Goal: Task Accomplishment & Management: Manage account settings

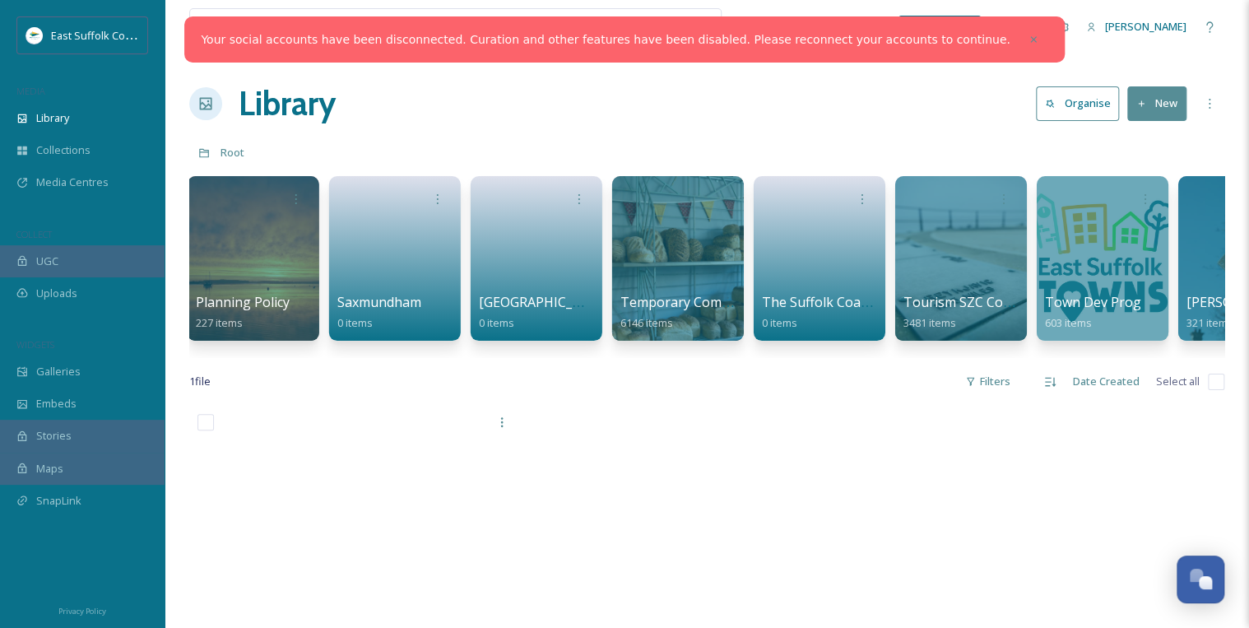
scroll to position [0, 2465]
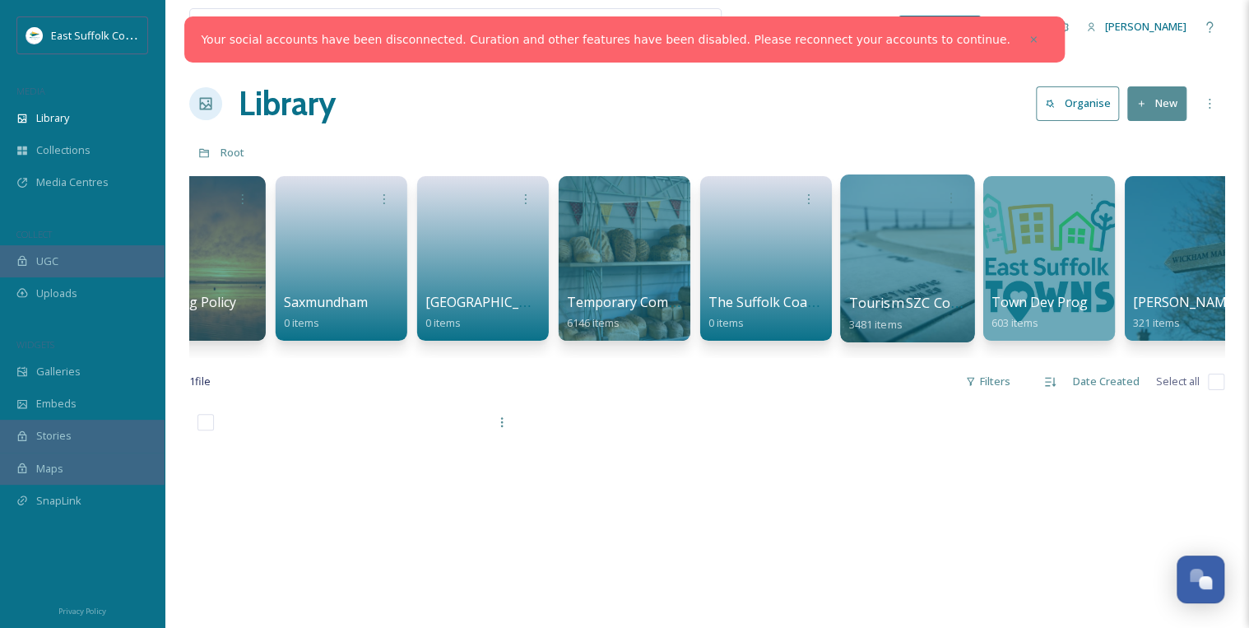
click at [887, 257] on div at bounding box center [907, 258] width 134 height 168
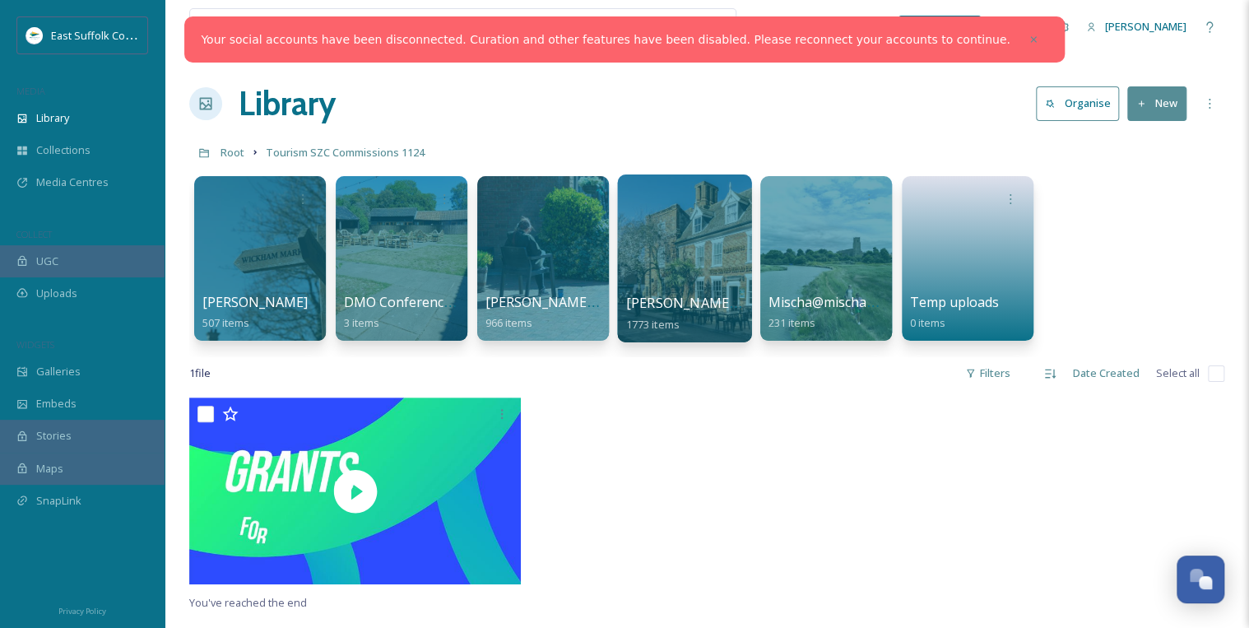
click at [677, 276] on div at bounding box center [684, 258] width 134 height 168
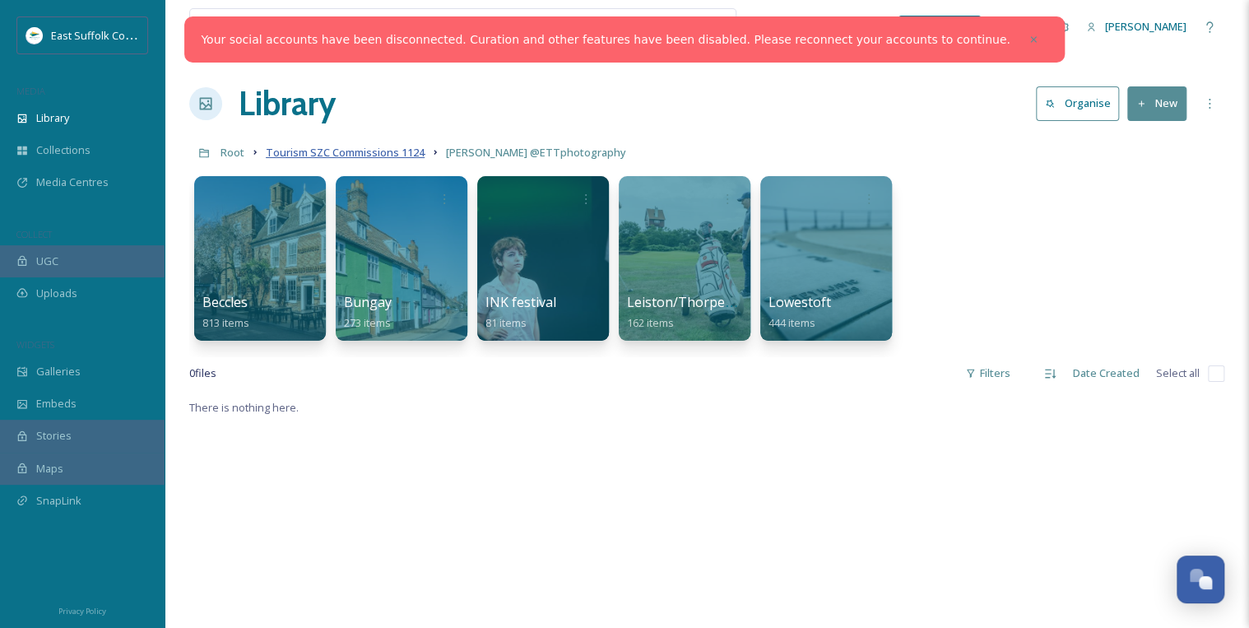
click at [394, 155] on span "Tourism SZC Commissions 1124" at bounding box center [345, 152] width 159 height 15
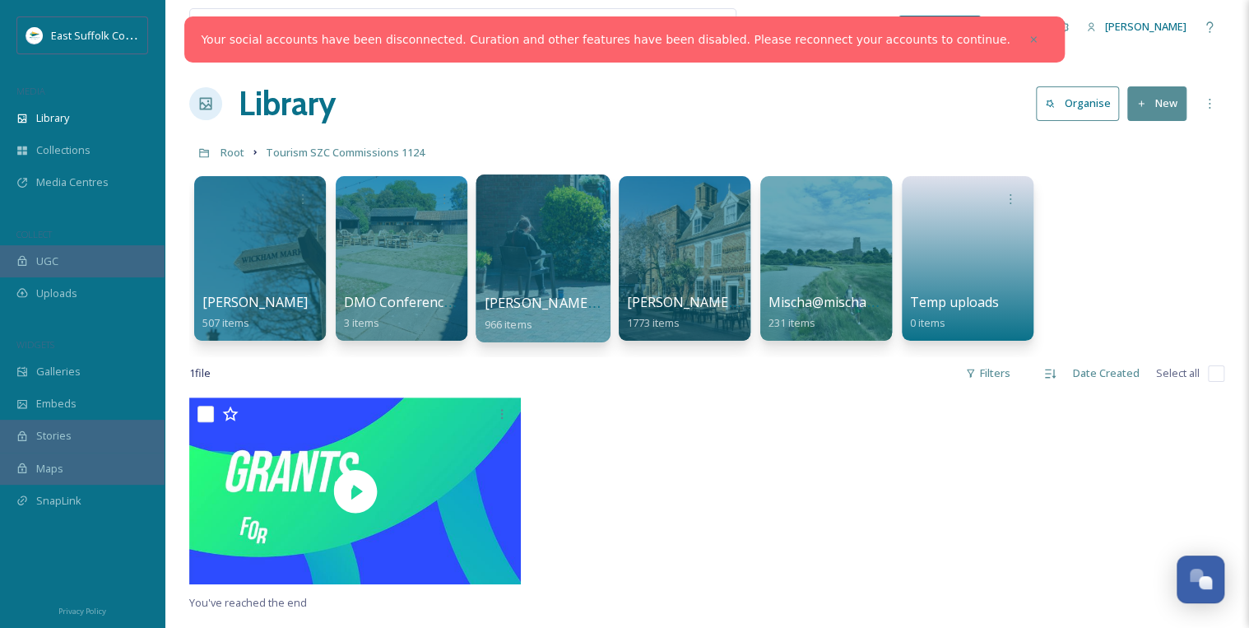
click at [548, 252] on div at bounding box center [542, 258] width 134 height 168
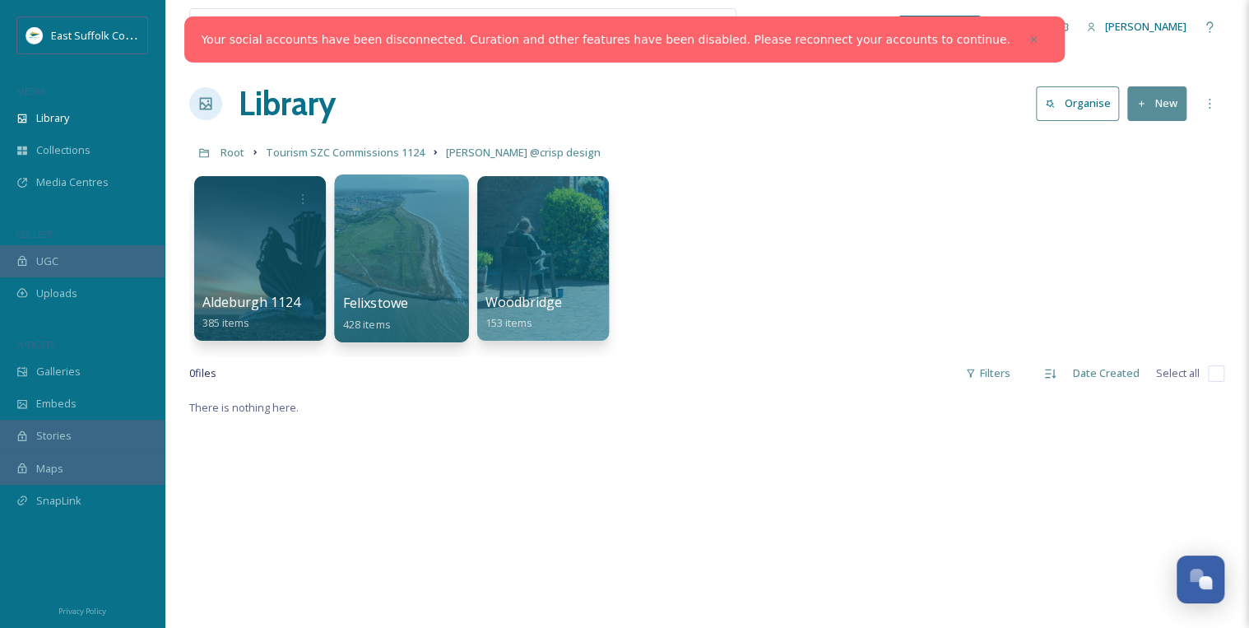
click at [401, 253] on div at bounding box center [401, 258] width 134 height 168
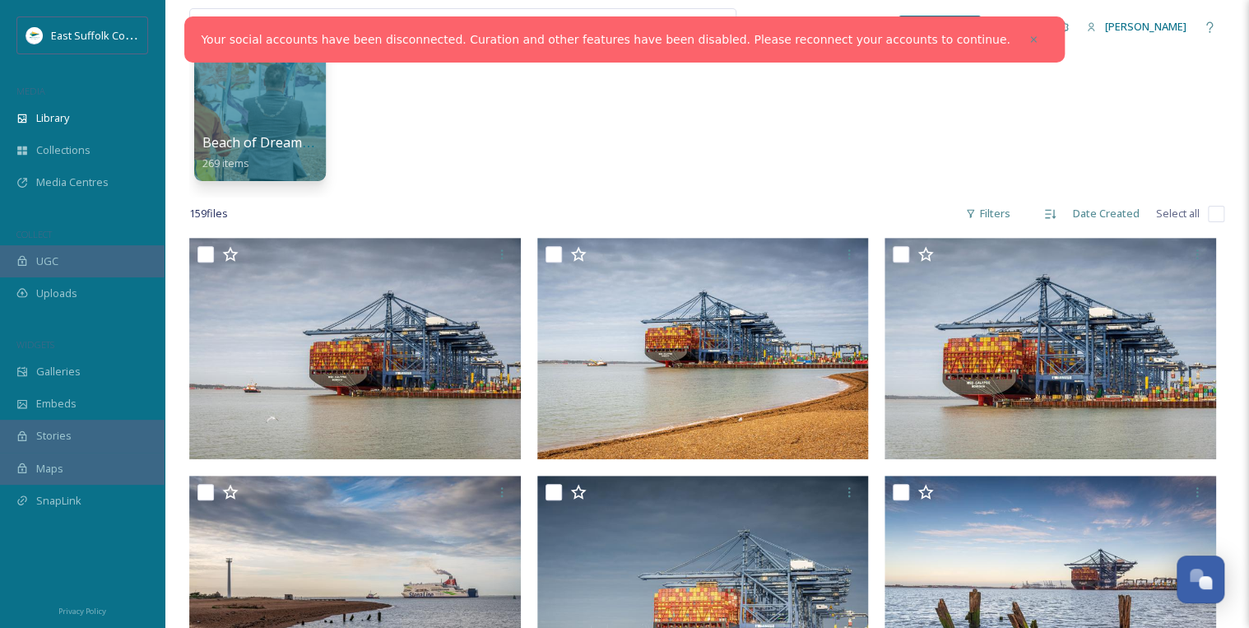
scroll to position [197, 0]
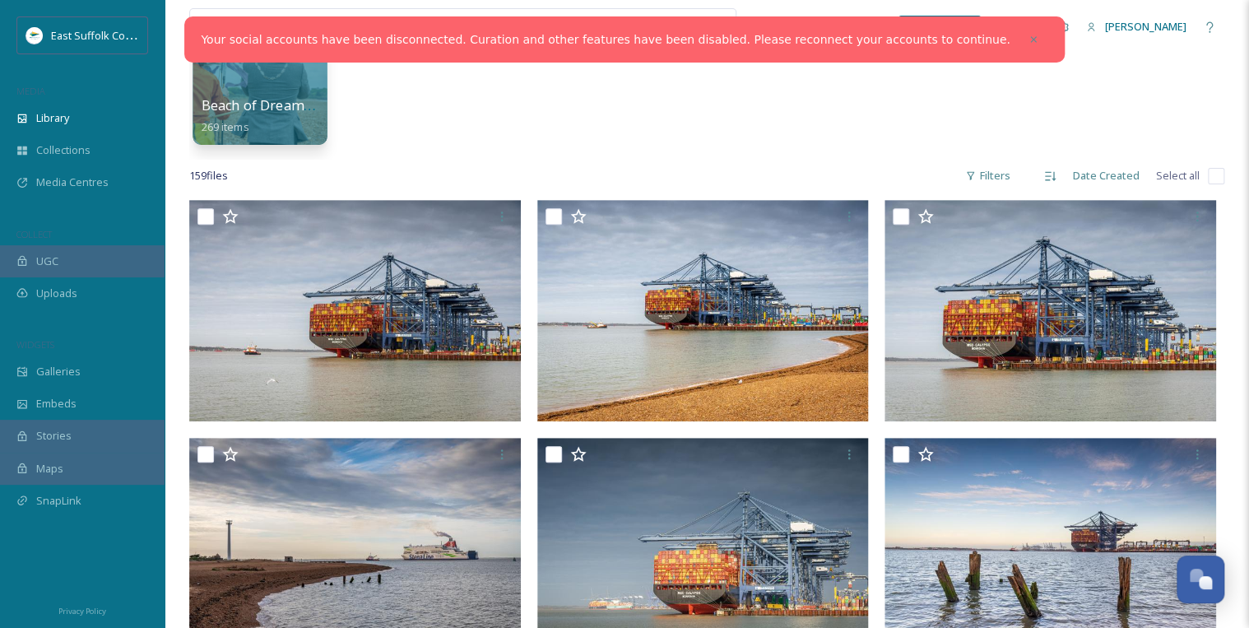
click at [262, 78] on div at bounding box center [259, 61] width 134 height 168
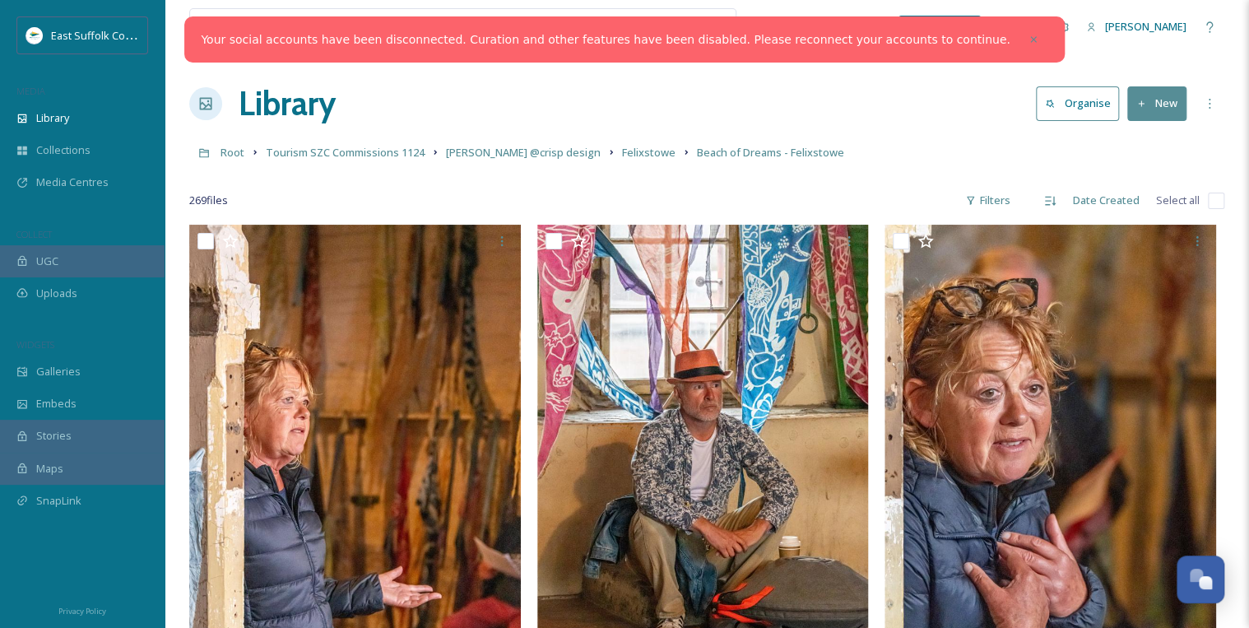
click at [1027, 39] on icon at bounding box center [1033, 40] width 12 height 12
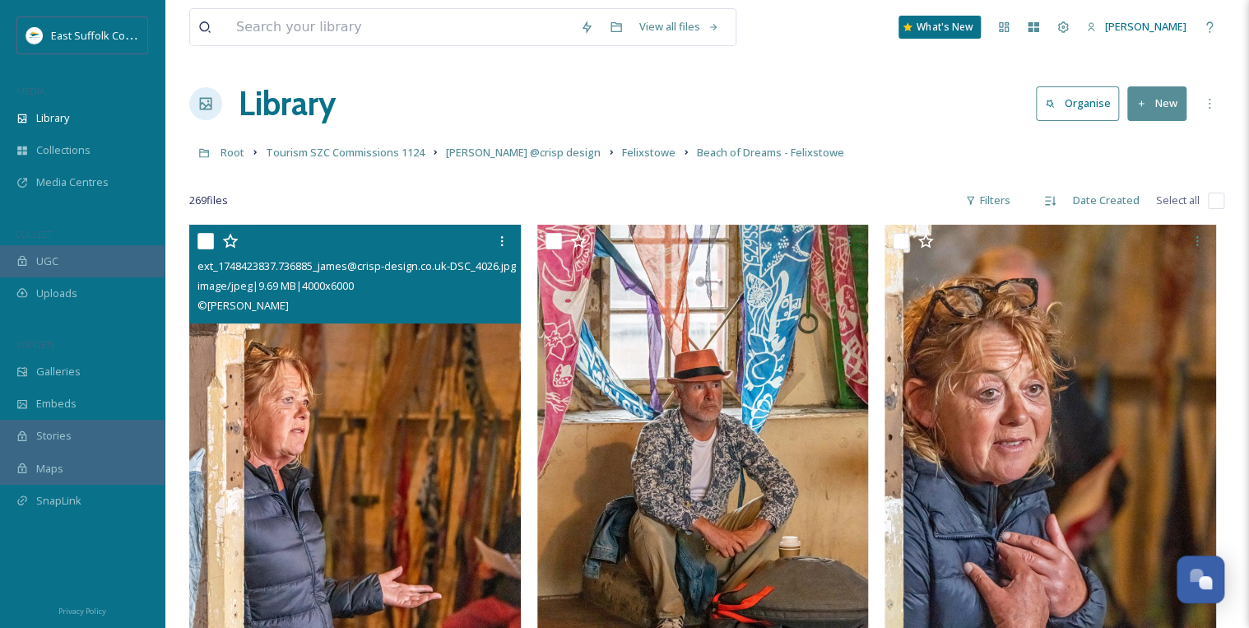
drag, startPoint x: 367, startPoint y: 369, endPoint x: 391, endPoint y: 424, distance: 60.0
click at [391, 424] on img at bounding box center [354, 474] width 331 height 498
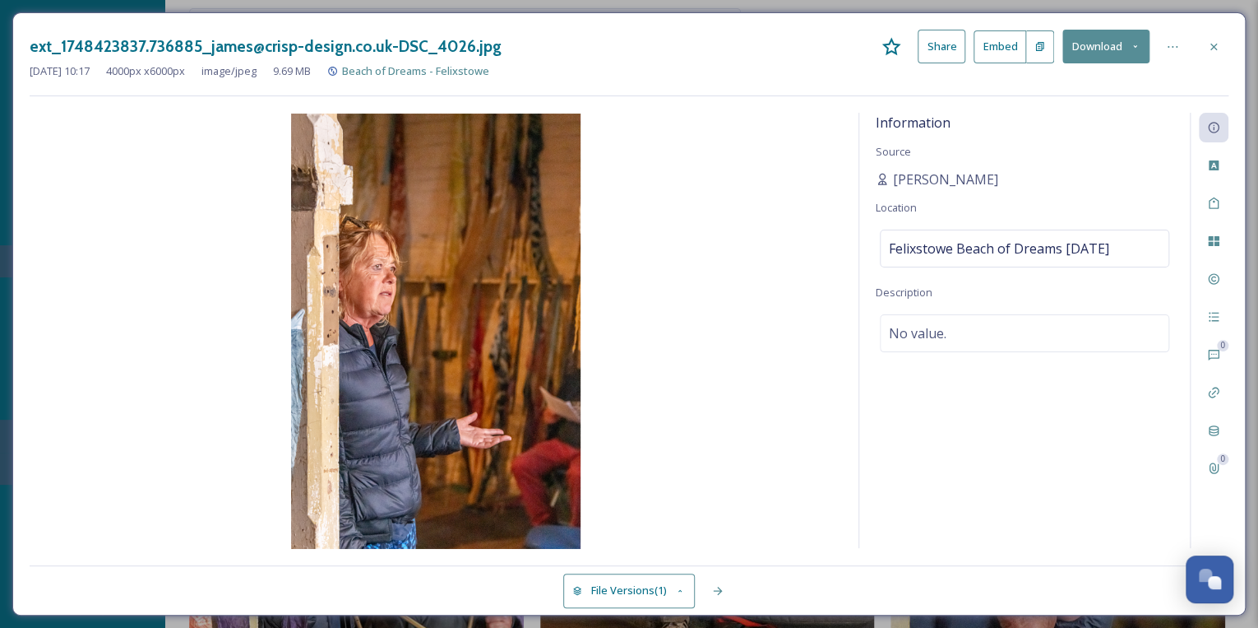
click at [337, 69] on icon at bounding box center [332, 71] width 9 height 9
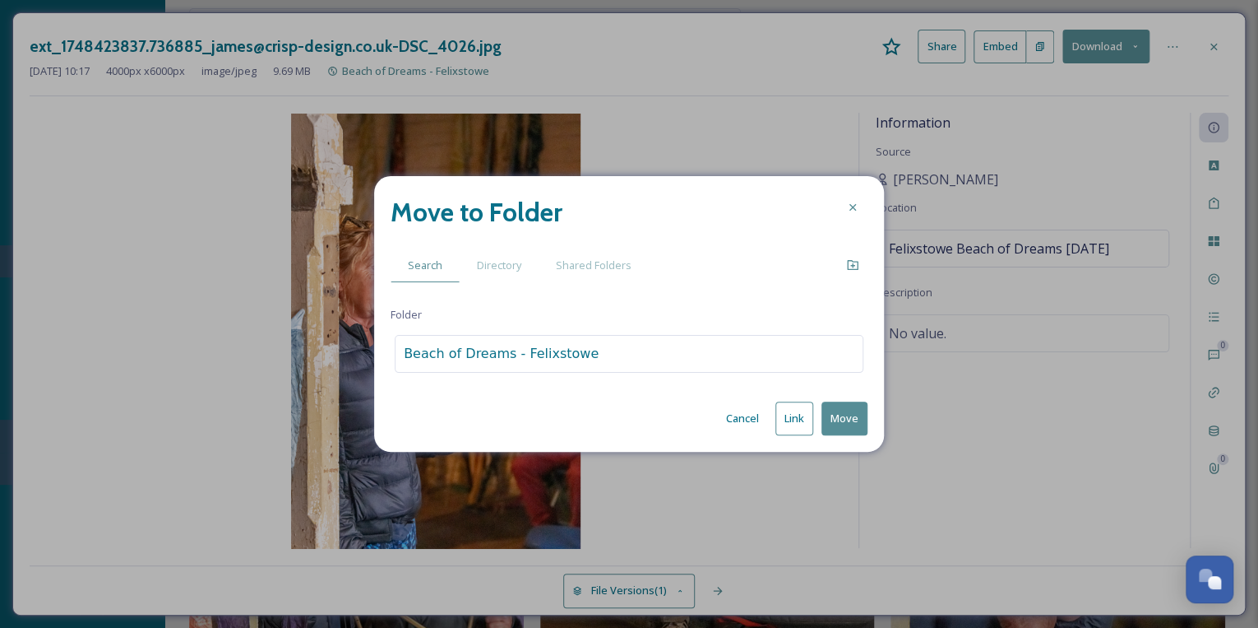
click at [747, 418] on button "Cancel" at bounding box center [742, 418] width 49 height 32
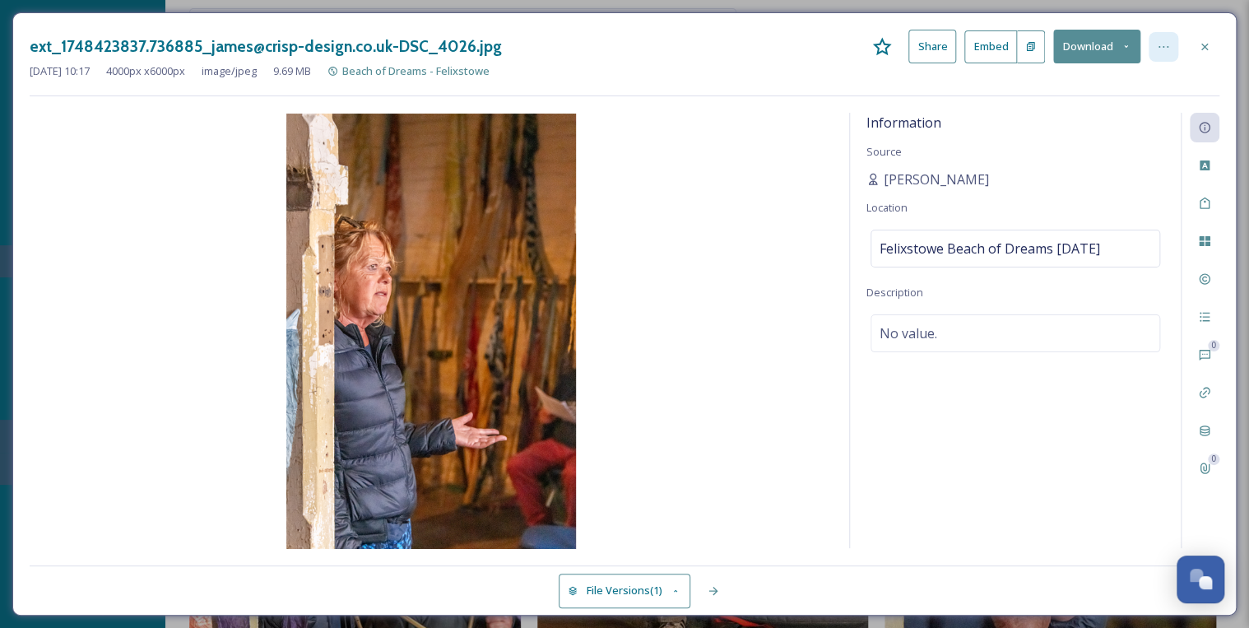
click at [1170, 47] on div at bounding box center [1163, 47] width 30 height 30
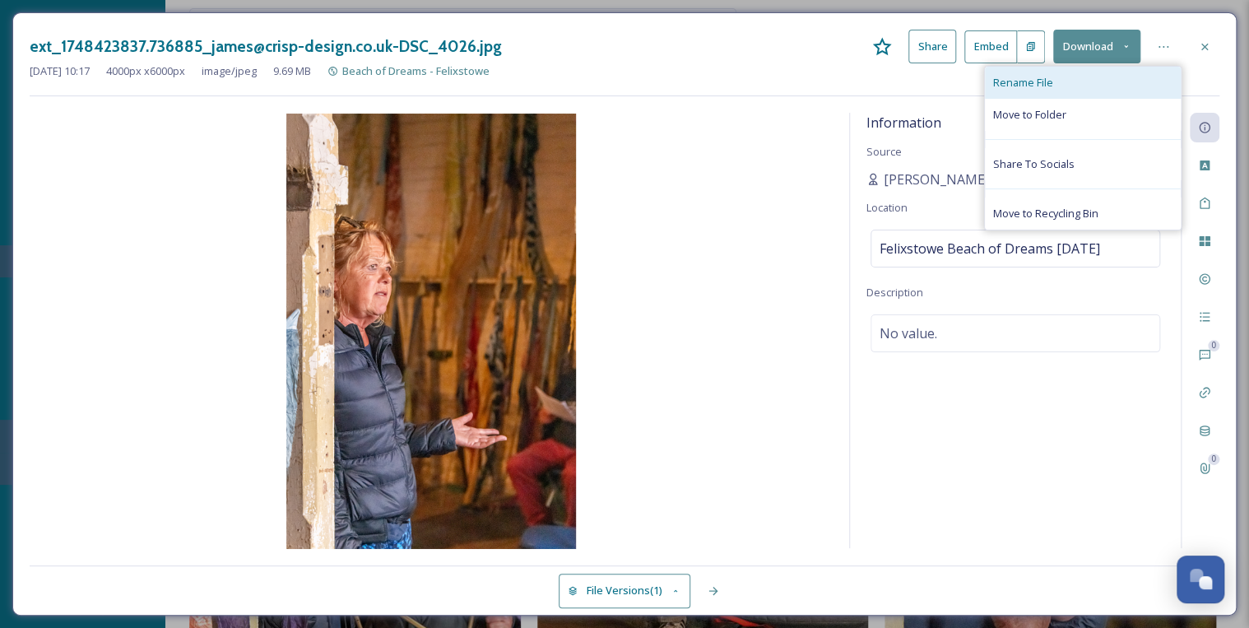
click at [1035, 82] on span "Rename File" at bounding box center [1023, 83] width 60 height 16
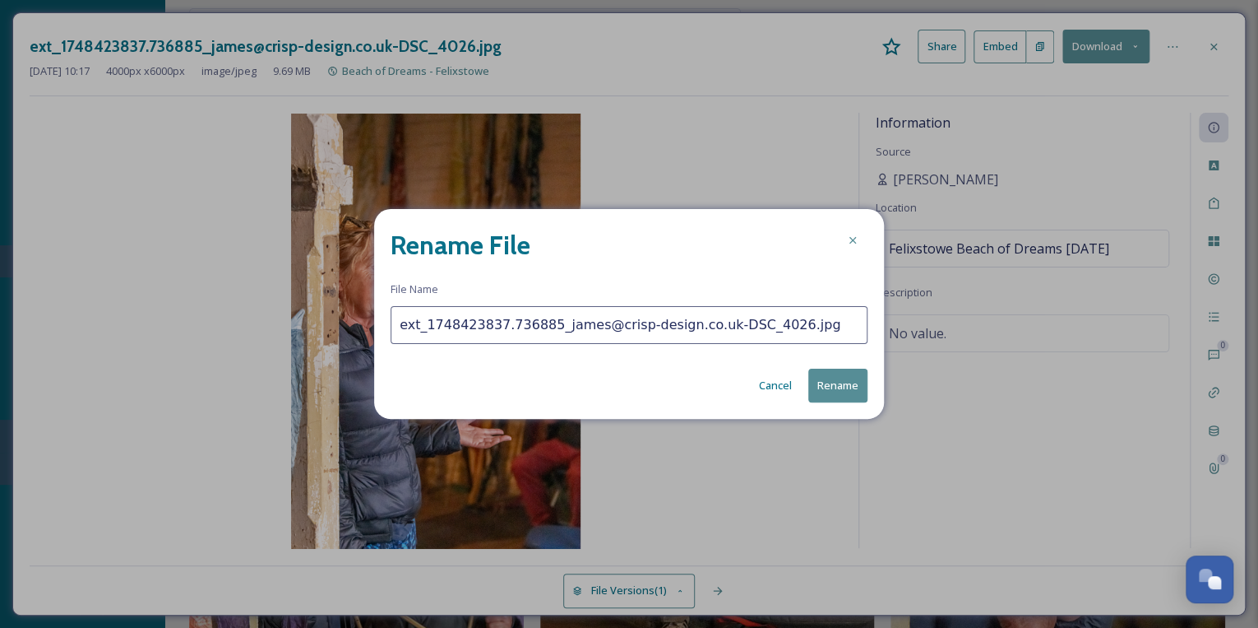
click at [781, 385] on button "Cancel" at bounding box center [775, 385] width 49 height 32
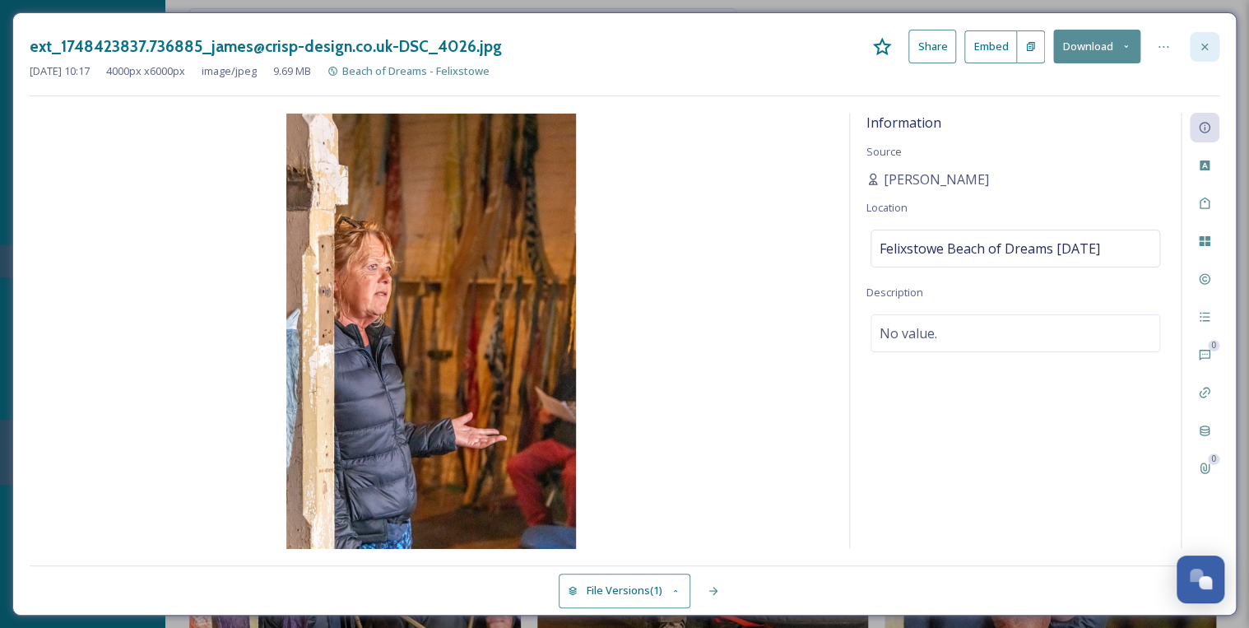
click at [1205, 45] on icon at bounding box center [1204, 46] width 7 height 7
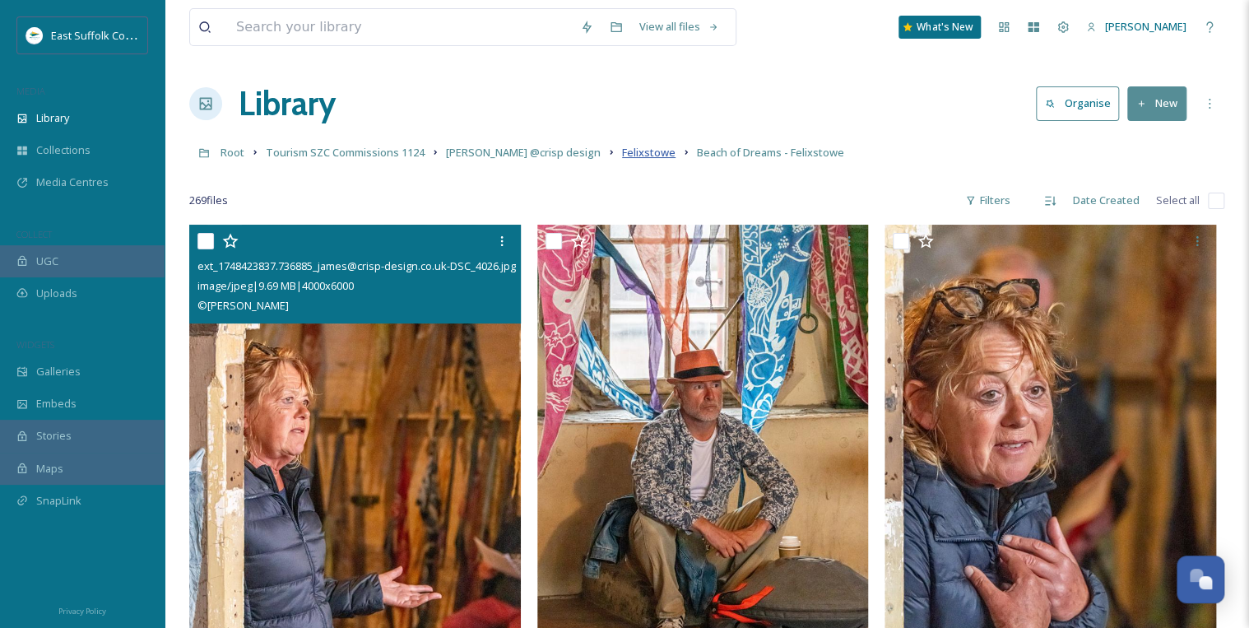
click at [622, 157] on span "Felixstowe" at bounding box center [648, 152] width 53 height 15
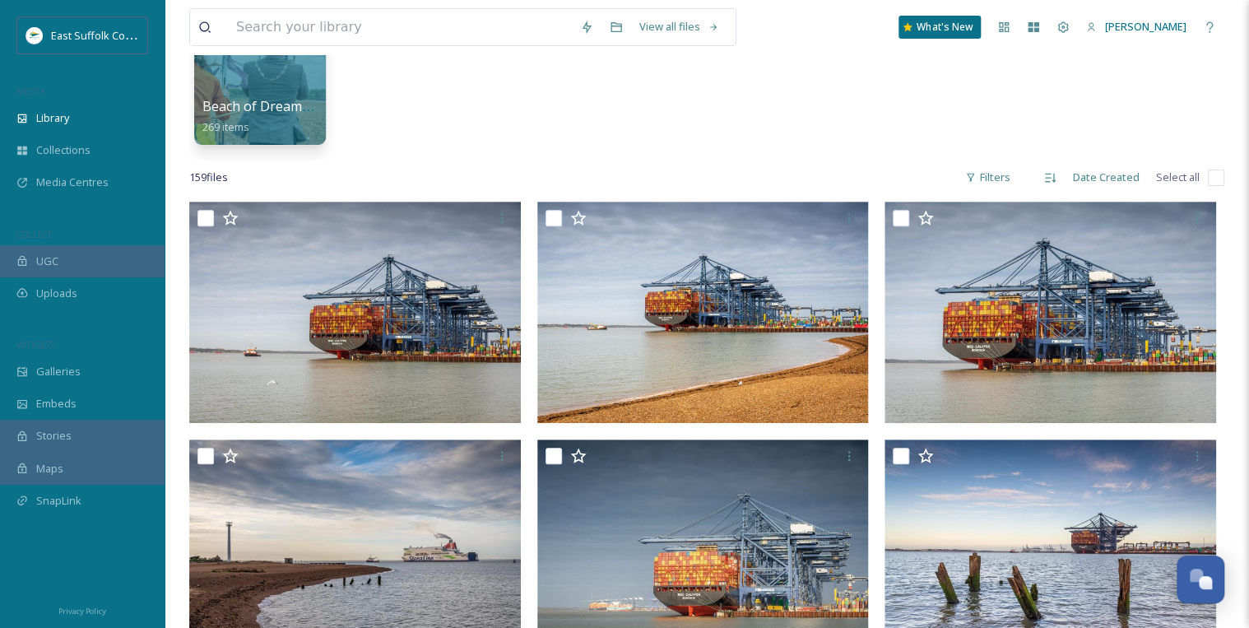
scroll to position [197, 0]
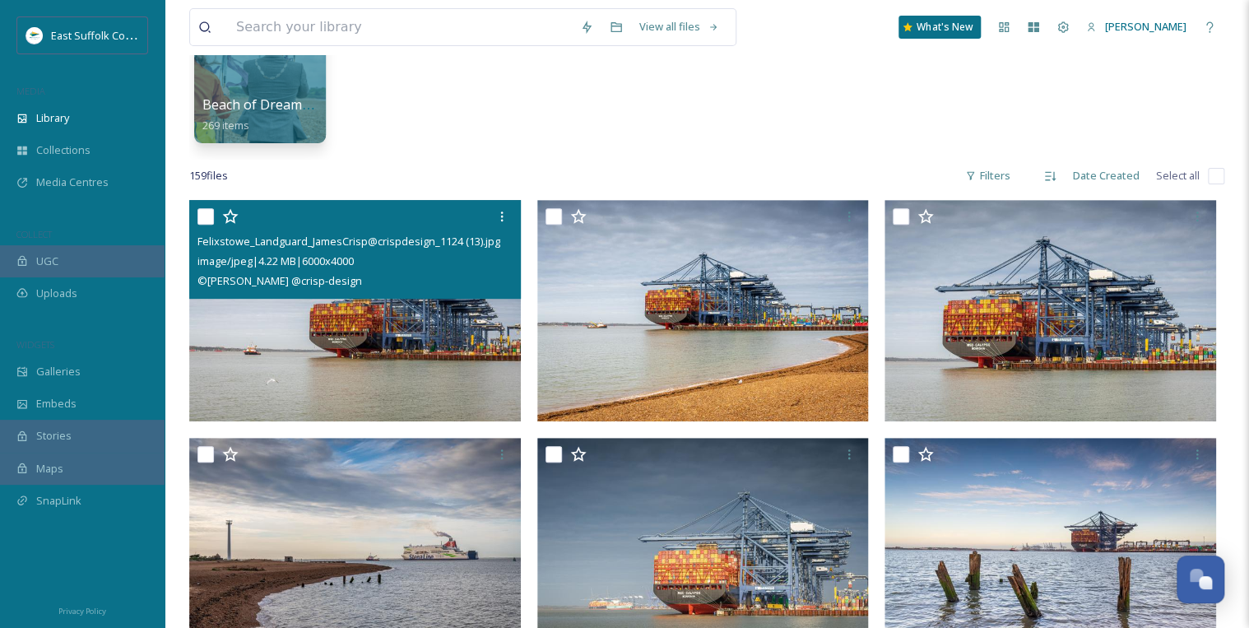
click at [424, 339] on img at bounding box center [354, 310] width 331 height 221
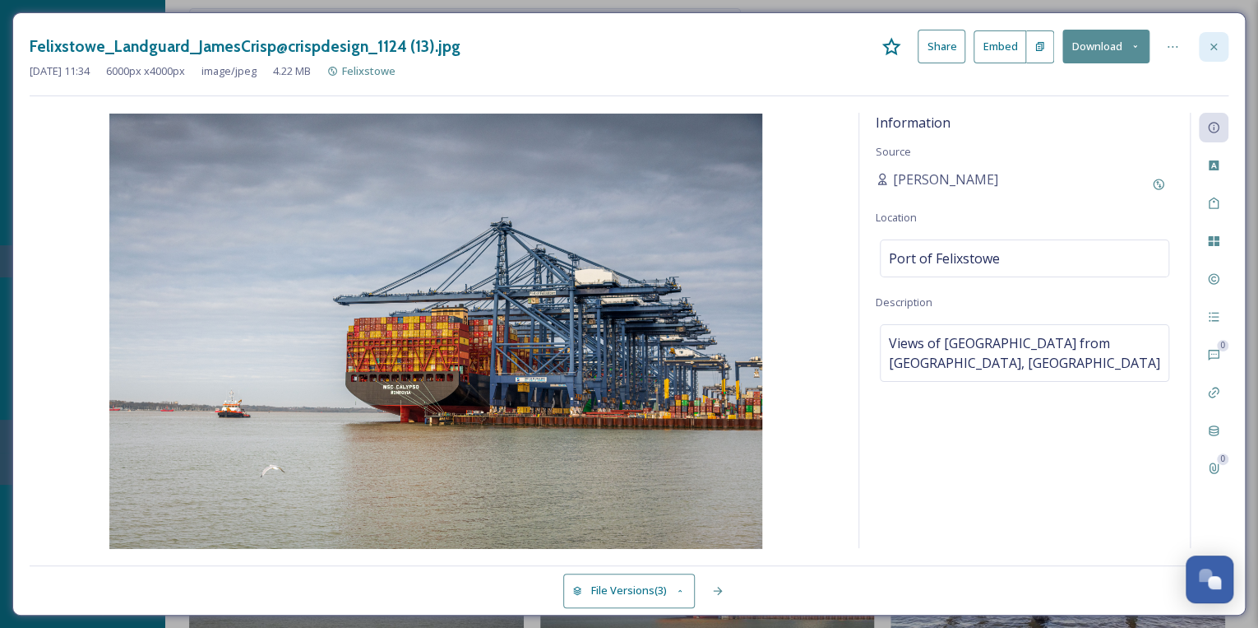
click at [1211, 44] on icon at bounding box center [1214, 46] width 7 height 7
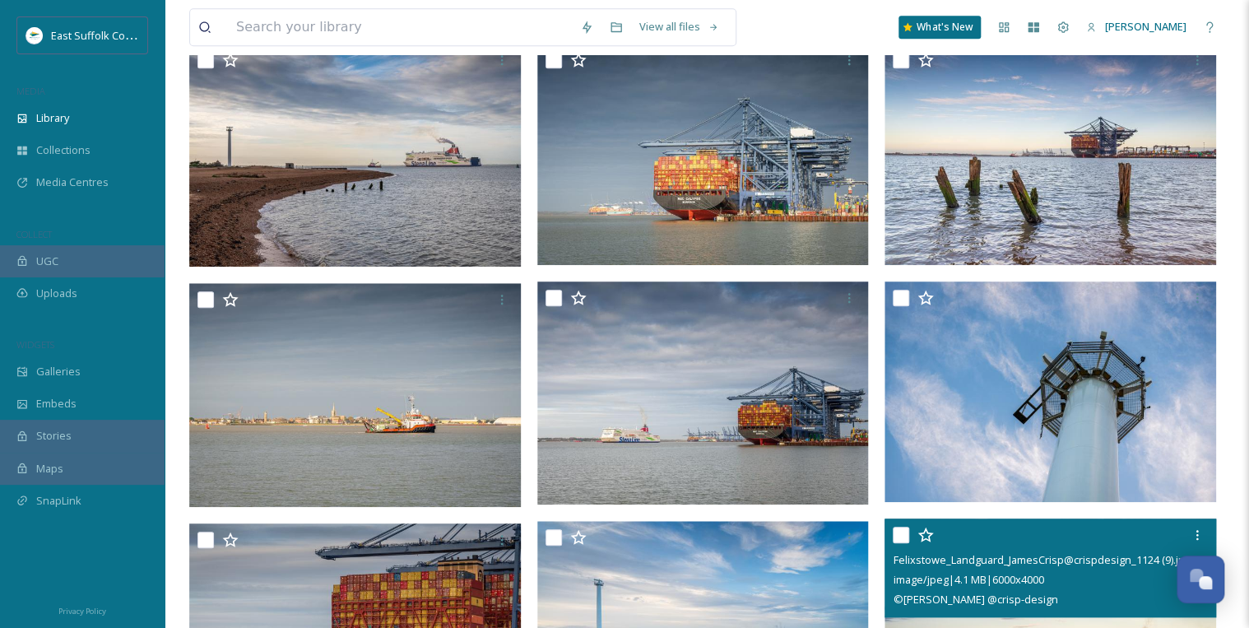
scroll to position [592, 0]
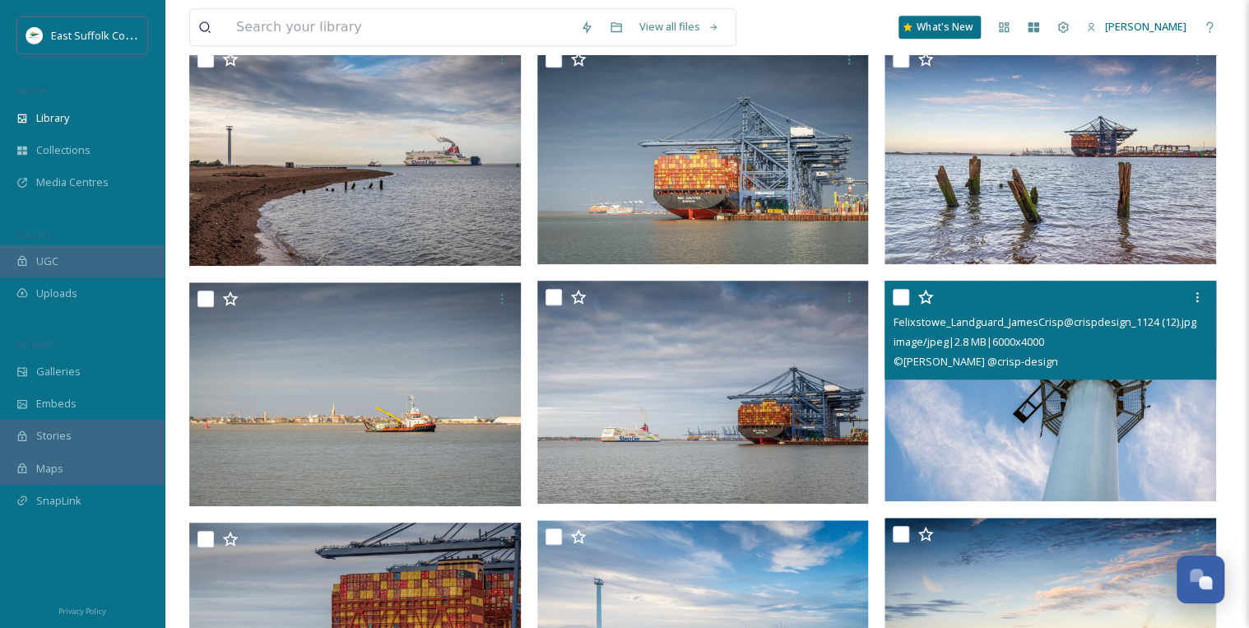
click at [957, 454] on img at bounding box center [1049, 390] width 331 height 221
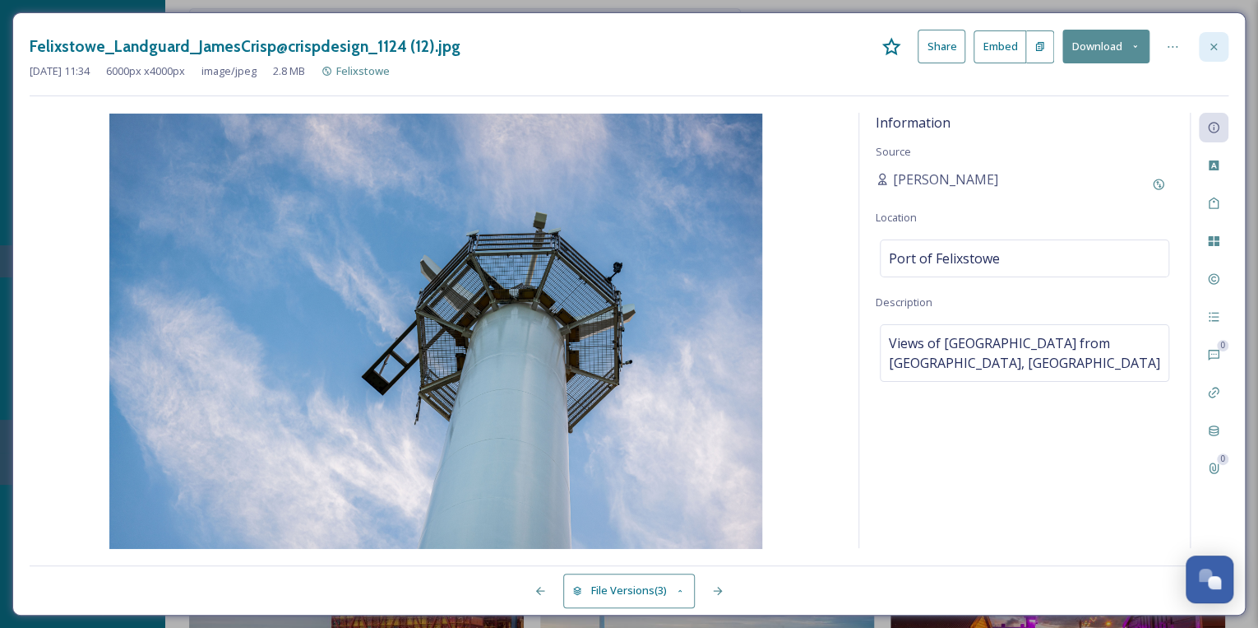
click at [1209, 46] on icon at bounding box center [1213, 46] width 13 height 13
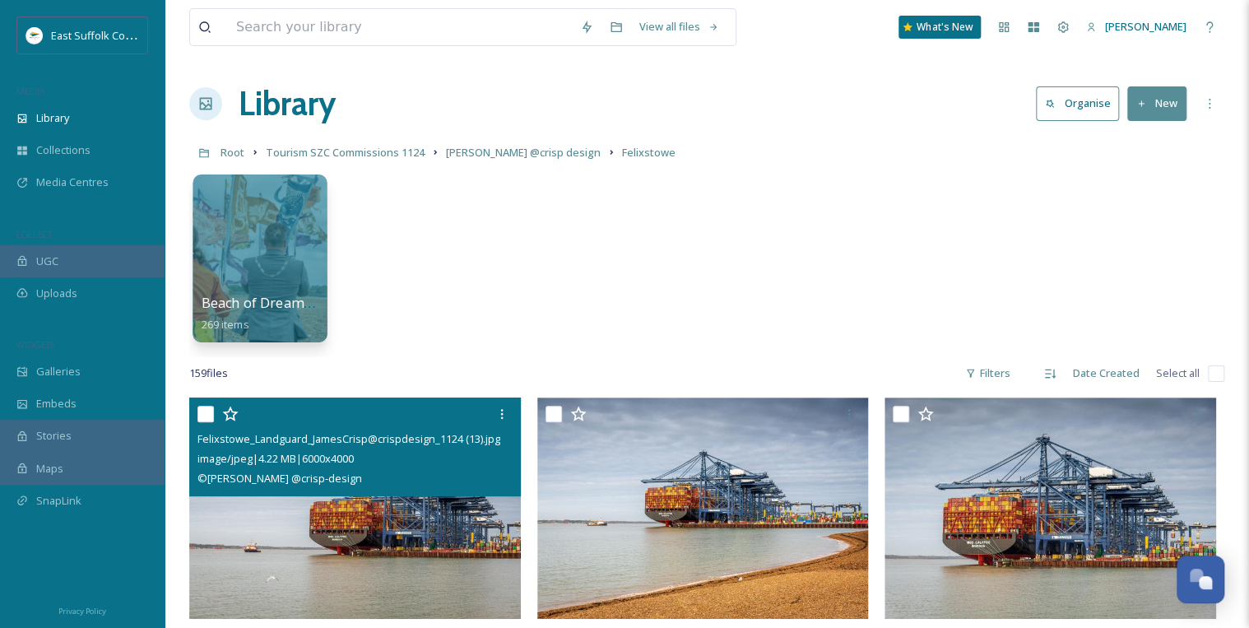
click at [264, 253] on div at bounding box center [259, 258] width 134 height 168
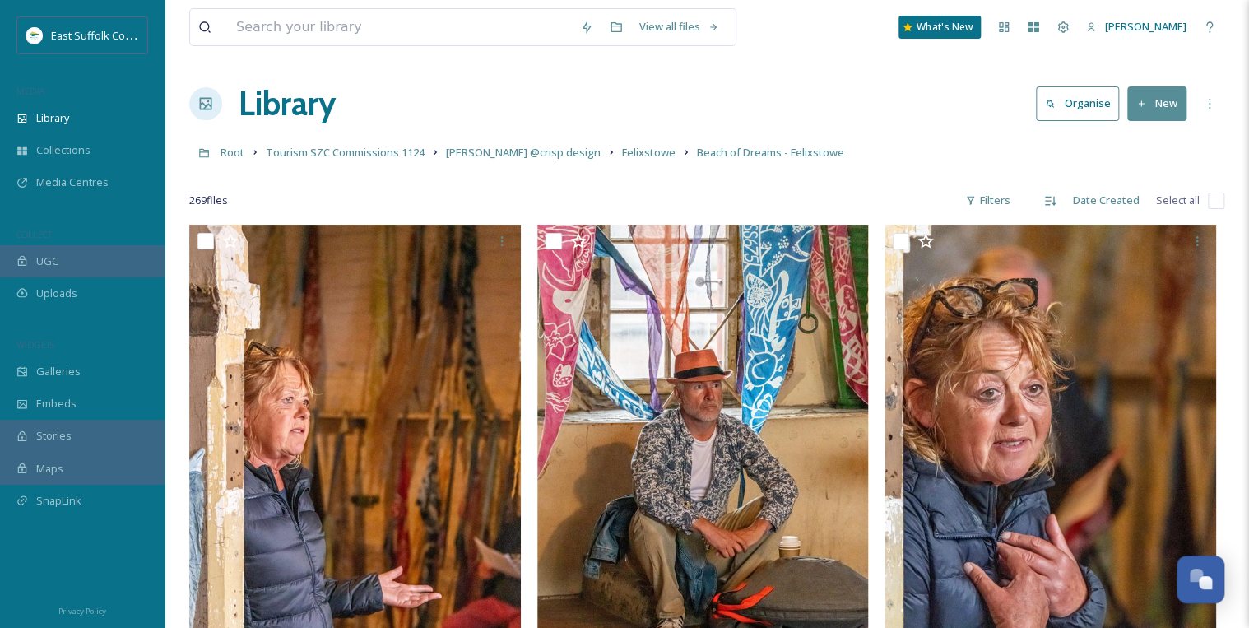
click at [1092, 104] on button "Organise" at bounding box center [1076, 103] width 83 height 34
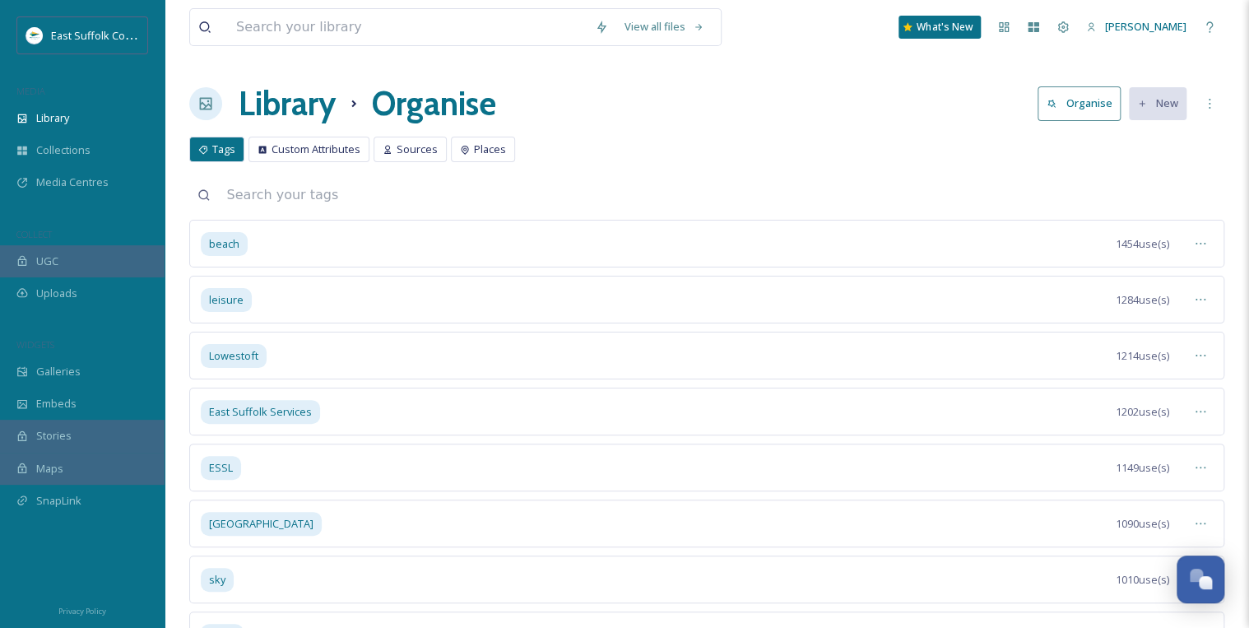
click at [294, 100] on h1 "Library" at bounding box center [287, 103] width 97 height 49
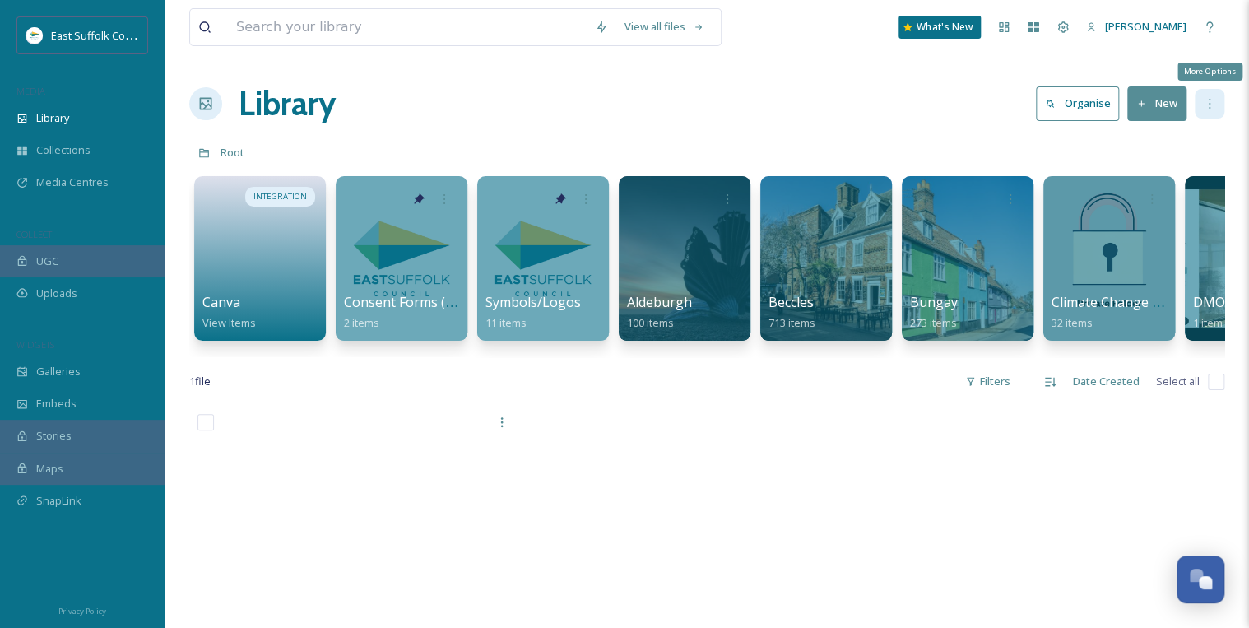
click at [1208, 105] on icon at bounding box center [1208, 103] width 13 height 13
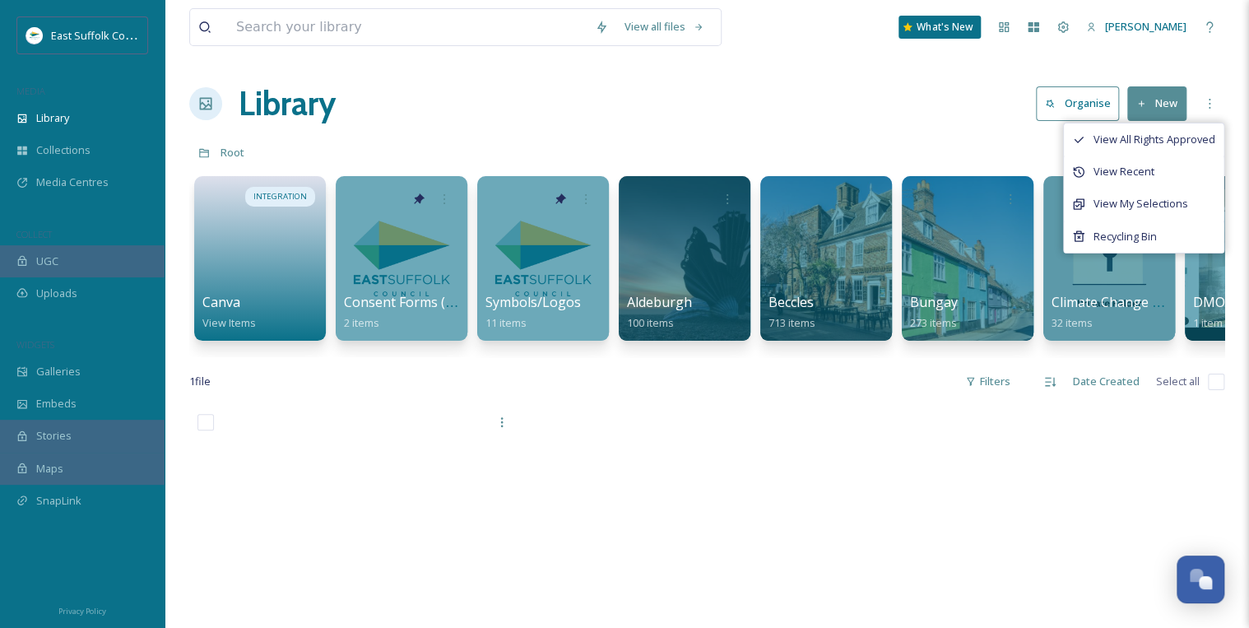
click at [611, 115] on div "Library Organise New View All Rights Approved View Recent View My Selections Re…" at bounding box center [706, 103] width 1035 height 49
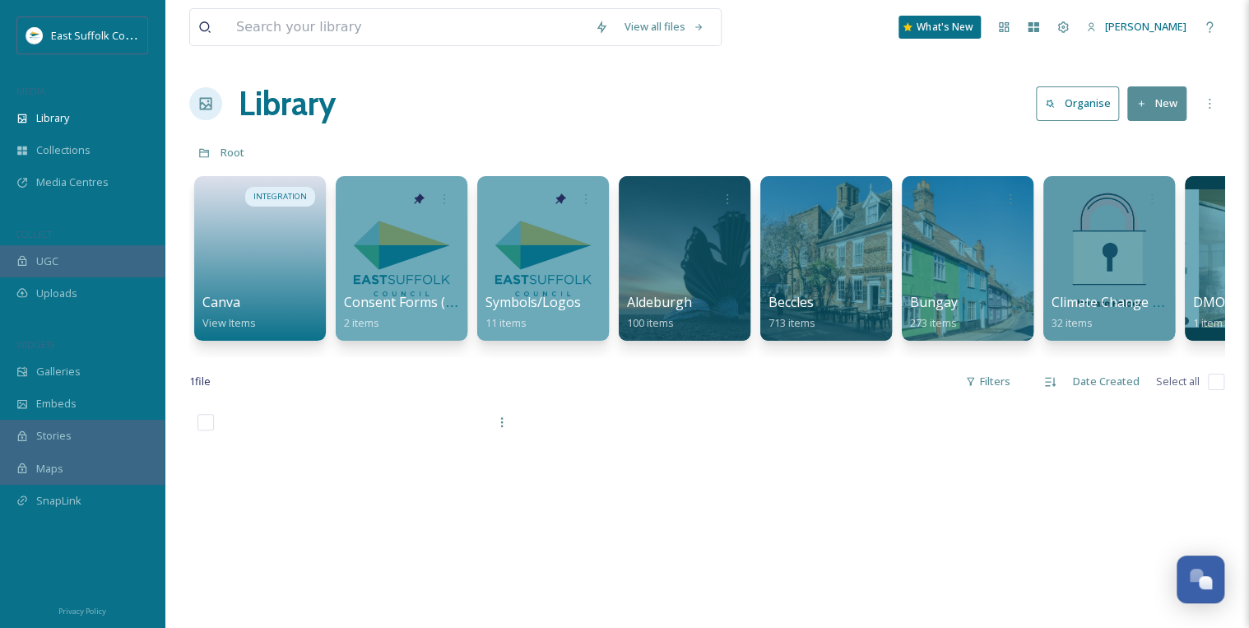
click at [252, 102] on h1 "Library" at bounding box center [287, 103] width 97 height 49
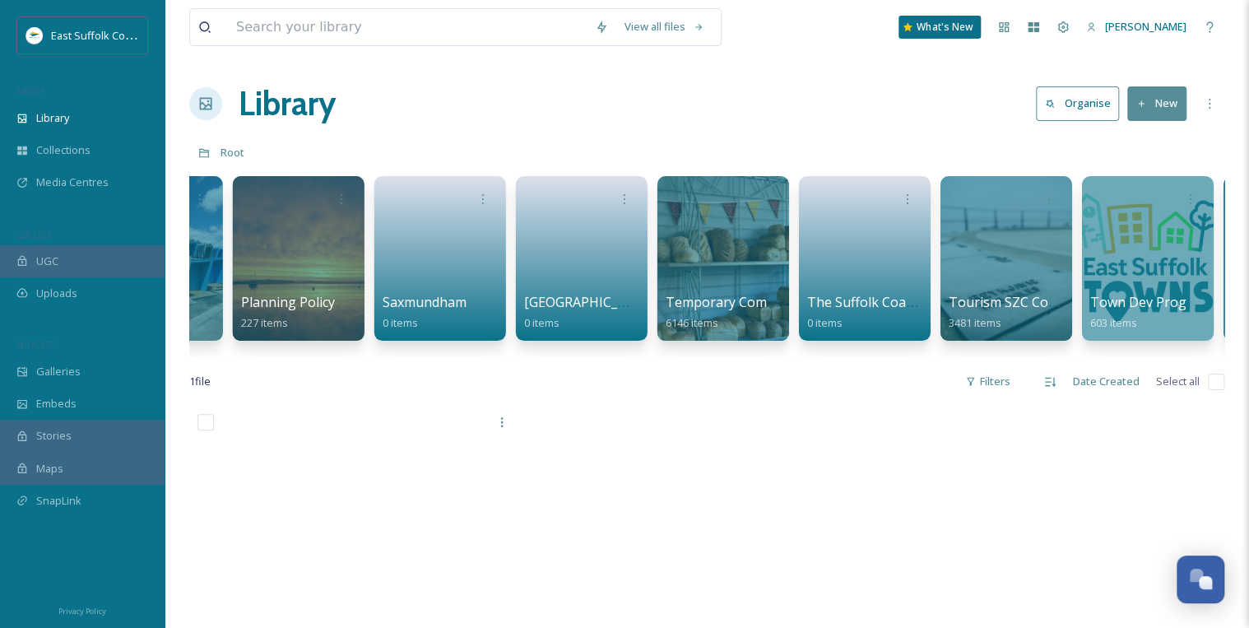
scroll to position [0, 2374]
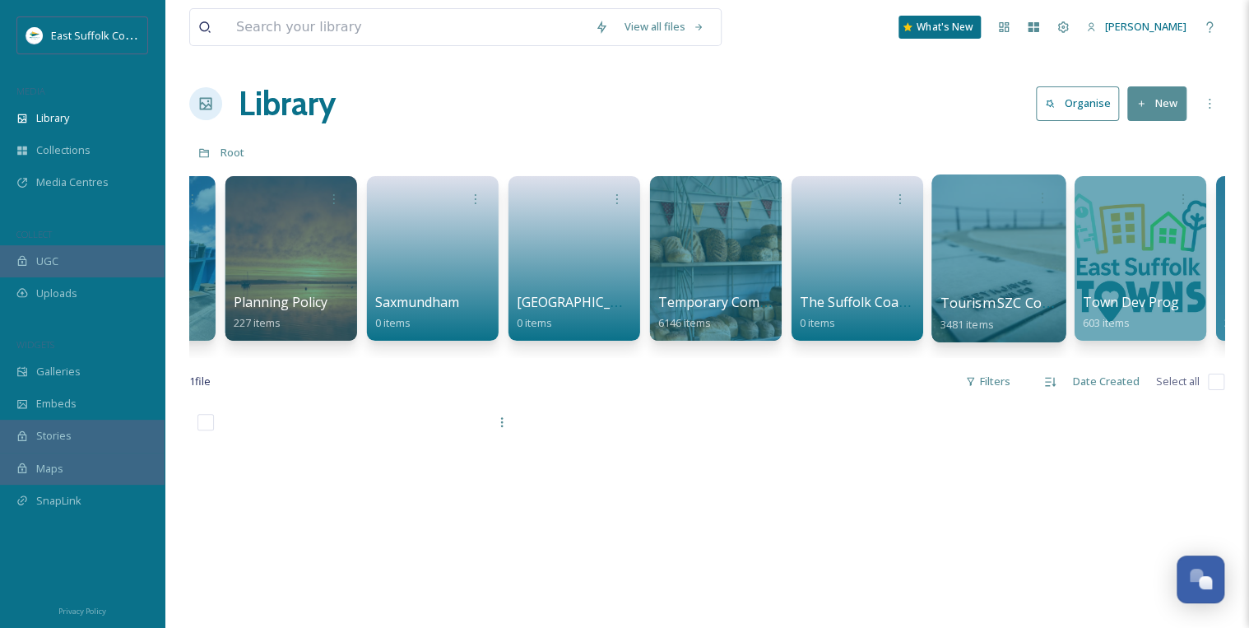
click at [990, 251] on div at bounding box center [998, 258] width 134 height 168
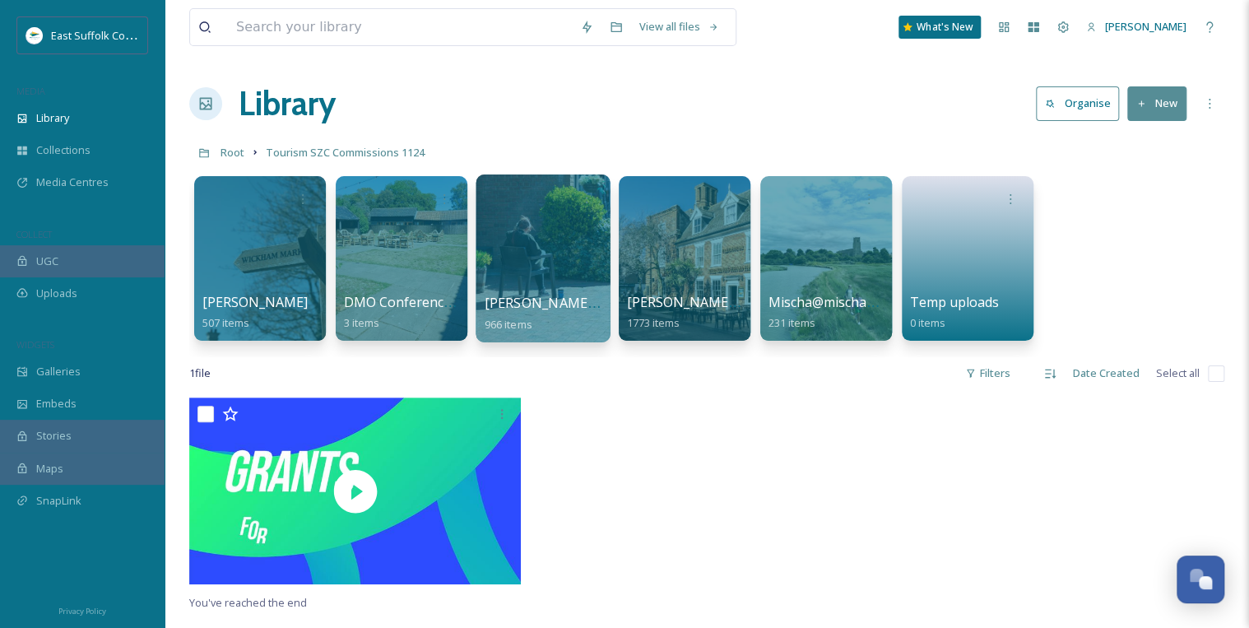
click at [513, 243] on div at bounding box center [542, 258] width 134 height 168
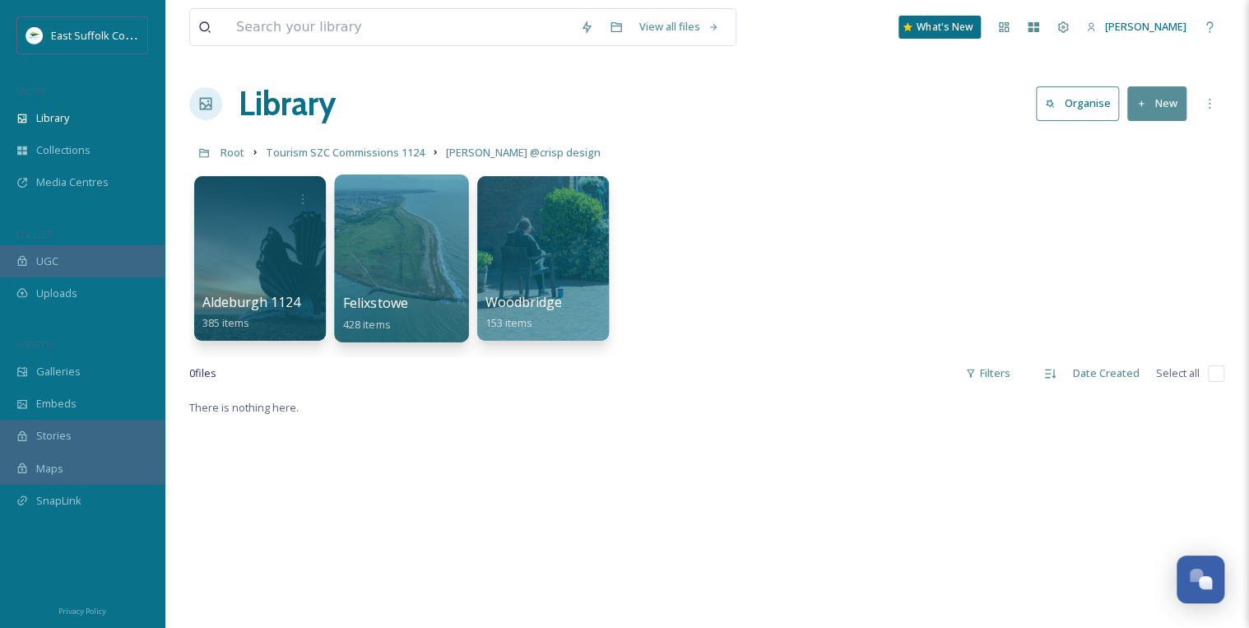
click at [359, 264] on div at bounding box center [401, 258] width 134 height 168
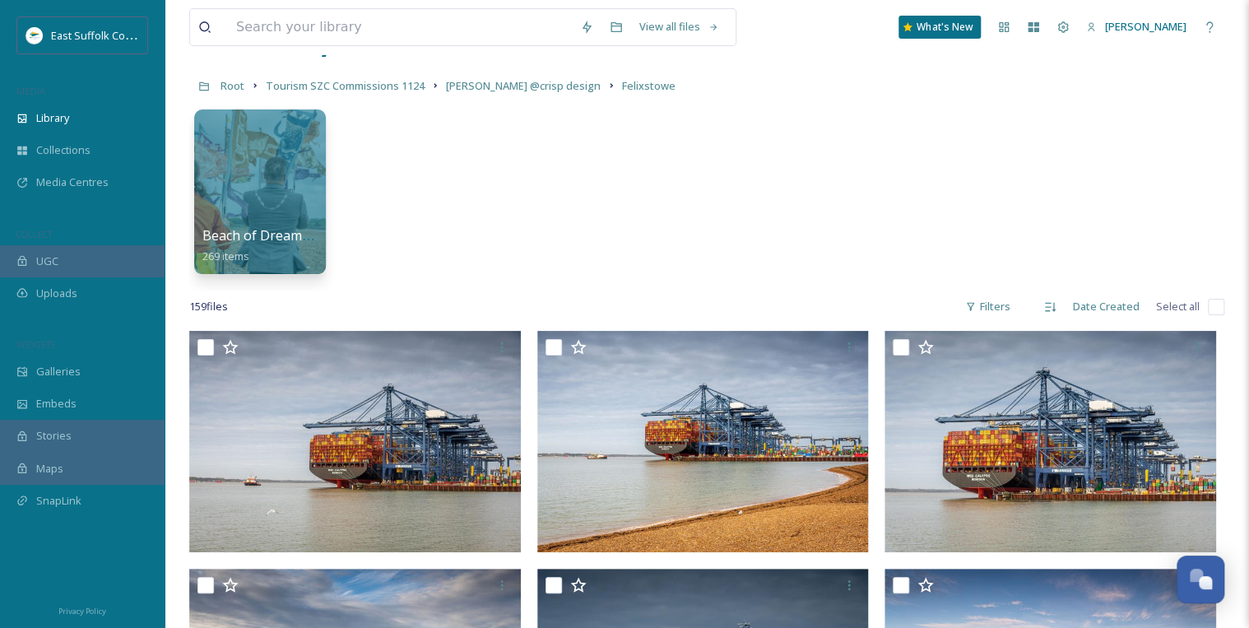
scroll to position [66, 0]
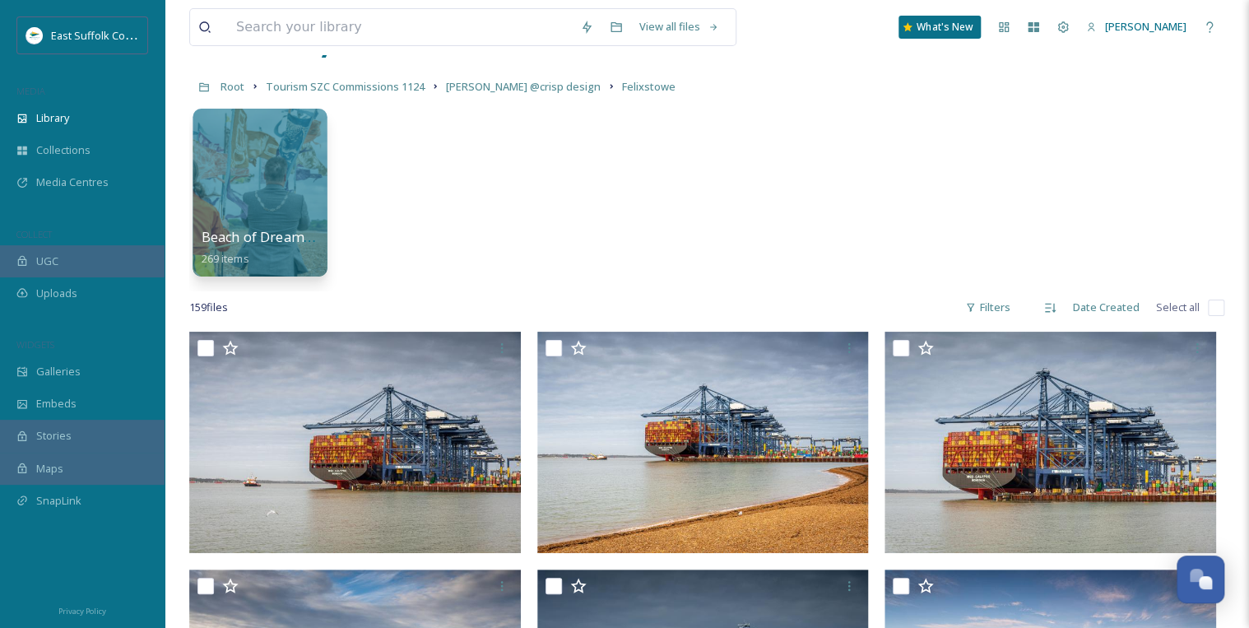
click at [234, 135] on div at bounding box center [261, 132] width 118 height 30
click at [275, 218] on div at bounding box center [259, 193] width 134 height 168
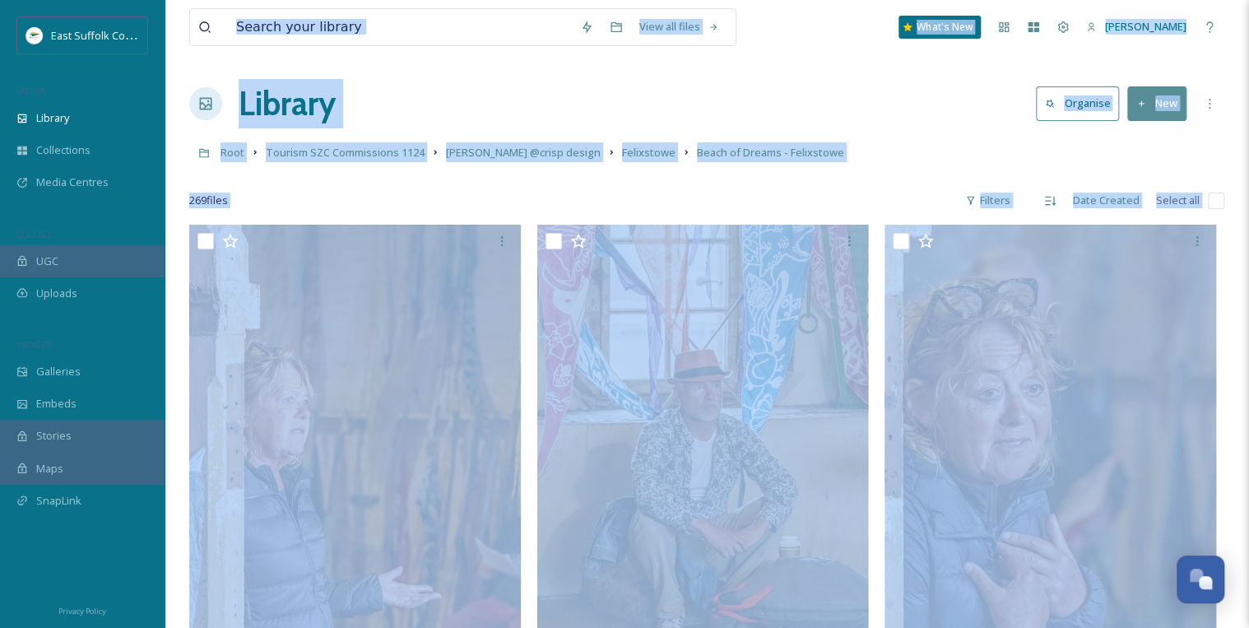
click at [286, 215] on div "269 file s Filters Date Created Select all" at bounding box center [706, 200] width 1035 height 32
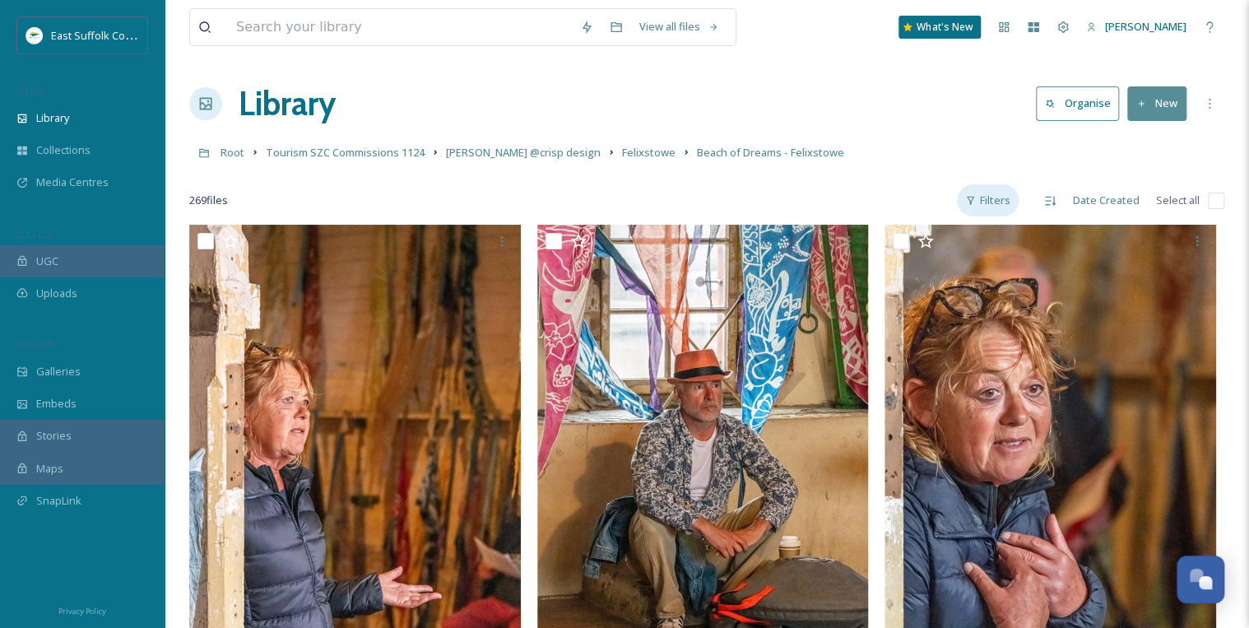
click at [1000, 203] on div "Filters" at bounding box center [988, 200] width 62 height 32
click at [1054, 202] on icon at bounding box center [1050, 200] width 11 height 9
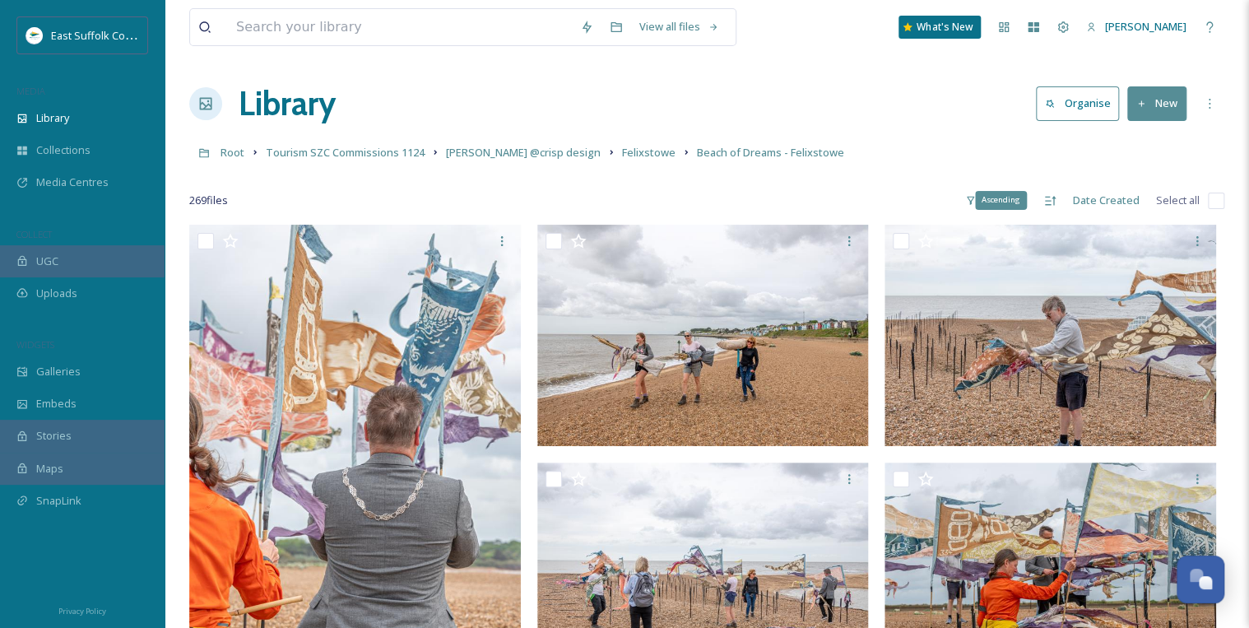
click at [1054, 202] on icon at bounding box center [1050, 200] width 11 height 9
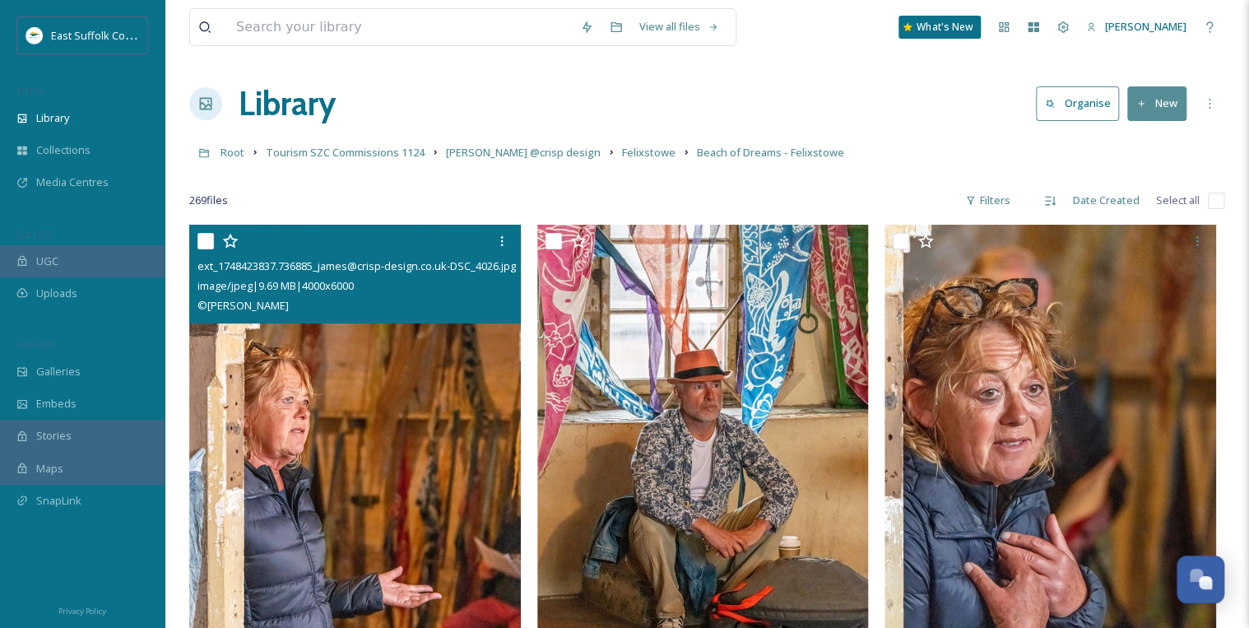
click at [369, 371] on img at bounding box center [354, 474] width 331 height 498
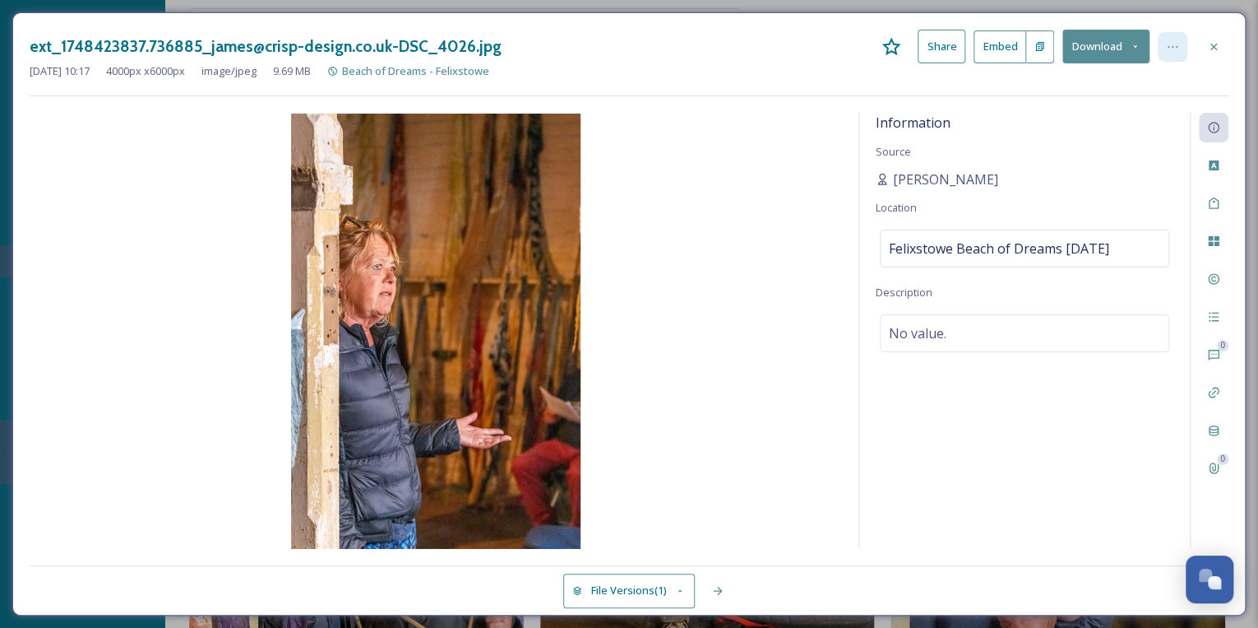
click at [1174, 45] on icon at bounding box center [1172, 46] width 13 height 13
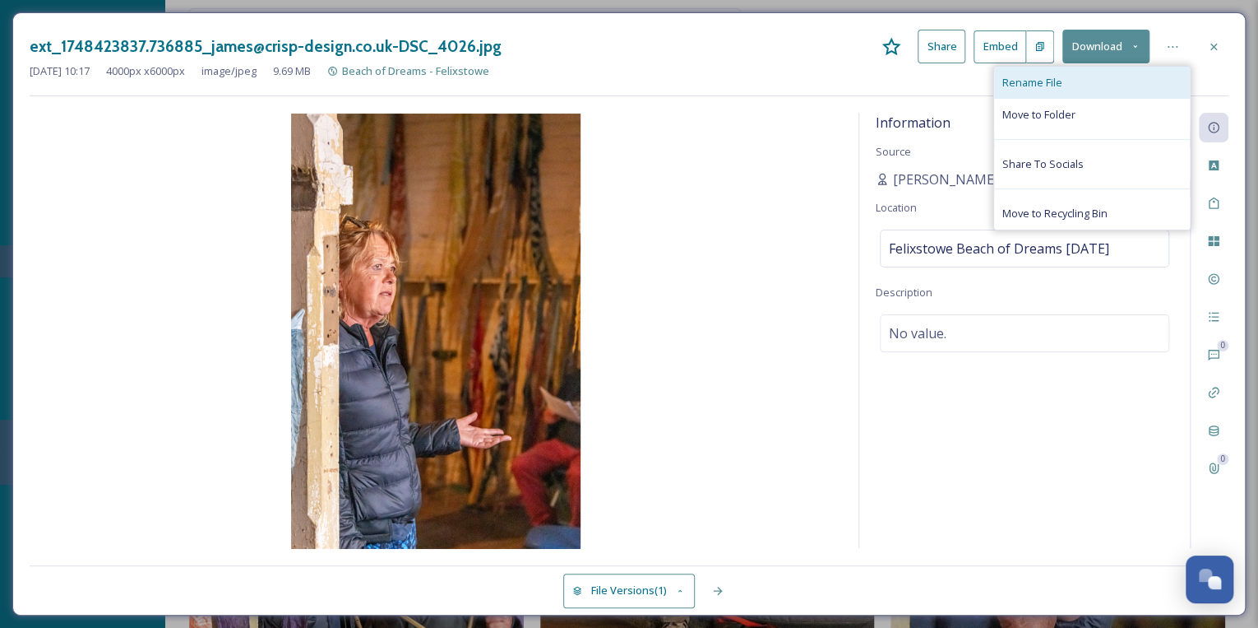
click at [1049, 75] on span "Rename File" at bounding box center [1033, 83] width 60 height 16
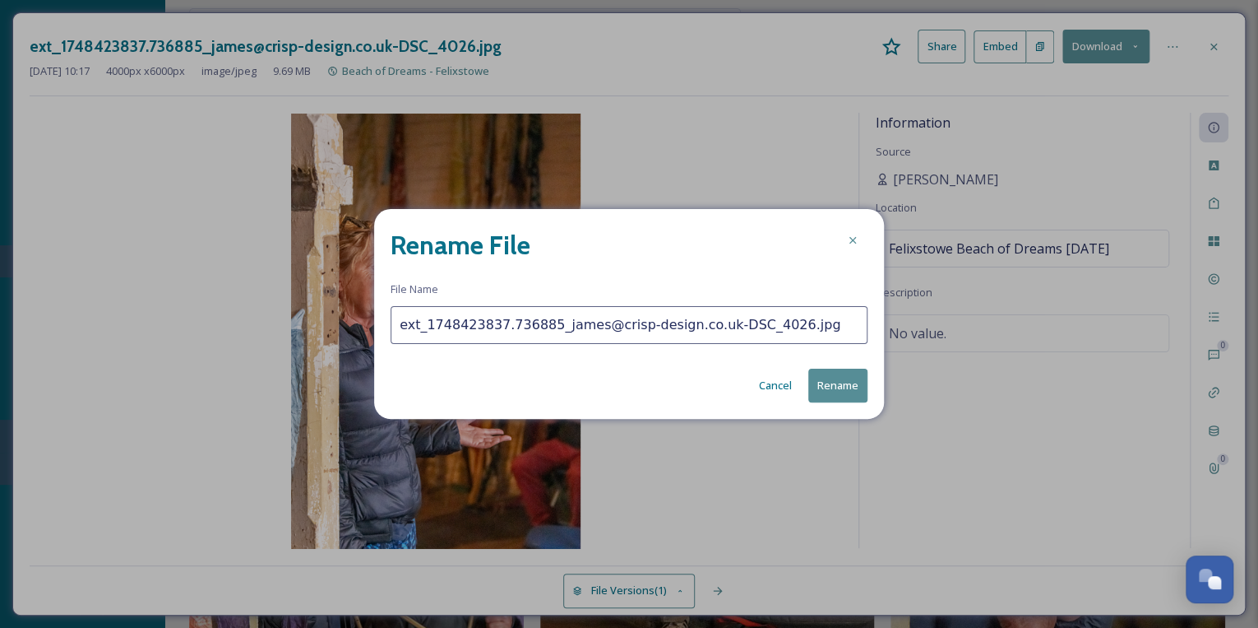
click at [781, 383] on button "Cancel" at bounding box center [775, 385] width 49 height 32
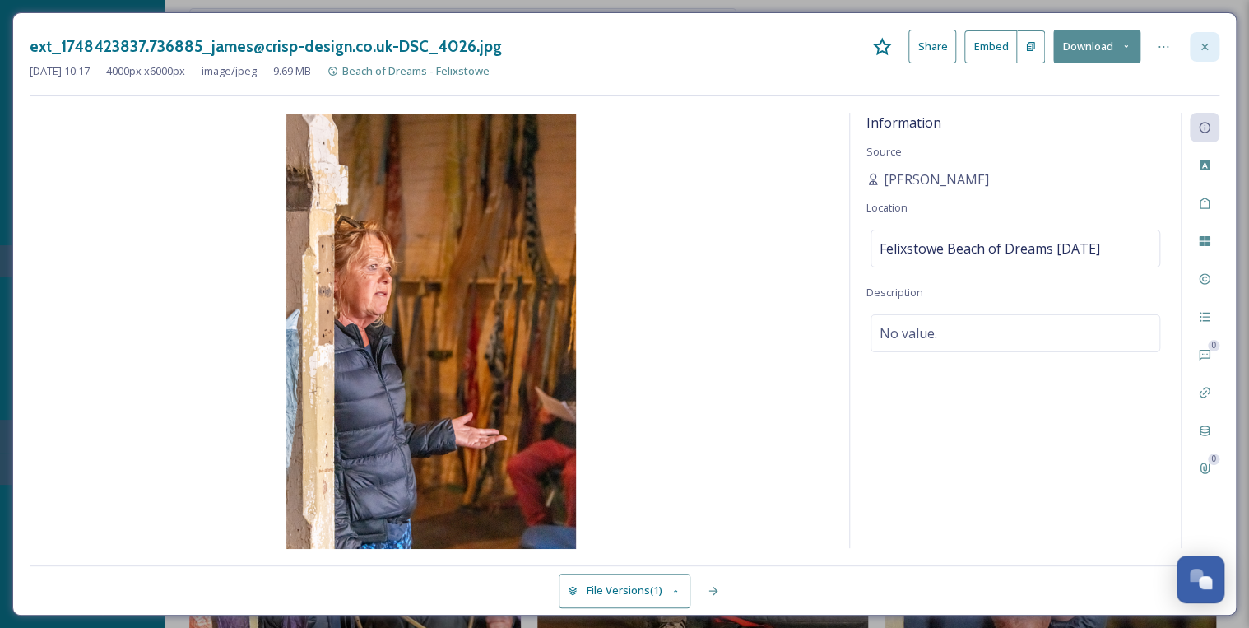
click at [1207, 47] on icon at bounding box center [1204, 46] width 13 height 13
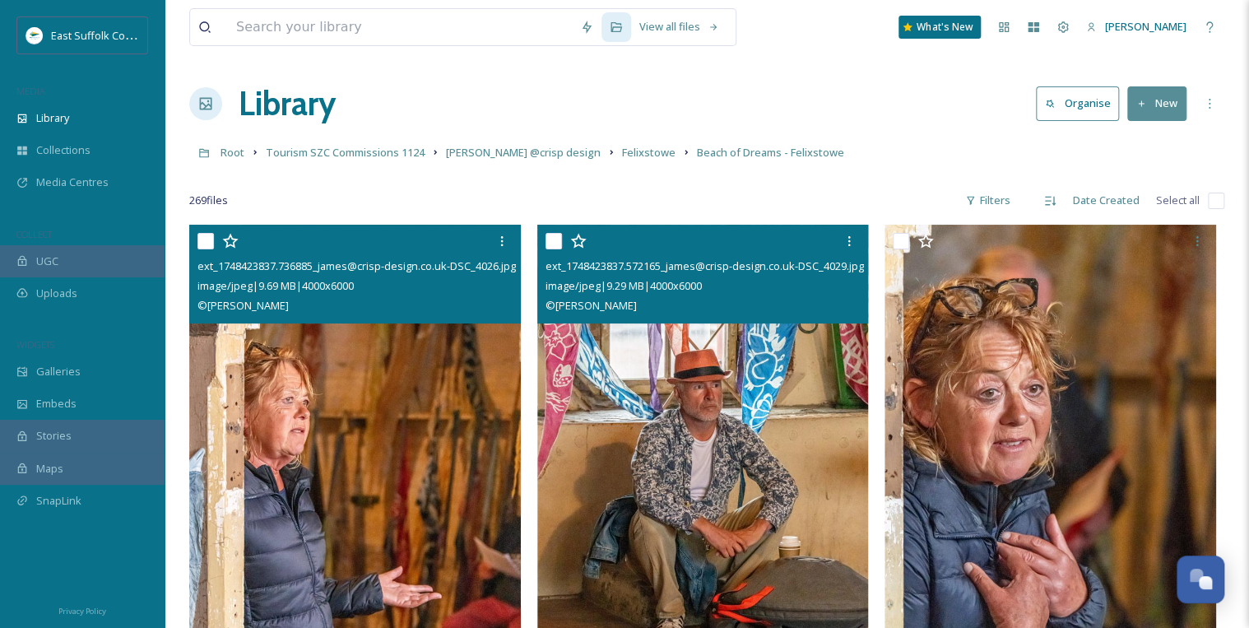
drag, startPoint x: 596, startPoint y: 504, endPoint x: 605, endPoint y: 503, distance: 8.3
click at [598, 503] on img at bounding box center [702, 474] width 331 height 498
checkbox input "true"
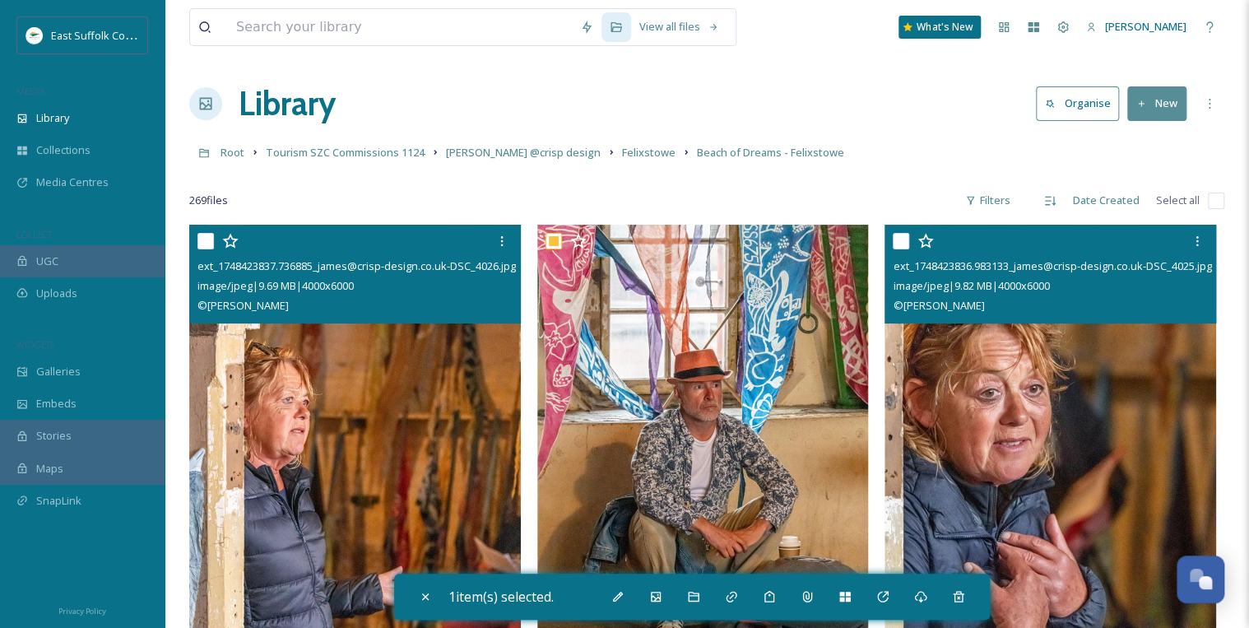
click at [1031, 480] on img at bounding box center [1049, 474] width 331 height 498
checkbox input "true"
click at [978, 481] on img at bounding box center [1049, 474] width 331 height 498
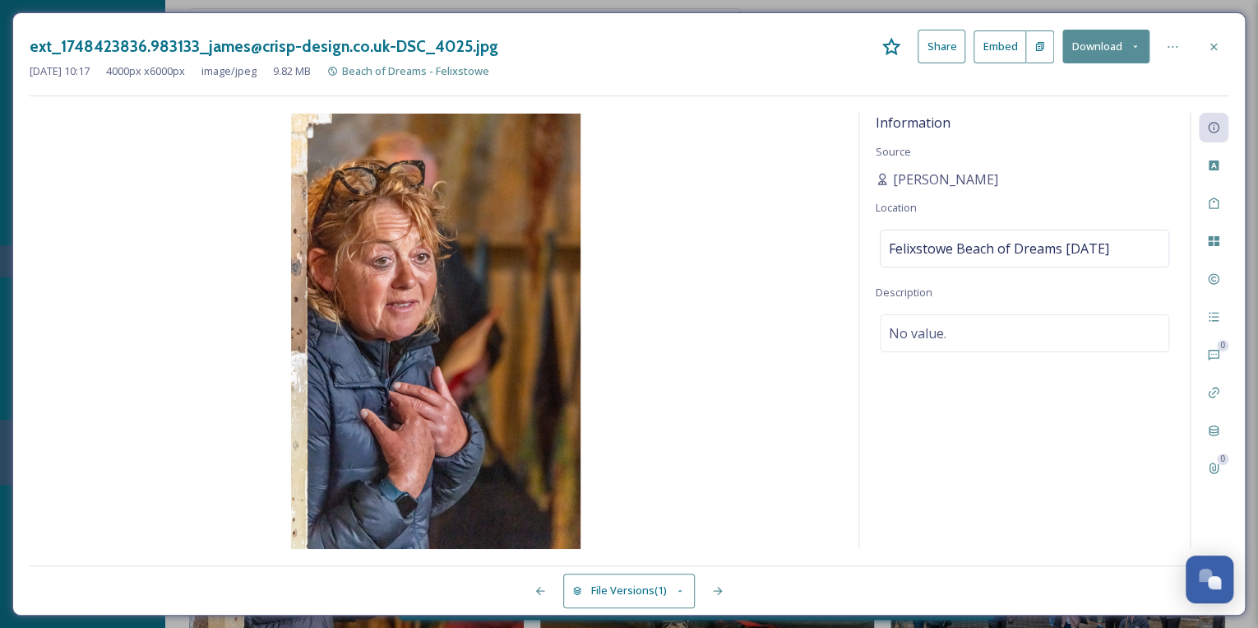
drag, startPoint x: 1212, startPoint y: 43, endPoint x: 1194, endPoint y: 62, distance: 26.2
click at [1213, 44] on icon at bounding box center [1213, 46] width 13 height 13
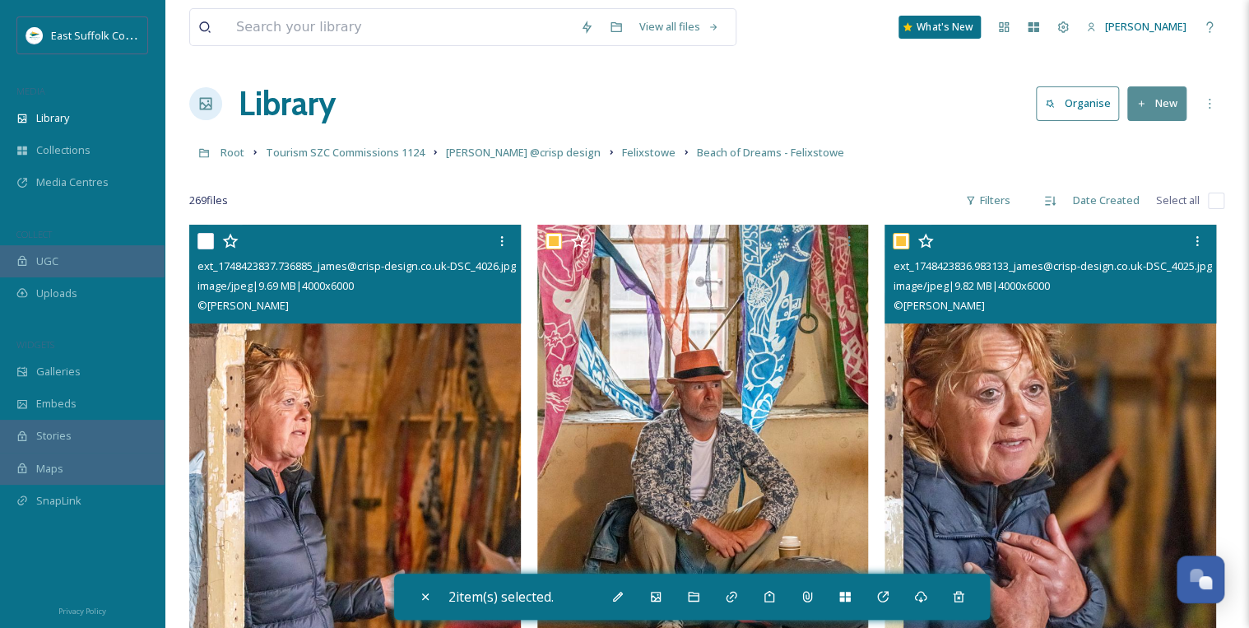
drag, startPoint x: 901, startPoint y: 236, endPoint x: 827, endPoint y: 234, distance: 74.1
click at [901, 235] on input "checkbox" at bounding box center [900, 241] width 16 height 16
checkbox input "false"
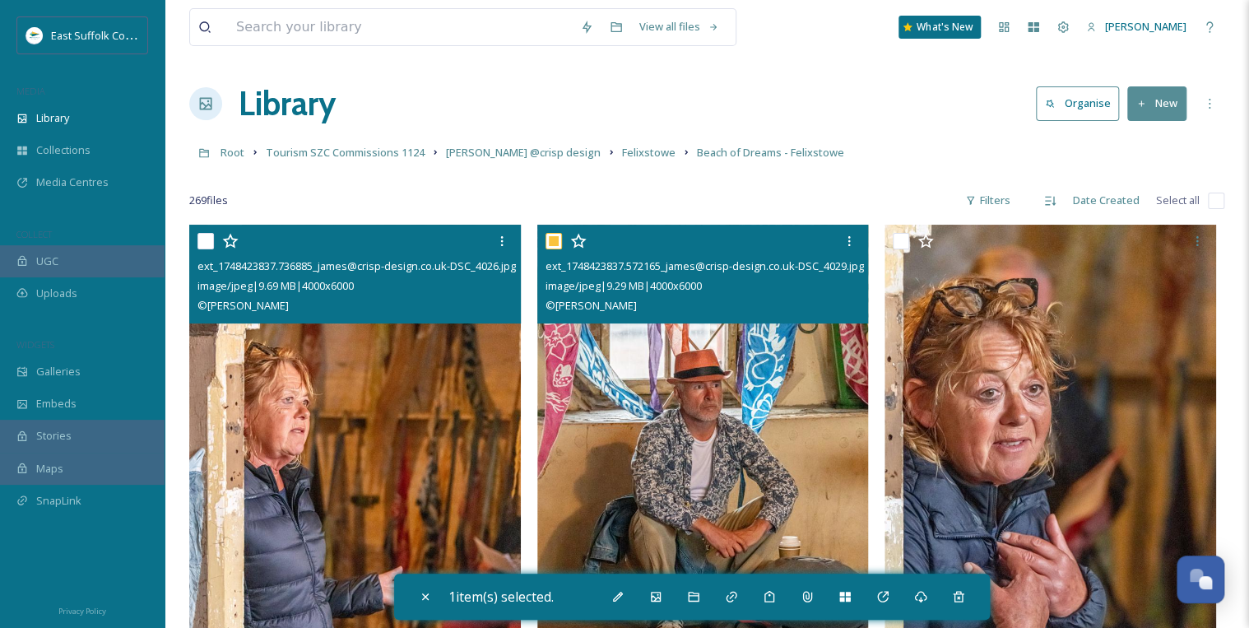
drag, startPoint x: 551, startPoint y: 241, endPoint x: 534, endPoint y: 241, distance: 17.3
click at [553, 241] on input "checkbox" at bounding box center [553, 241] width 16 height 16
checkbox input "false"
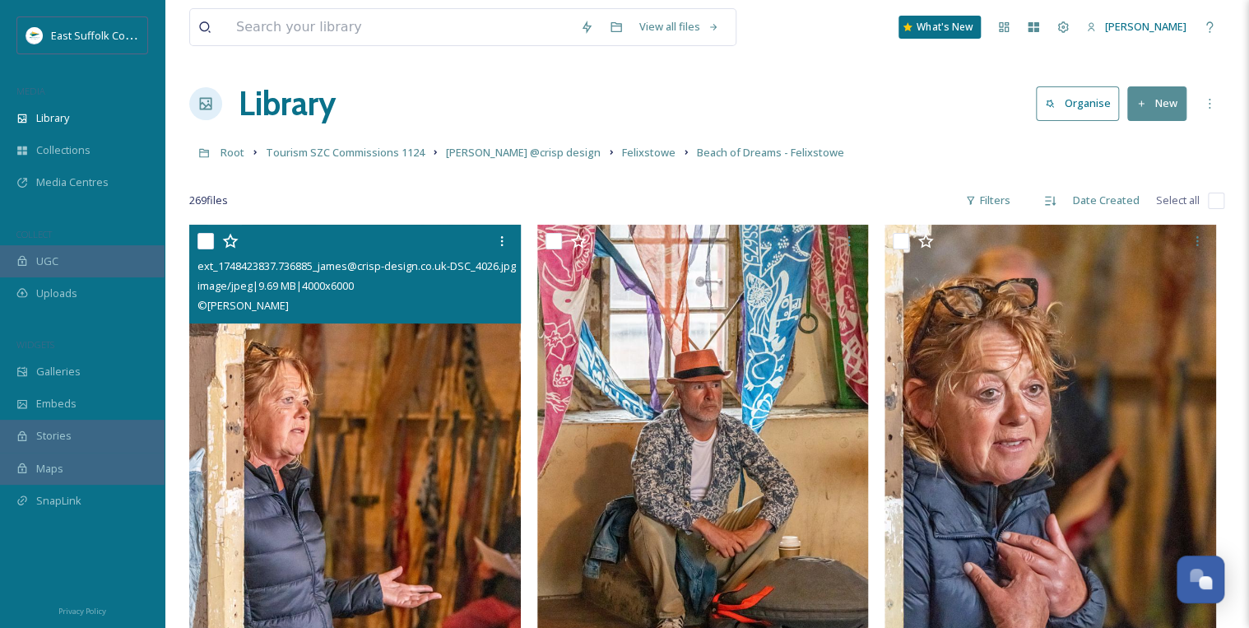
click at [198, 241] on input "checkbox" at bounding box center [205, 241] width 16 height 16
checkbox input "true"
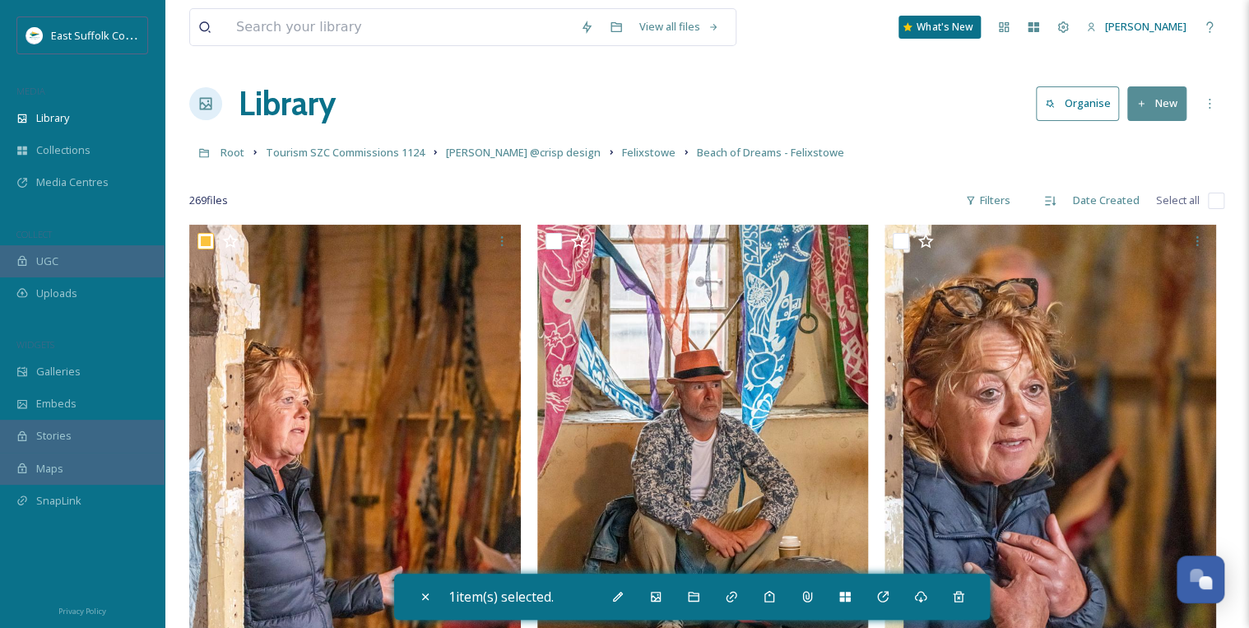
click at [1210, 199] on input "checkbox" at bounding box center [1215, 200] width 16 height 16
checkbox input "true"
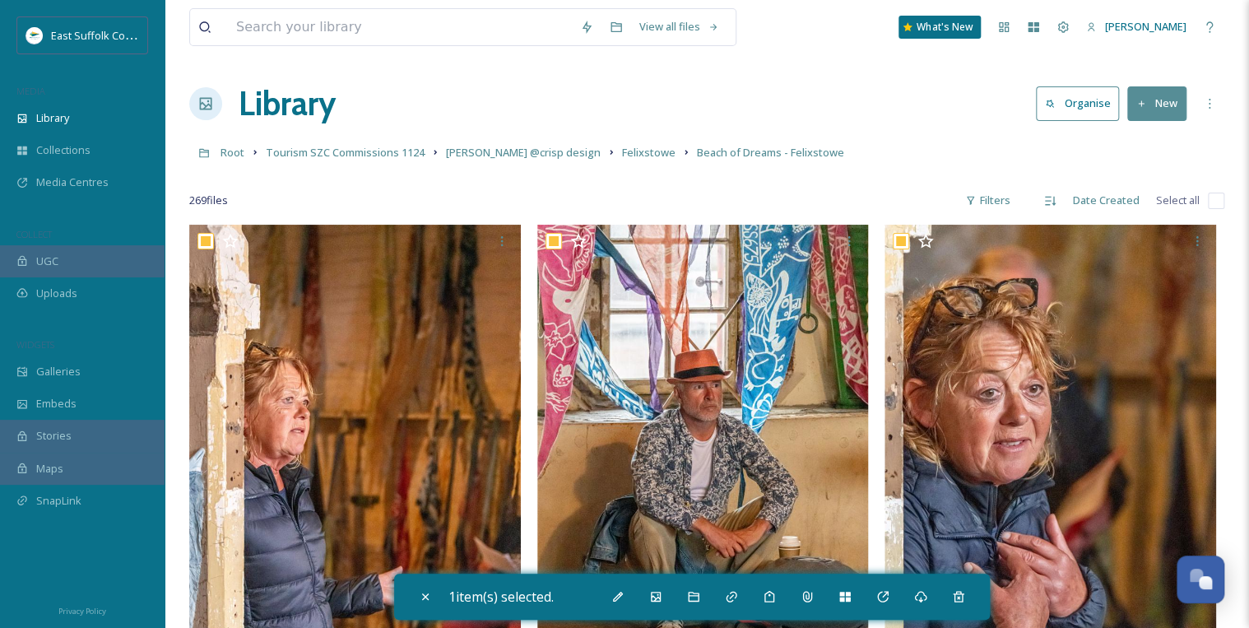
checkbox input "true"
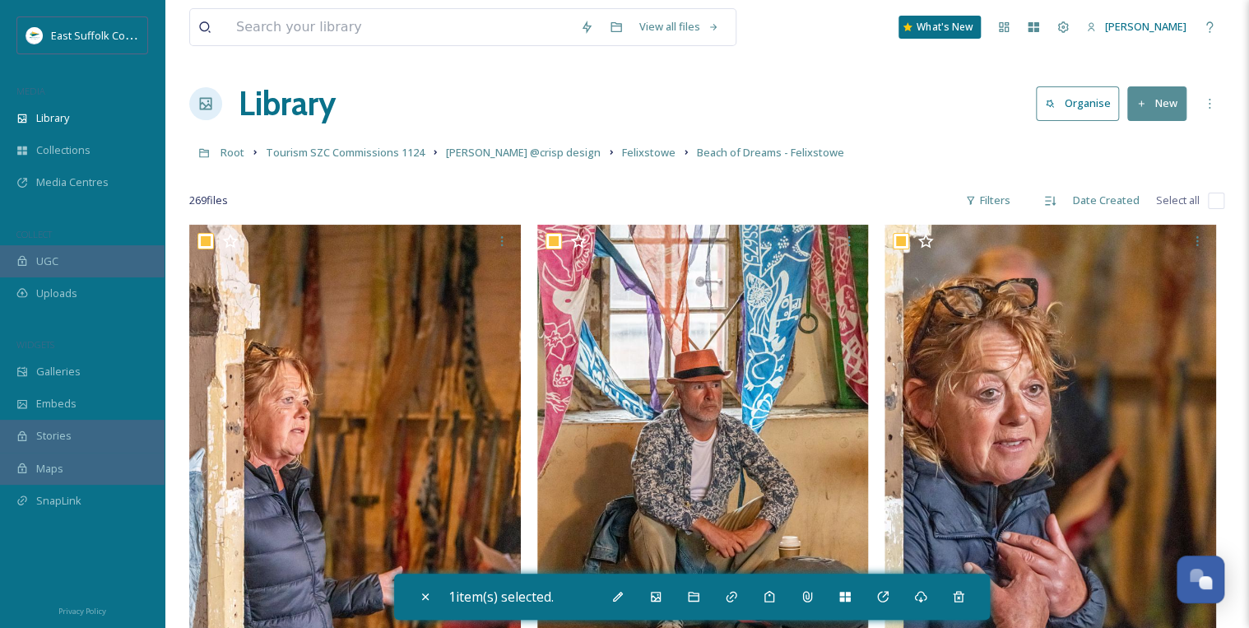
checkbox input "true"
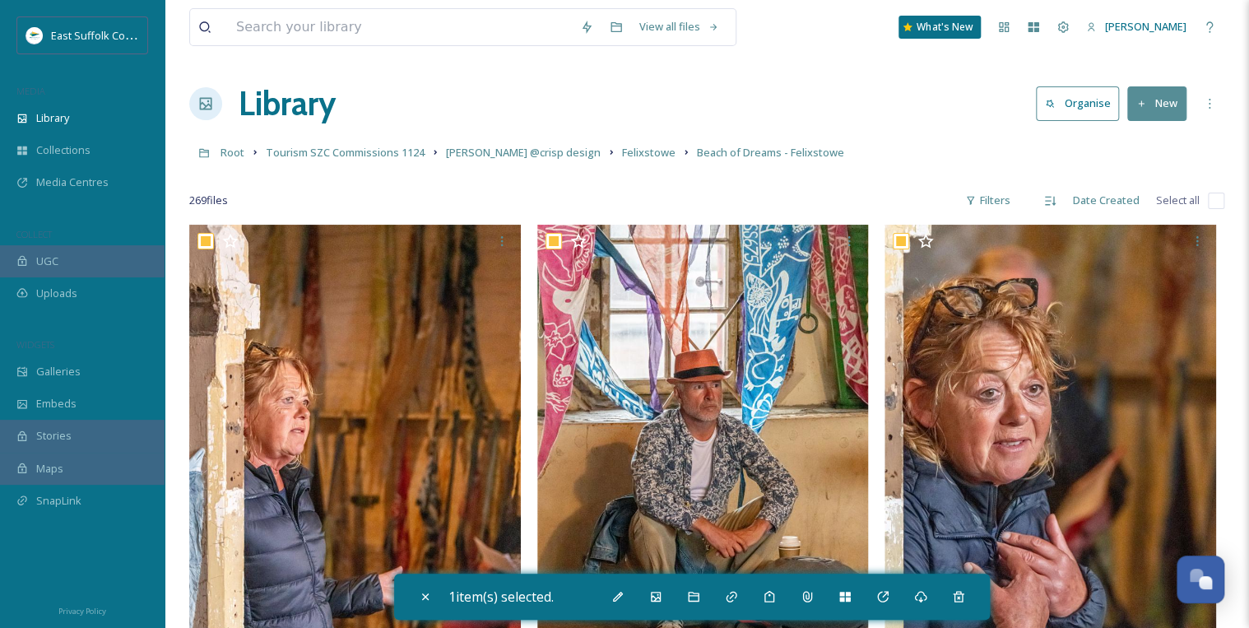
checkbox input "true"
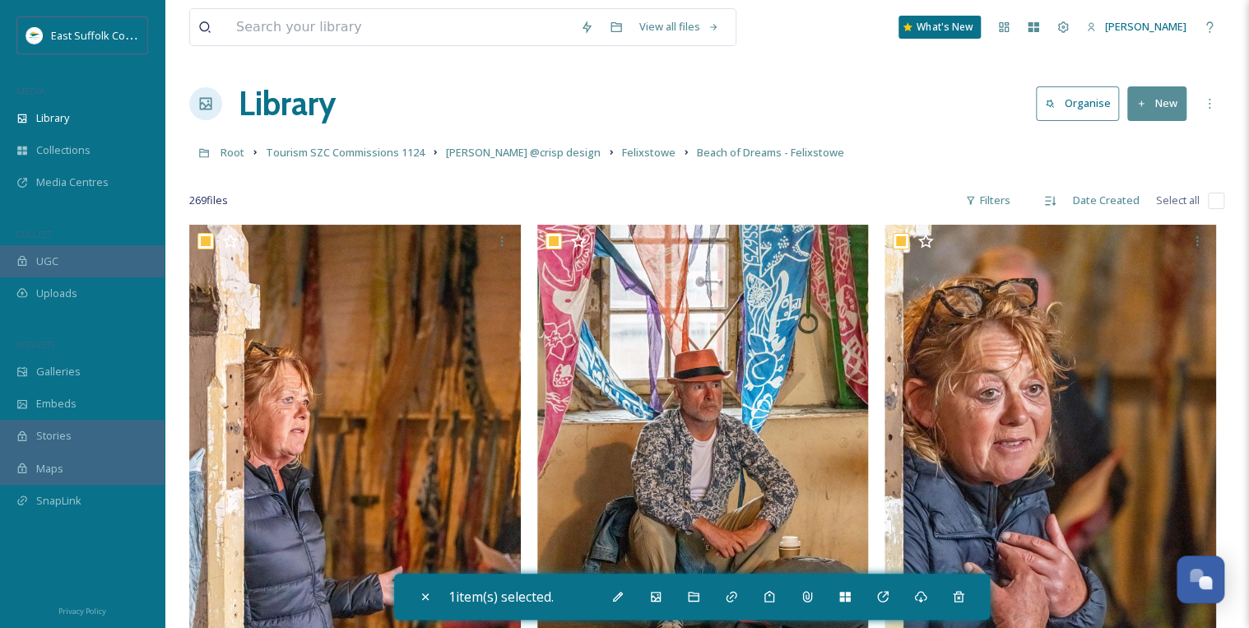
checkbox input "true"
click at [638, 592] on icon at bounding box center [632, 596] width 13 height 13
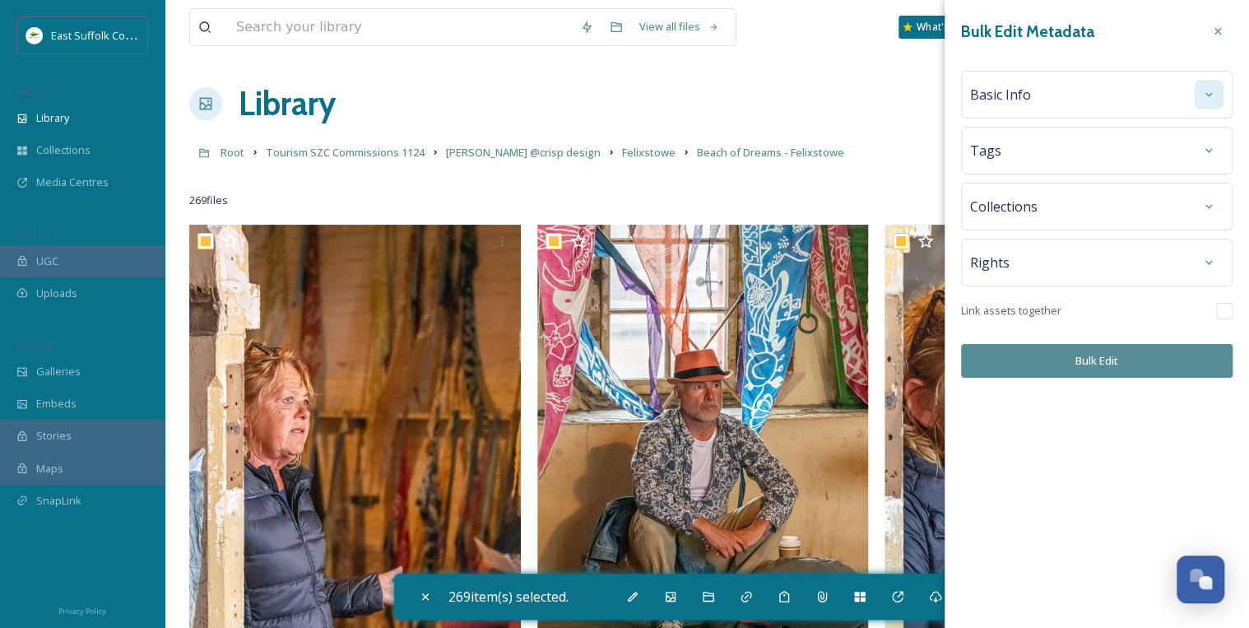
click at [1210, 94] on icon at bounding box center [1208, 94] width 7 height 4
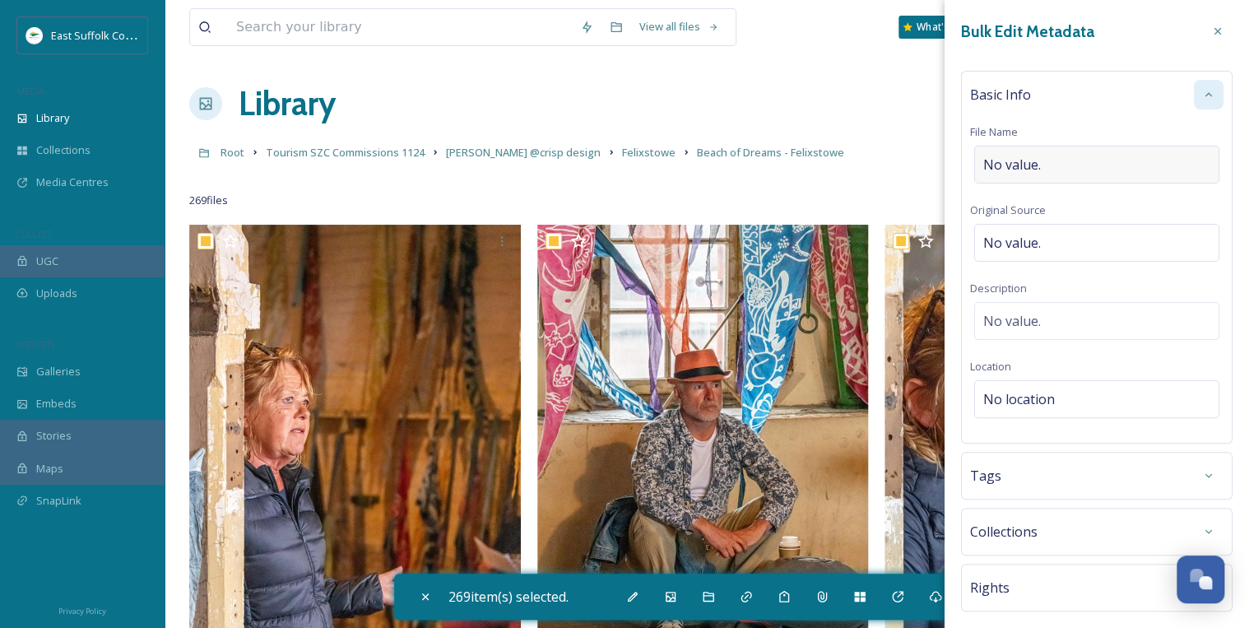
click at [1075, 162] on div "No value." at bounding box center [1096, 165] width 245 height 38
type input "Beach of Dreams Felixstowe"
click at [1058, 231] on div "No value." at bounding box center [1096, 239] width 245 height 38
type input "[PERSON_NAME] @Crispdesign"
click at [1078, 313] on div "No value." at bounding box center [1096, 317] width 245 height 38
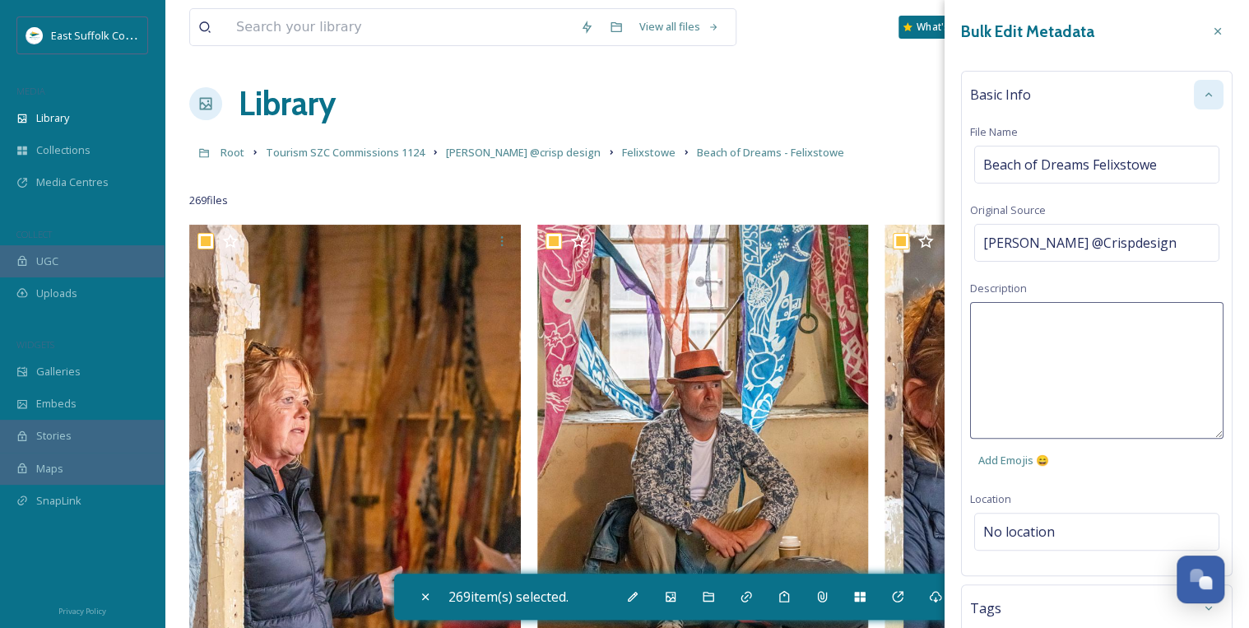
click at [1037, 316] on textarea at bounding box center [1096, 370] width 253 height 137
drag, startPoint x: 1106, startPoint y: 322, endPoint x: 1096, endPoint y: 321, distance: 10.7
click at [1096, 321] on textarea "Beach of Dreams, a uk-wide coastal arts festival, came to [GEOGRAPHIC_DATA] on …" at bounding box center [1096, 370] width 253 height 137
click at [1068, 362] on textarea "Beach of Dreams, a UK-wide coastal arts festival, came to [GEOGRAPHIC_DATA] on …" at bounding box center [1096, 370] width 253 height 137
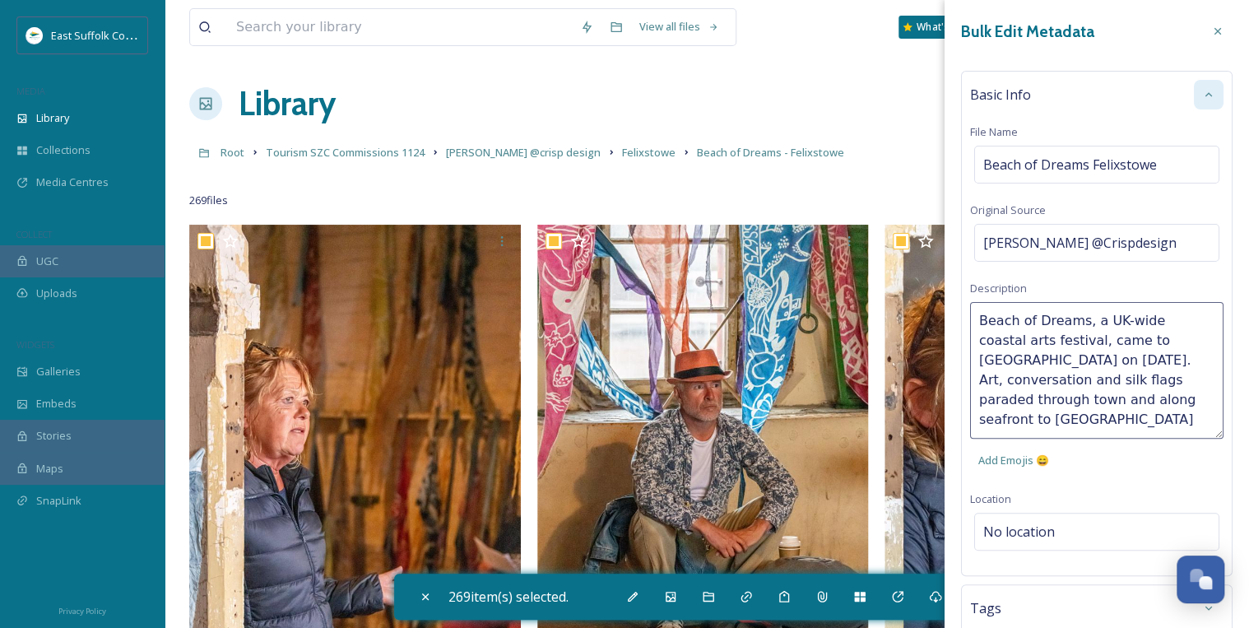
type textarea "Beach of Dreams, a UK-wide coastal arts festival, came to [GEOGRAPHIC_DATA] on …"
click at [1201, 393] on textarea "Beach of Dreams, a UK-wide coastal arts festival, came to [GEOGRAPHIC_DATA] on …" at bounding box center [1096, 370] width 253 height 137
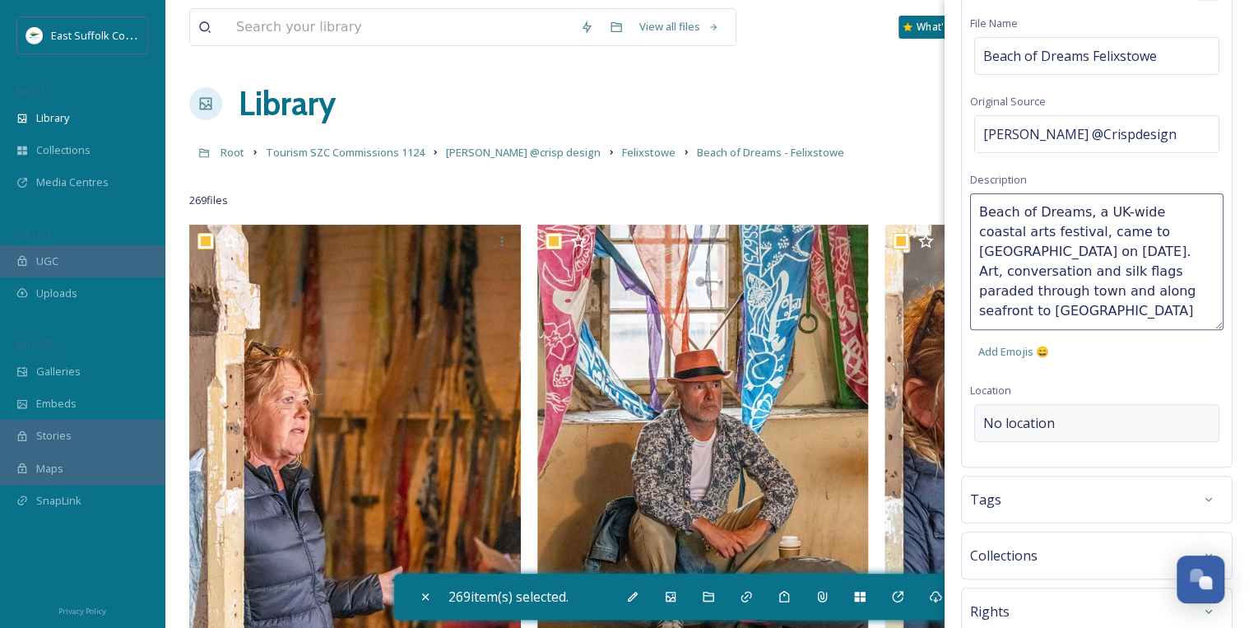
scroll to position [132, 0]
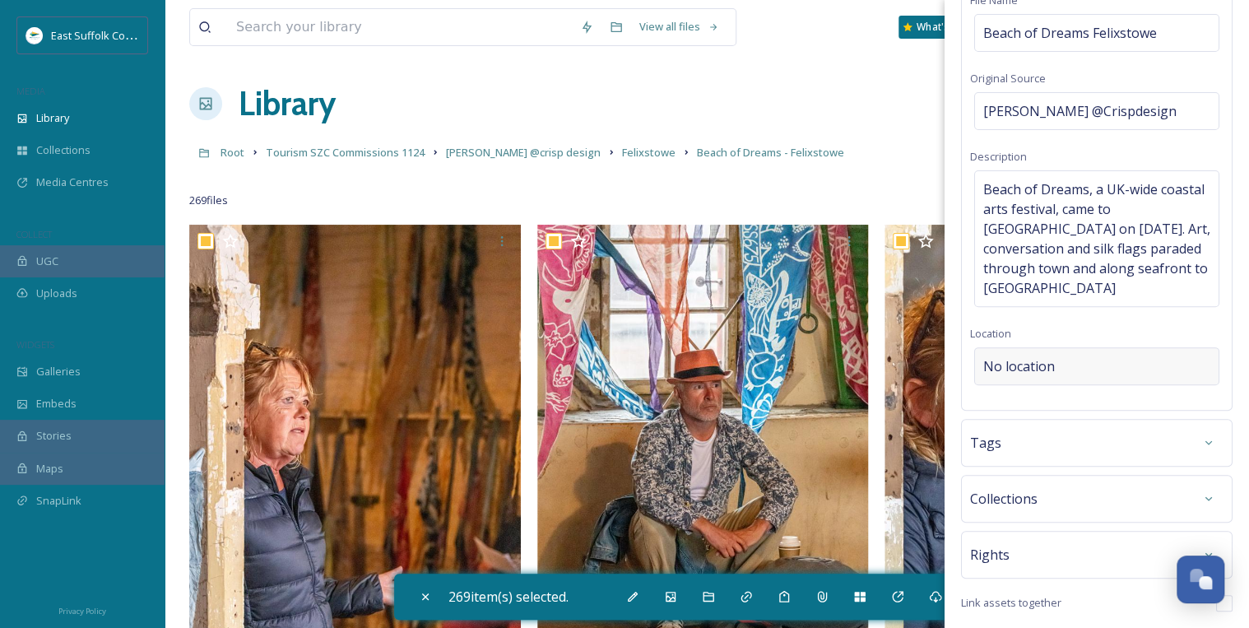
click at [1116, 405] on div "Basic Info File Name Beach of Dreams Felixstowe Original Source [PERSON_NAME] @…" at bounding box center [1096, 174] width 271 height 471
click at [1076, 377] on div "No location" at bounding box center [1096, 366] width 245 height 38
click at [1066, 365] on input at bounding box center [1096, 366] width 243 height 36
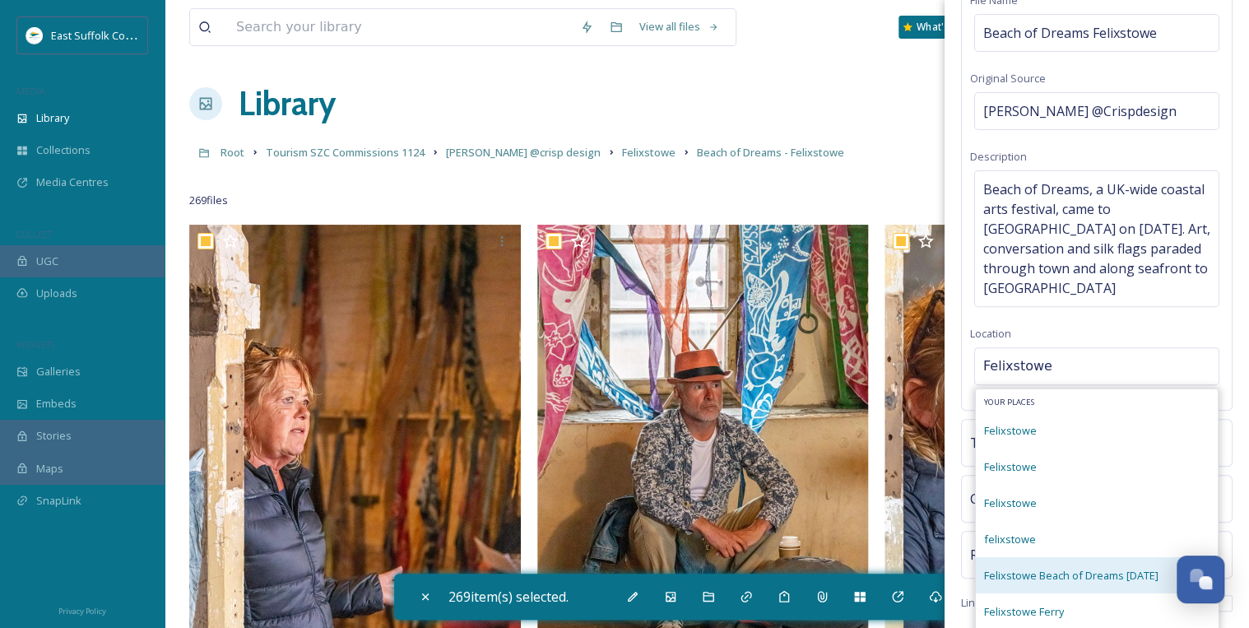
type input "Felixstowe"
click at [1080, 576] on span "Felixstowe Beach of Dreams [DATE]" at bounding box center [1071, 575] width 174 height 15
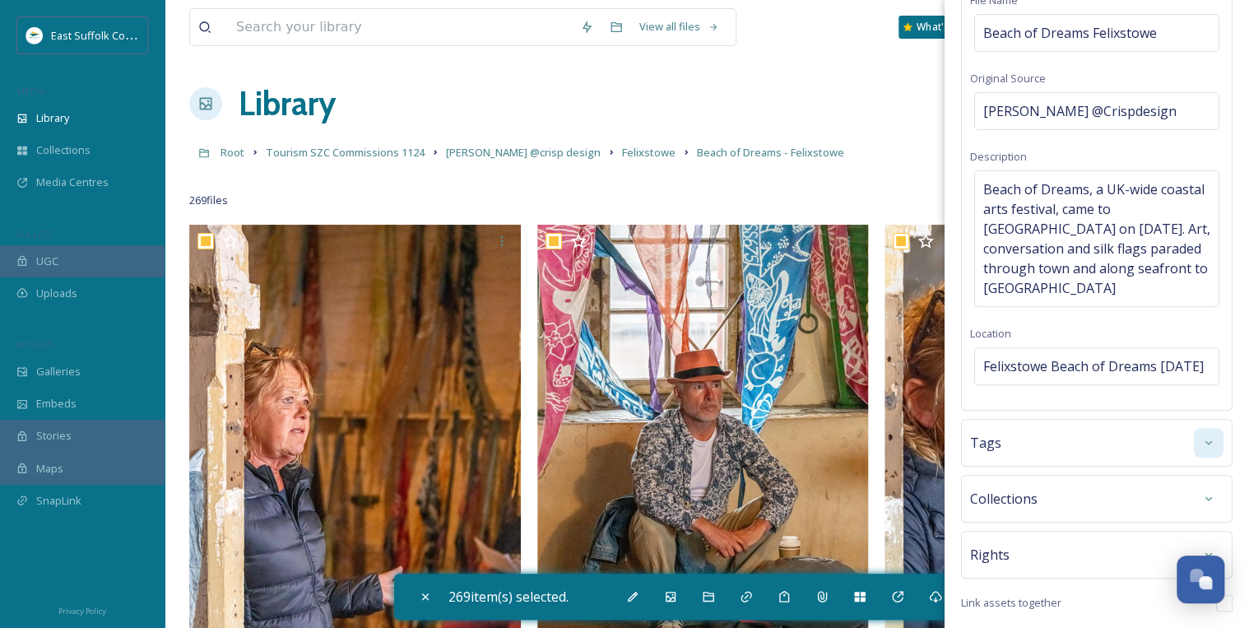
click at [1193, 452] on div at bounding box center [1208, 443] width 30 height 30
click at [1012, 503] on input at bounding box center [1065, 493] width 164 height 20
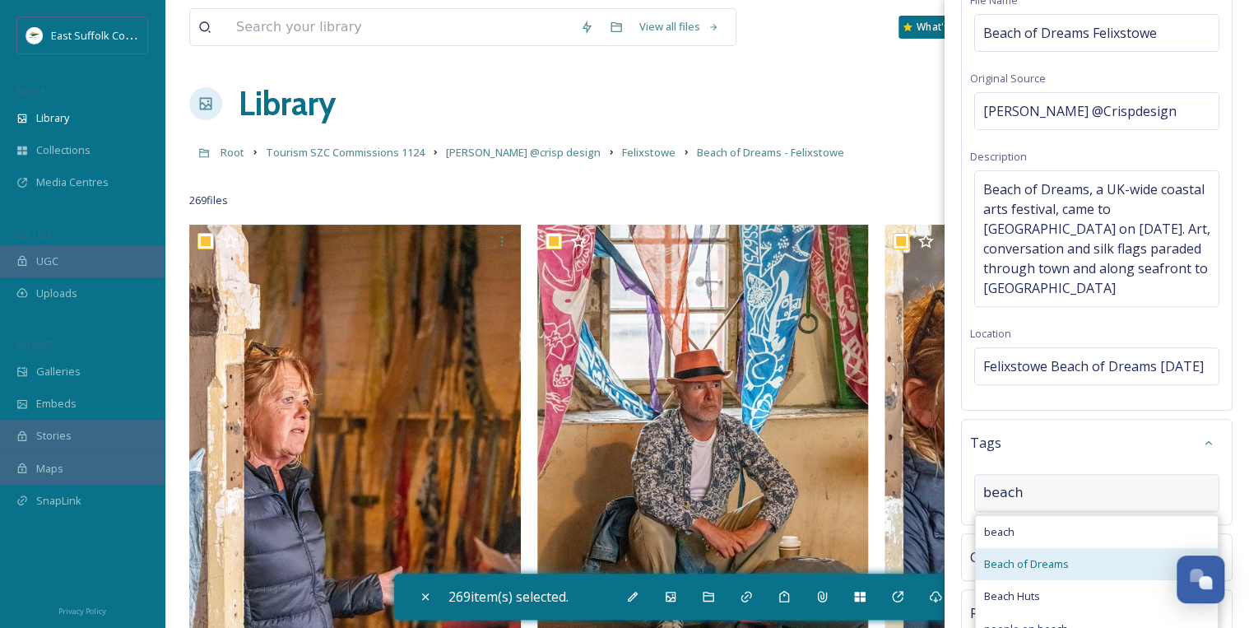
type input "beach"
click at [1055, 572] on span "Beach of Dreams" at bounding box center [1026, 564] width 85 height 16
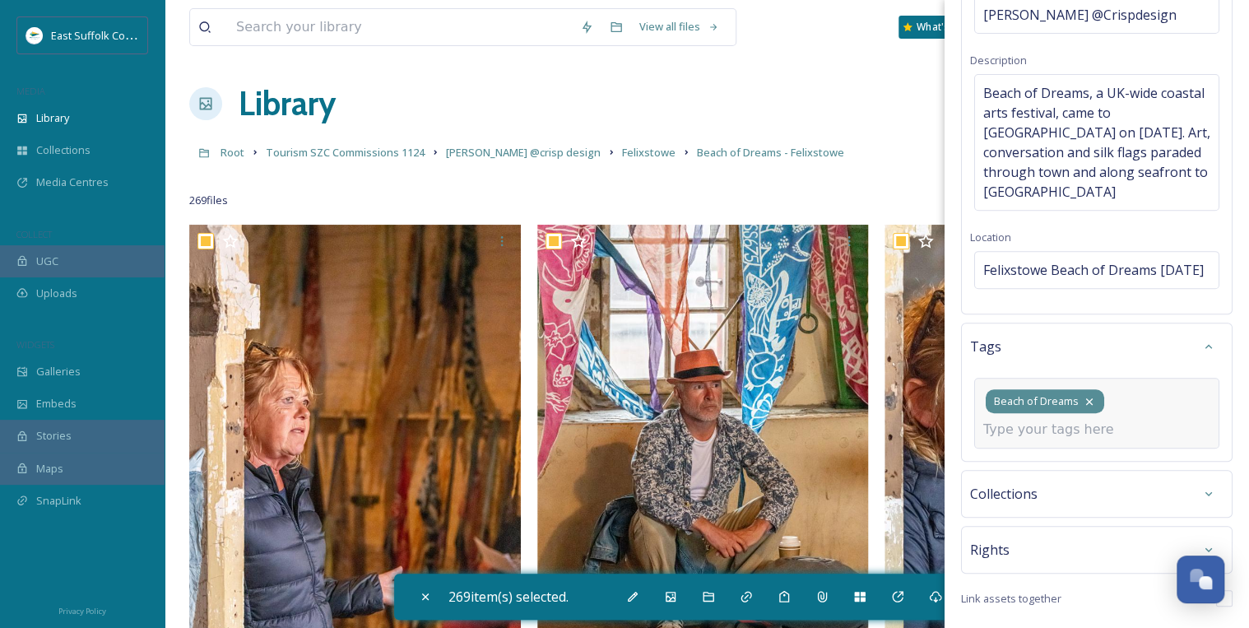
scroll to position [263, 0]
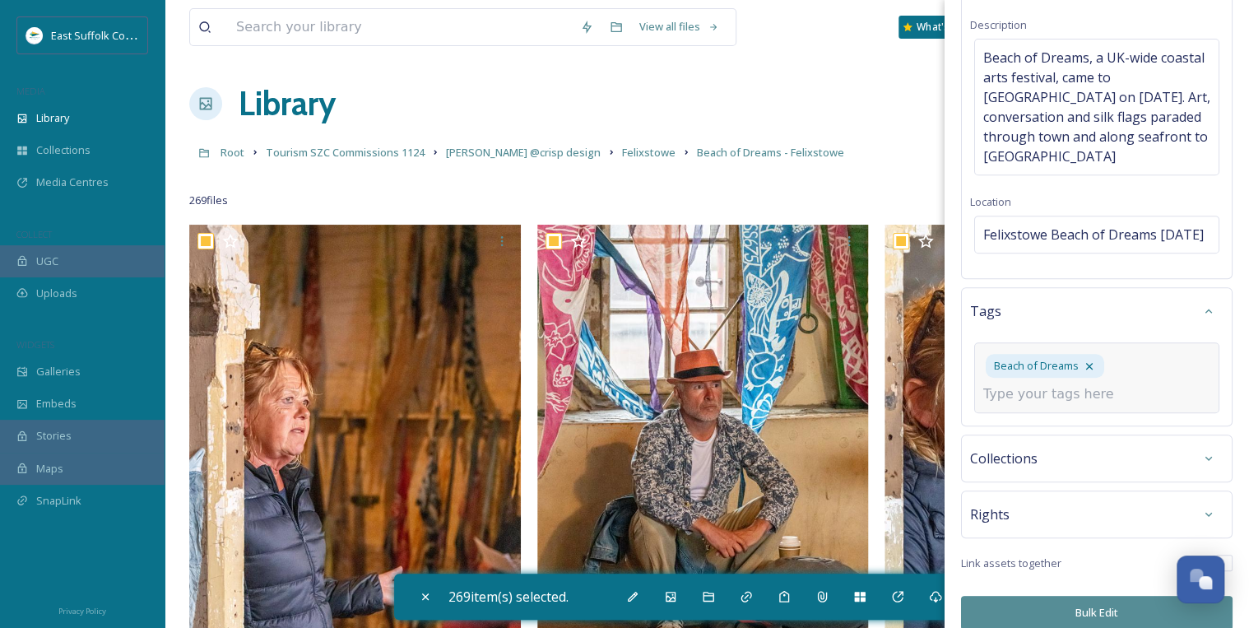
click at [1142, 385] on div "Beach of Dreams" at bounding box center [1096, 377] width 245 height 71
click at [1034, 404] on input at bounding box center [1065, 394] width 164 height 20
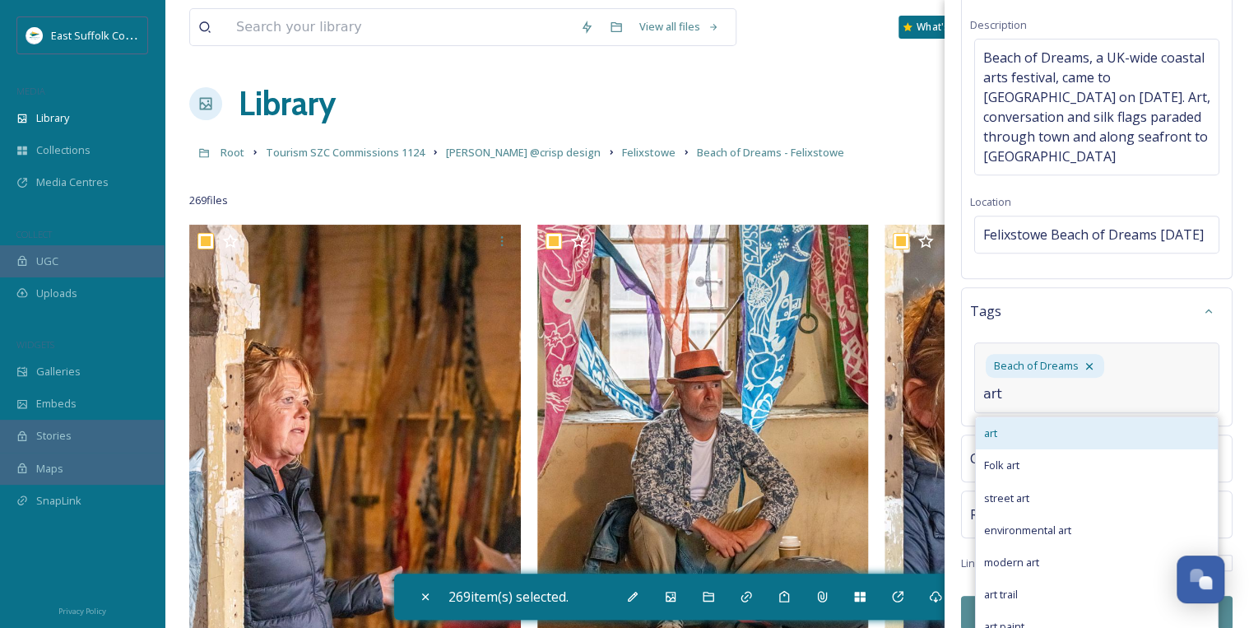
type input "art"
click at [1023, 447] on div "art" at bounding box center [1096, 433] width 242 height 32
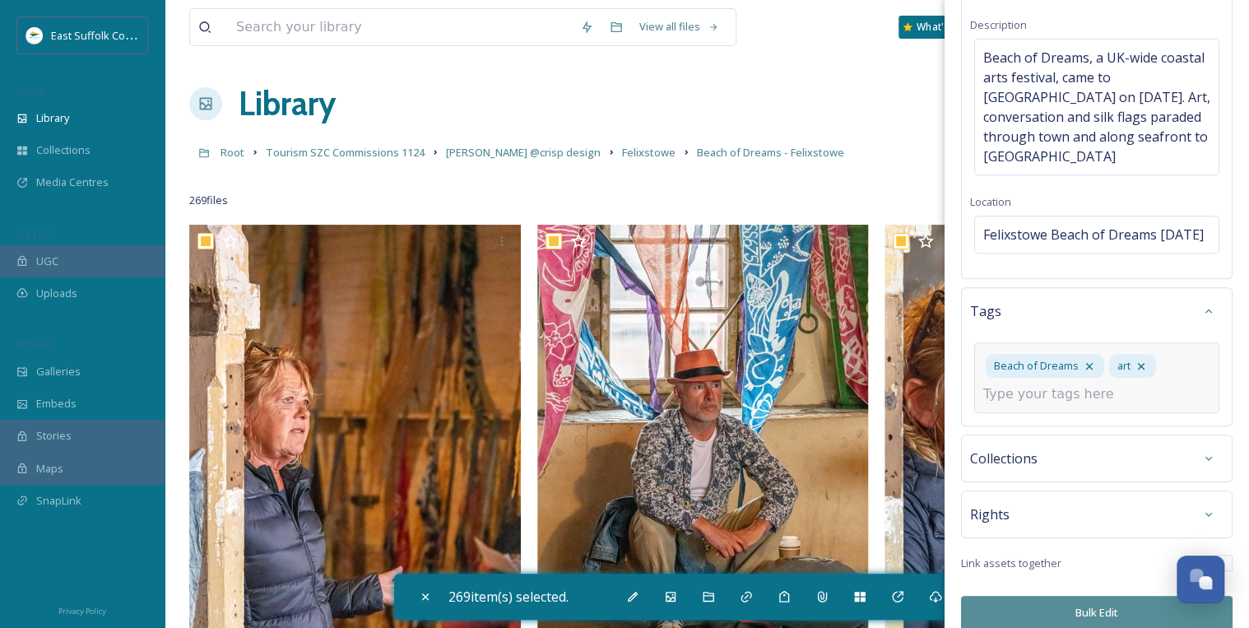
click at [1017, 404] on input at bounding box center [1065, 394] width 164 height 20
click at [1011, 404] on input "concersation" at bounding box center [1065, 394] width 164 height 20
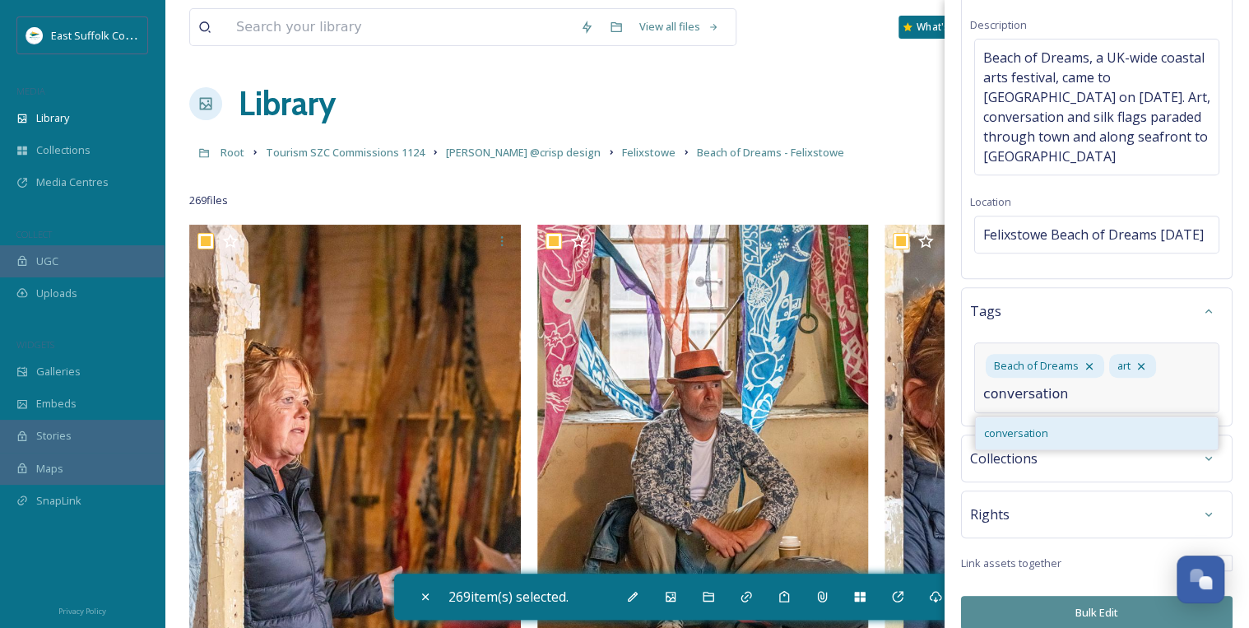
type input "conversation"
click at [1027, 441] on span "conversation" at bounding box center [1016, 433] width 64 height 16
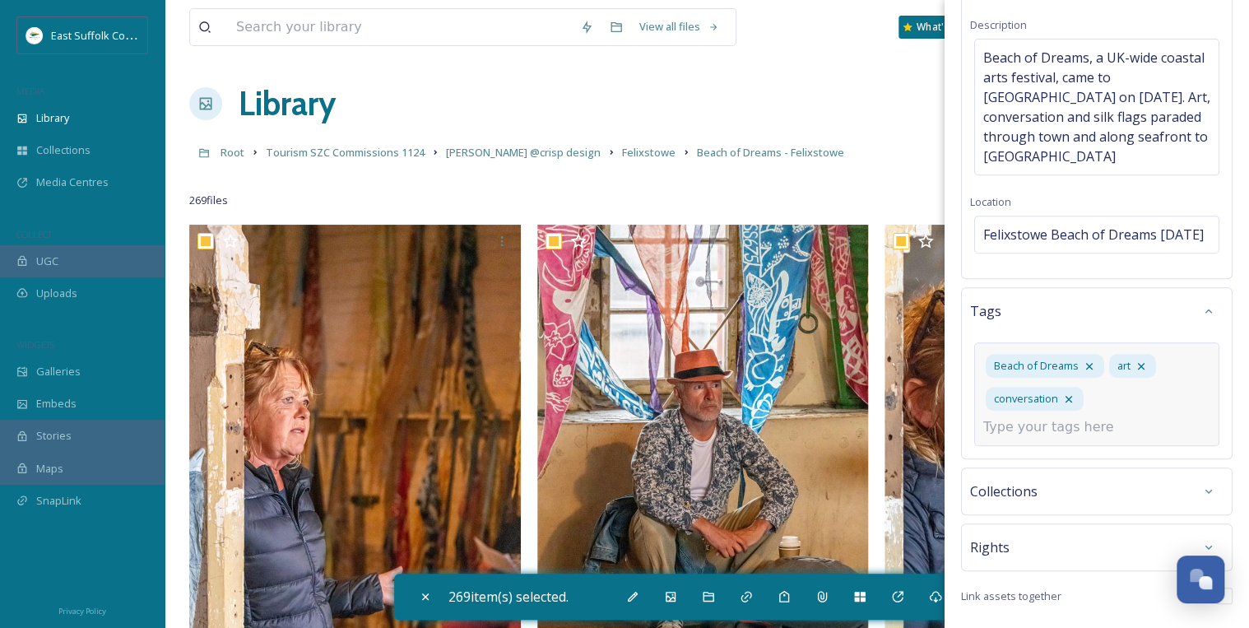
click at [1049, 437] on input at bounding box center [1065, 427] width 164 height 20
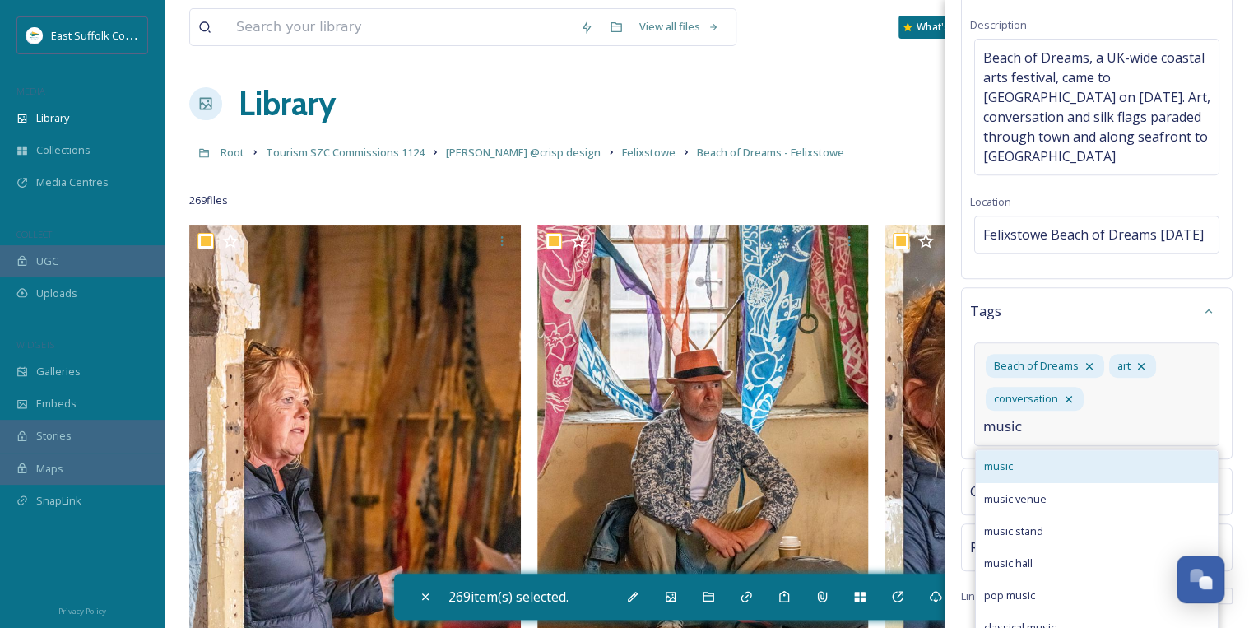
type input "music"
click at [1043, 482] on div "music" at bounding box center [1096, 466] width 242 height 32
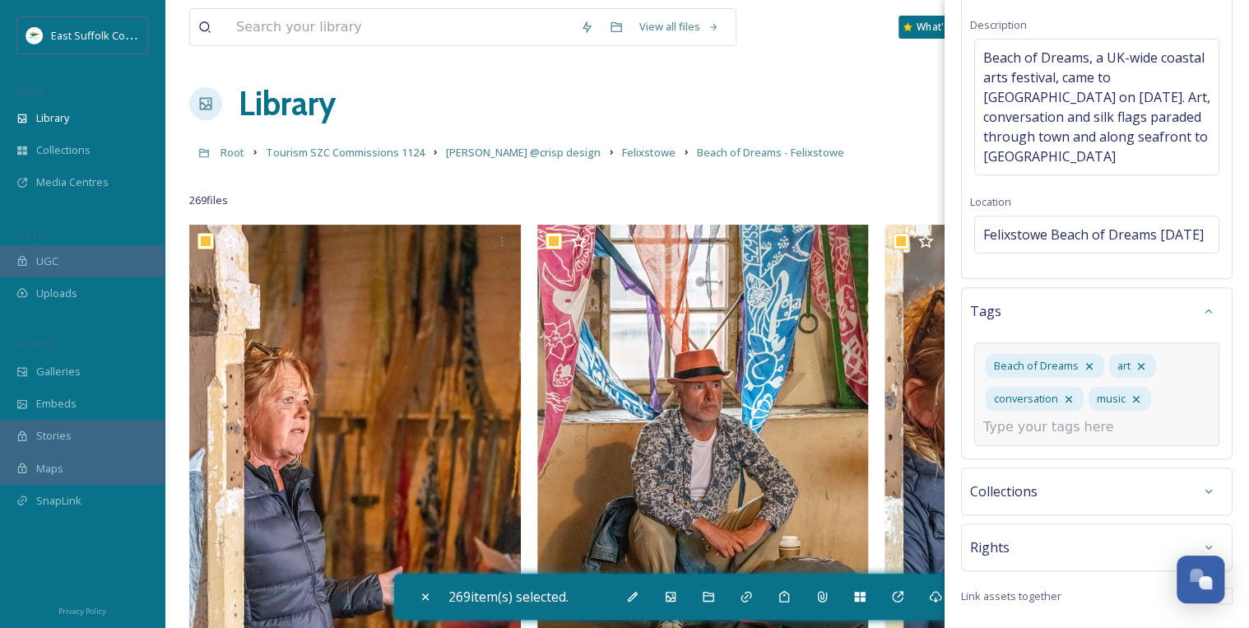
click at [1026, 437] on input at bounding box center [1065, 427] width 164 height 20
type input "i"
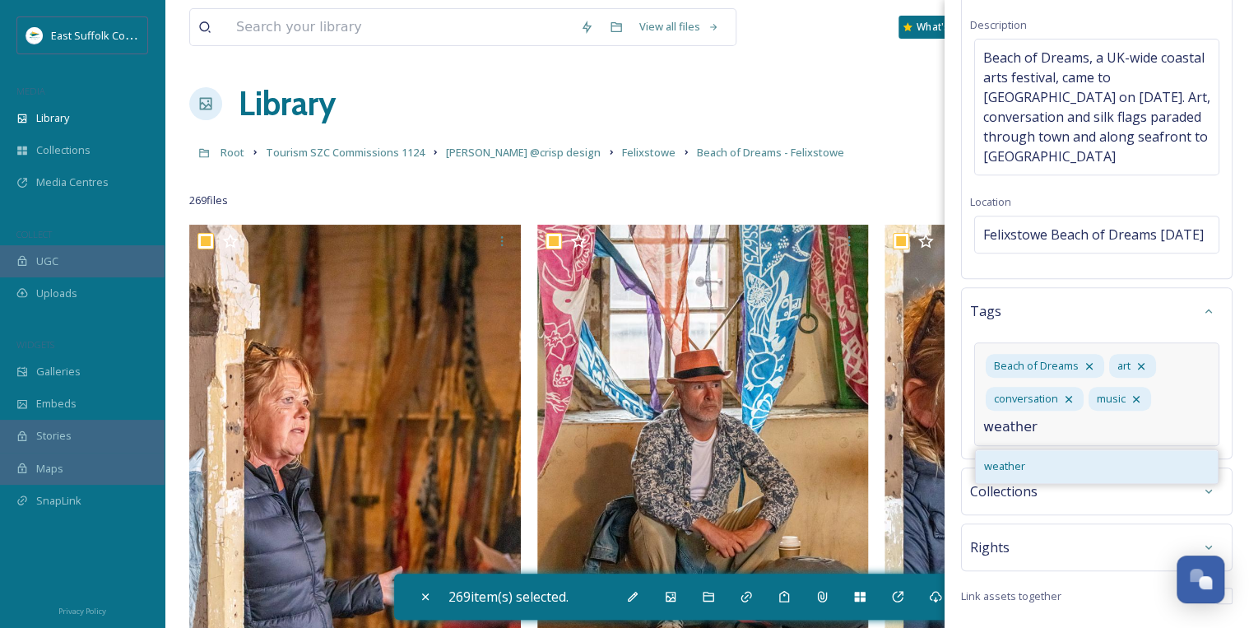
type input "weather"
click at [995, 474] on span "weather" at bounding box center [1004, 466] width 41 height 16
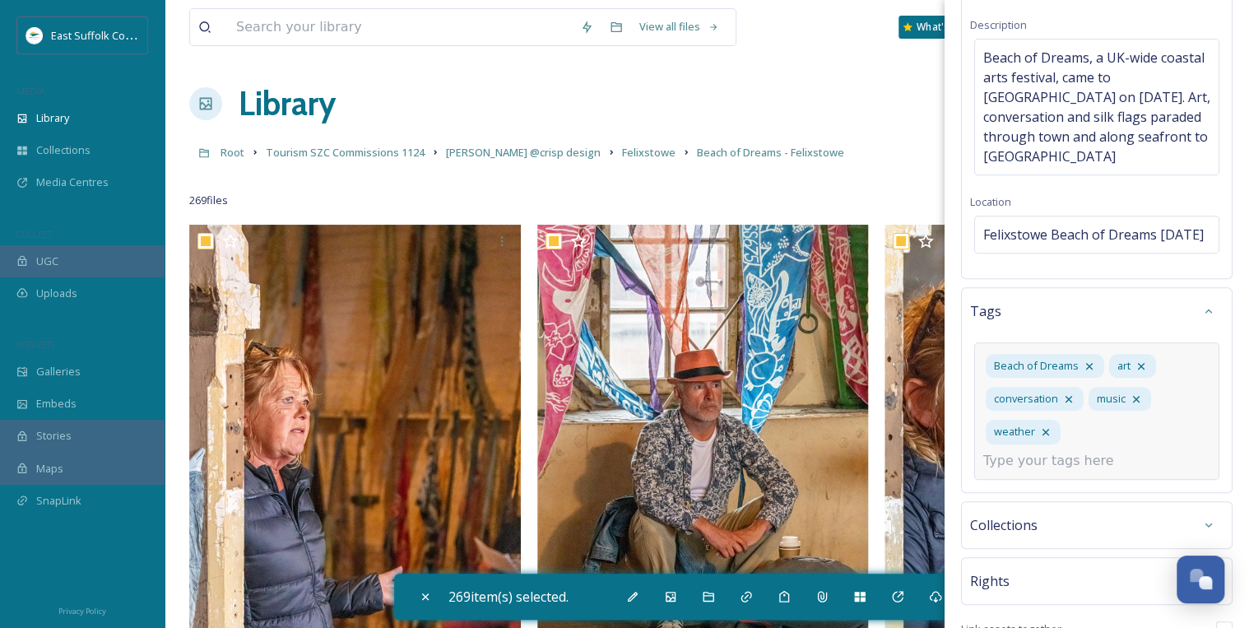
click at [1086, 444] on div "Beach of Dreams art conversation music weather" at bounding box center [1096, 410] width 245 height 137
click at [1059, 470] on input at bounding box center [1065, 461] width 164 height 20
type input "project wave"
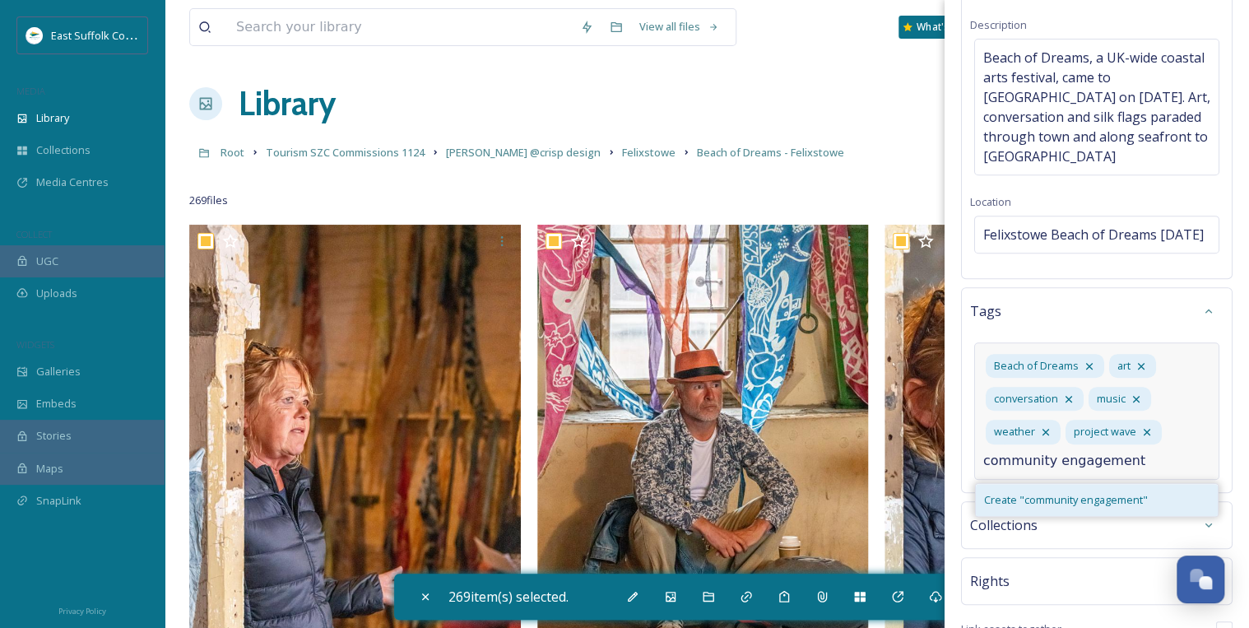
type input "community engagement"
click at [1050, 507] on span "Create " community engagement "" at bounding box center [1066, 500] width 164 height 16
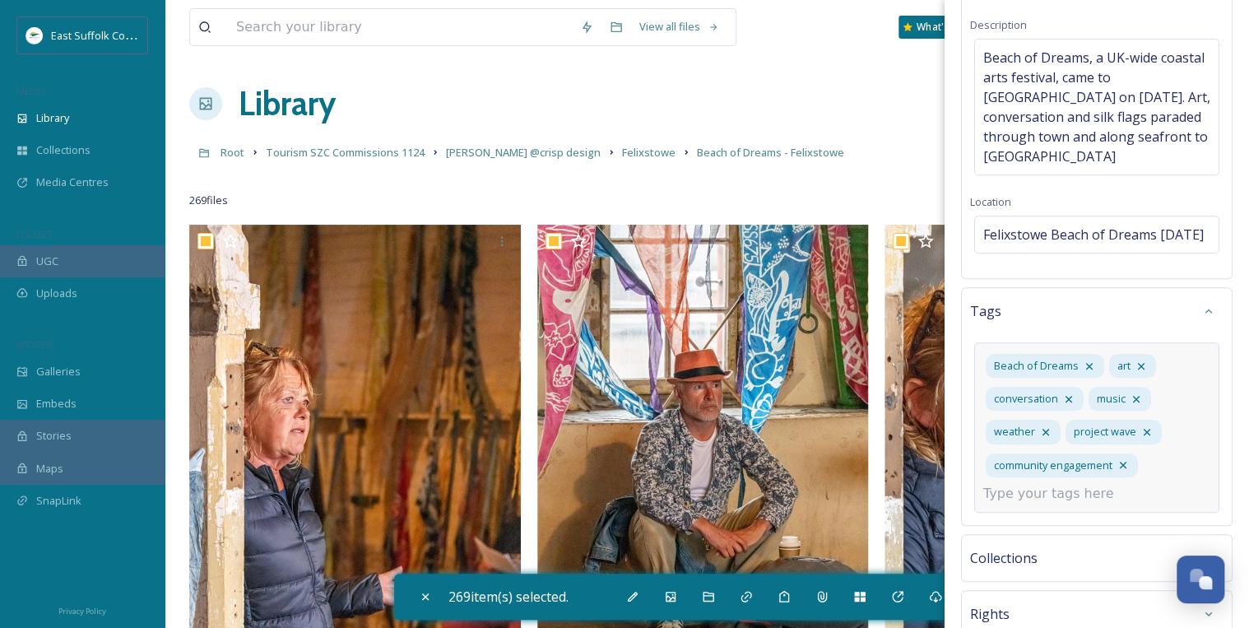
click at [1054, 503] on input at bounding box center [1065, 494] width 164 height 20
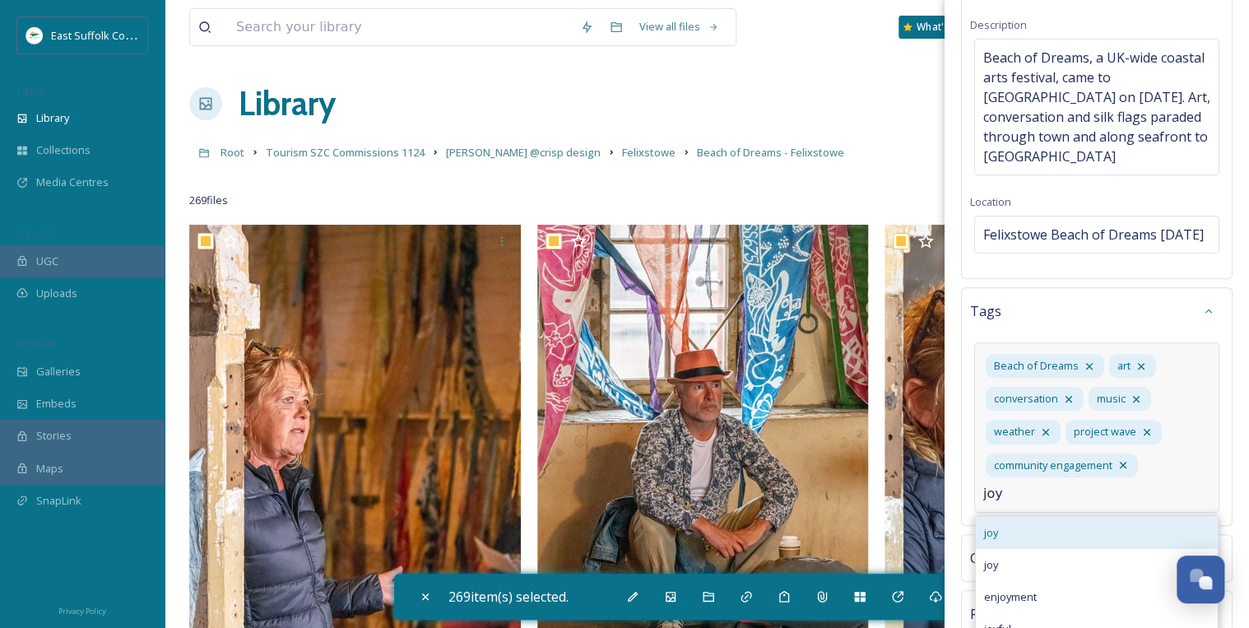
type input "joy"
click at [993, 540] on span "joy" at bounding box center [991, 533] width 14 height 16
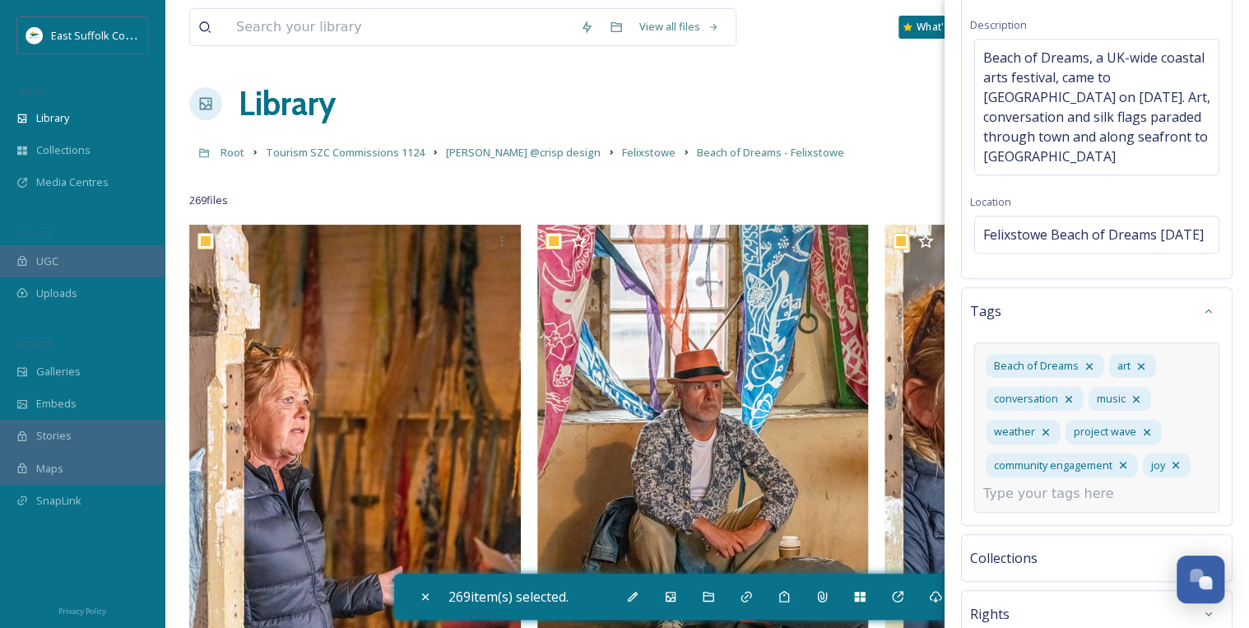
click at [1023, 503] on input at bounding box center [1065, 494] width 164 height 20
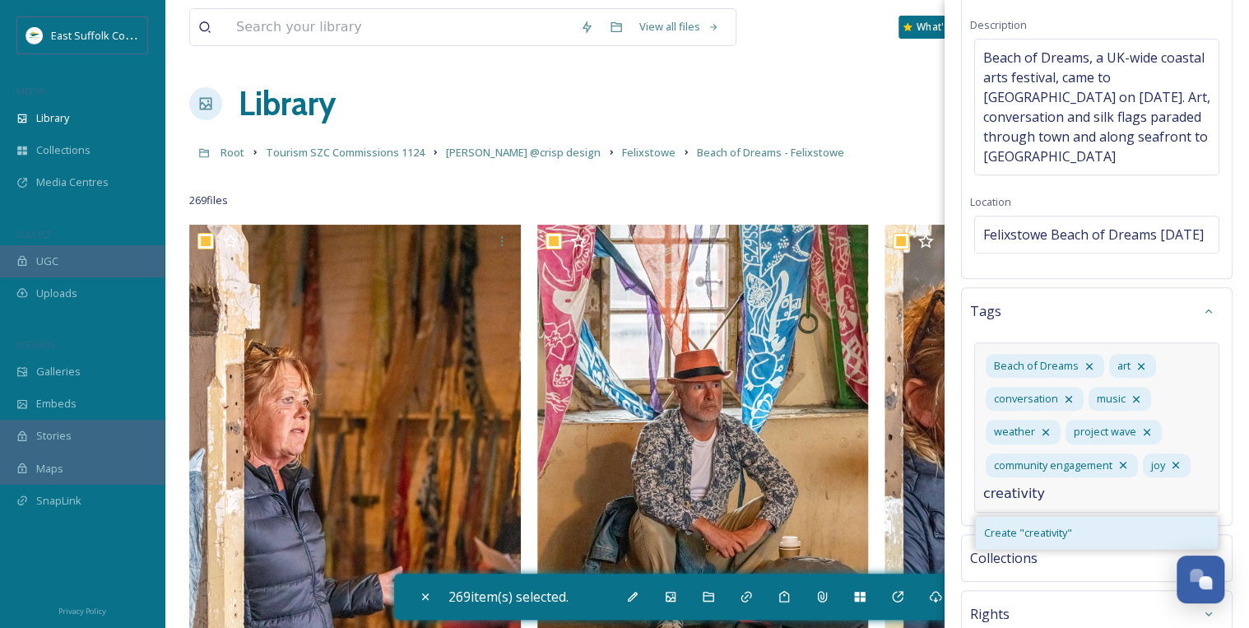
type input "creativity"
click at [1083, 549] on div "Create " creativity "" at bounding box center [1096, 533] width 242 height 32
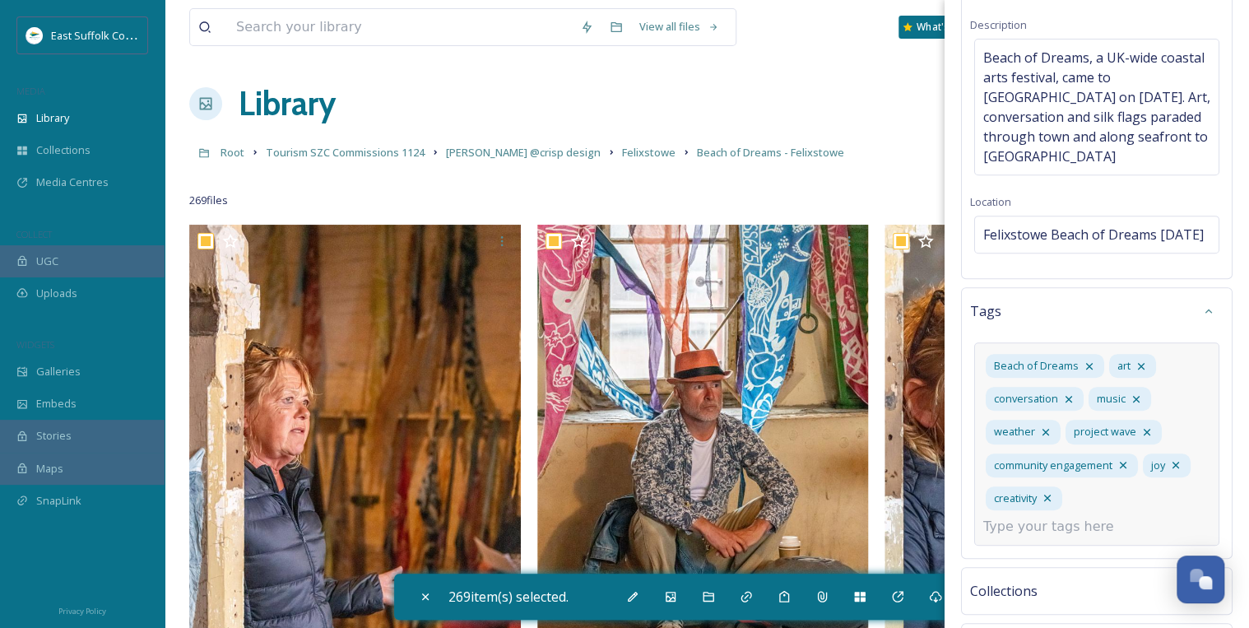
click at [1052, 536] on input at bounding box center [1065, 527] width 164 height 20
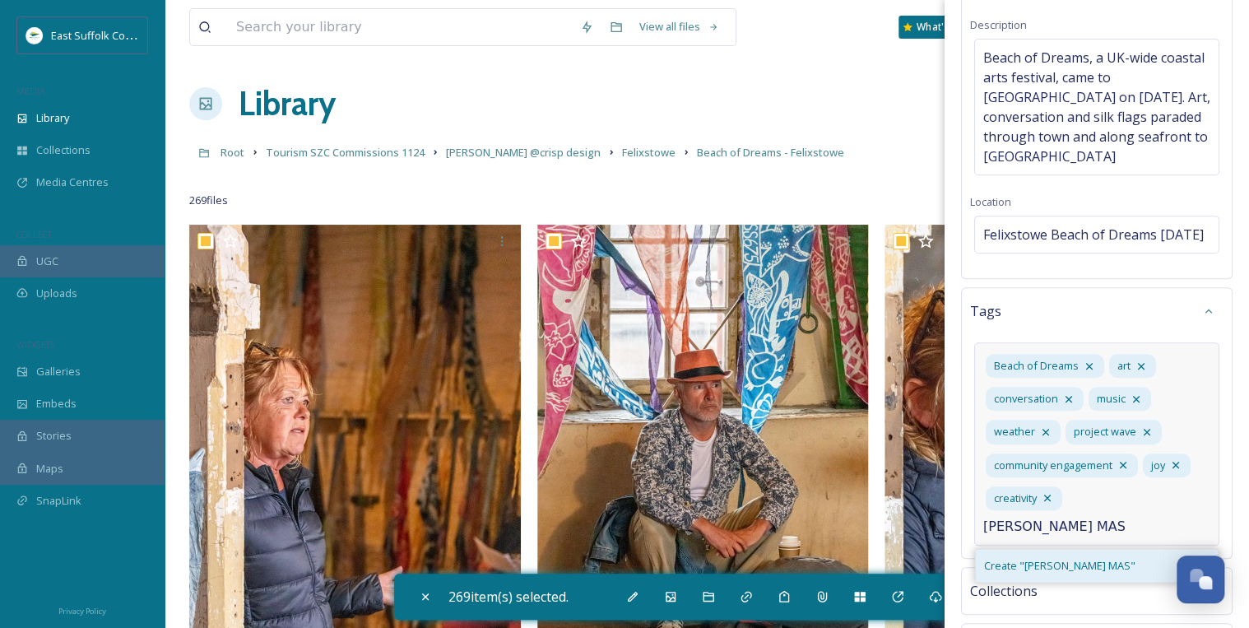
type input "[PERSON_NAME] MAS"
click at [1065, 573] on span "Create " [PERSON_NAME] MAS "" at bounding box center [1059, 566] width 151 height 16
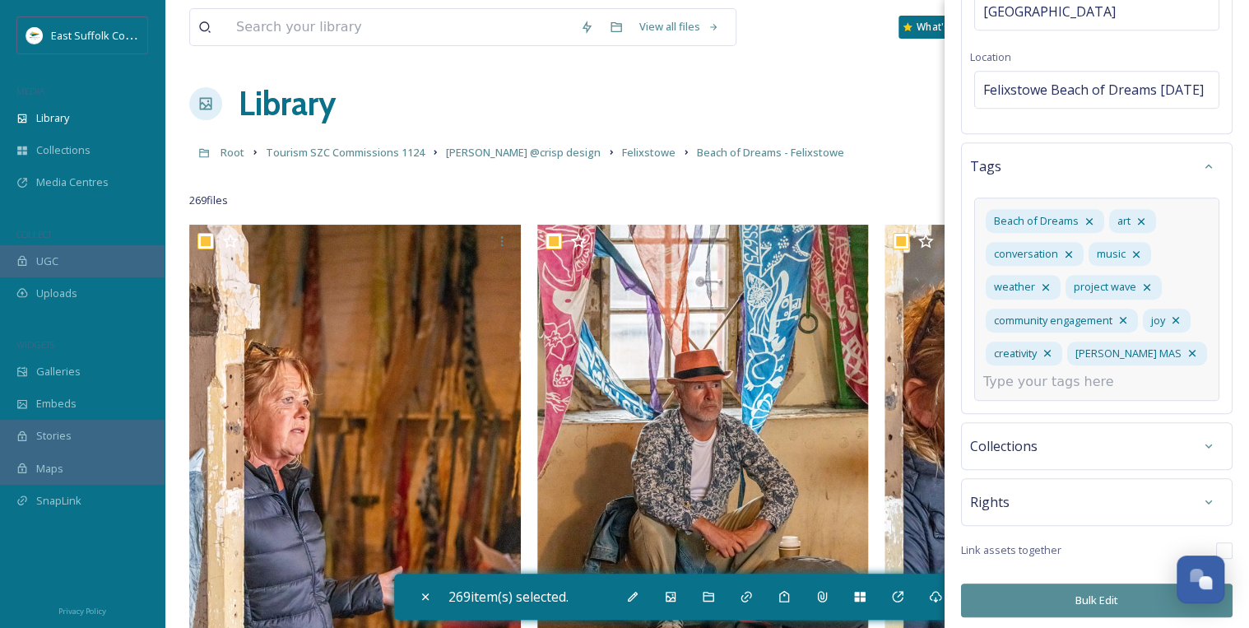
scroll to position [430, 0]
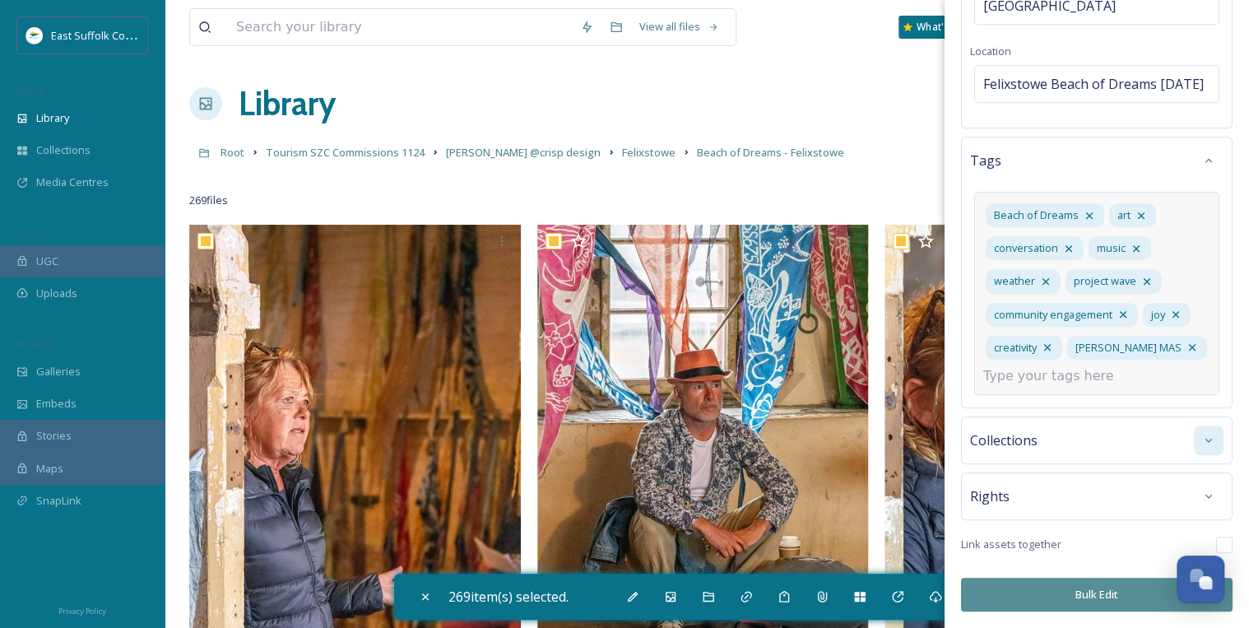
click at [1202, 441] on icon at bounding box center [1208, 439] width 13 height 13
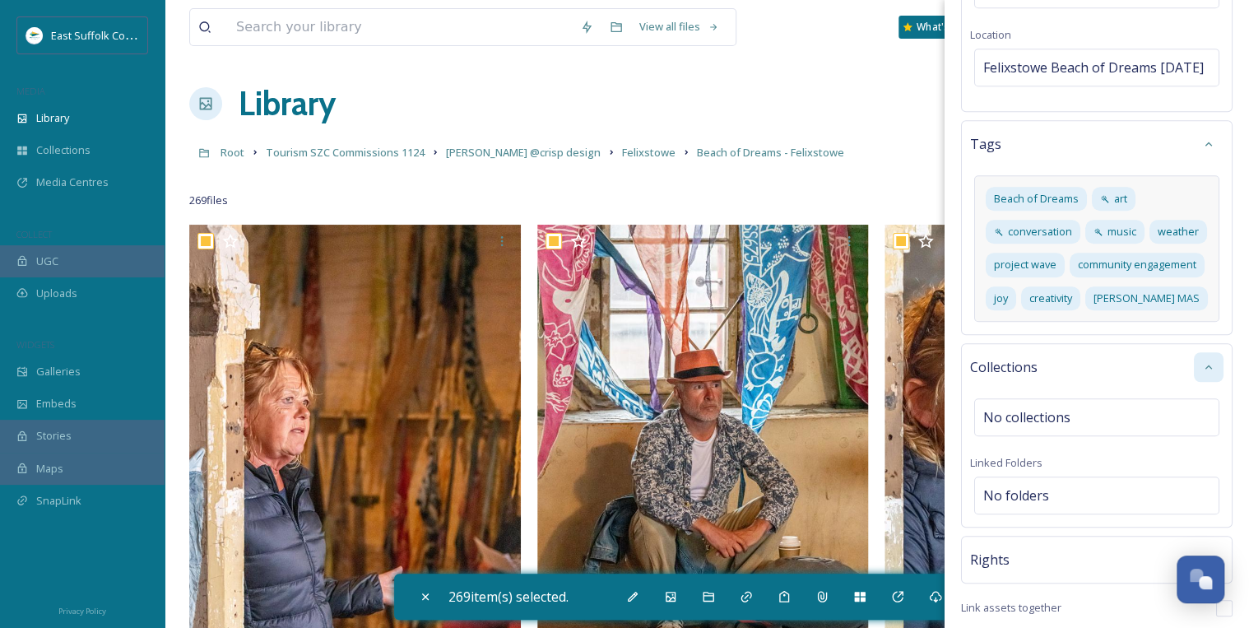
click at [1170, 382] on div "Collections" at bounding box center [1096, 367] width 253 height 30
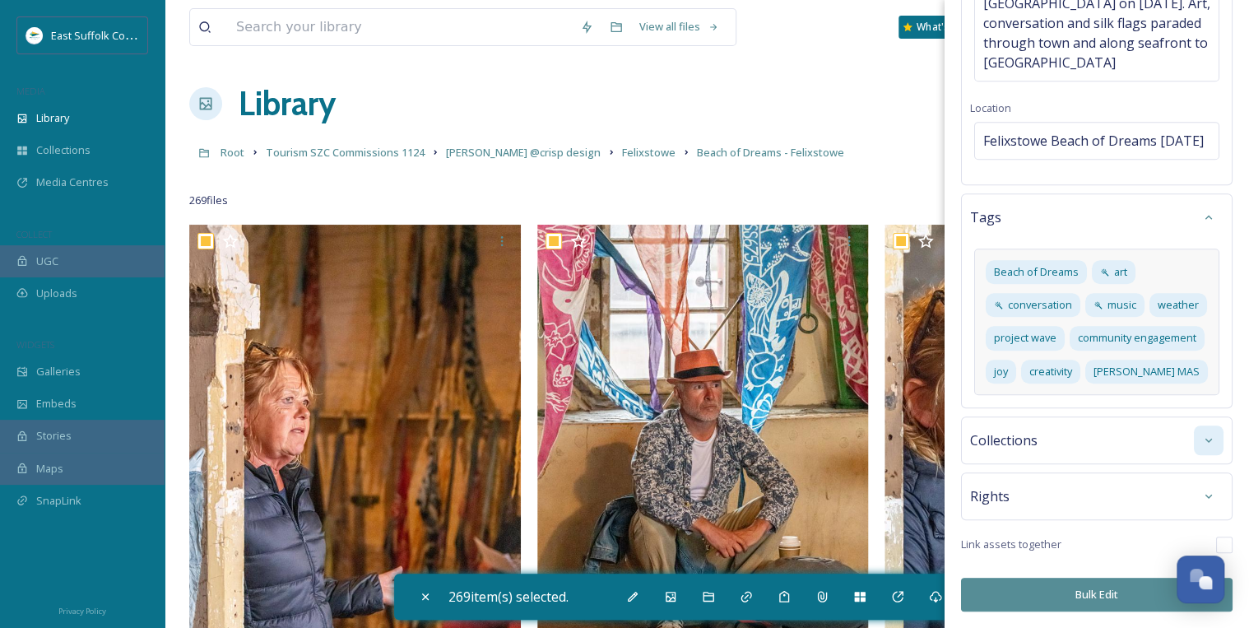
scroll to position [406, 0]
click at [1205, 495] on icon at bounding box center [1208, 495] width 7 height 4
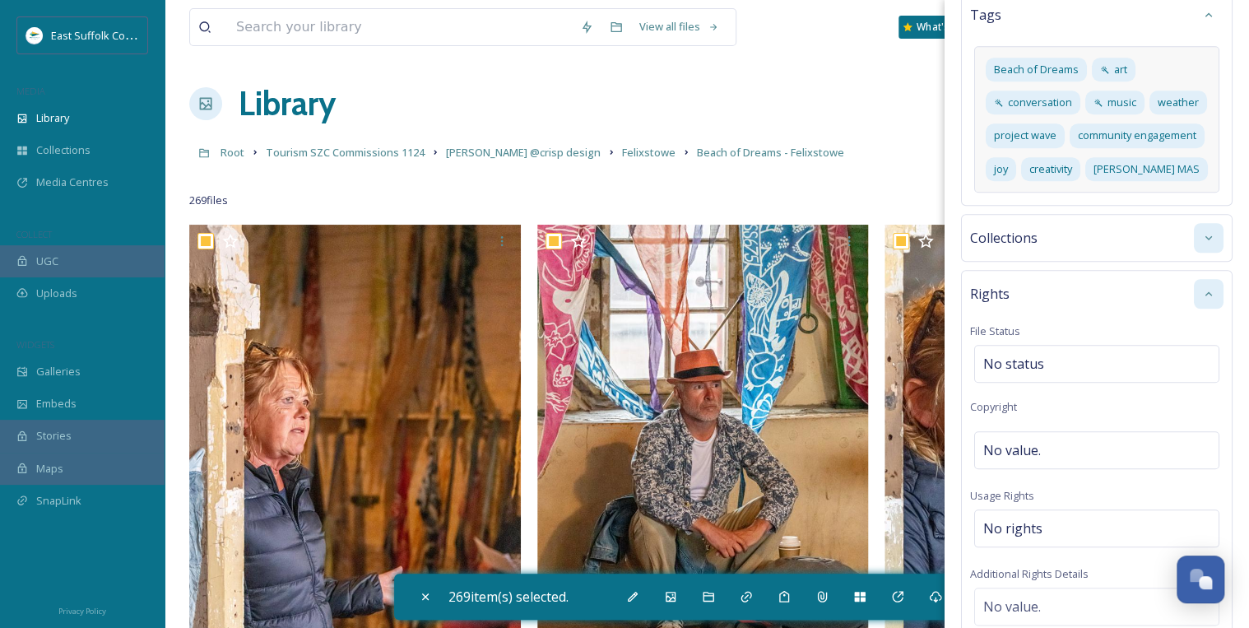
scroll to position [562, 0]
click at [1114, 466] on div "No value." at bounding box center [1096, 448] width 245 height 38
click at [1115, 466] on input at bounding box center [1096, 448] width 253 height 38
type input "[PERSON_NAME] @Crispdesign"
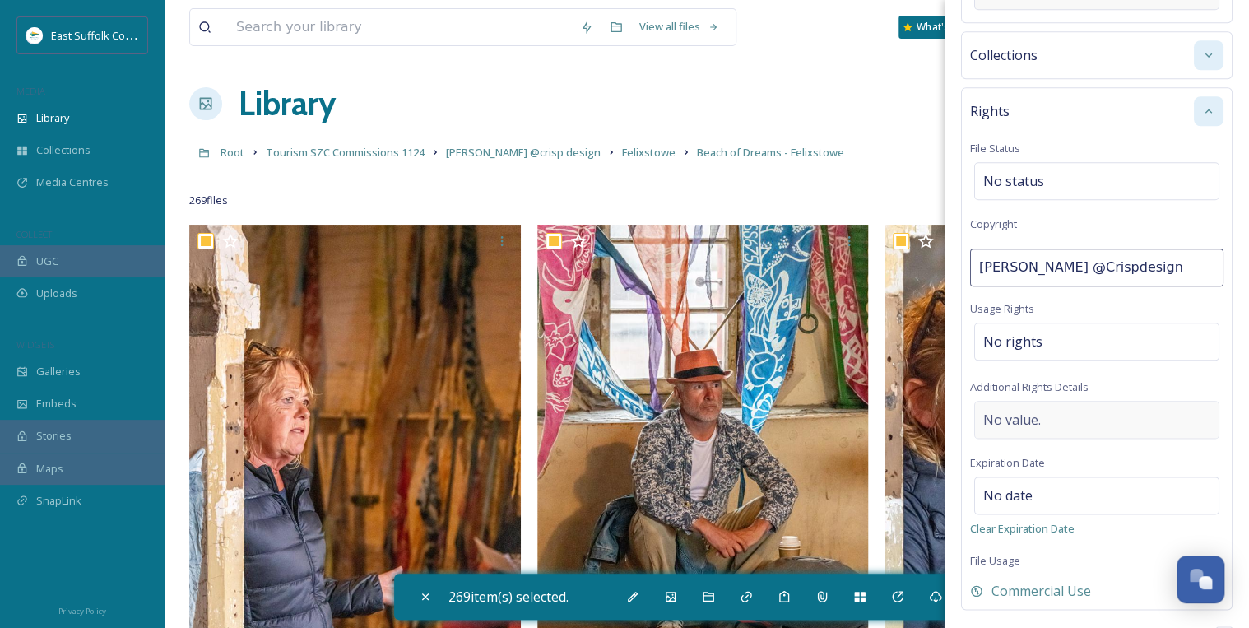
scroll to position [759, 0]
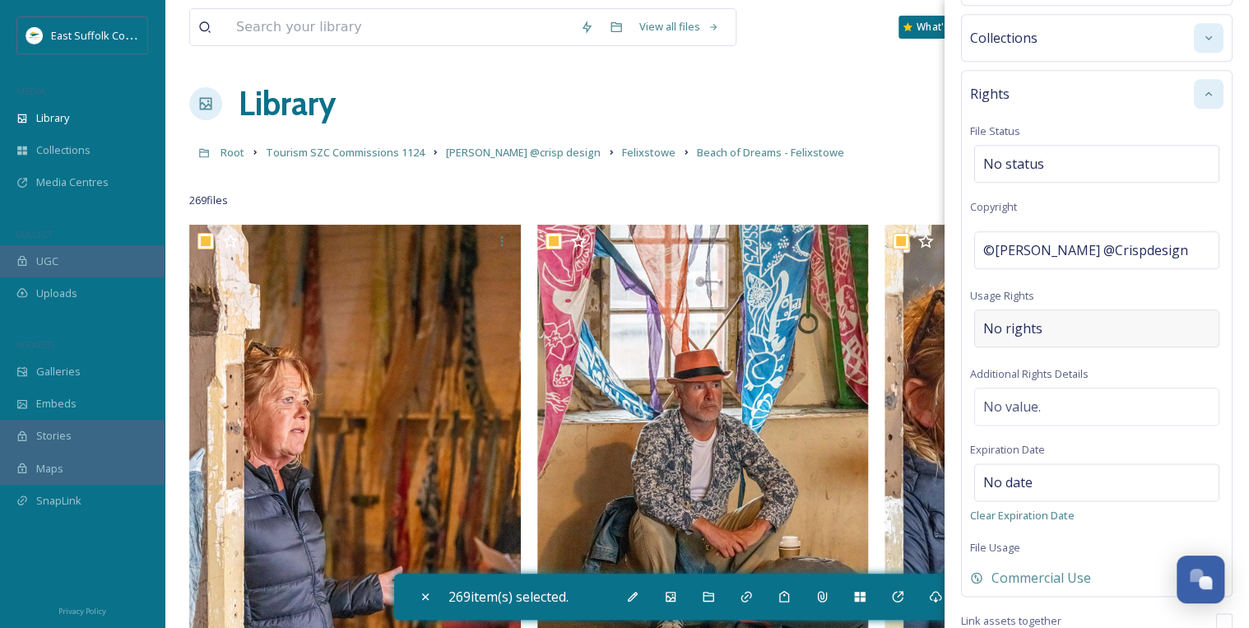
click at [1107, 347] on div "No rights" at bounding box center [1096, 328] width 245 height 38
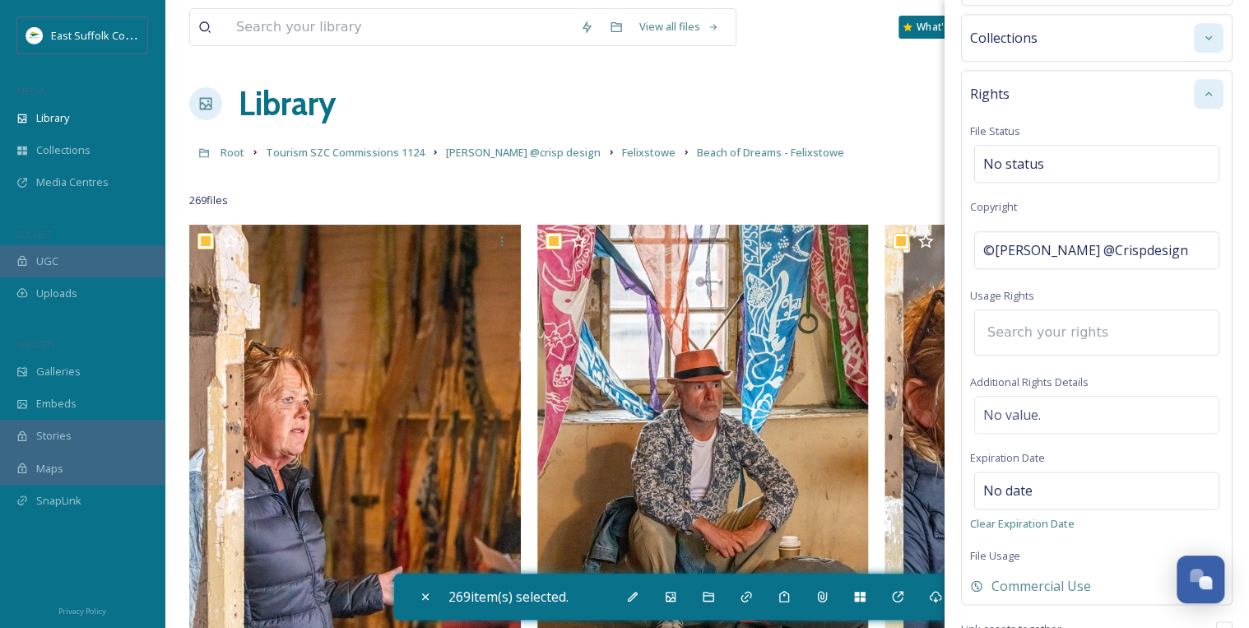
click at [1106, 350] on input at bounding box center [1069, 332] width 181 height 36
click at [1031, 350] on input at bounding box center [1069, 332] width 181 height 36
click at [1036, 350] on input at bounding box center [1069, 332] width 181 height 36
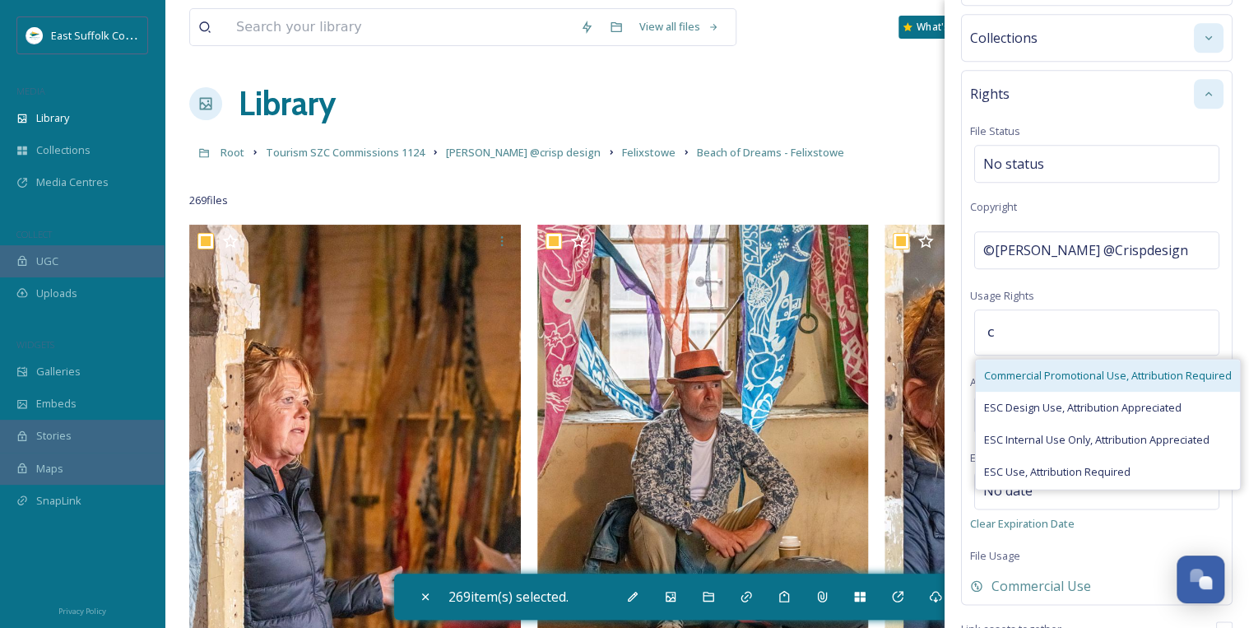
type input "c"
click at [1035, 383] on span "Commercial Promotional Use, Attribution Required" at bounding box center [1108, 376] width 248 height 16
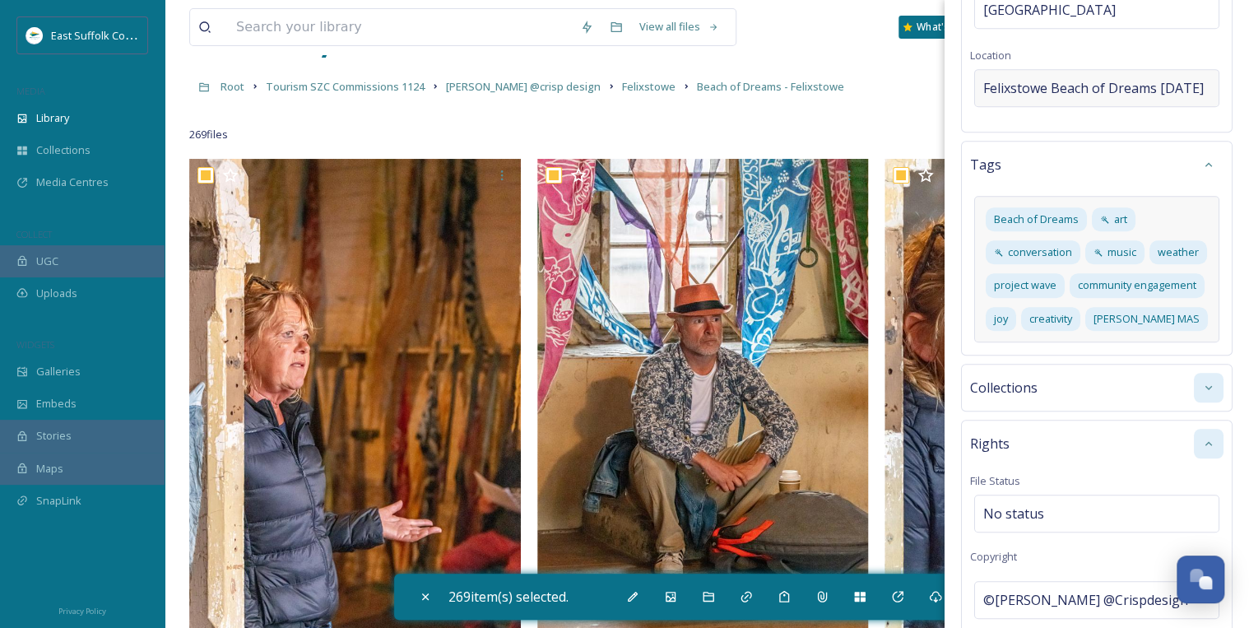
scroll to position [475, 0]
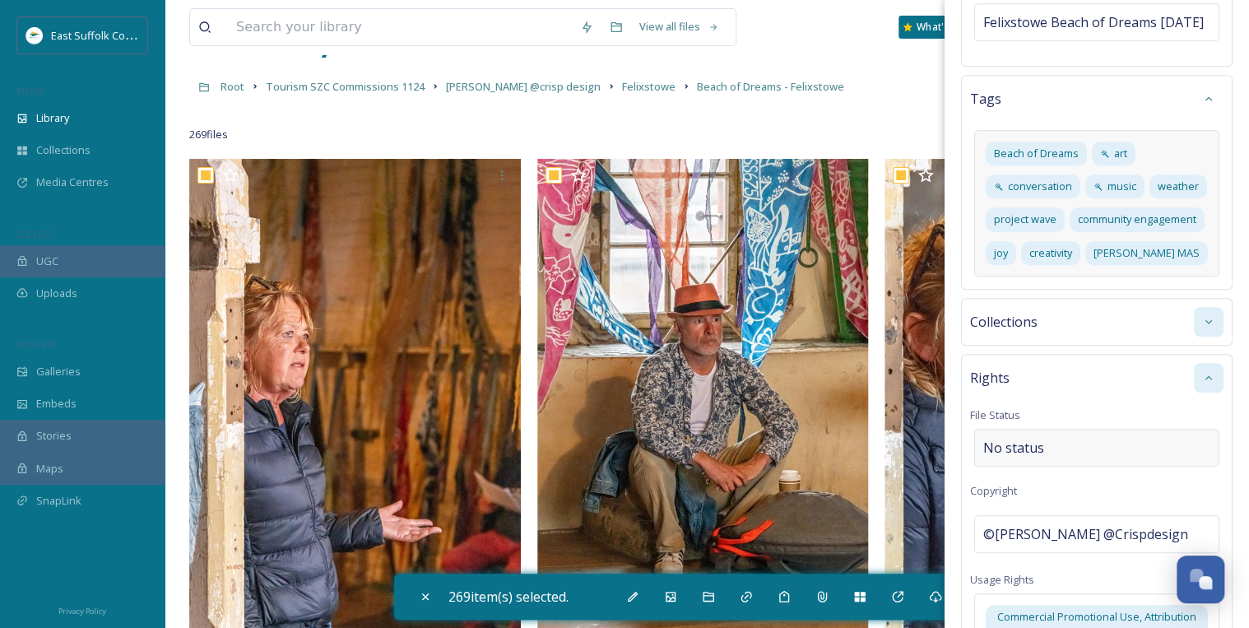
click at [1086, 466] on div "No status" at bounding box center [1096, 448] width 245 height 38
click at [1086, 466] on input at bounding box center [1065, 447] width 181 height 36
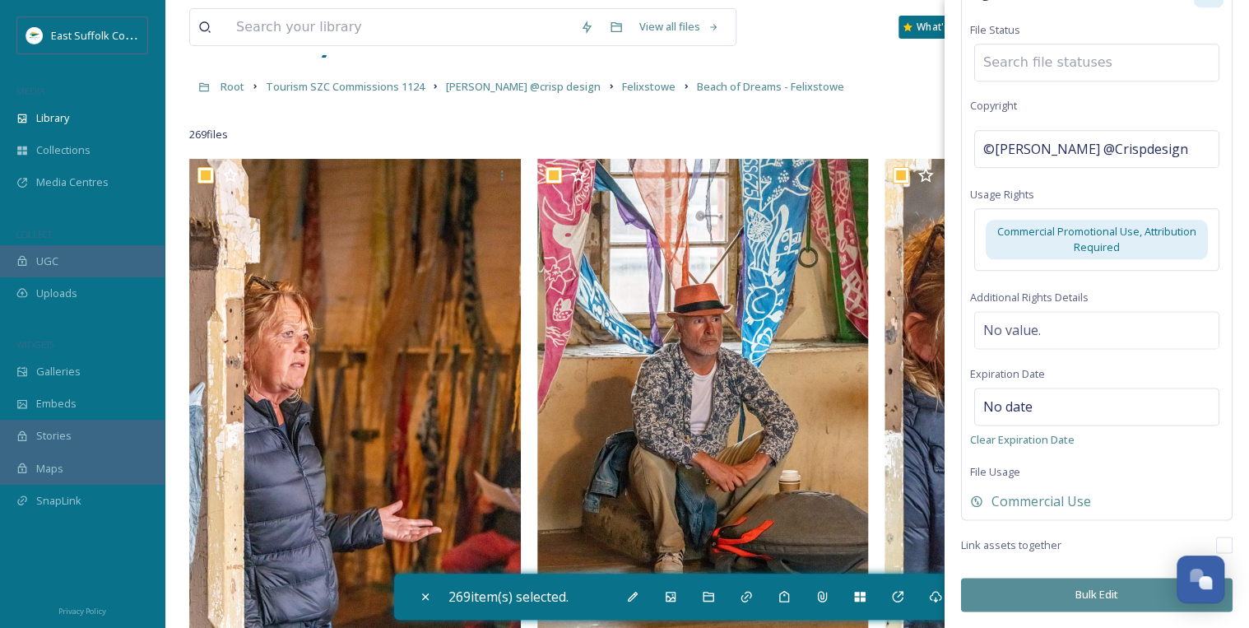
scroll to position [908, 0]
click at [1080, 587] on button "Bulk Edit" at bounding box center [1096, 594] width 271 height 34
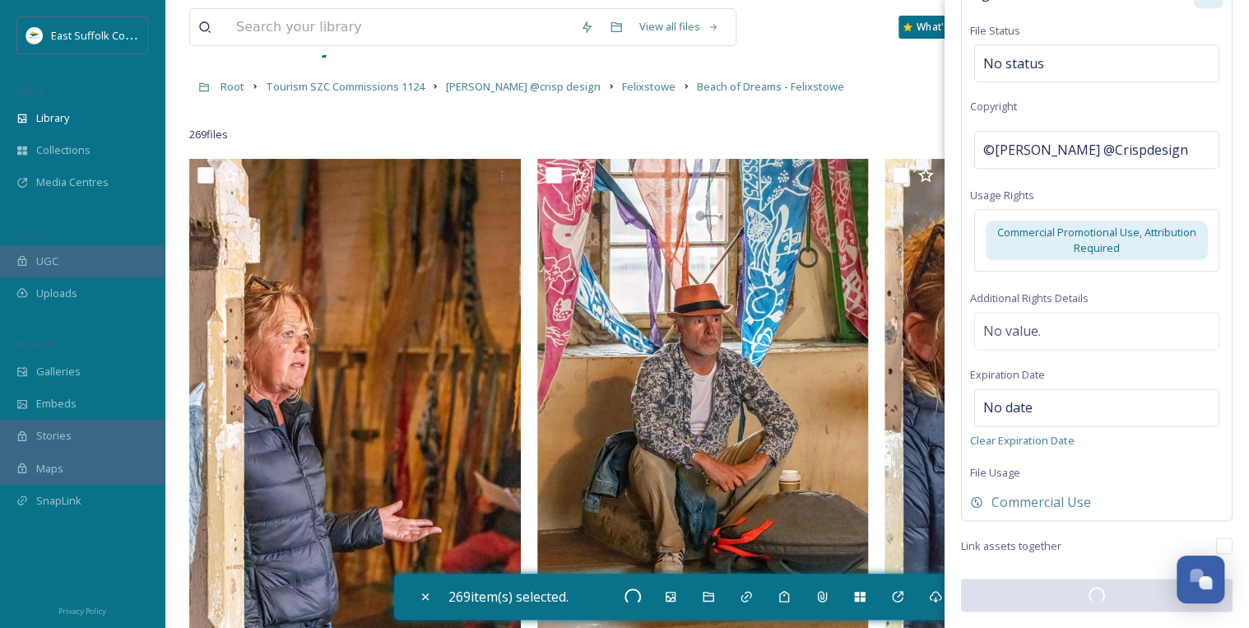
checkbox input "false"
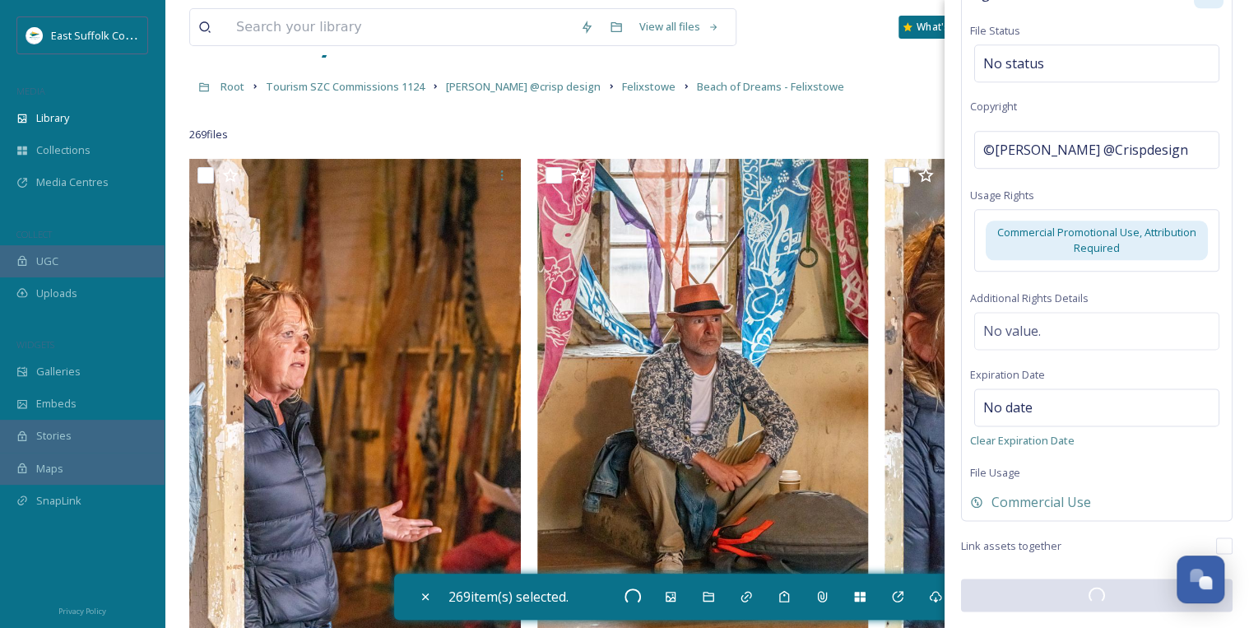
checkbox input "false"
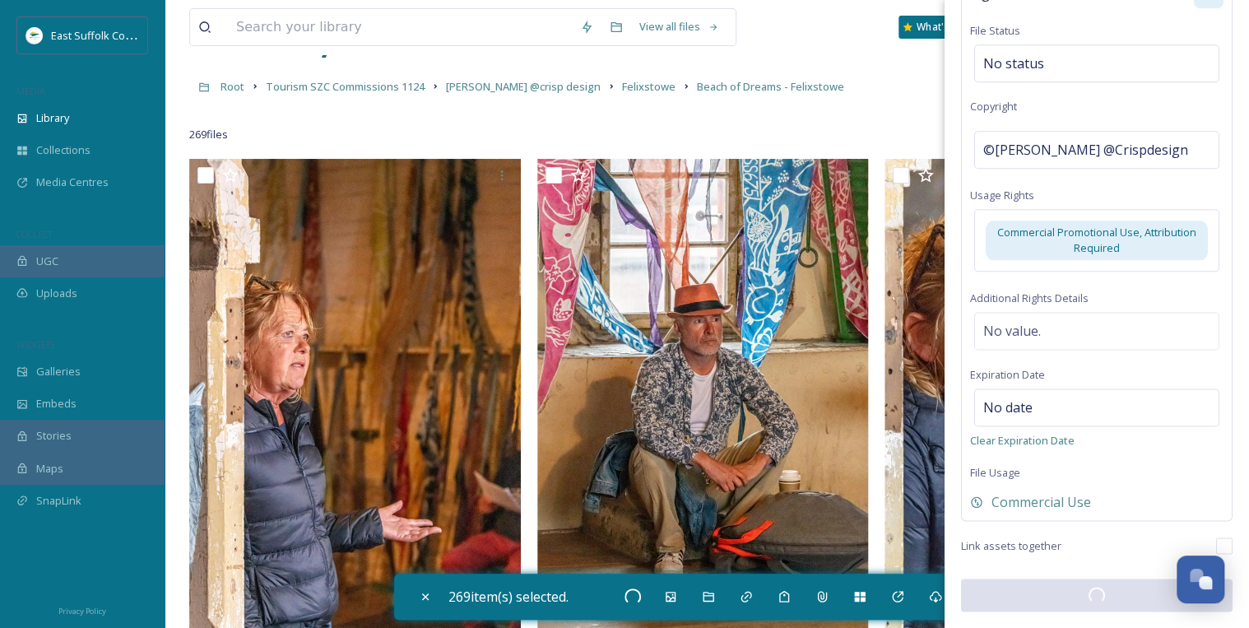
checkbox input "false"
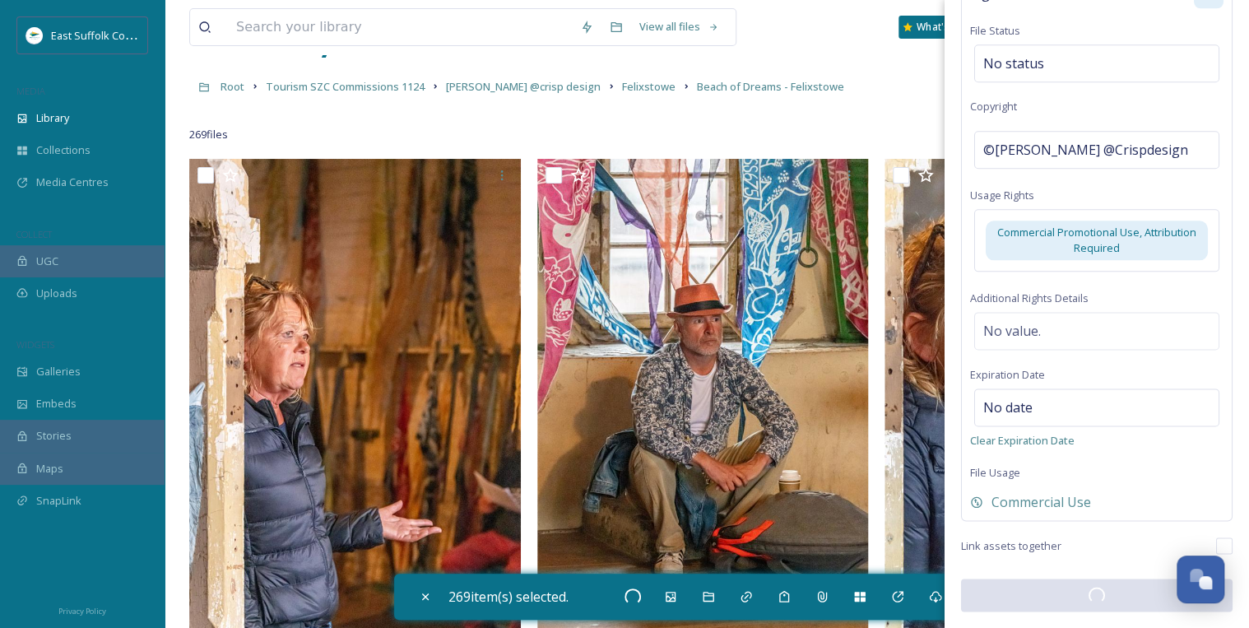
checkbox input "false"
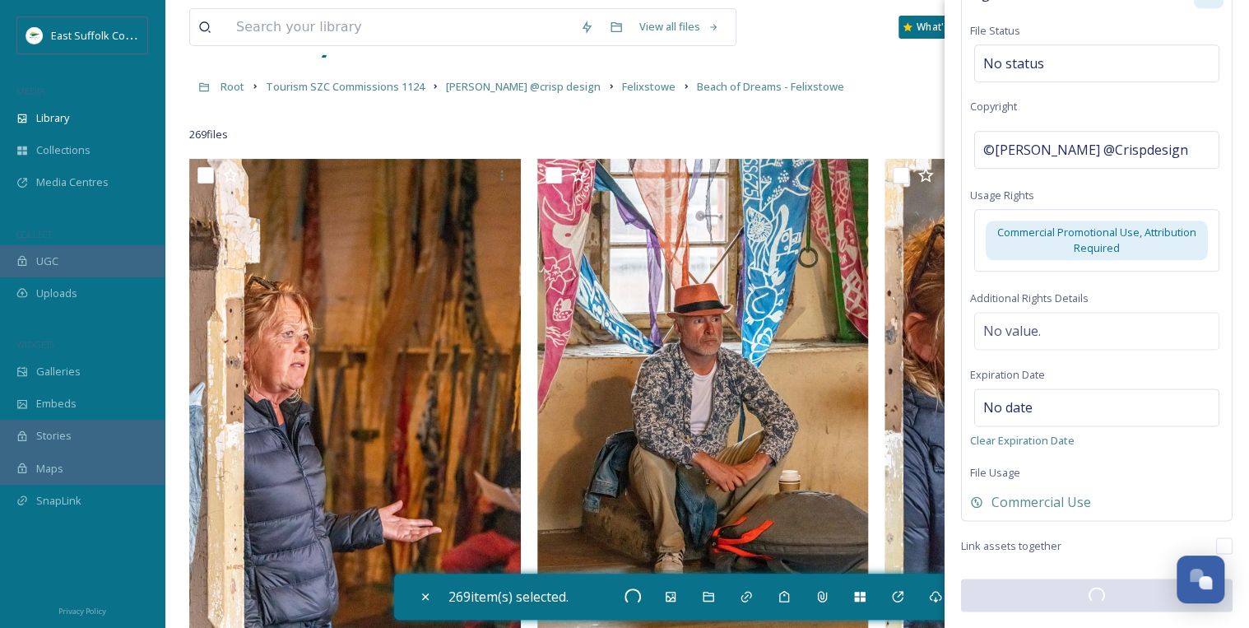
checkbox input "false"
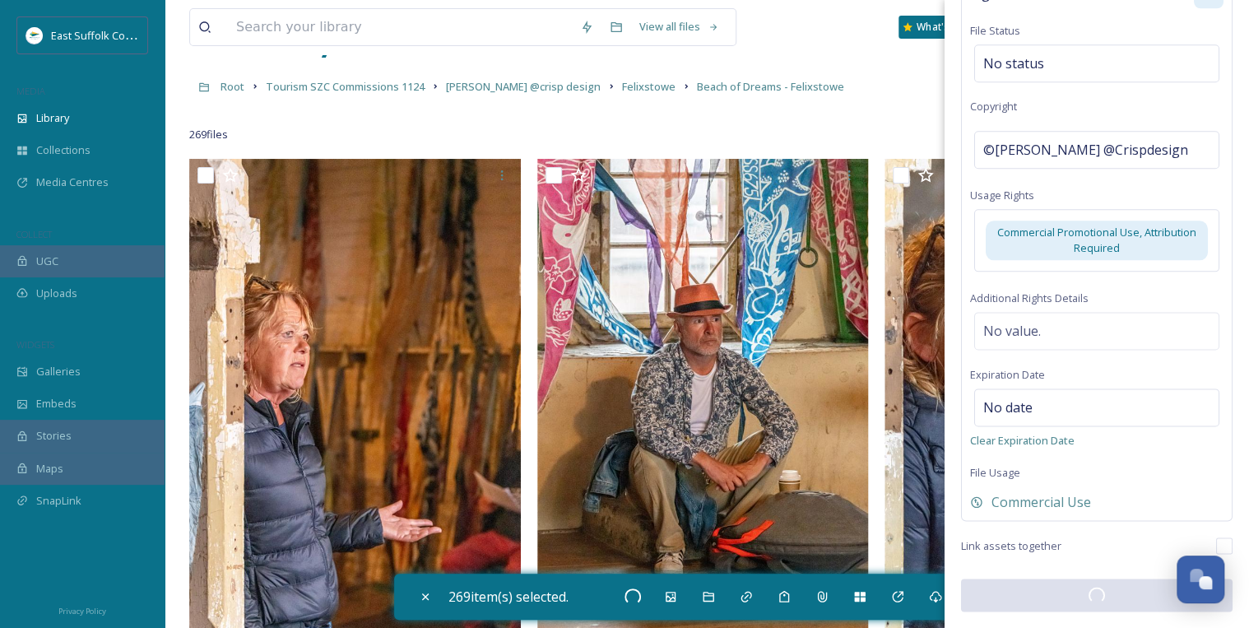
checkbox input "false"
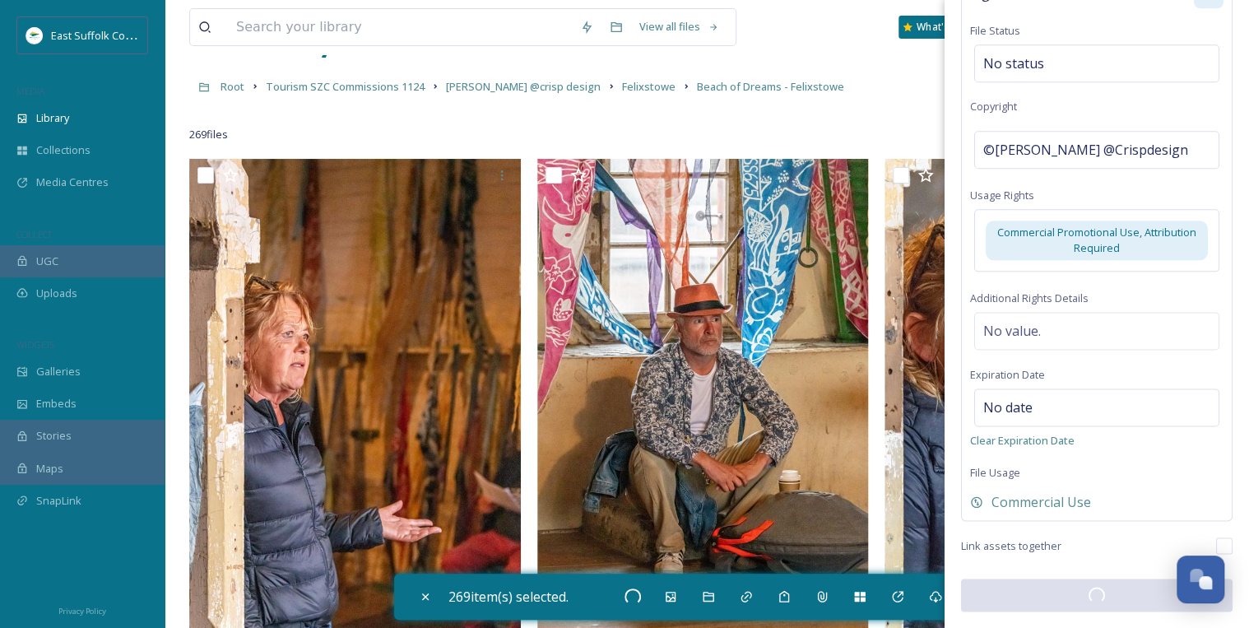
checkbox input "false"
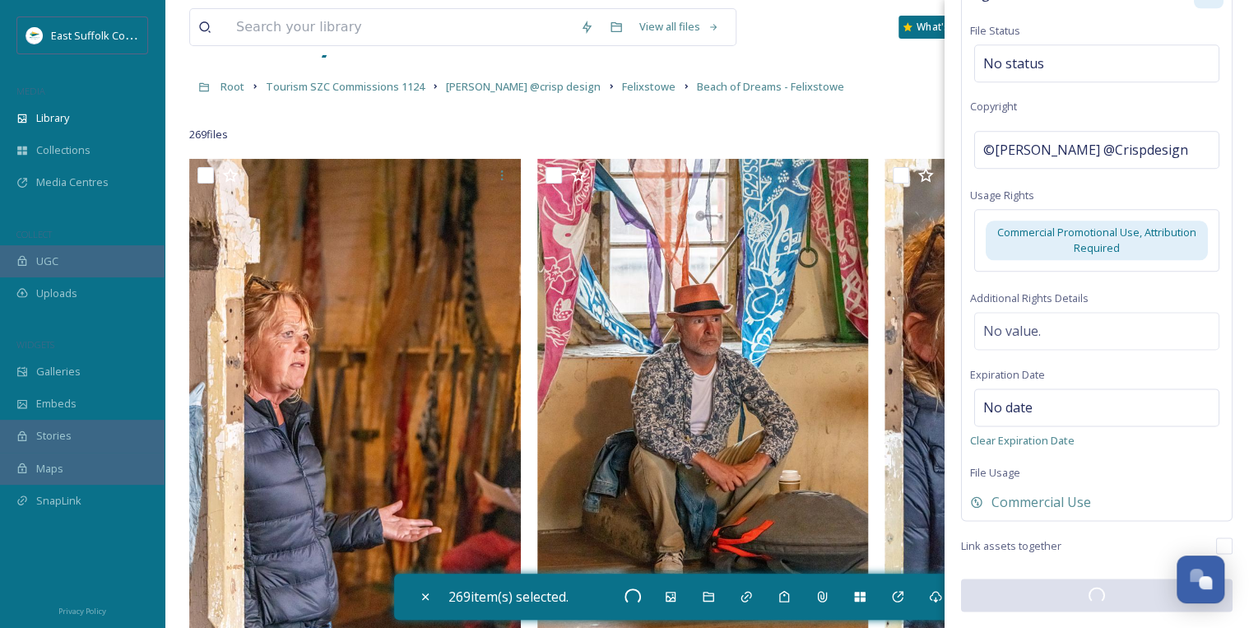
checkbox input "false"
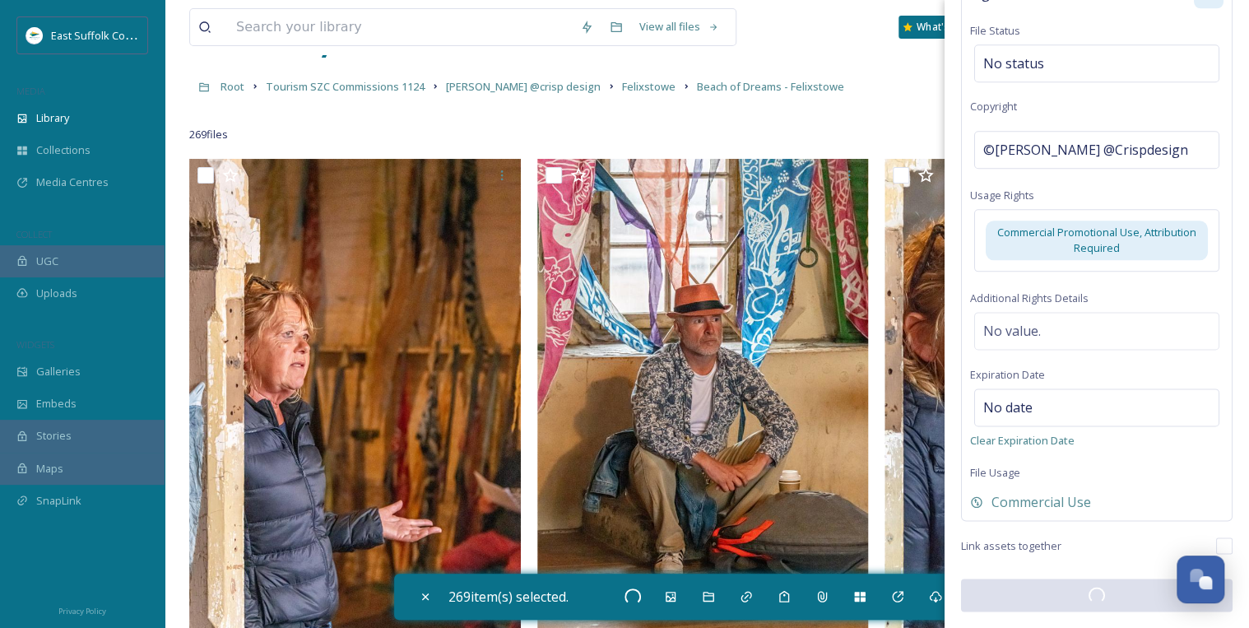
checkbox input "false"
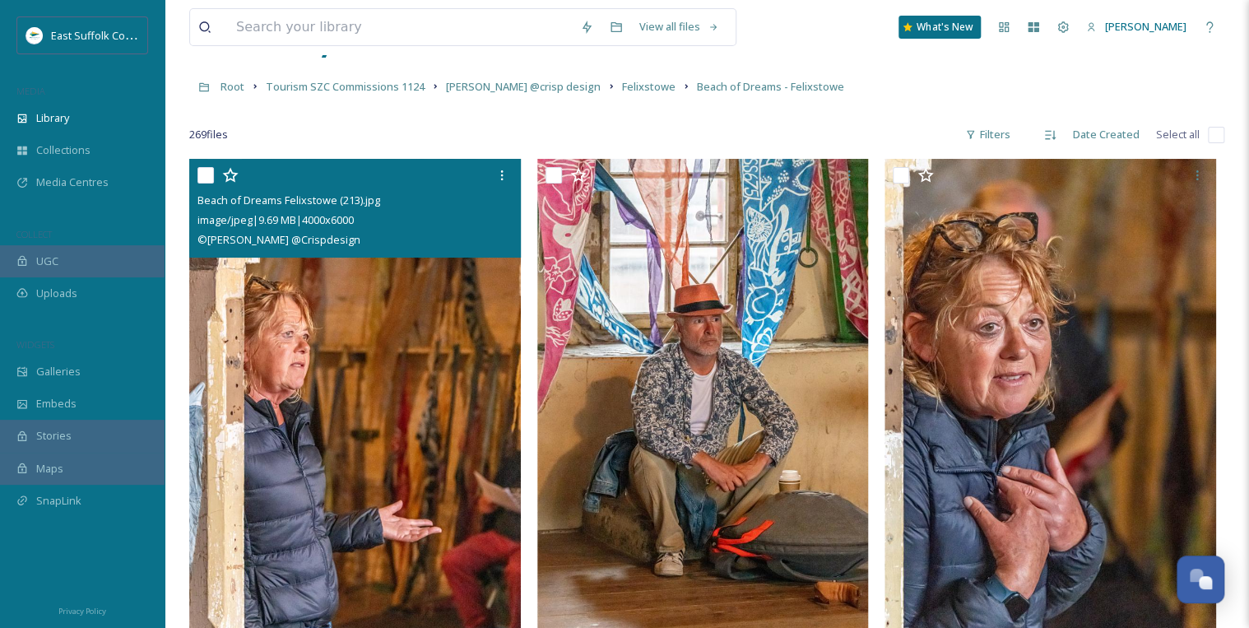
click at [414, 456] on img at bounding box center [354, 408] width 331 height 498
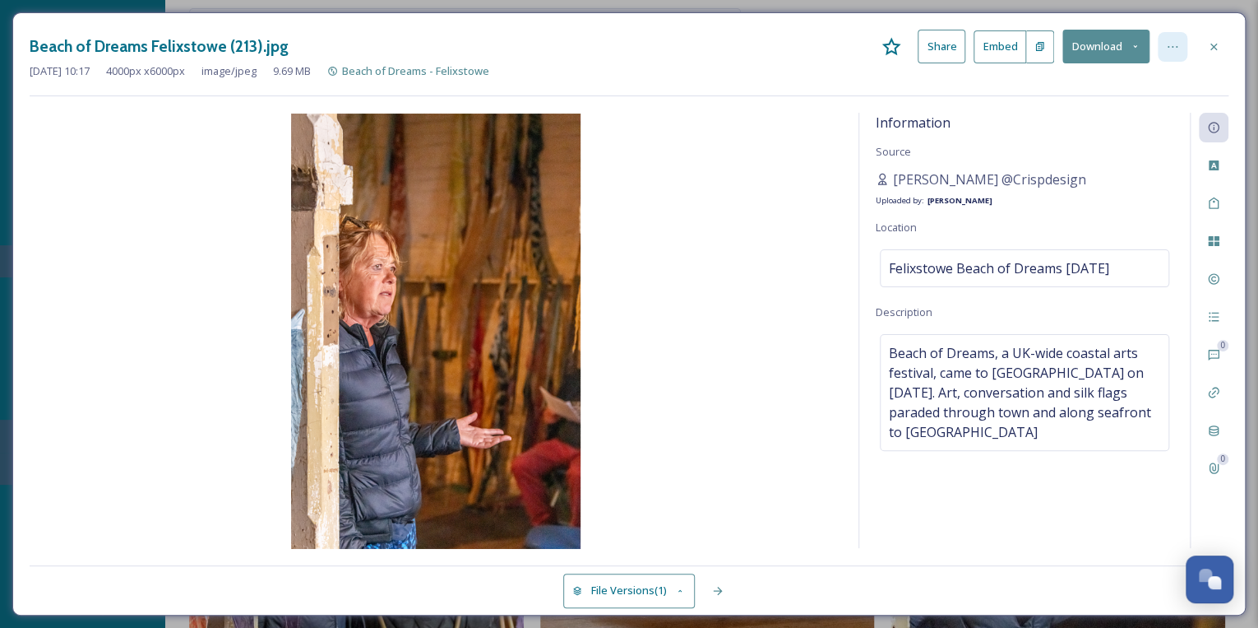
click at [1178, 49] on icon at bounding box center [1172, 46] width 13 height 13
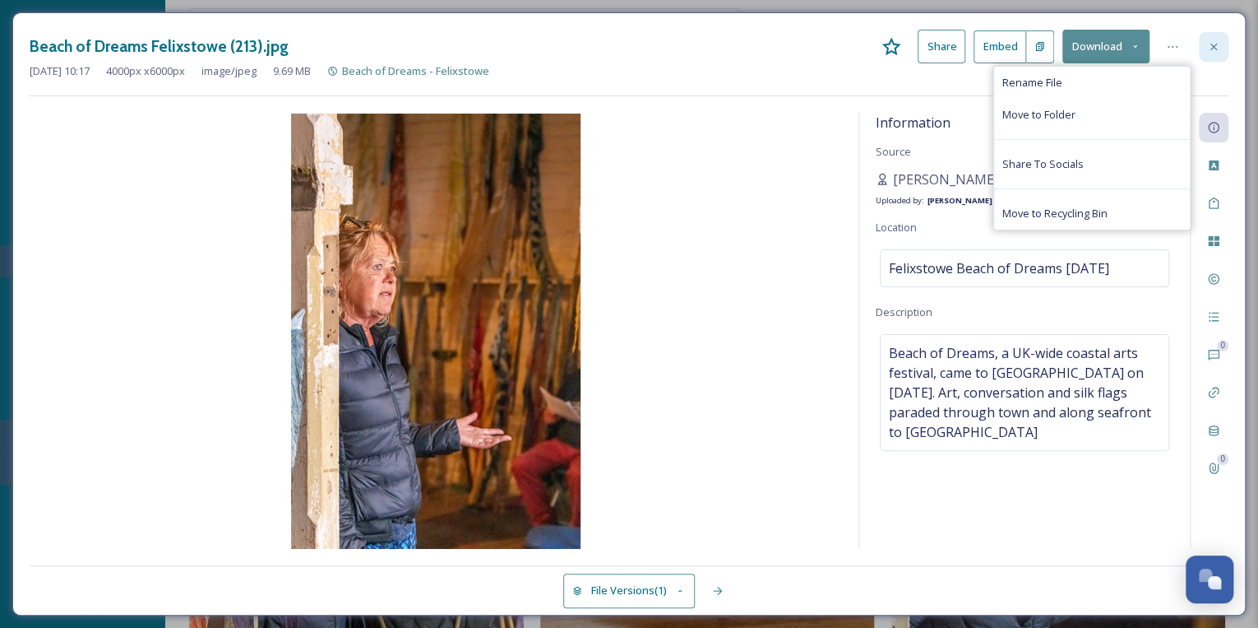
click at [1212, 49] on icon at bounding box center [1213, 46] width 13 height 13
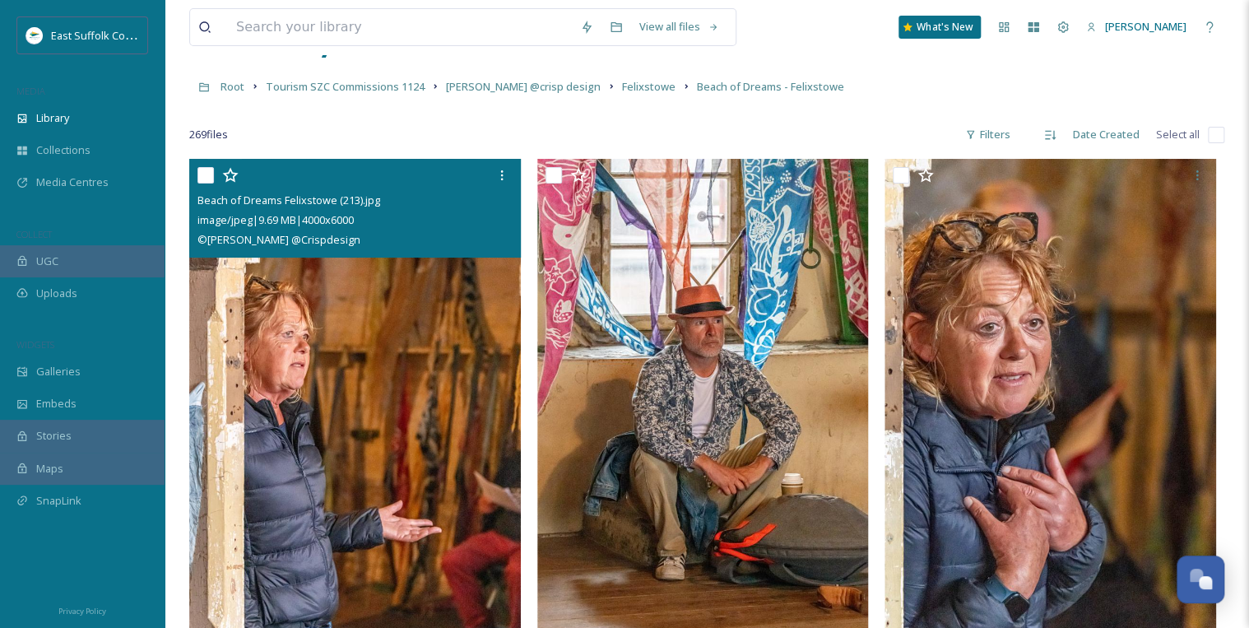
click at [1211, 137] on input "checkbox" at bounding box center [1215, 135] width 16 height 16
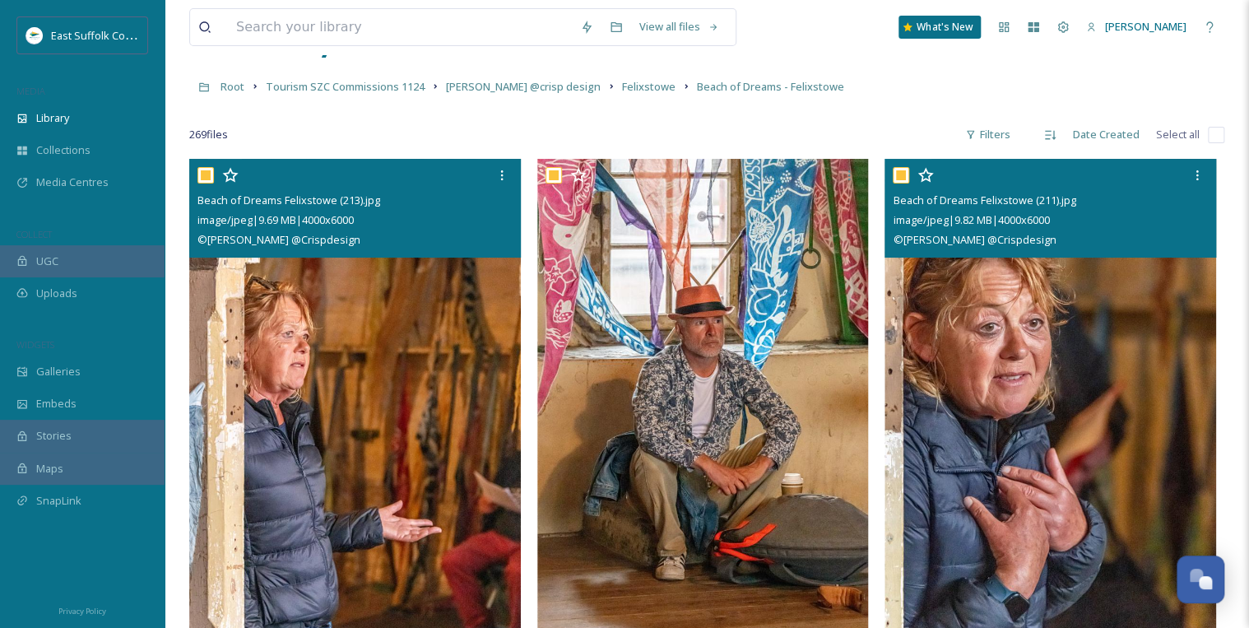
checkbox input "true"
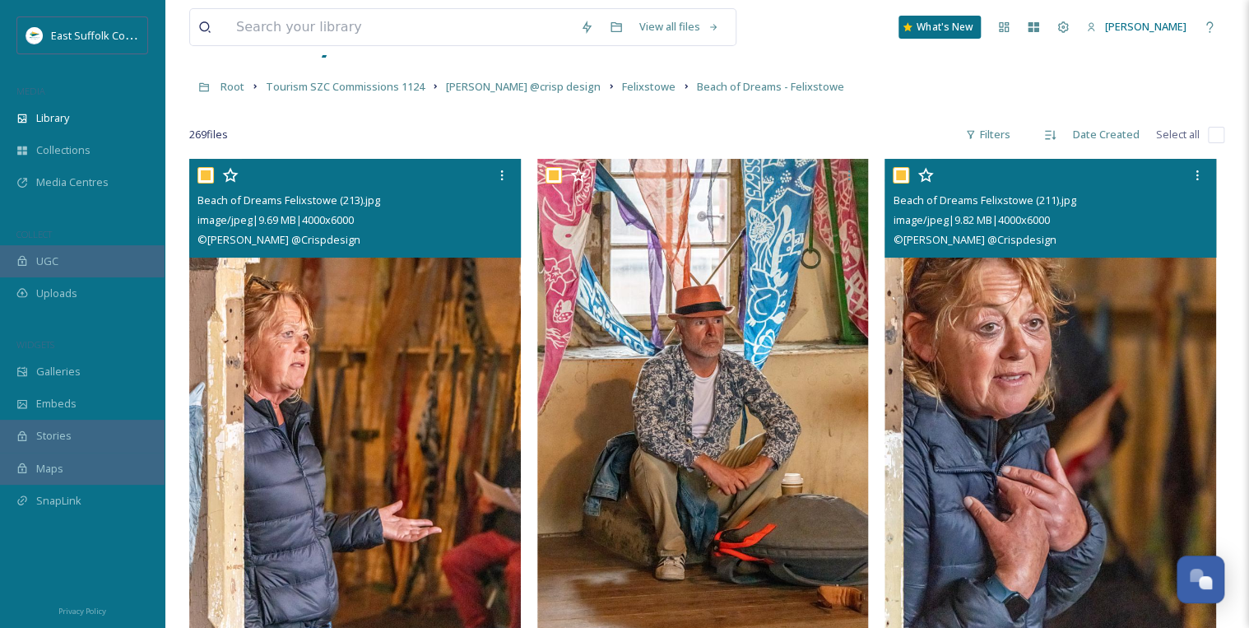
checkbox input "true"
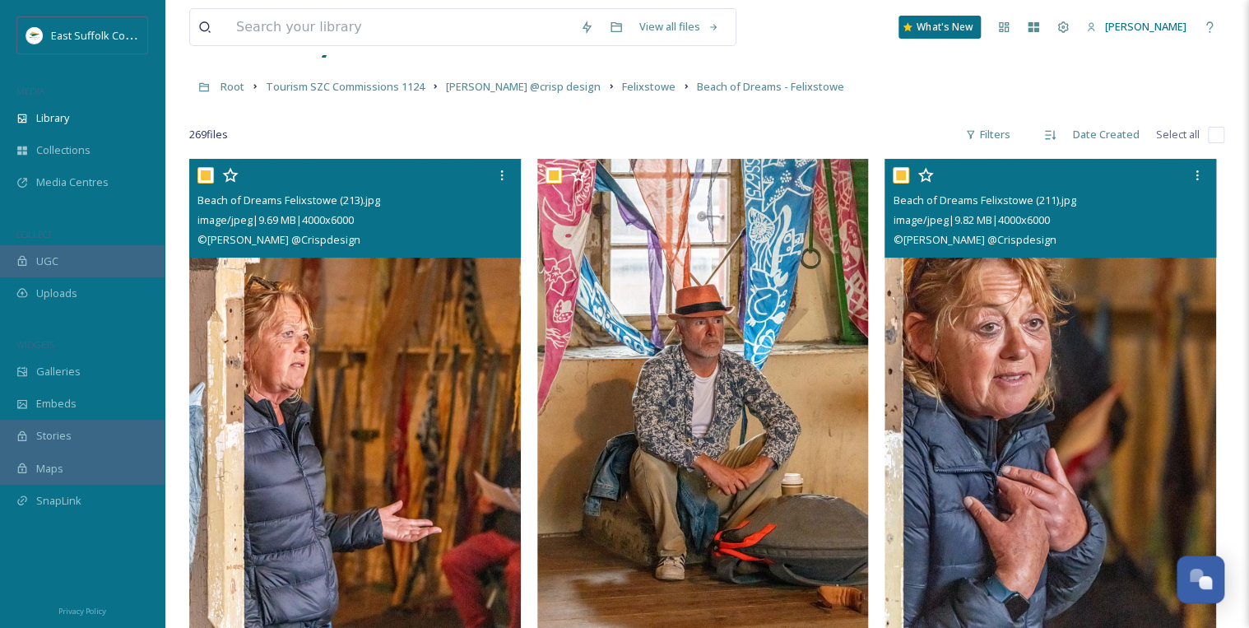
checkbox input "true"
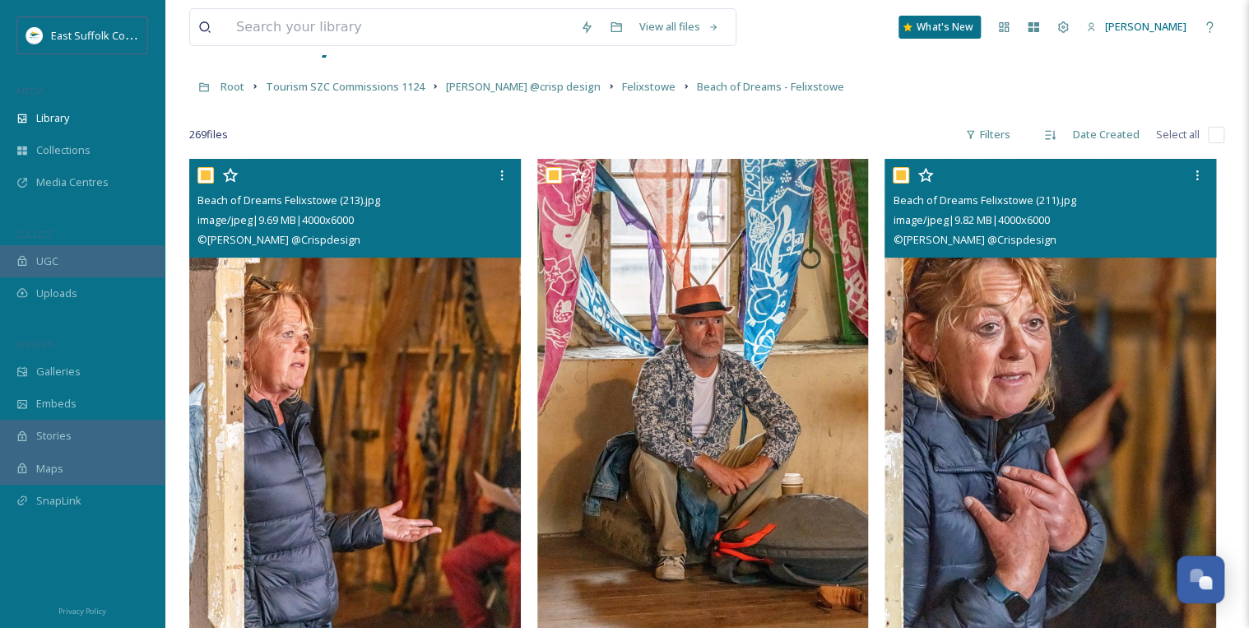
checkbox input "true"
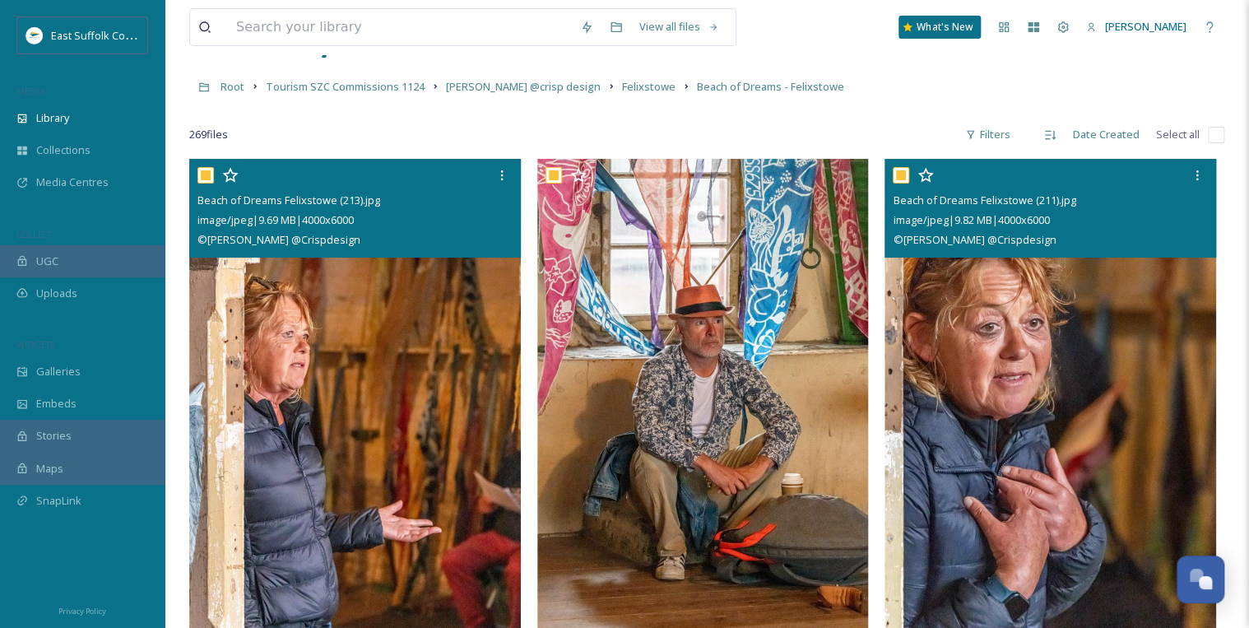
checkbox input "true"
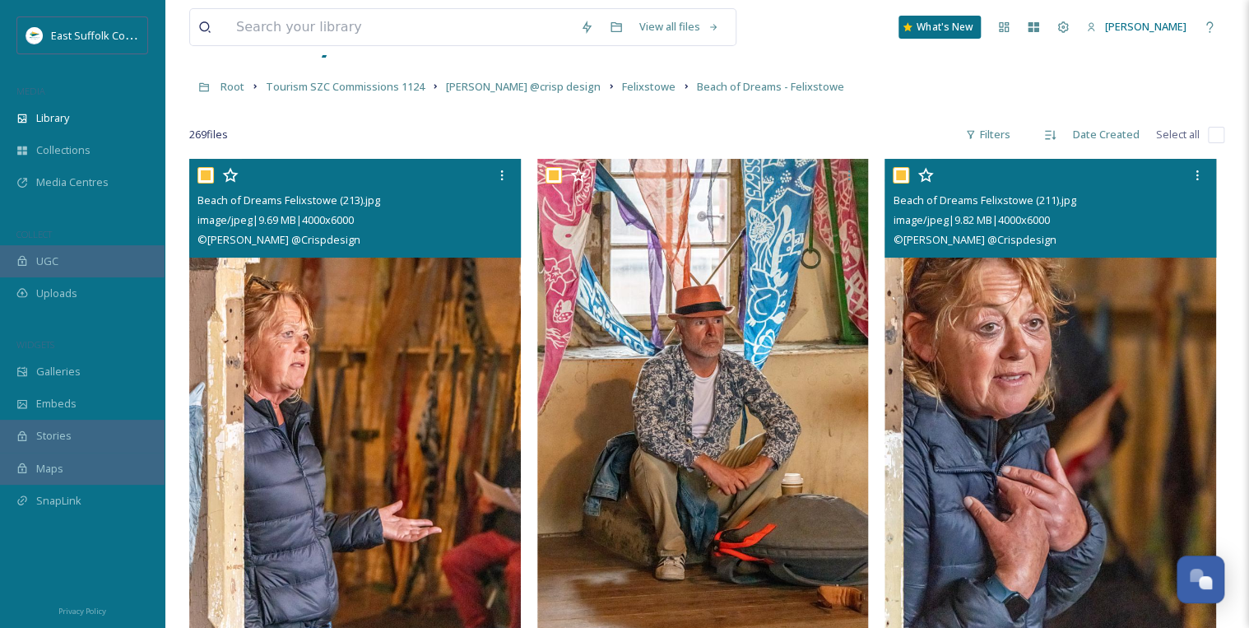
checkbox input "true"
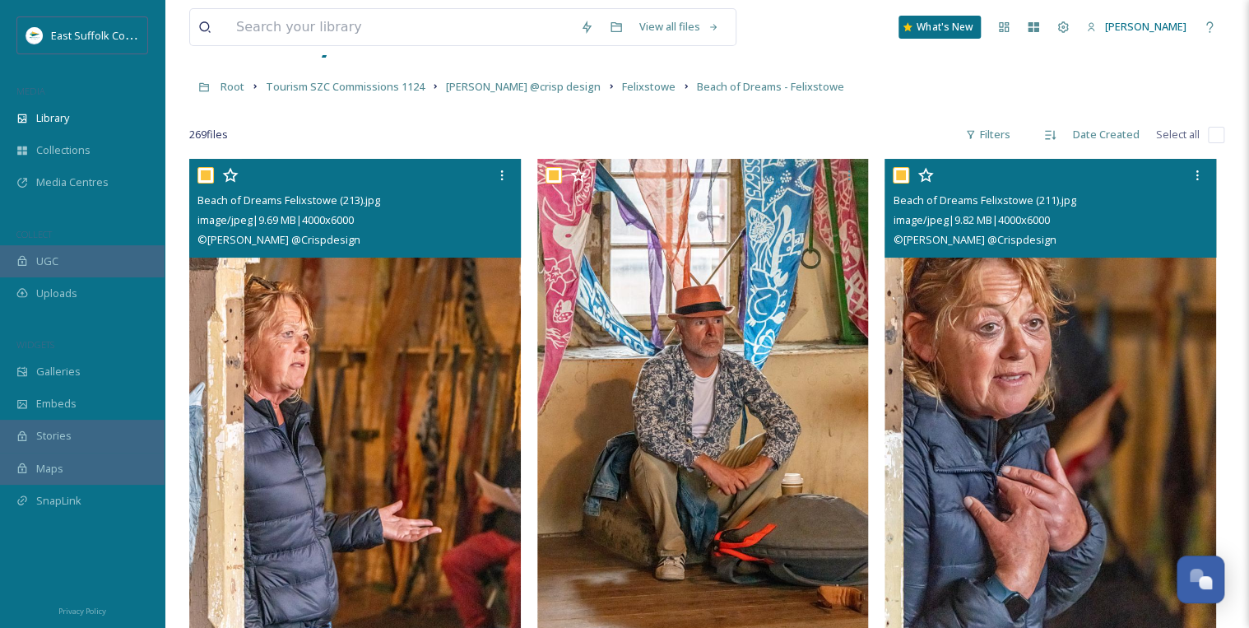
checkbox input "true"
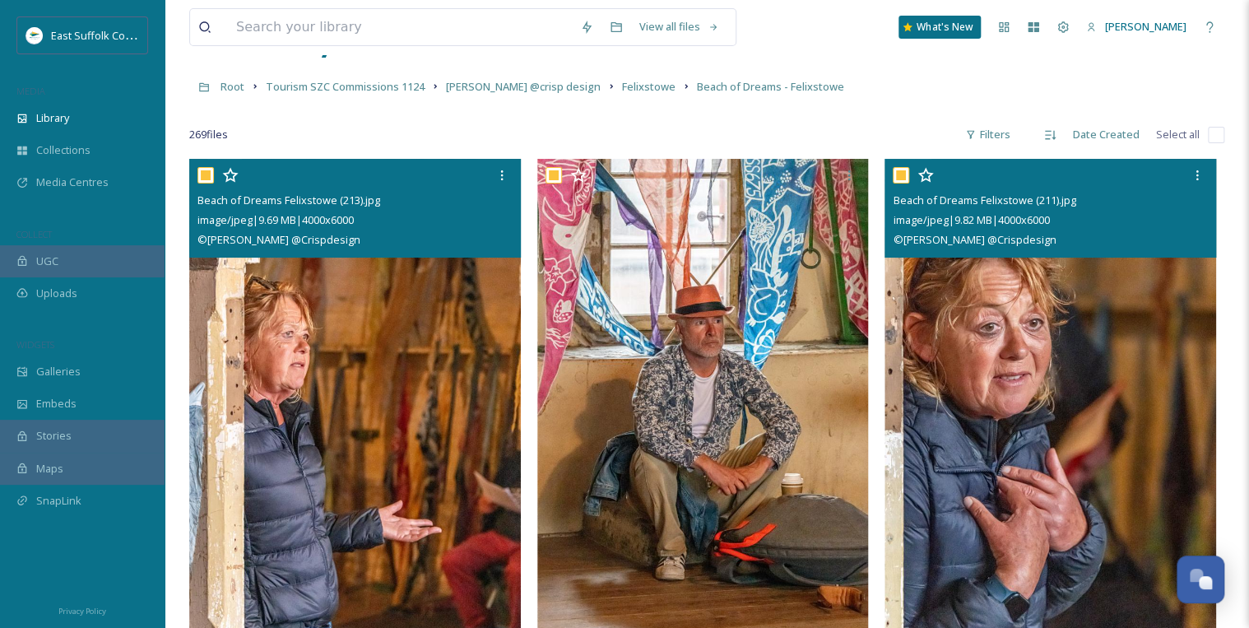
checkbox input "true"
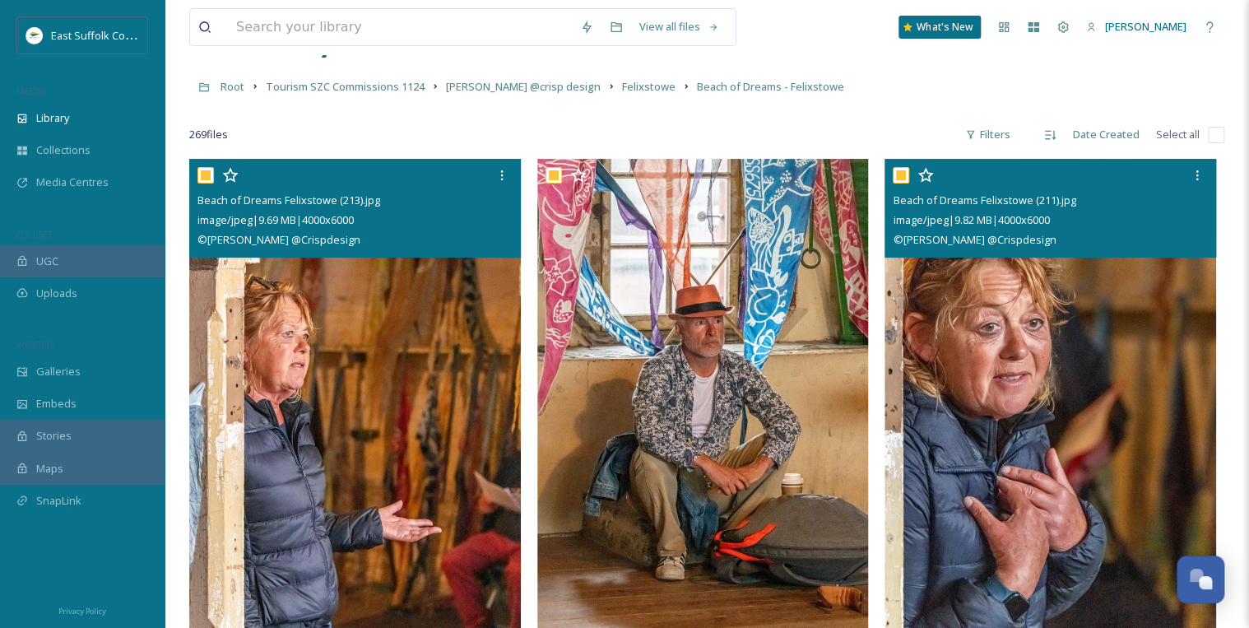
checkbox input "true"
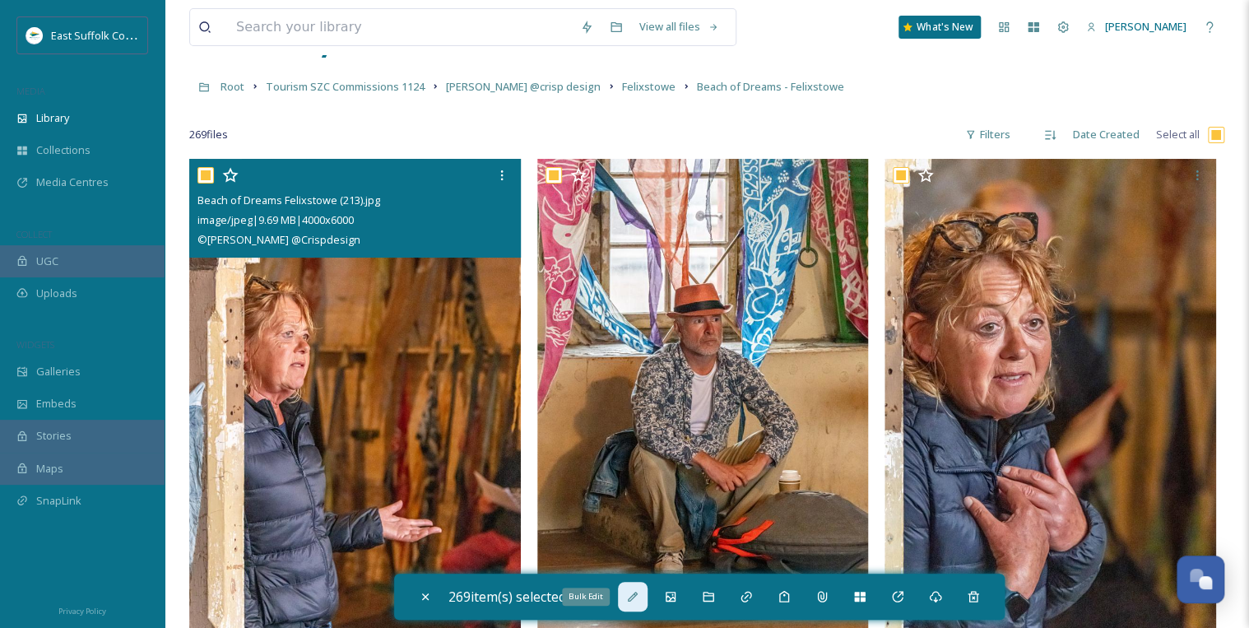
click at [636, 595] on icon at bounding box center [633, 596] width 10 height 10
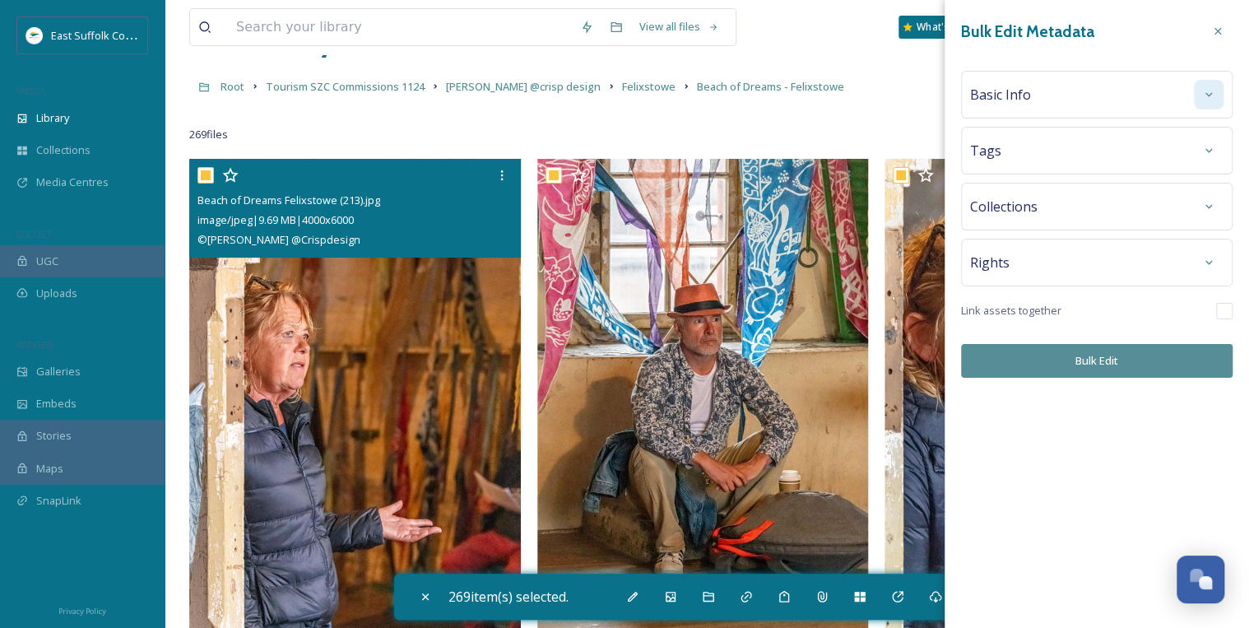
click at [1208, 94] on icon at bounding box center [1208, 94] width 13 height 13
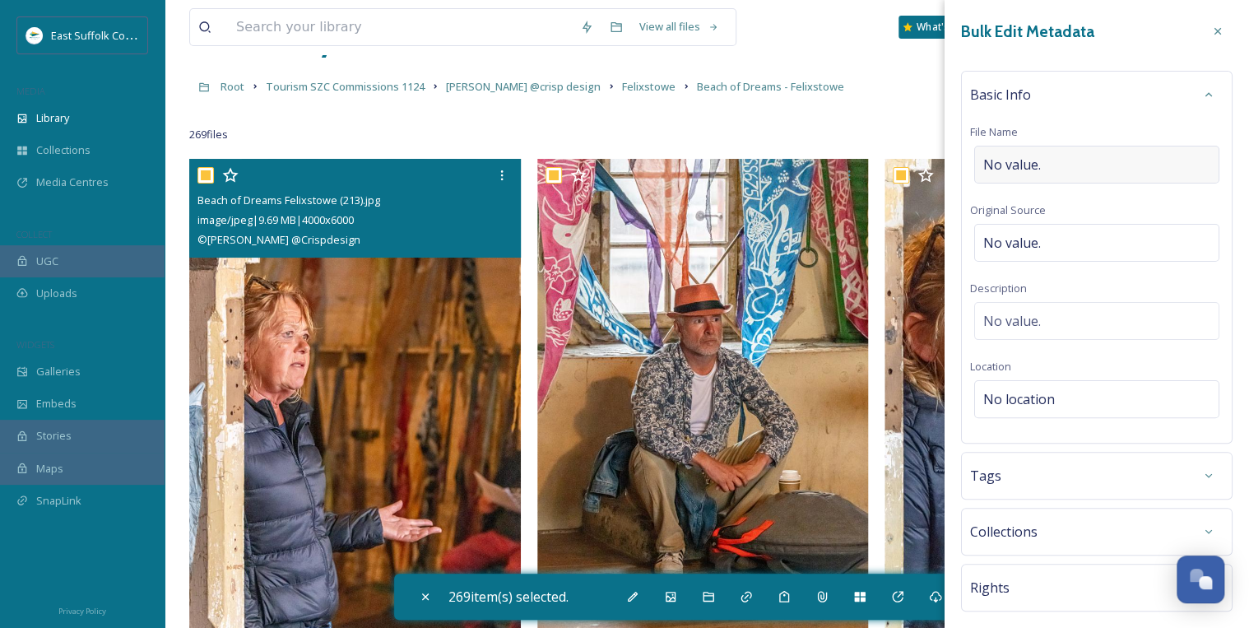
click at [1078, 161] on div "No value." at bounding box center [1096, 165] width 245 height 38
type input "Felixstowe_JamesCrist@Cripsdesign_270525"
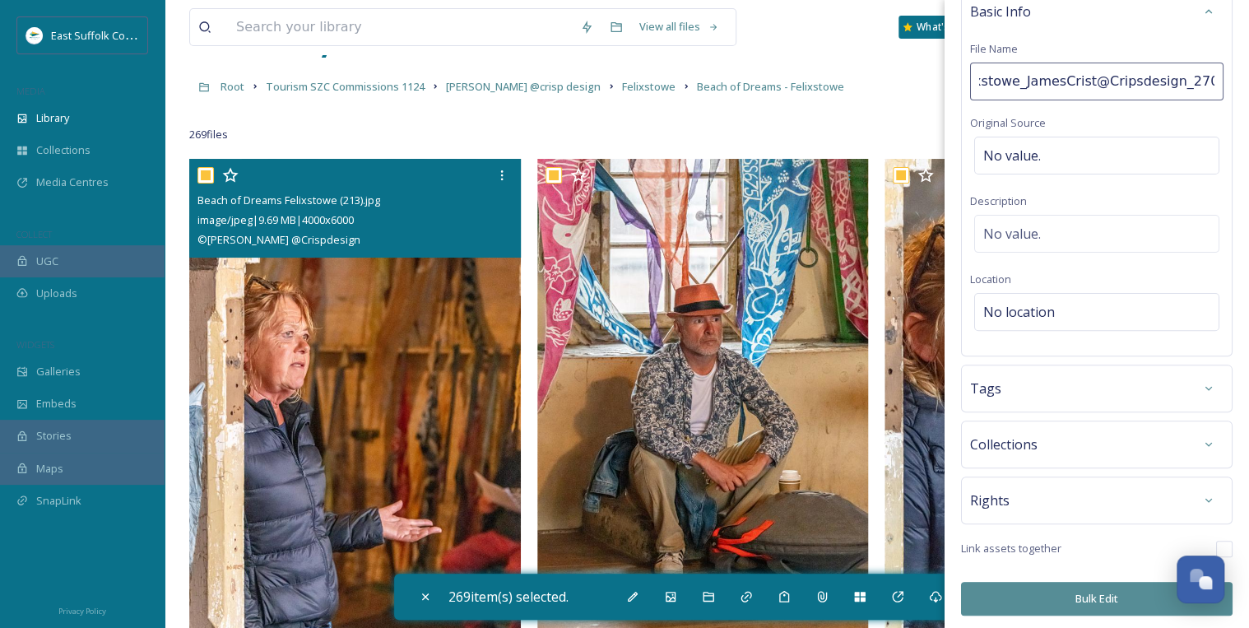
scroll to position [84, 0]
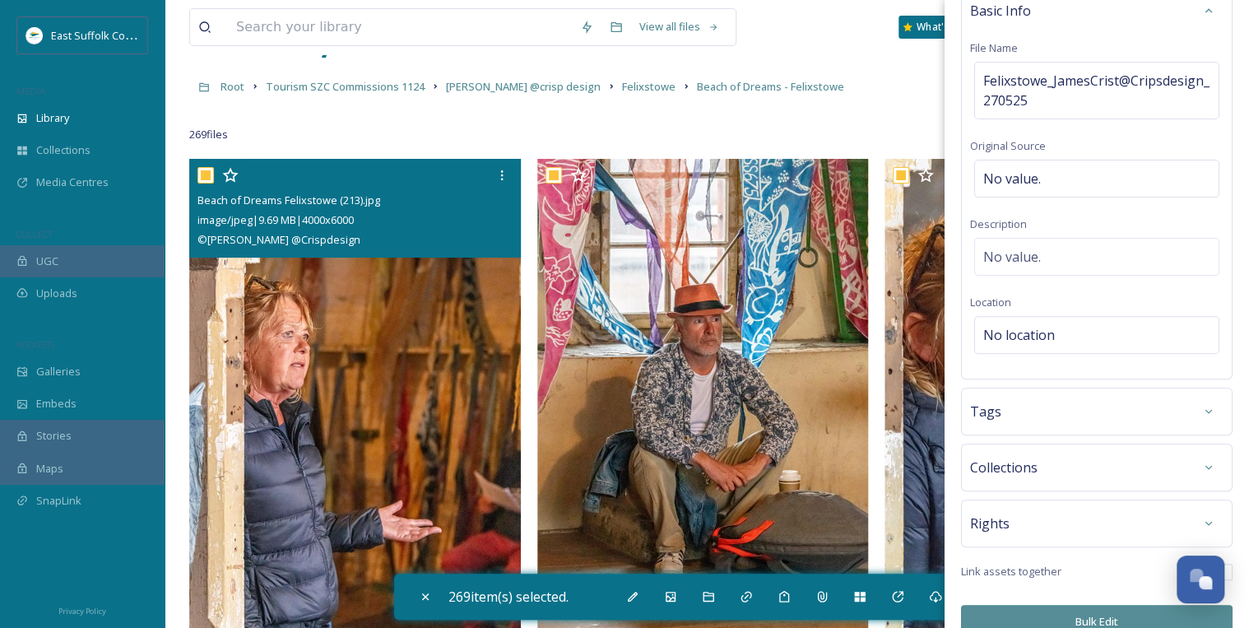
click at [1115, 596] on div "Bulk Edit Metadata Basic Info File Name Felixstowe_JamesCrist@Cripsdesign_27052…" at bounding box center [1096, 285] width 304 height 739
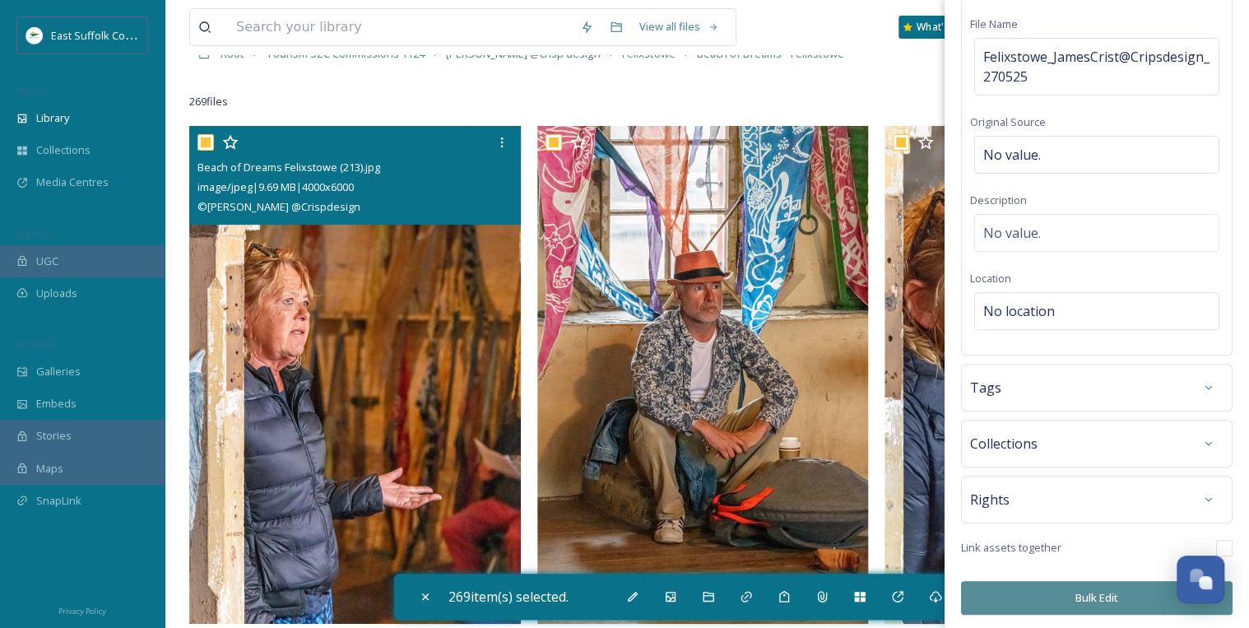
scroll to position [132, 0]
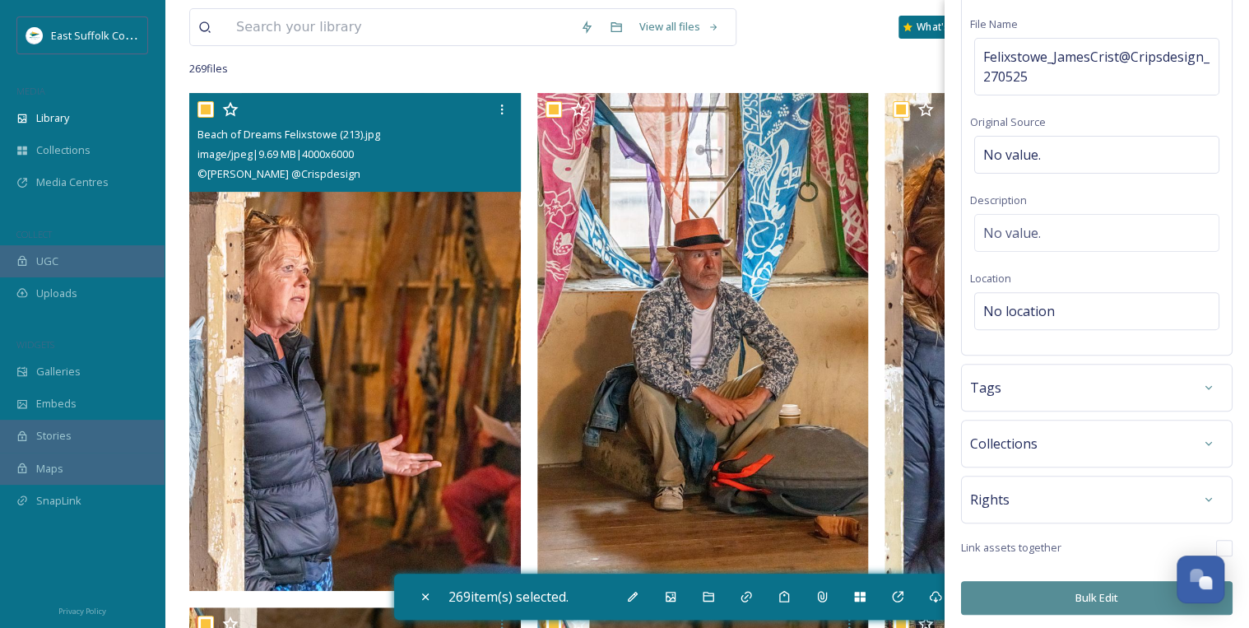
click at [1089, 595] on button "Bulk Edit" at bounding box center [1096, 598] width 271 height 34
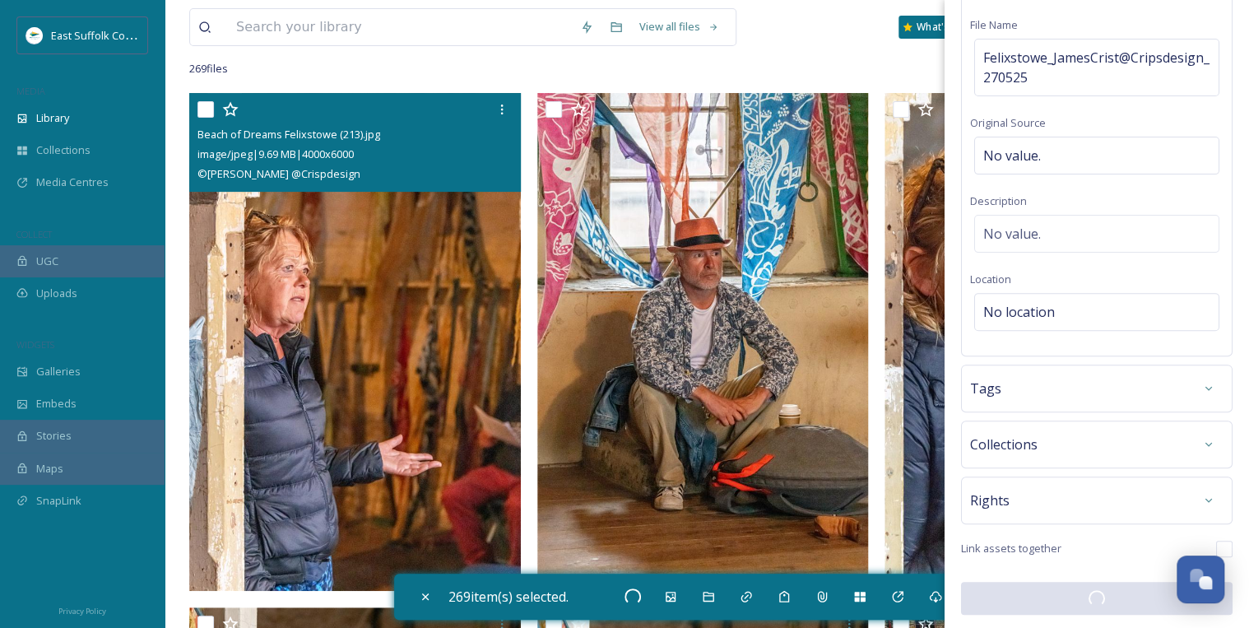
checkbox input "false"
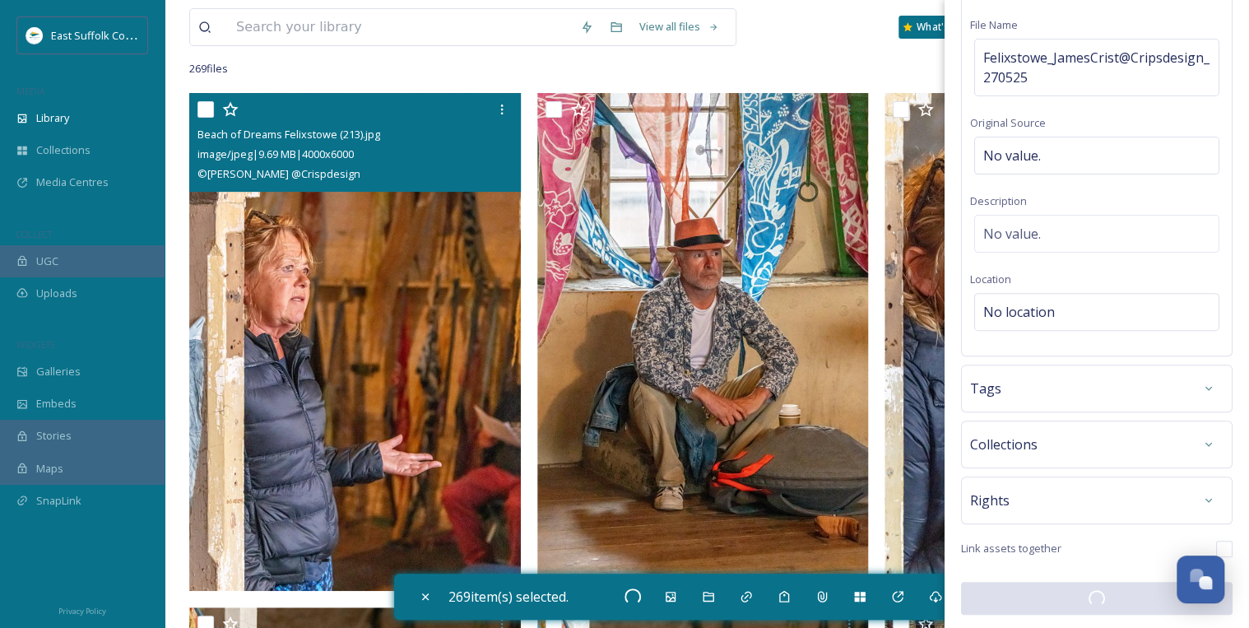
checkbox input "false"
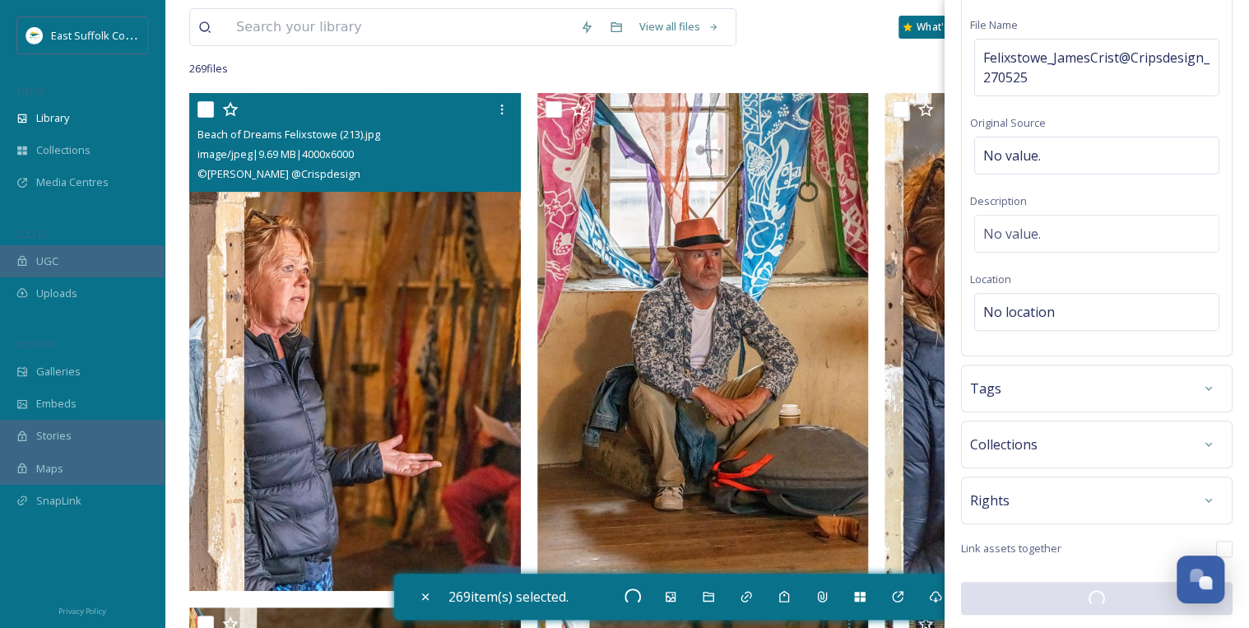
checkbox input "false"
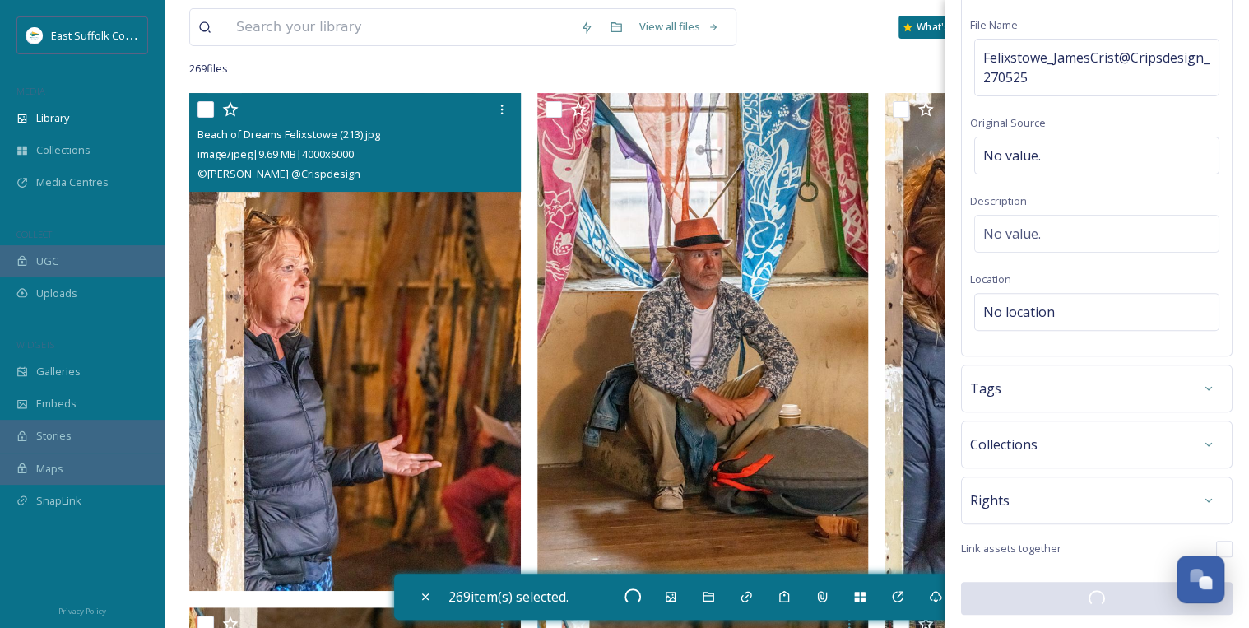
checkbox input "false"
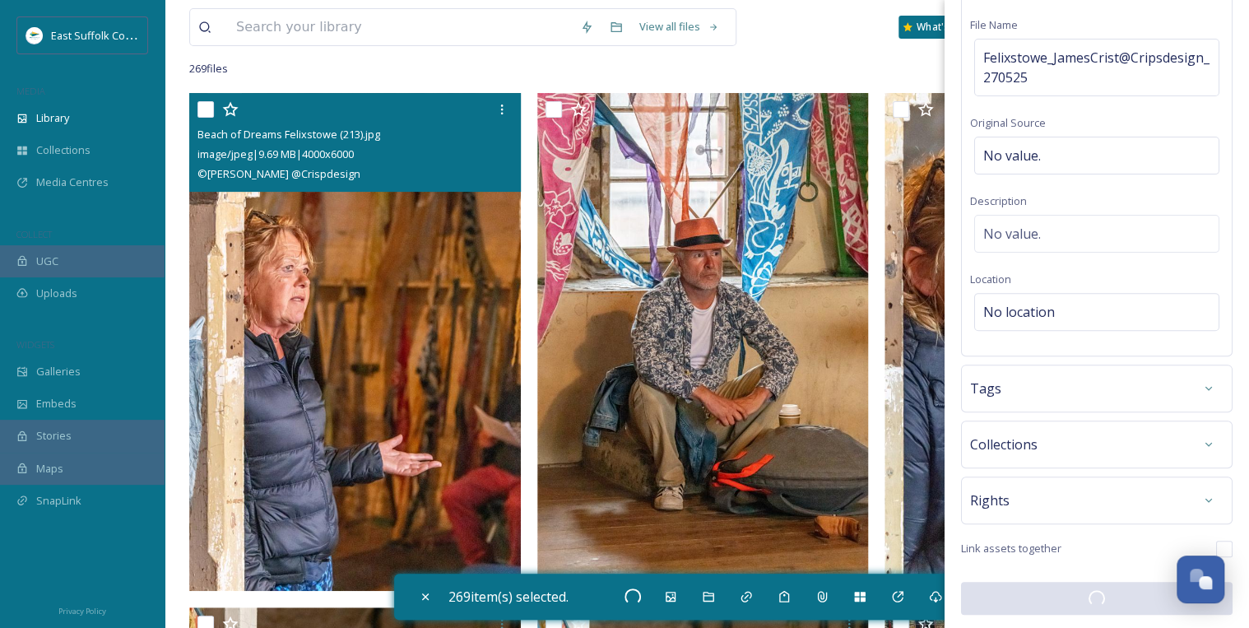
checkbox input "false"
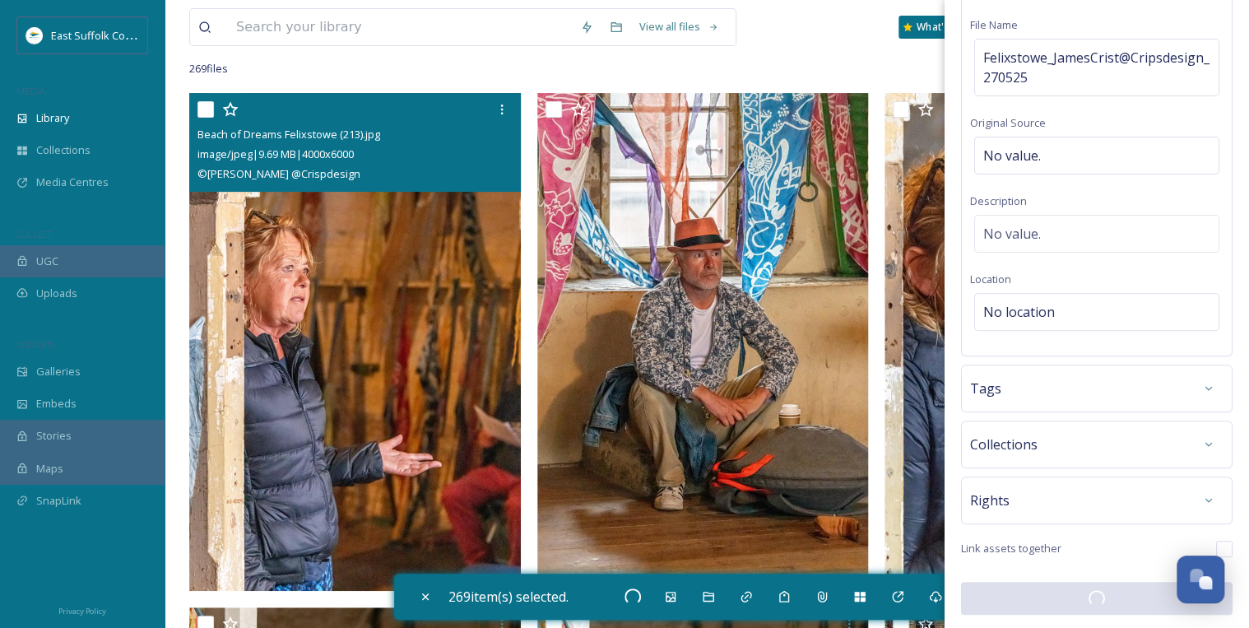
checkbox input "false"
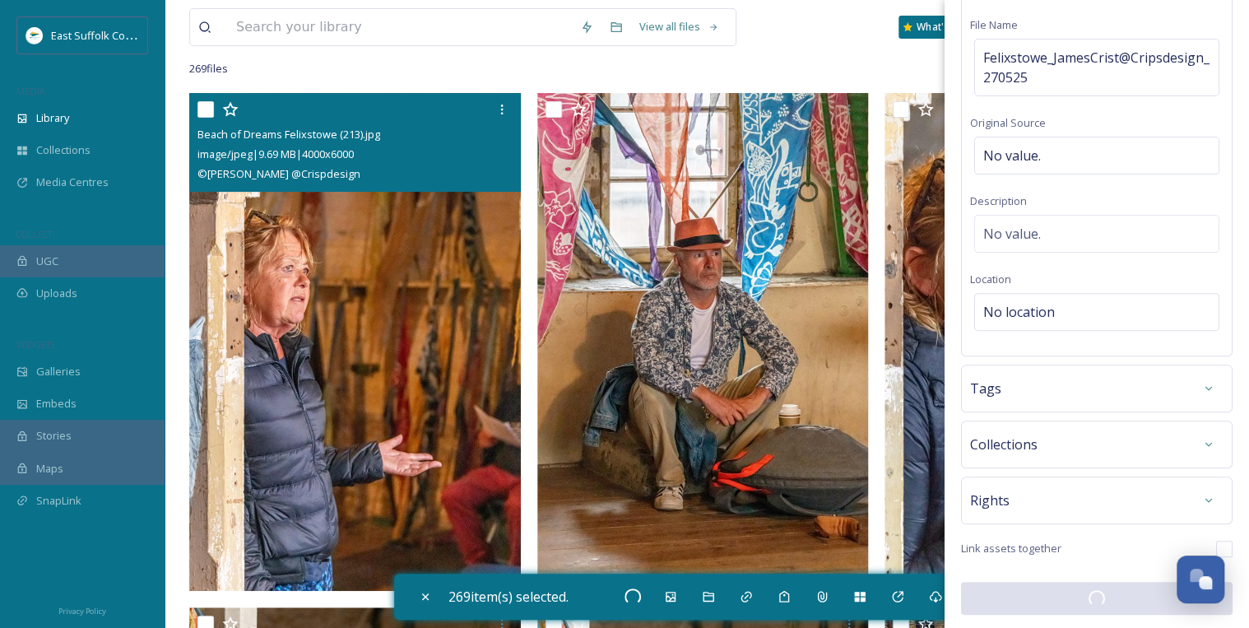
checkbox input "false"
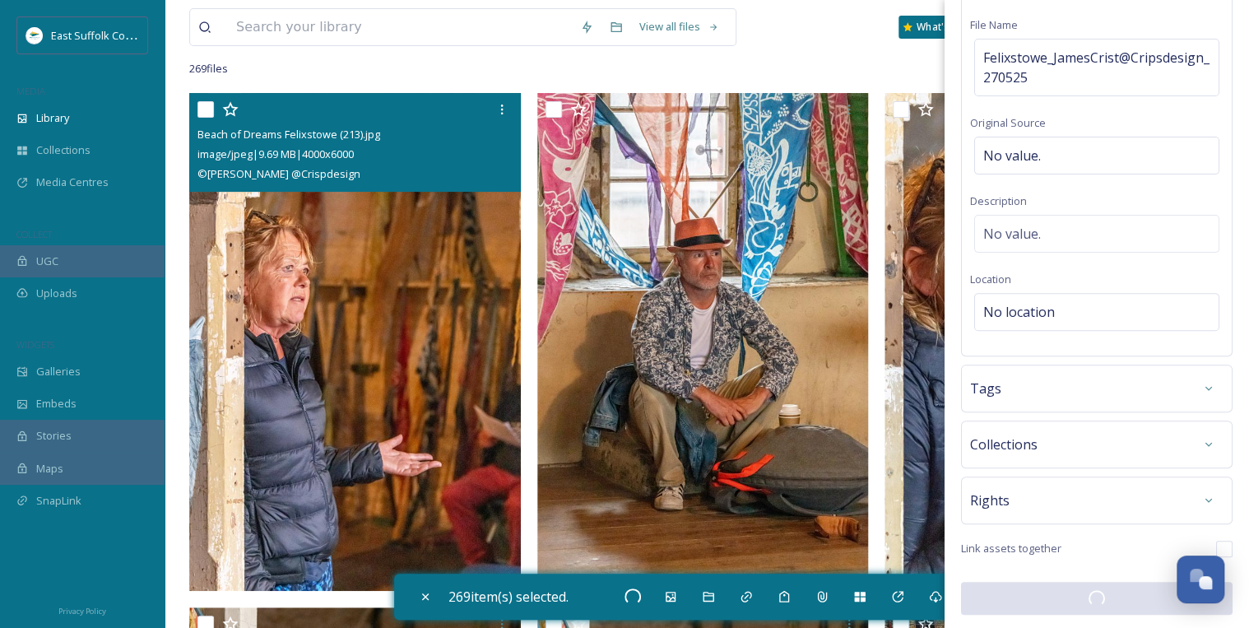
checkbox input "false"
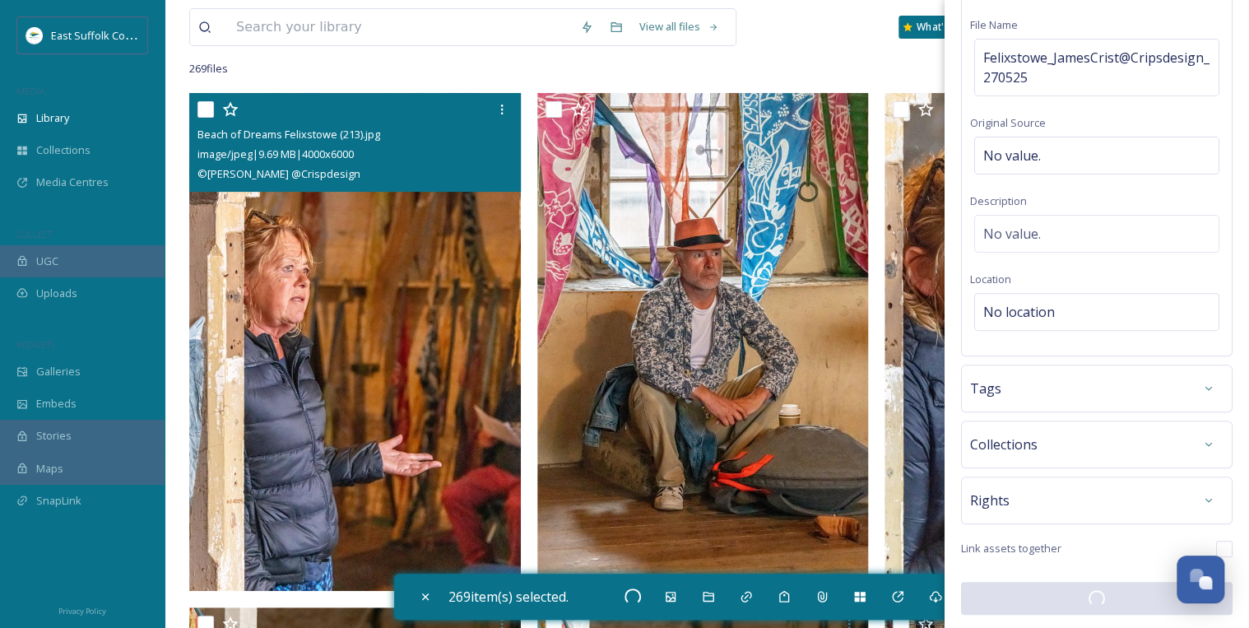
checkbox input "false"
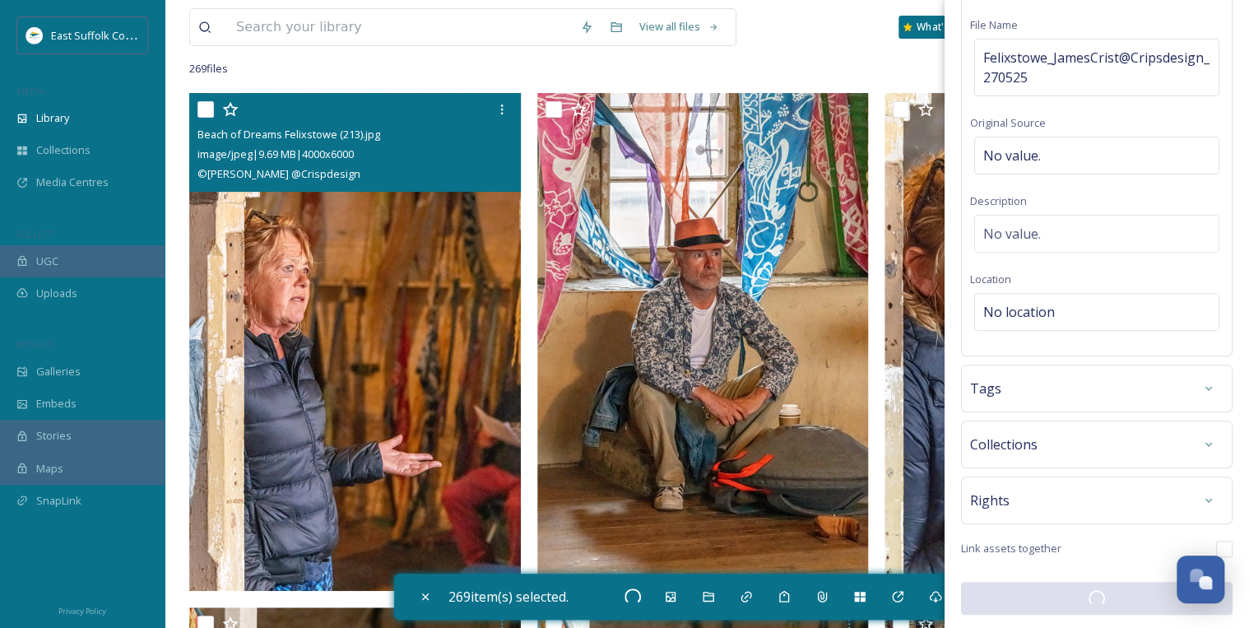
checkbox input "false"
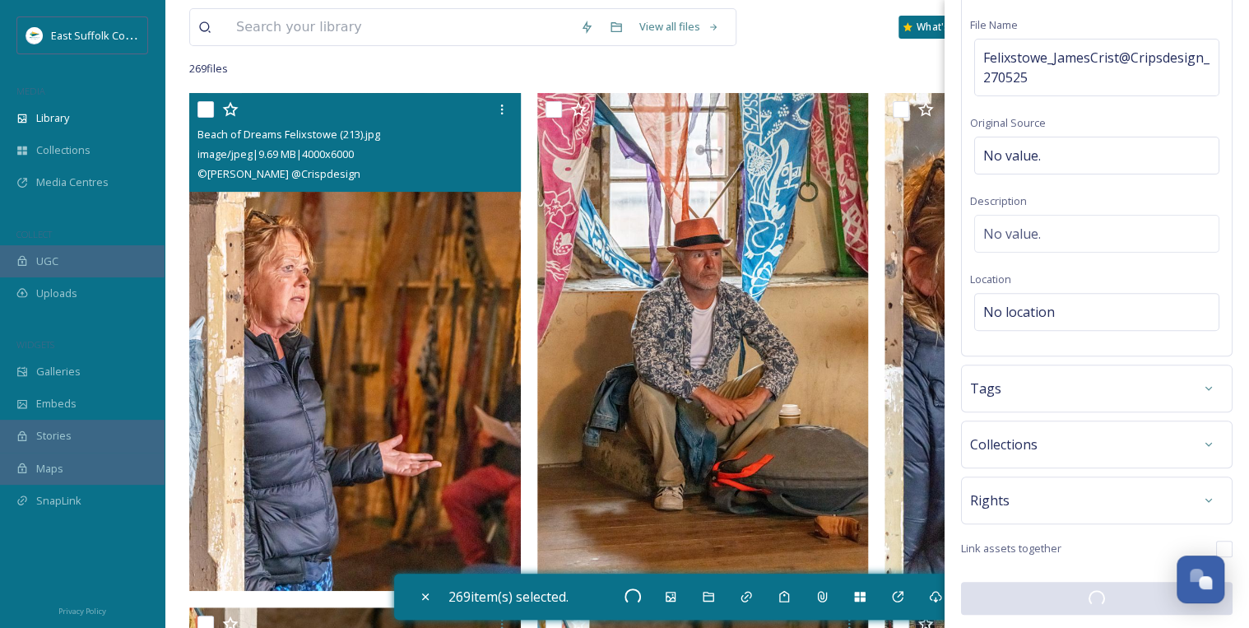
checkbox input "false"
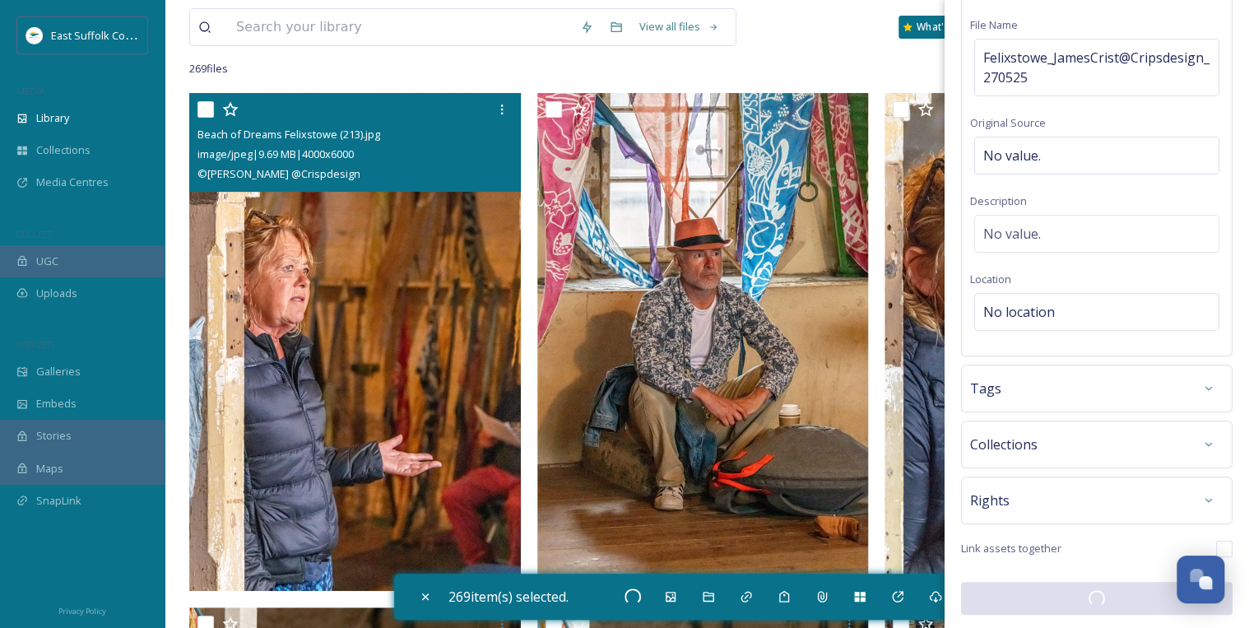
checkbox input "false"
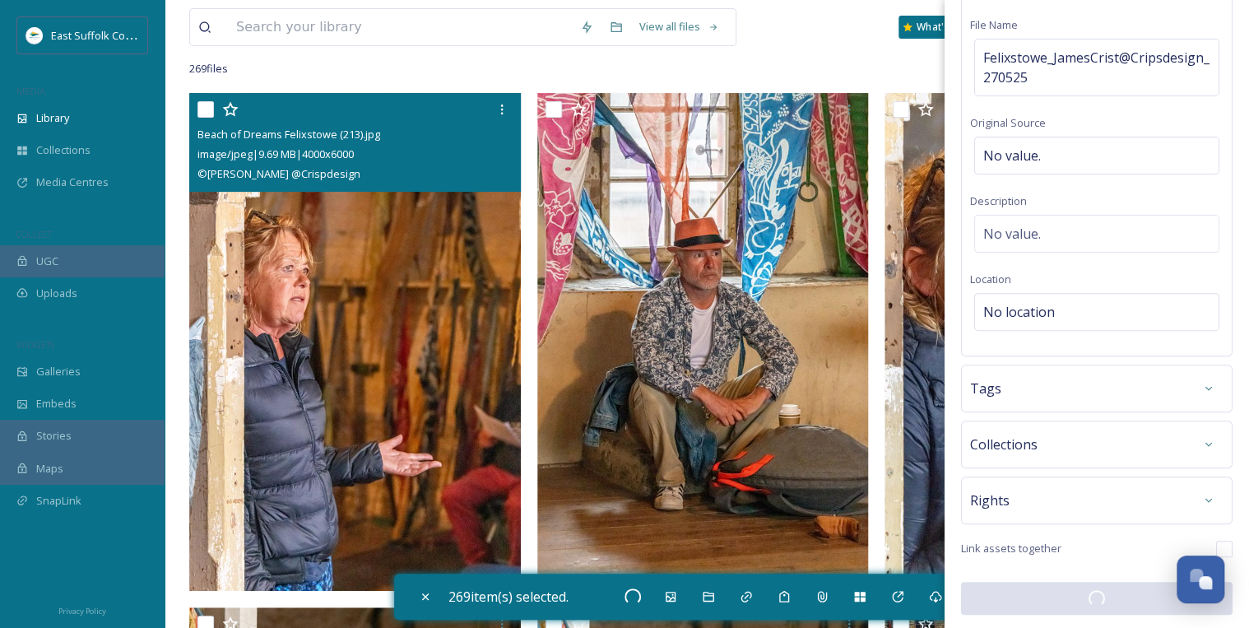
checkbox input "false"
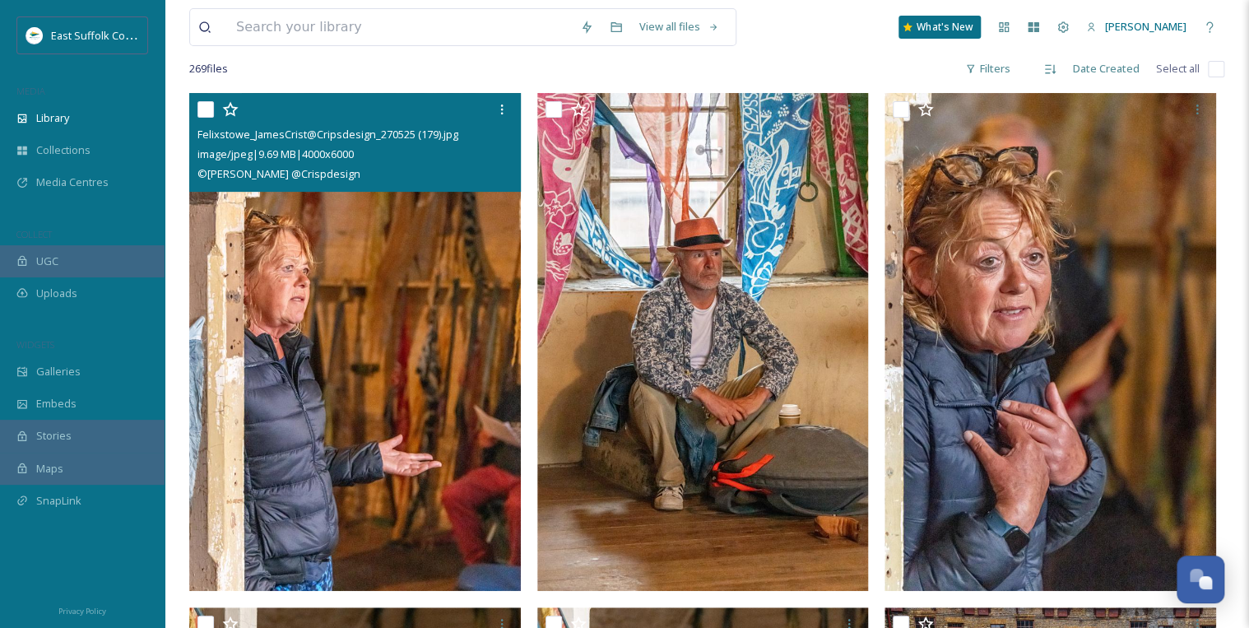
click at [1216, 71] on input "checkbox" at bounding box center [1215, 69] width 16 height 16
checkbox input "true"
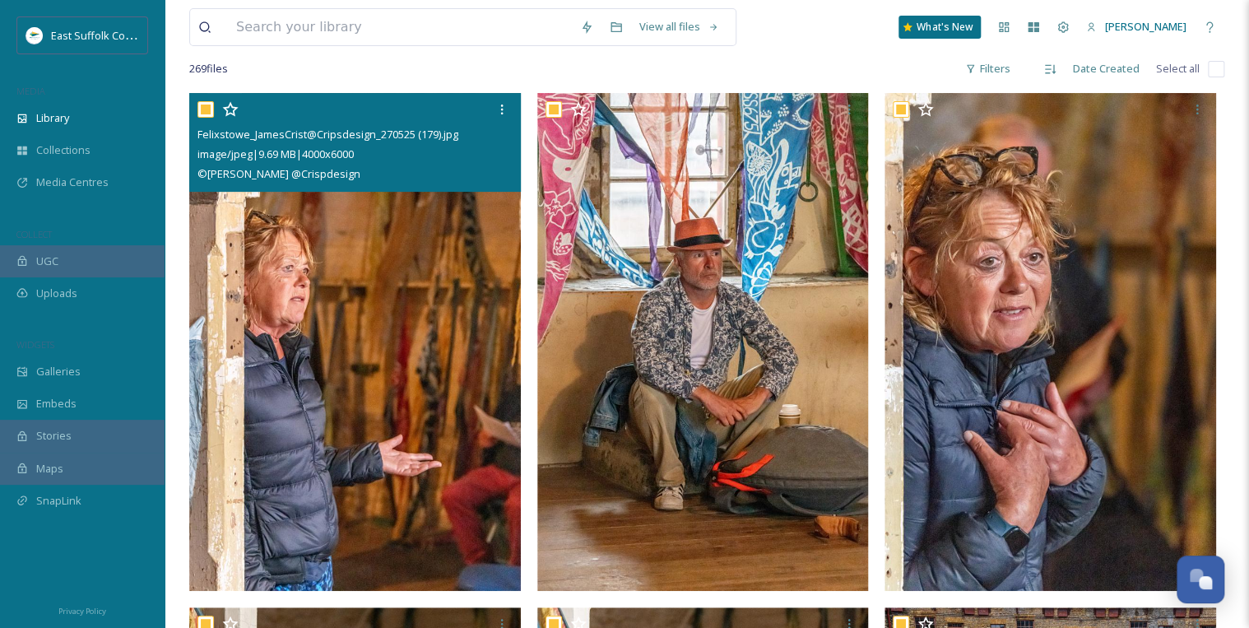
checkbox input "true"
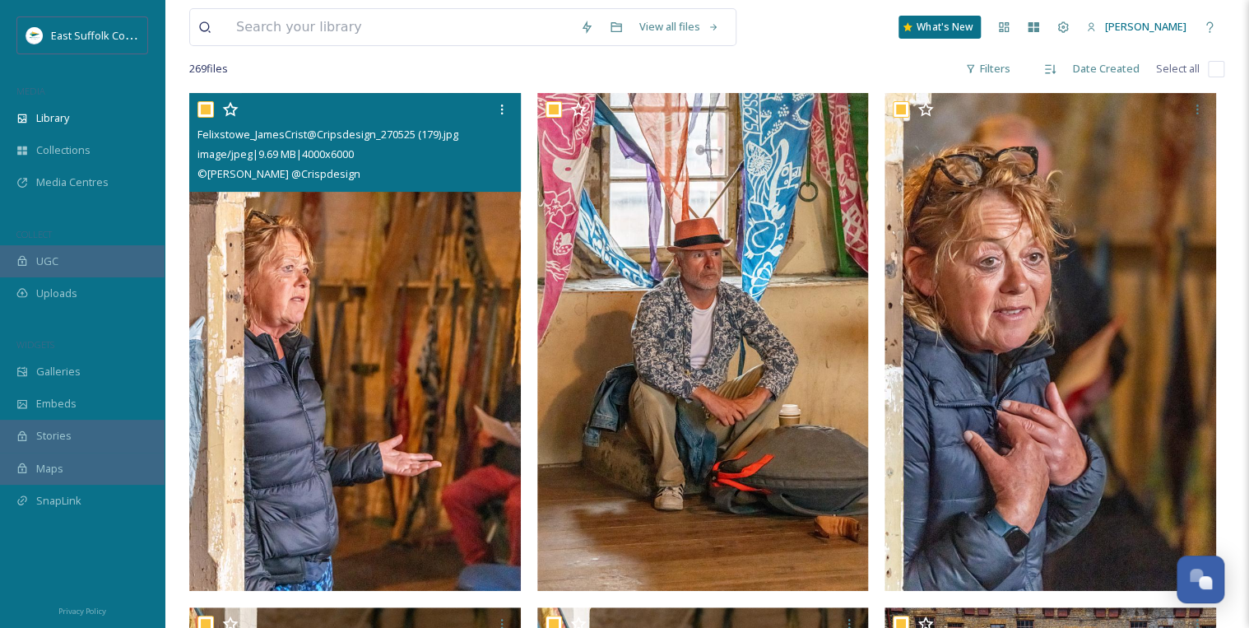
checkbox input "true"
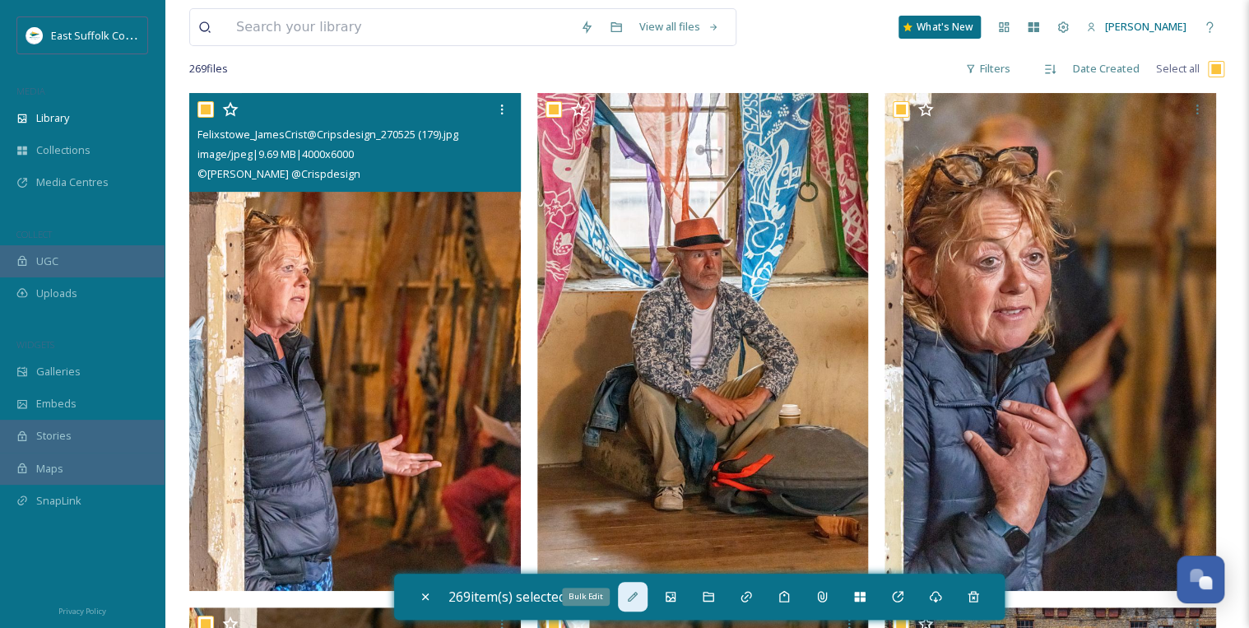
click at [638, 595] on icon at bounding box center [632, 596] width 13 height 13
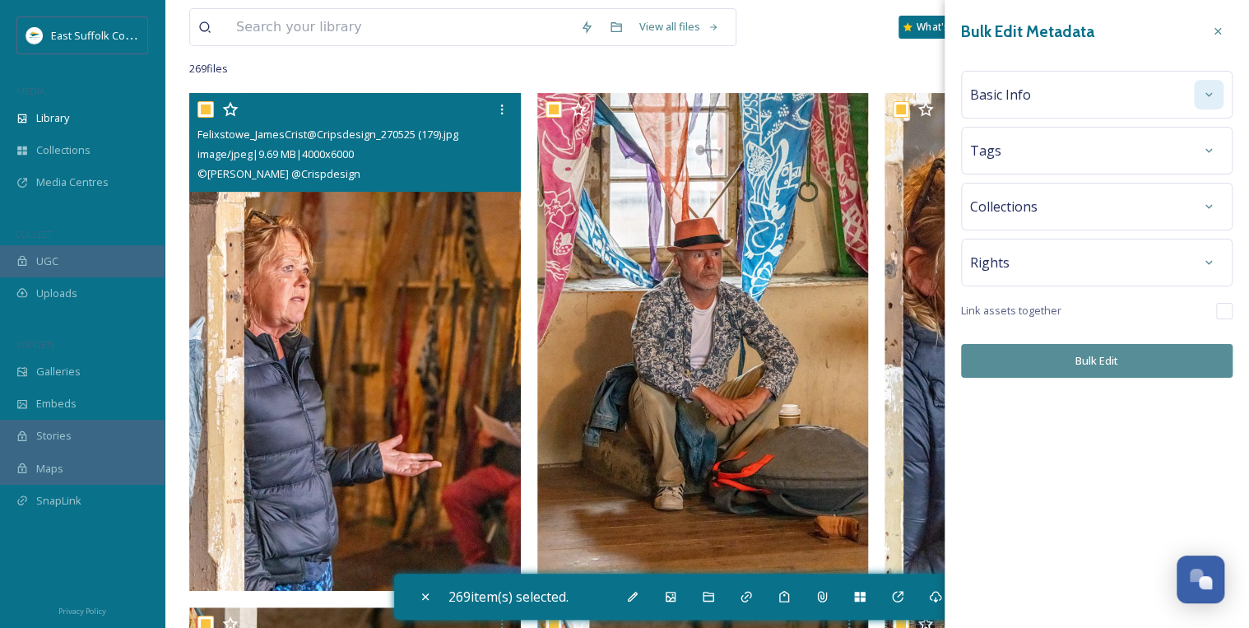
click at [1204, 103] on div at bounding box center [1208, 95] width 30 height 30
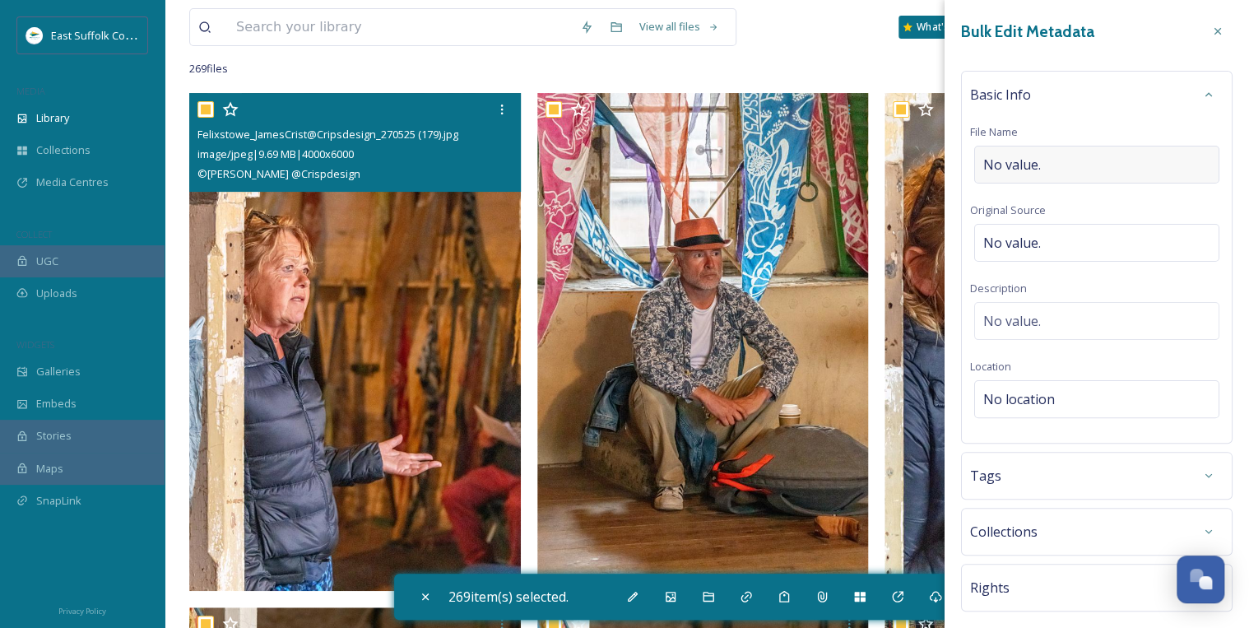
click at [1059, 163] on div "No value." at bounding box center [1096, 165] width 245 height 38
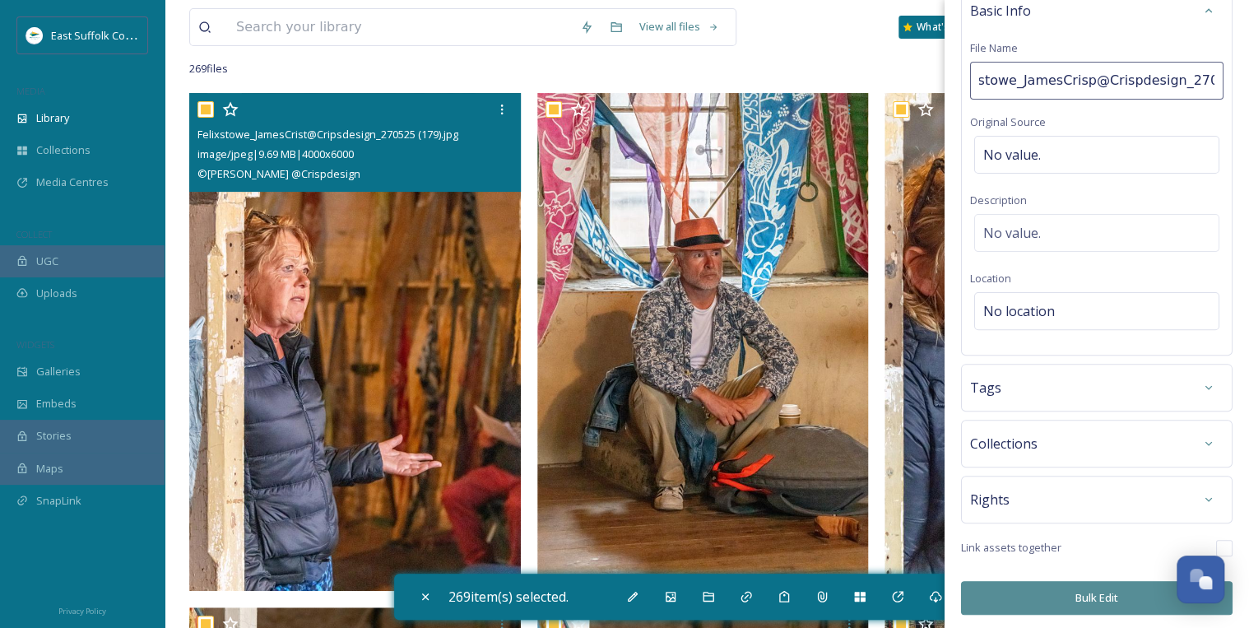
drag, startPoint x: 1085, startPoint y: 595, endPoint x: 1069, endPoint y: 585, distance: 18.9
click at [1084, 595] on div "Bulk Edit Metadata Basic Info File Name Felixstowe_JamesCrisp@Crispdesign_27052…" at bounding box center [1096, 273] width 304 height 715
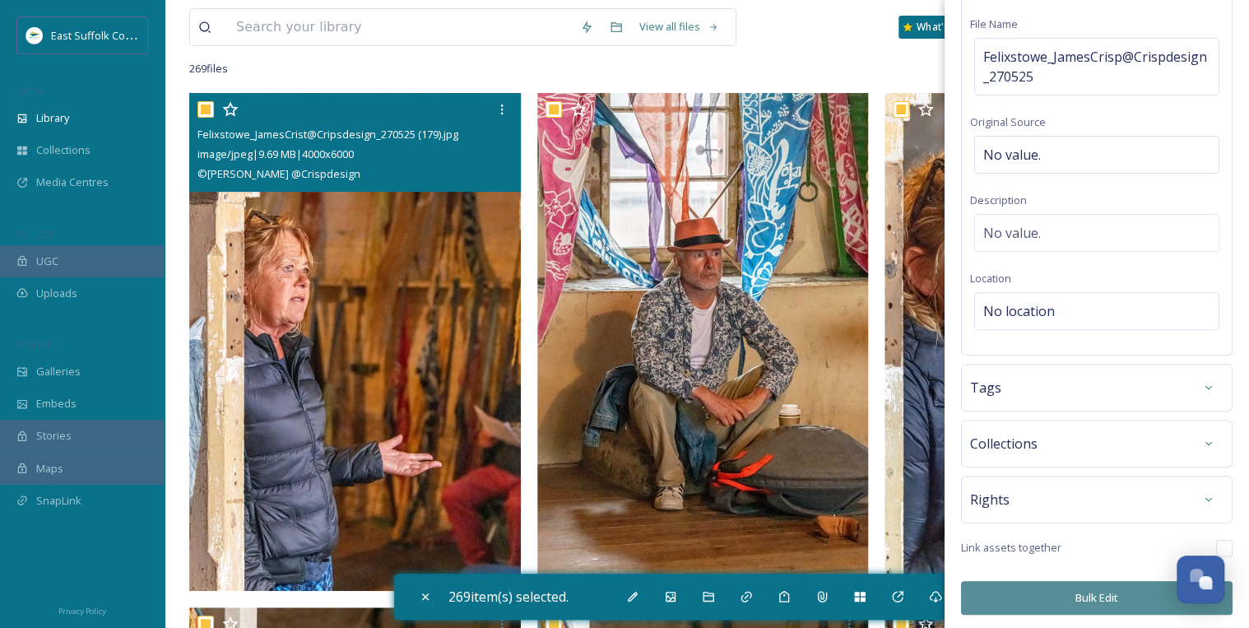
click at [1099, 591] on button "Bulk Edit" at bounding box center [1096, 598] width 271 height 34
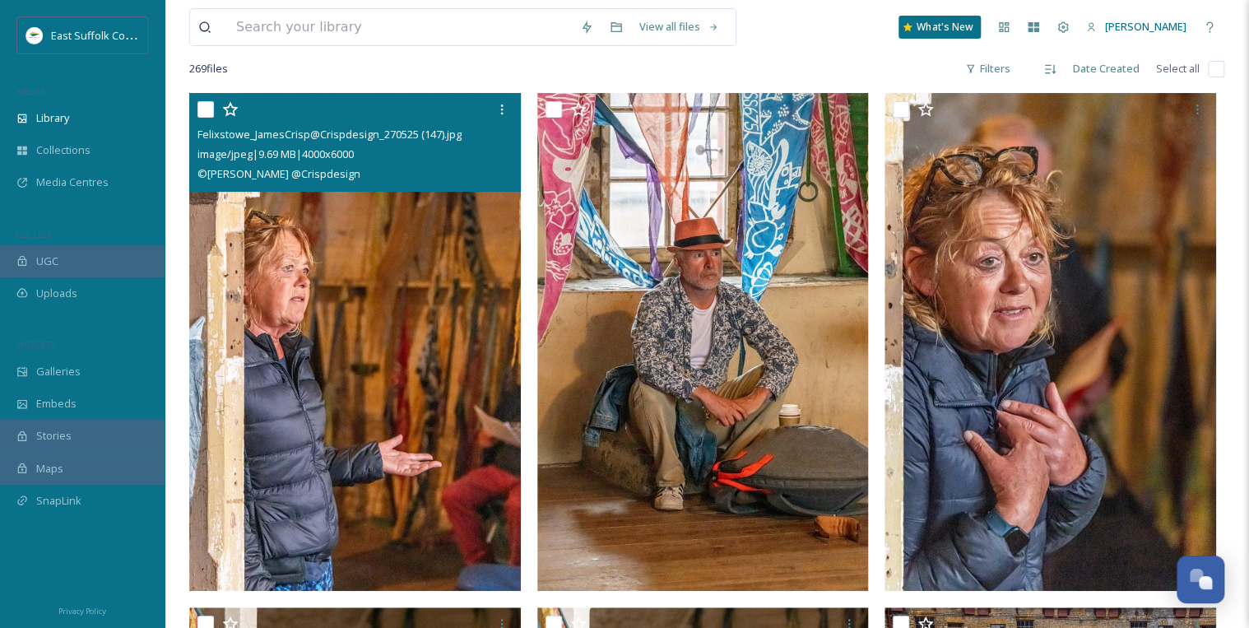
click at [421, 405] on img at bounding box center [354, 342] width 331 height 498
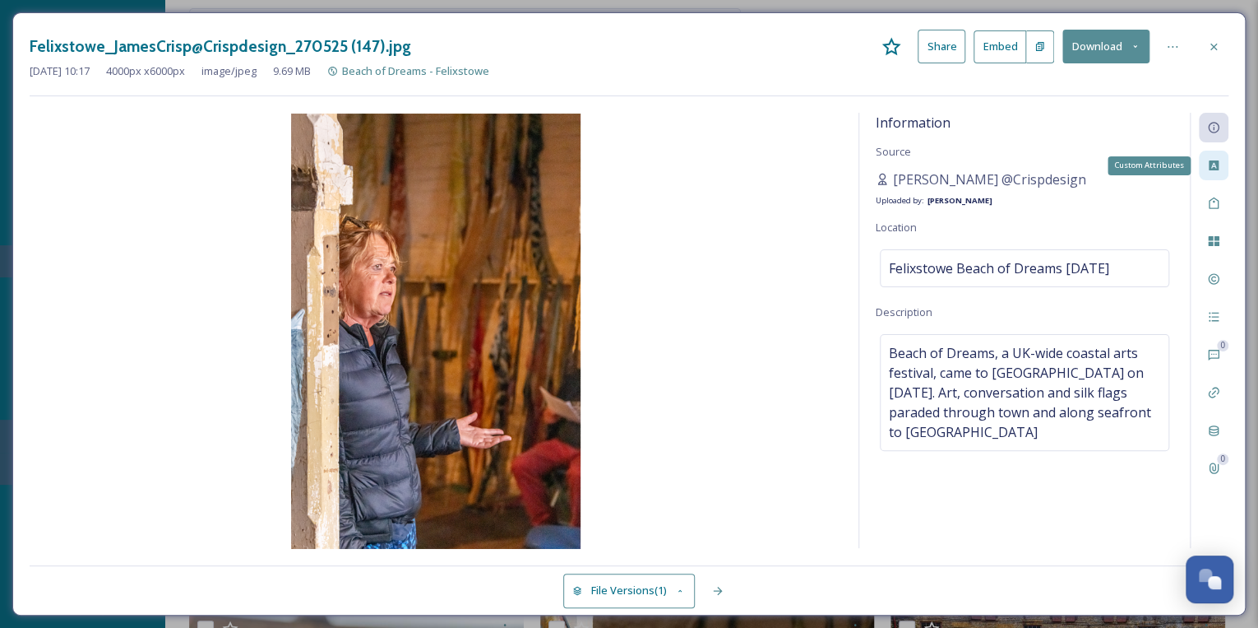
click at [1211, 169] on icon at bounding box center [1214, 165] width 10 height 10
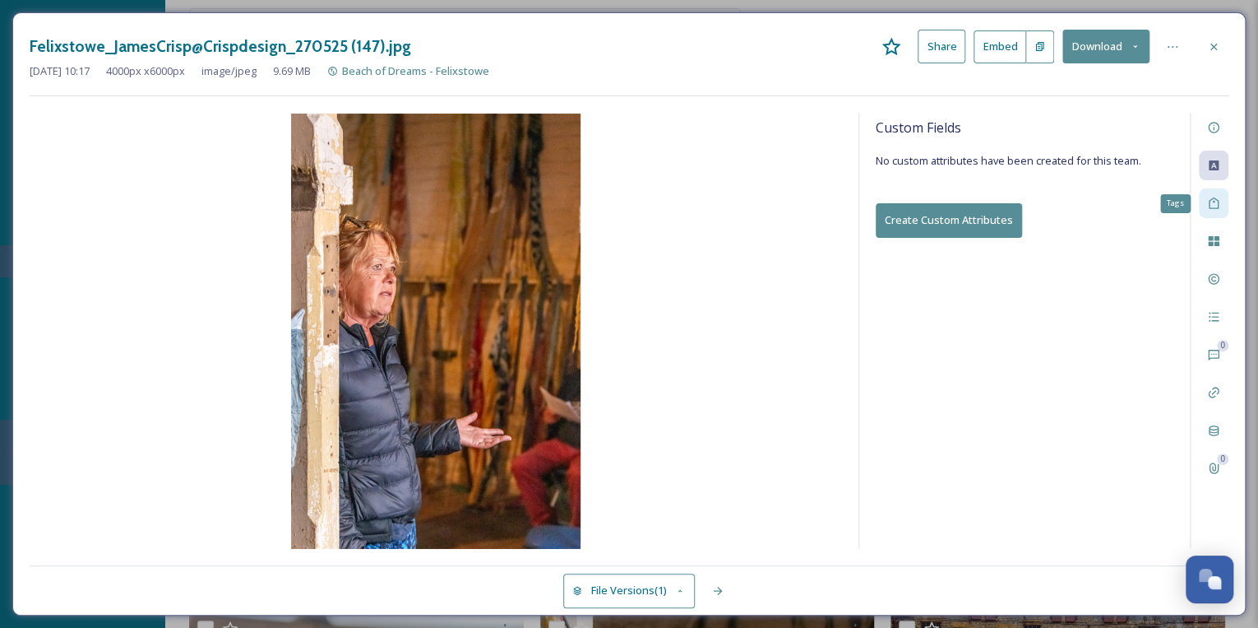
click at [1214, 207] on icon at bounding box center [1214, 203] width 10 height 12
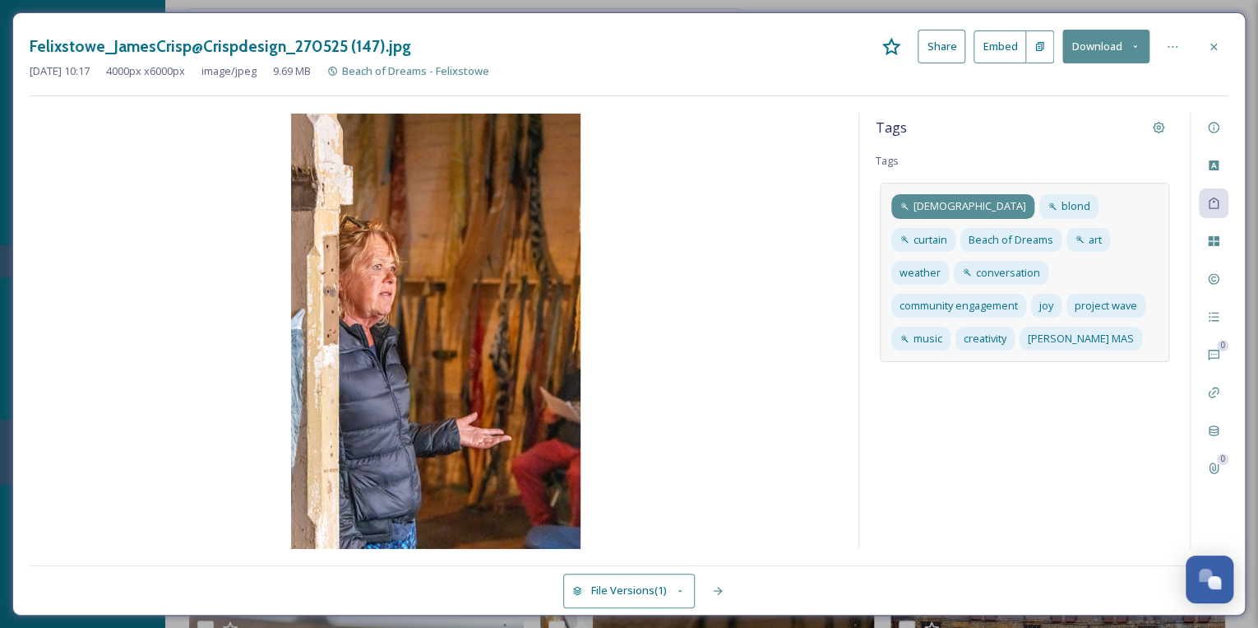
click at [909, 203] on div "[DEMOGRAPHIC_DATA]" at bounding box center [963, 206] width 143 height 24
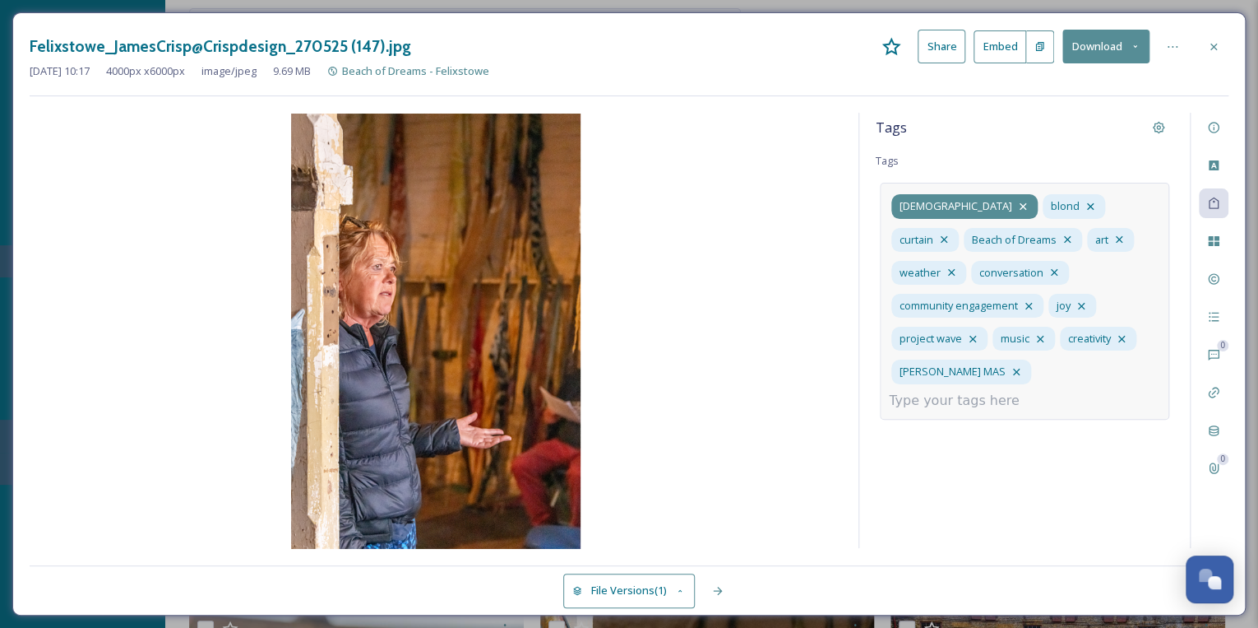
click at [1017, 204] on icon at bounding box center [1023, 206] width 13 height 13
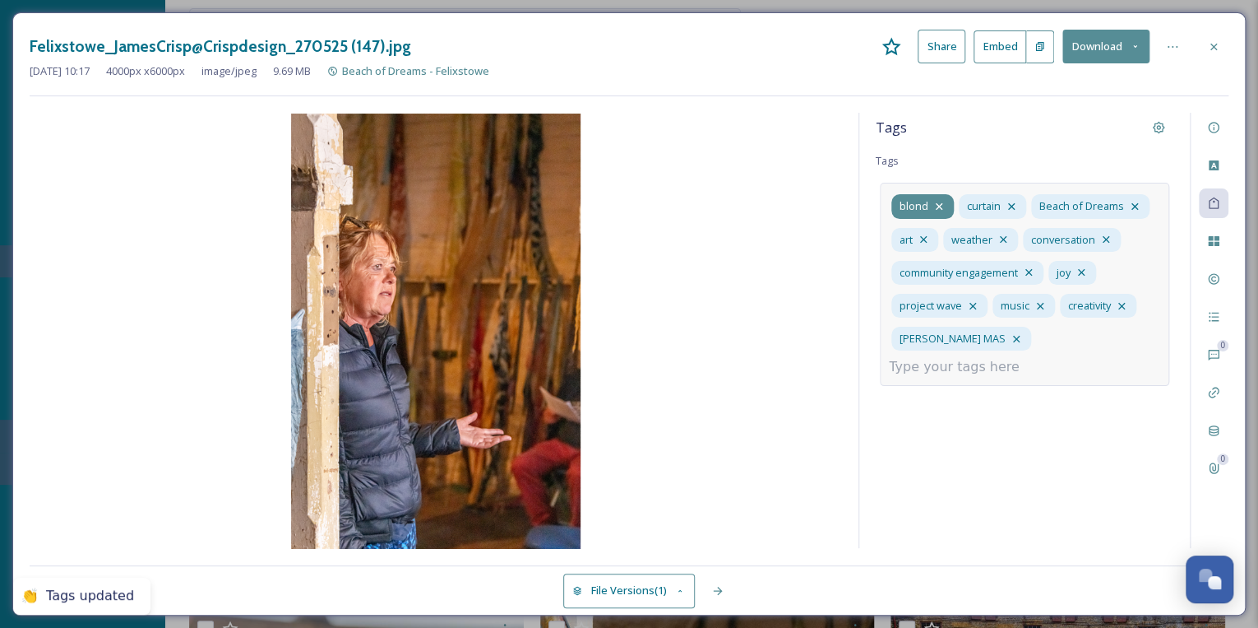
click at [943, 204] on icon at bounding box center [939, 206] width 13 height 13
click at [939, 204] on icon at bounding box center [944, 206] width 13 height 13
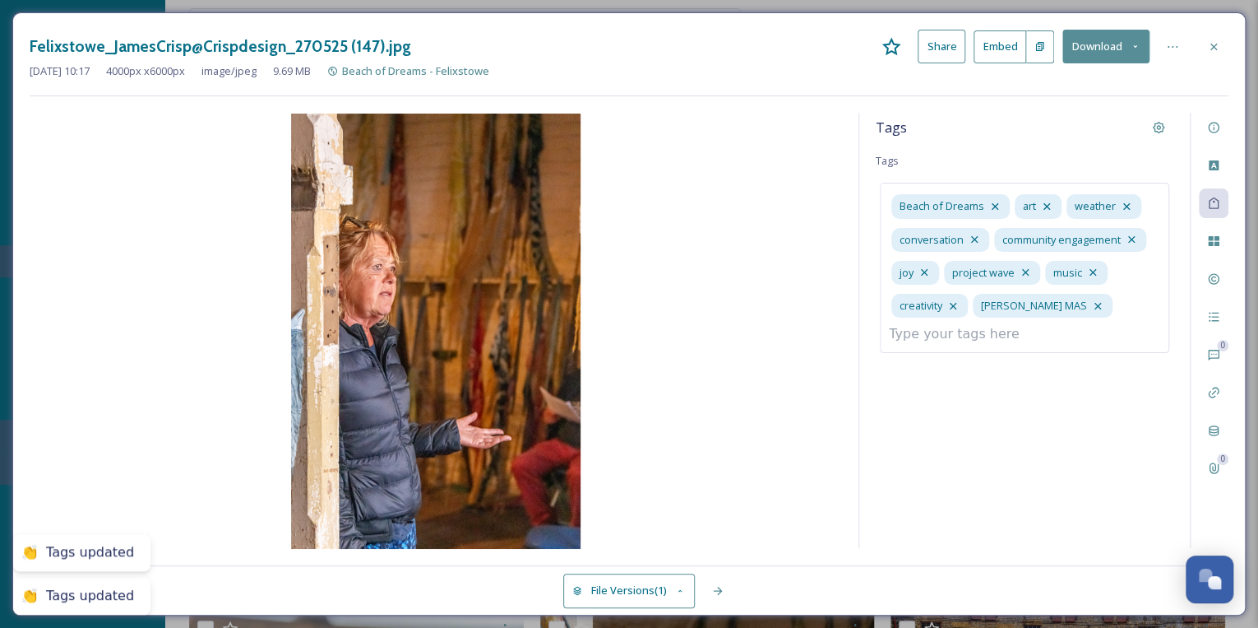
click at [1066, 471] on div "Tags Tags Beach of Dreams art weather conversation community engagement joy pro…" at bounding box center [1024, 330] width 331 height 435
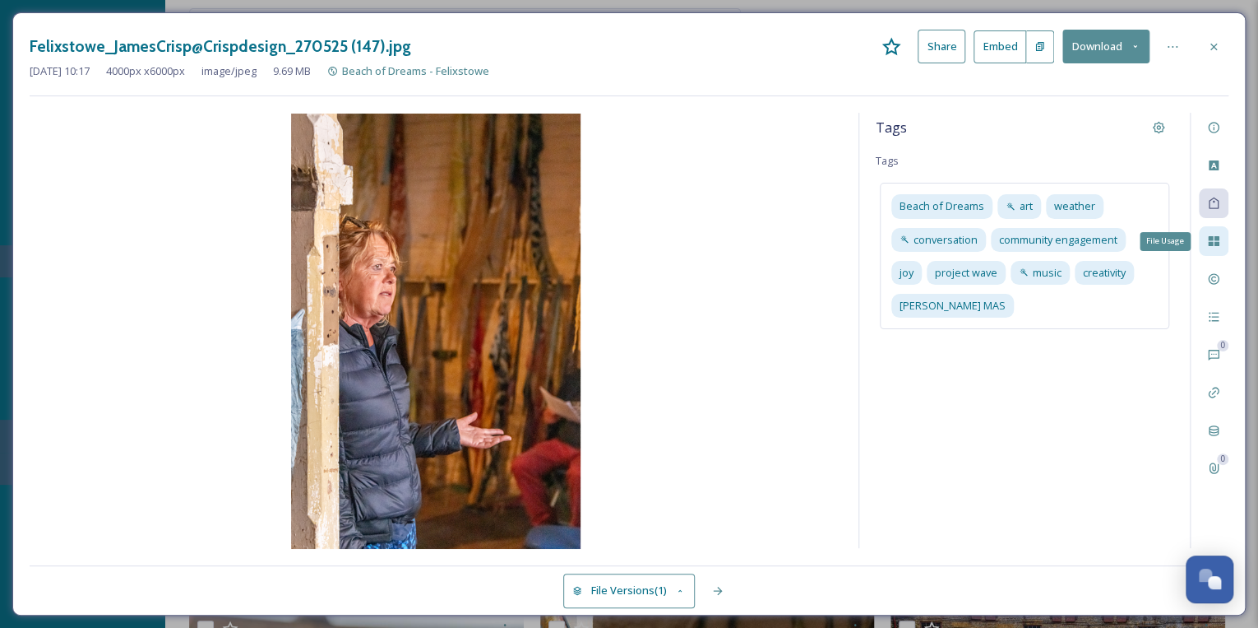
click at [1215, 235] on icon at bounding box center [1213, 240] width 13 height 13
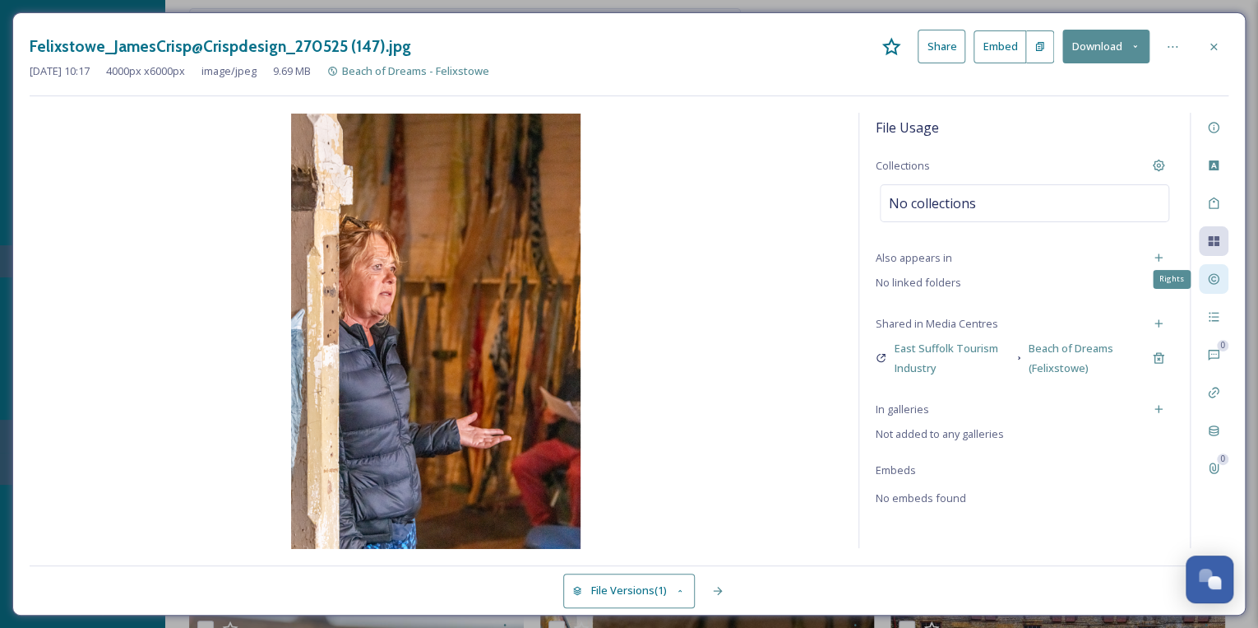
click at [1215, 283] on icon at bounding box center [1213, 279] width 11 height 11
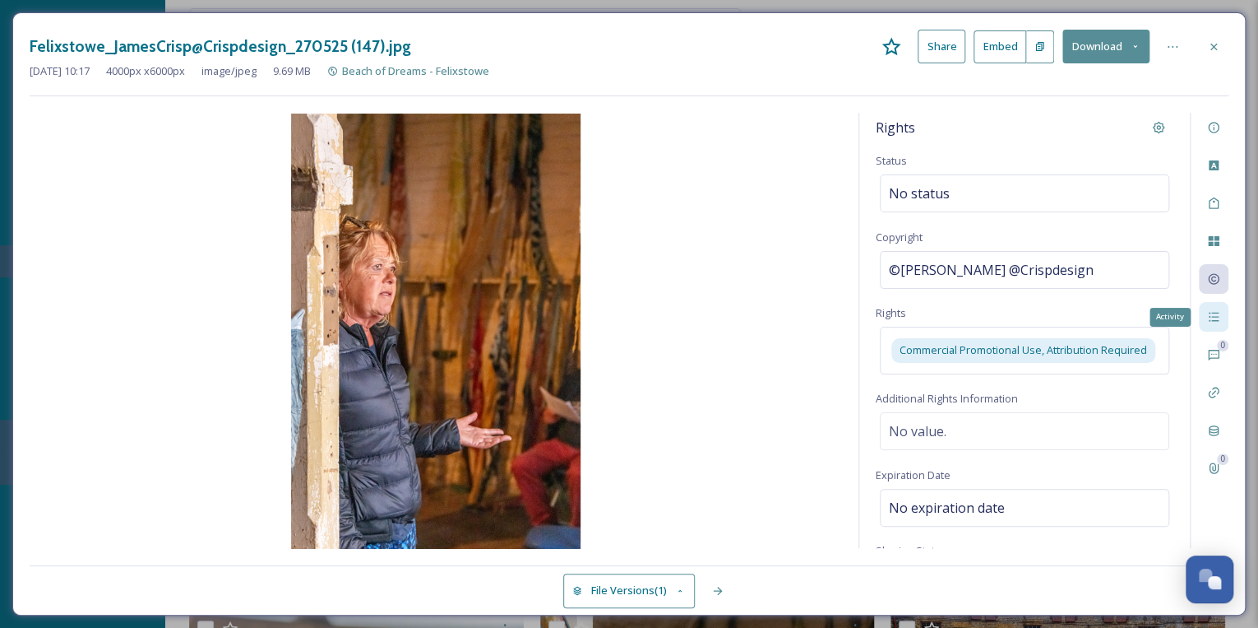
click at [1217, 310] on icon at bounding box center [1213, 316] width 13 height 13
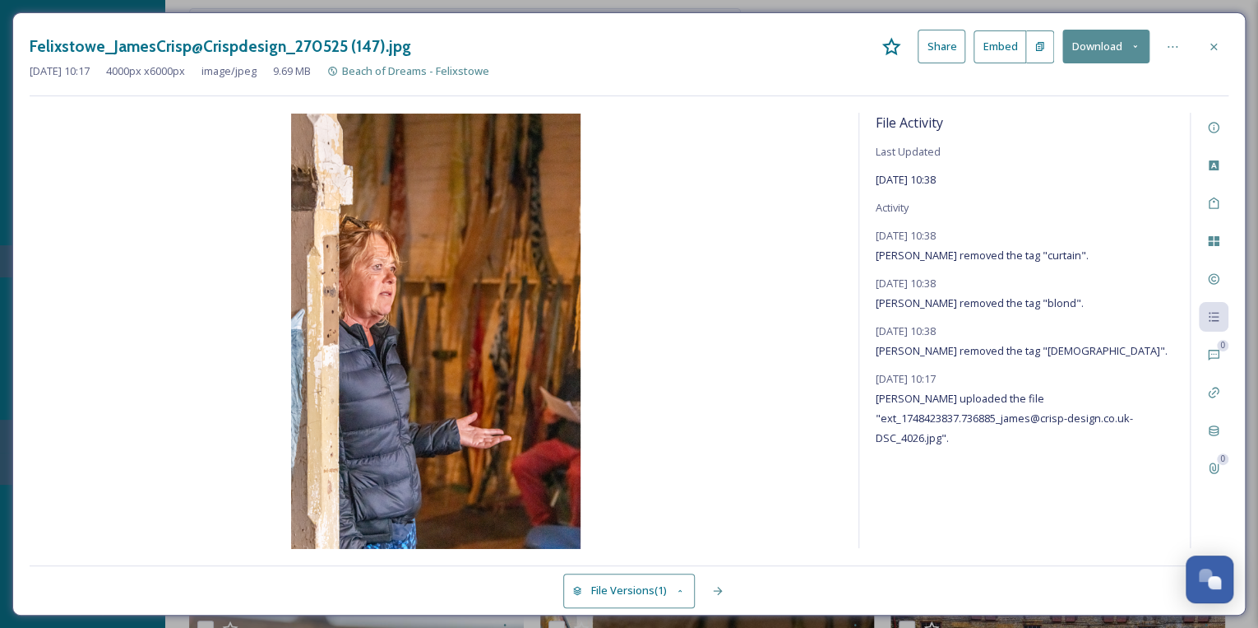
click at [1107, 517] on div "File Activity Last Updated [DATE] 10:38 Activity [DATE] 10:38 [PERSON_NAME] rem…" at bounding box center [1024, 330] width 331 height 435
click at [1214, 43] on icon at bounding box center [1213, 46] width 13 height 13
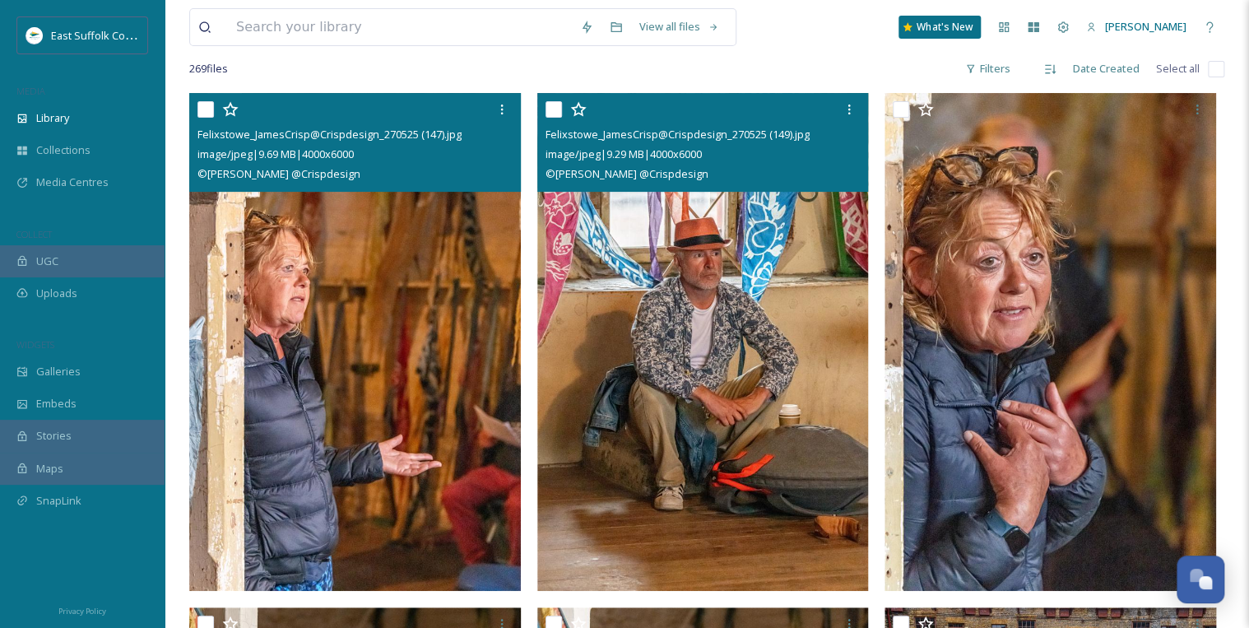
click at [780, 310] on img at bounding box center [702, 342] width 331 height 498
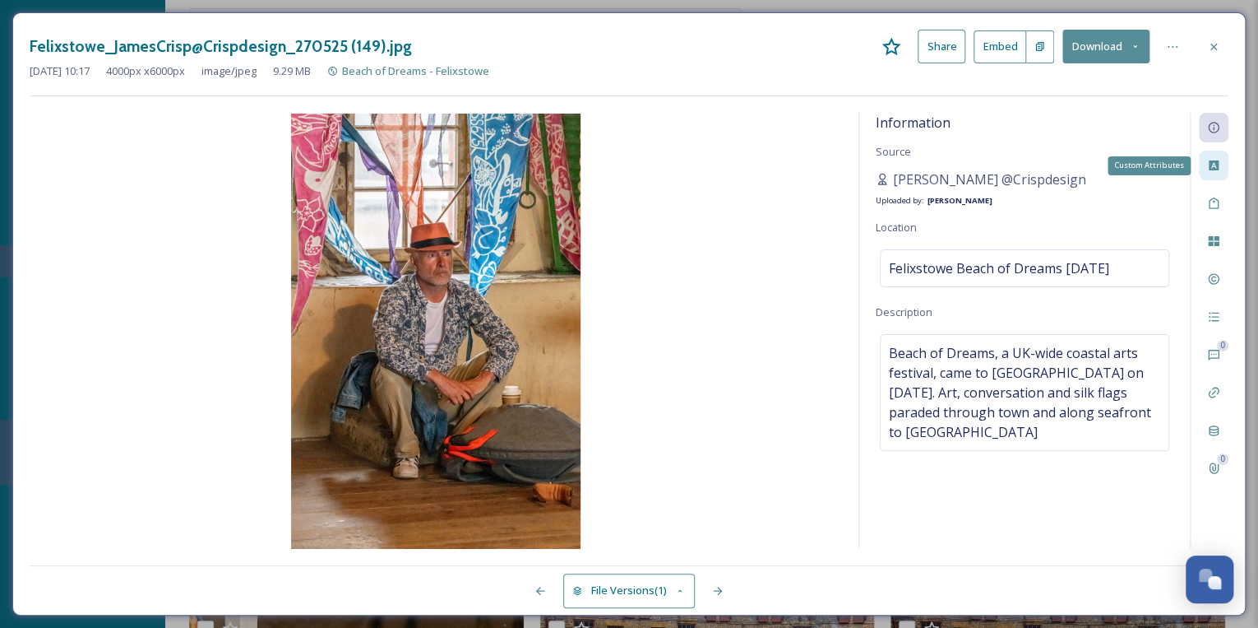
click at [1216, 165] on icon at bounding box center [1214, 165] width 10 height 10
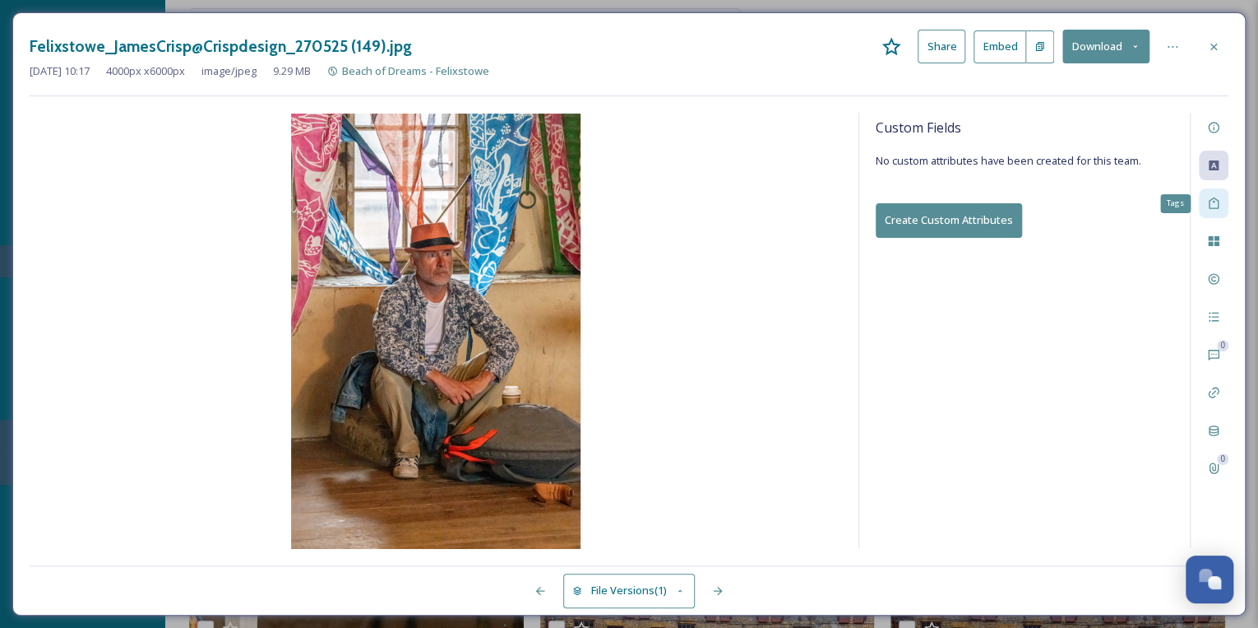
click at [1213, 211] on div "Tags" at bounding box center [1214, 203] width 30 height 30
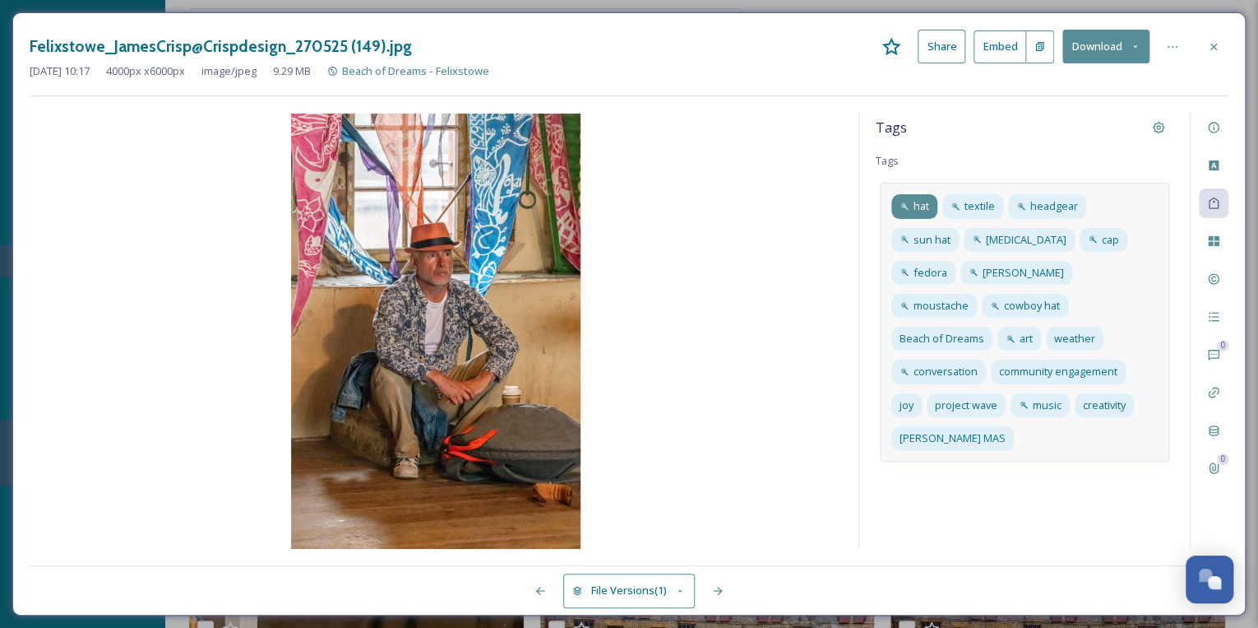
click at [902, 202] on icon at bounding box center [905, 207] width 10 height 10
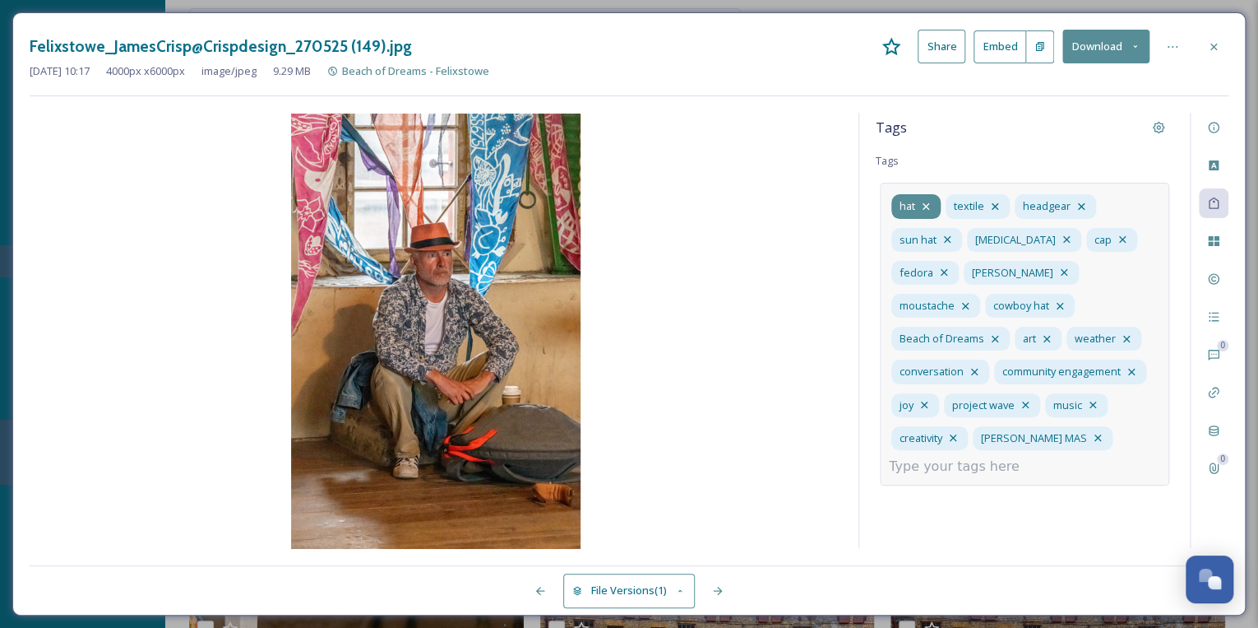
click at [924, 205] on icon at bounding box center [926, 206] width 7 height 7
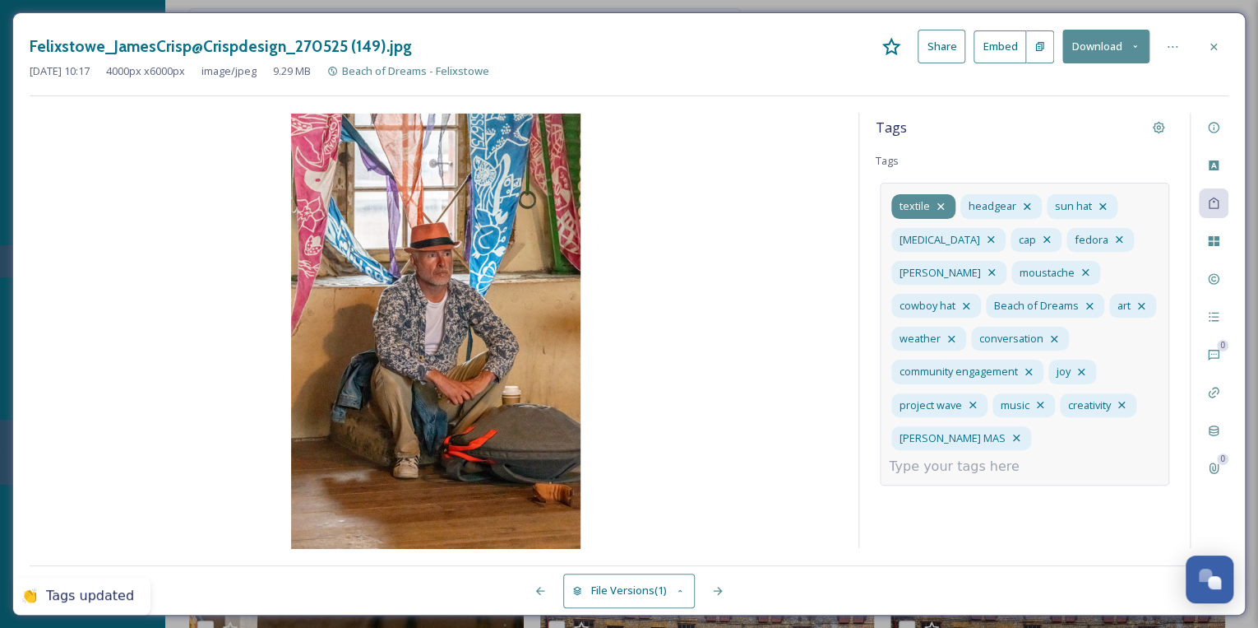
click at [940, 202] on icon at bounding box center [940, 206] width 13 height 13
click at [955, 204] on icon at bounding box center [958, 206] width 7 height 7
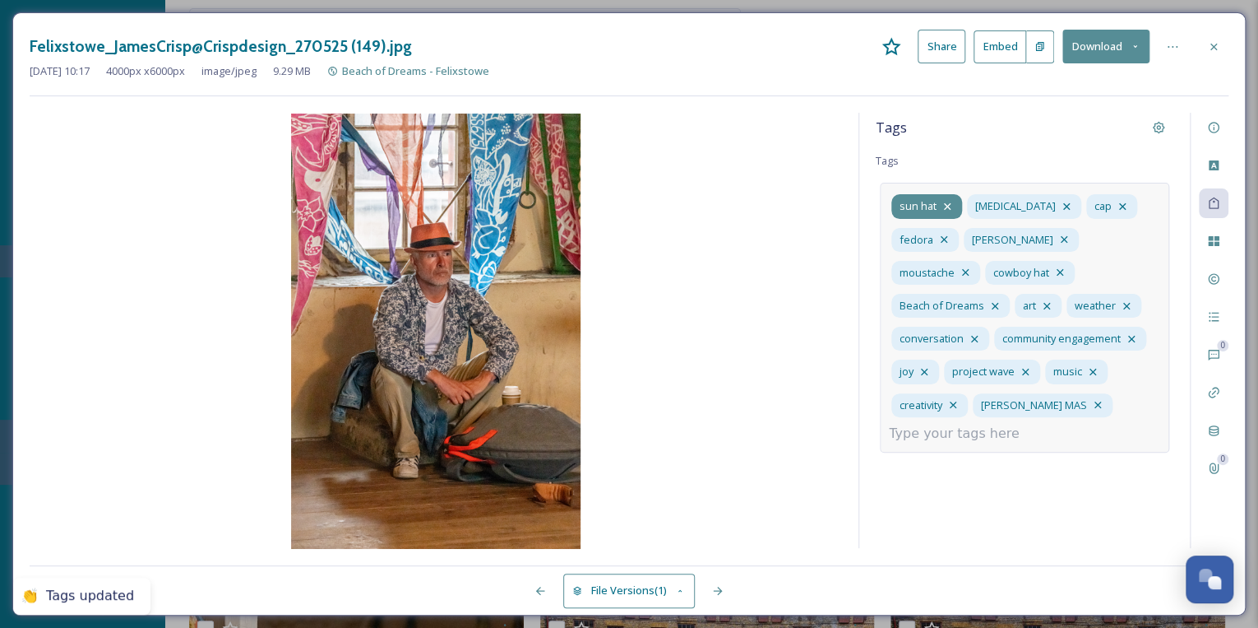
click at [944, 203] on icon at bounding box center [947, 206] width 7 height 7
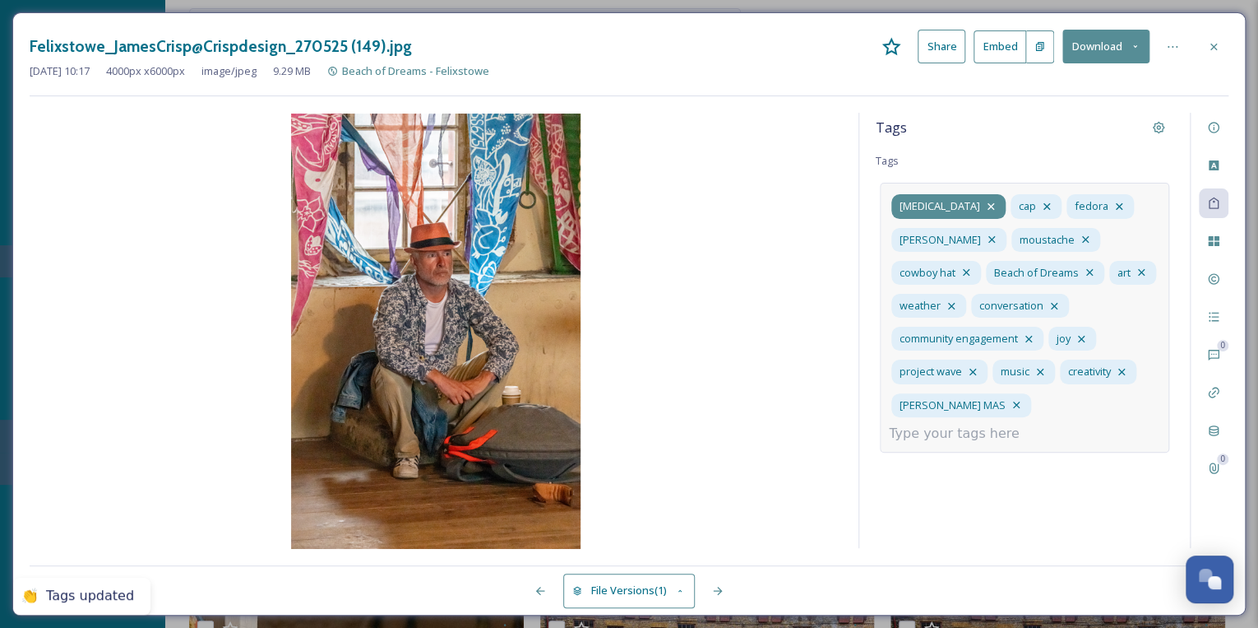
click at [988, 206] on icon at bounding box center [991, 206] width 7 height 7
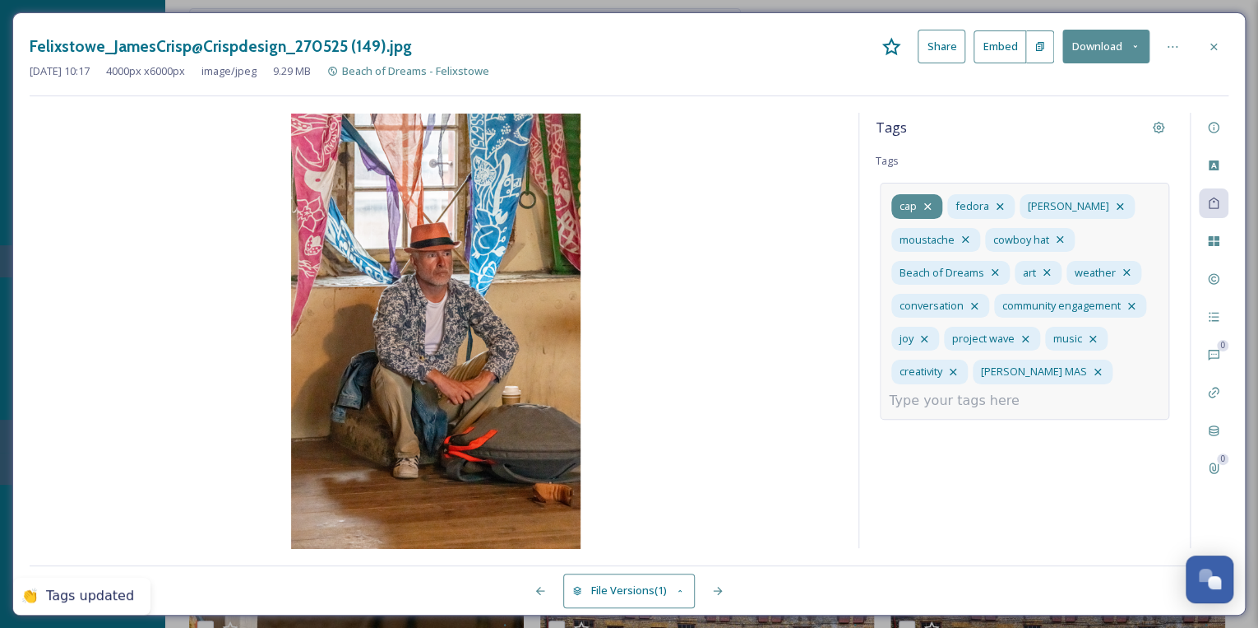
click at [928, 202] on icon at bounding box center [927, 206] width 13 height 13
click at [941, 201] on icon at bounding box center [944, 206] width 13 height 13
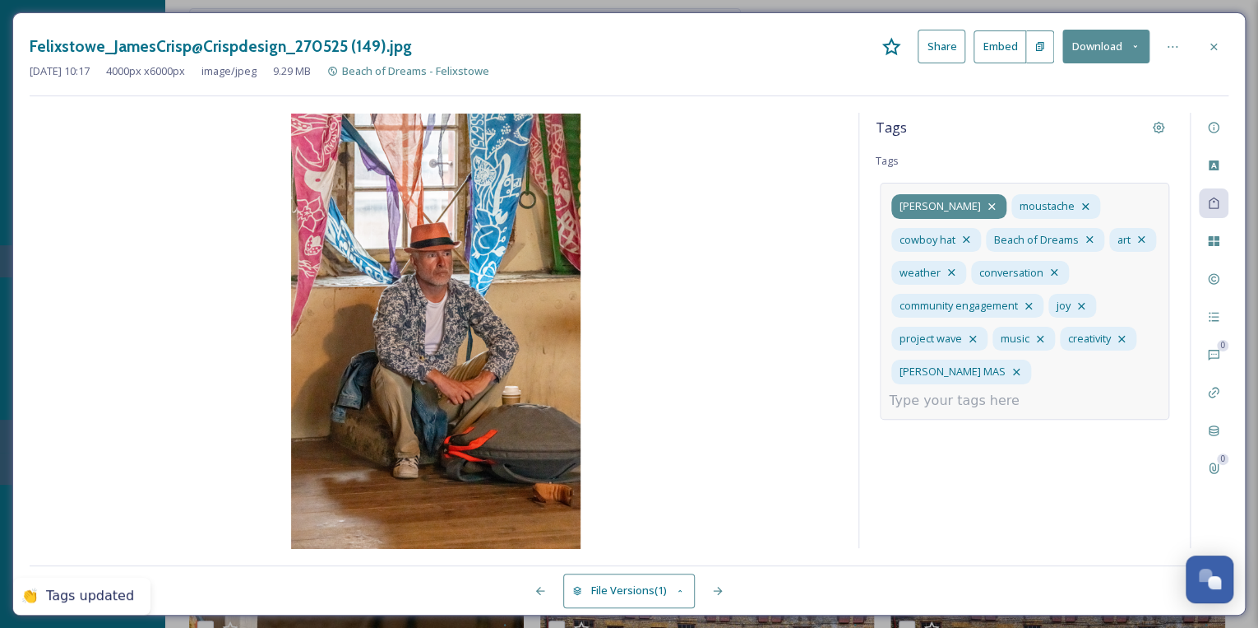
click at [985, 201] on icon at bounding box center [991, 206] width 13 height 13
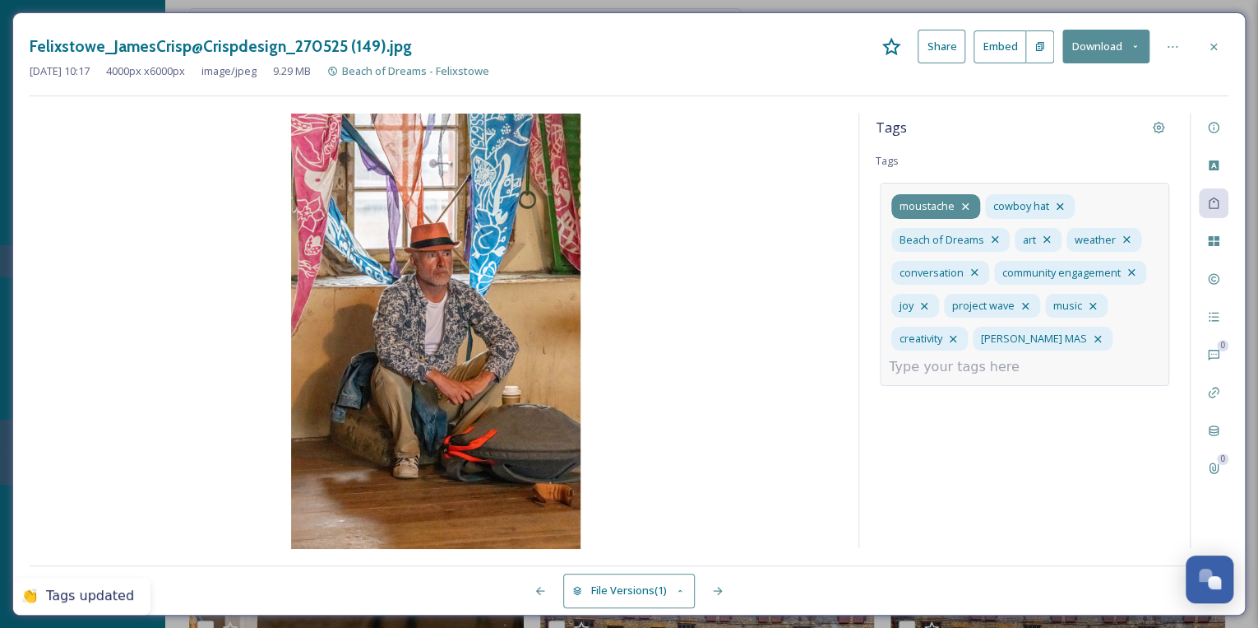
click at [962, 201] on icon at bounding box center [965, 206] width 13 height 13
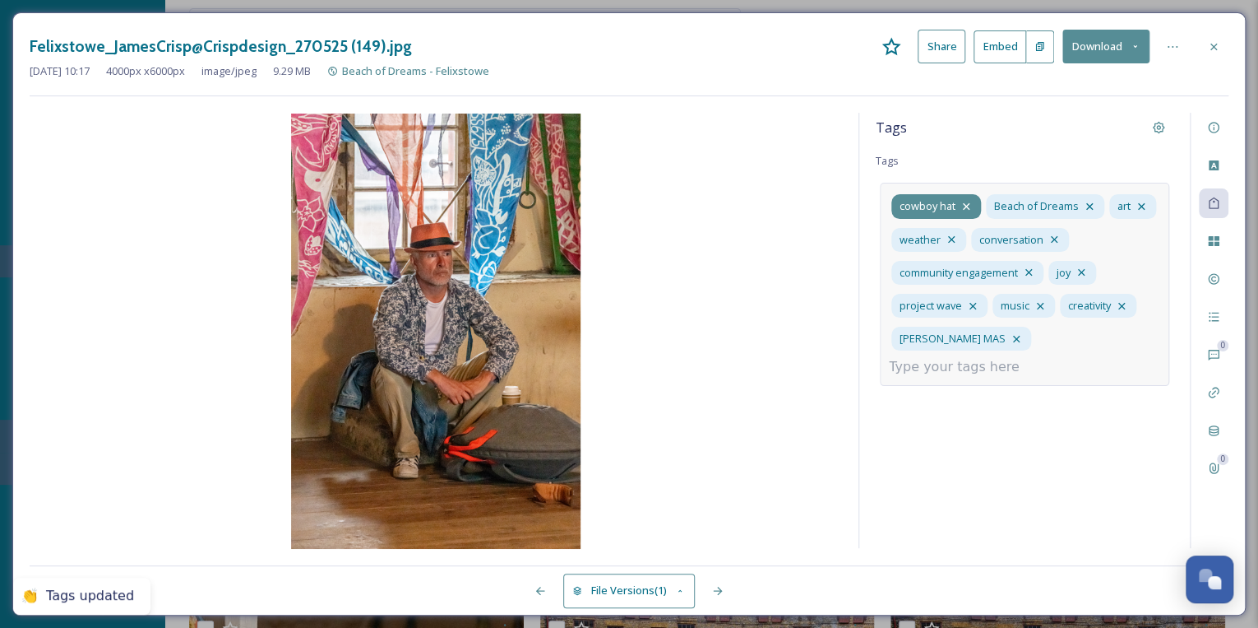
click at [966, 201] on icon at bounding box center [966, 206] width 13 height 13
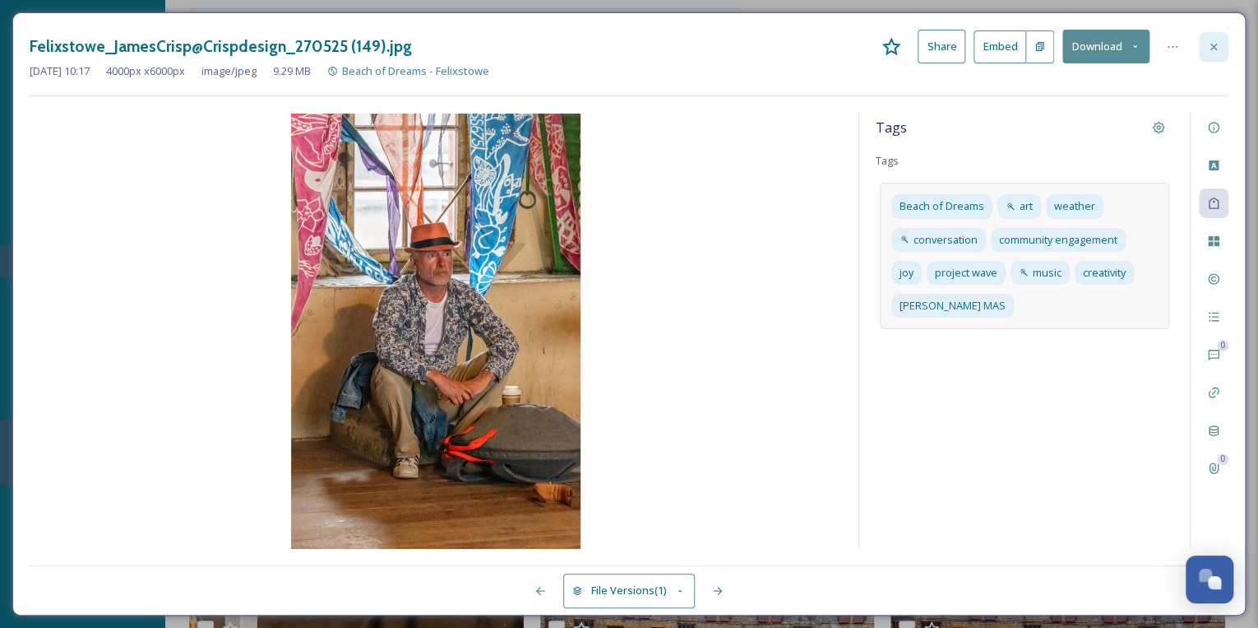
click at [1209, 39] on div at bounding box center [1214, 47] width 30 height 30
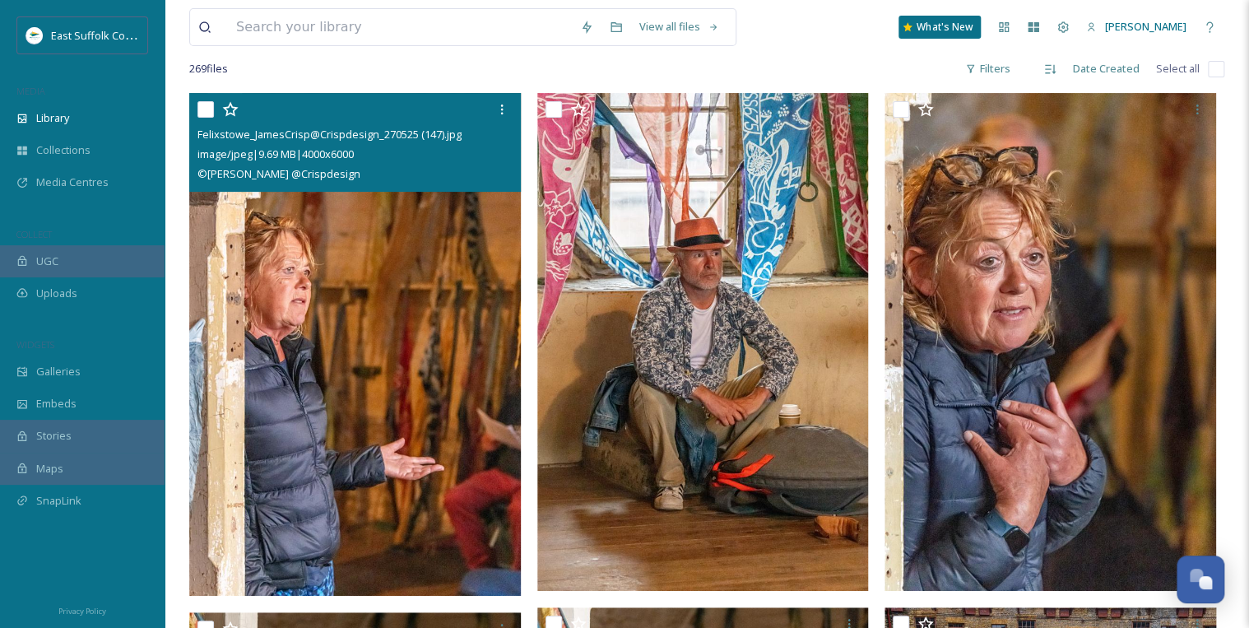
click at [417, 360] on img at bounding box center [356, 344] width 335 height 503
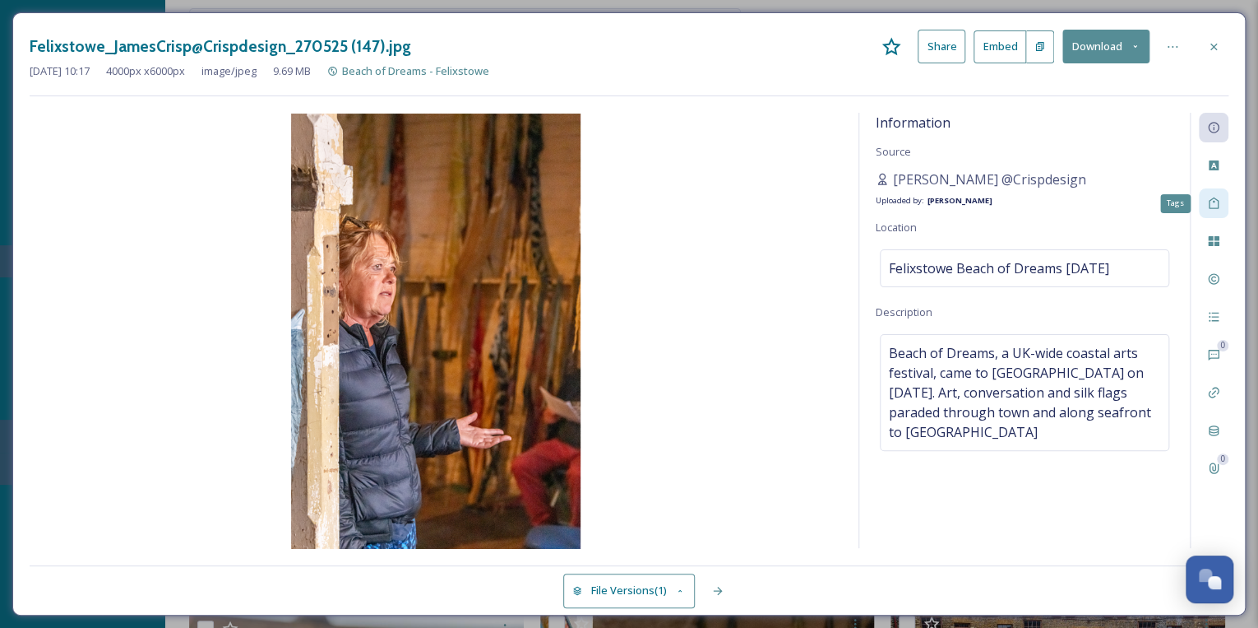
click at [1211, 201] on icon at bounding box center [1213, 203] width 13 height 13
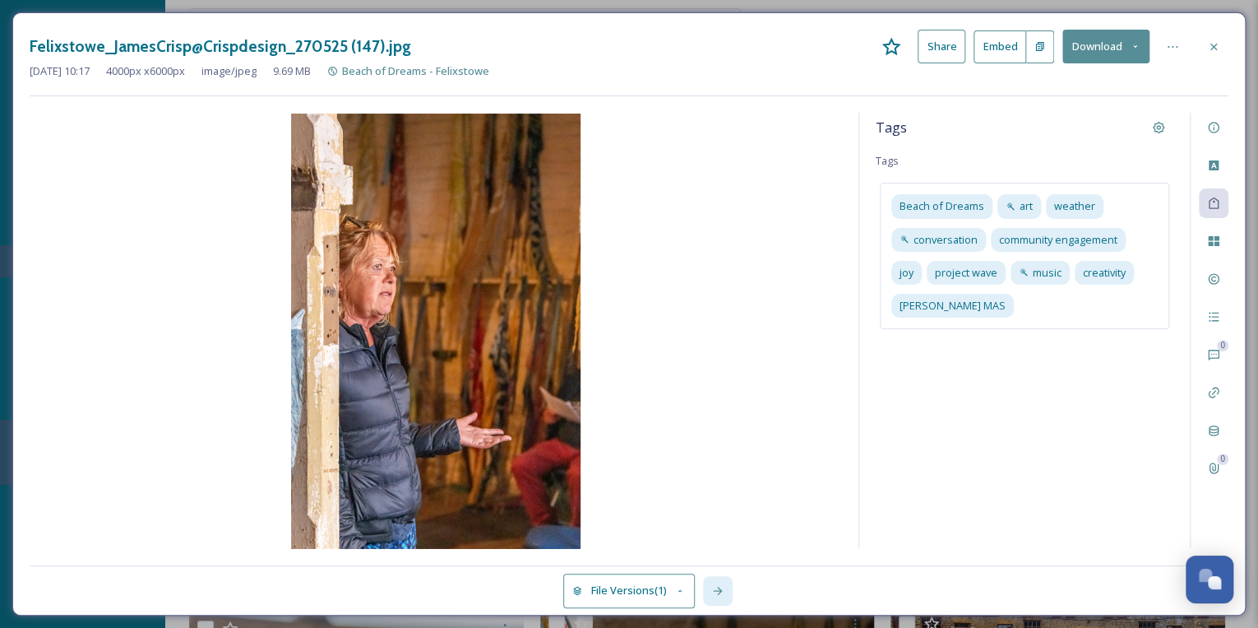
click at [720, 589] on icon at bounding box center [717, 590] width 9 height 8
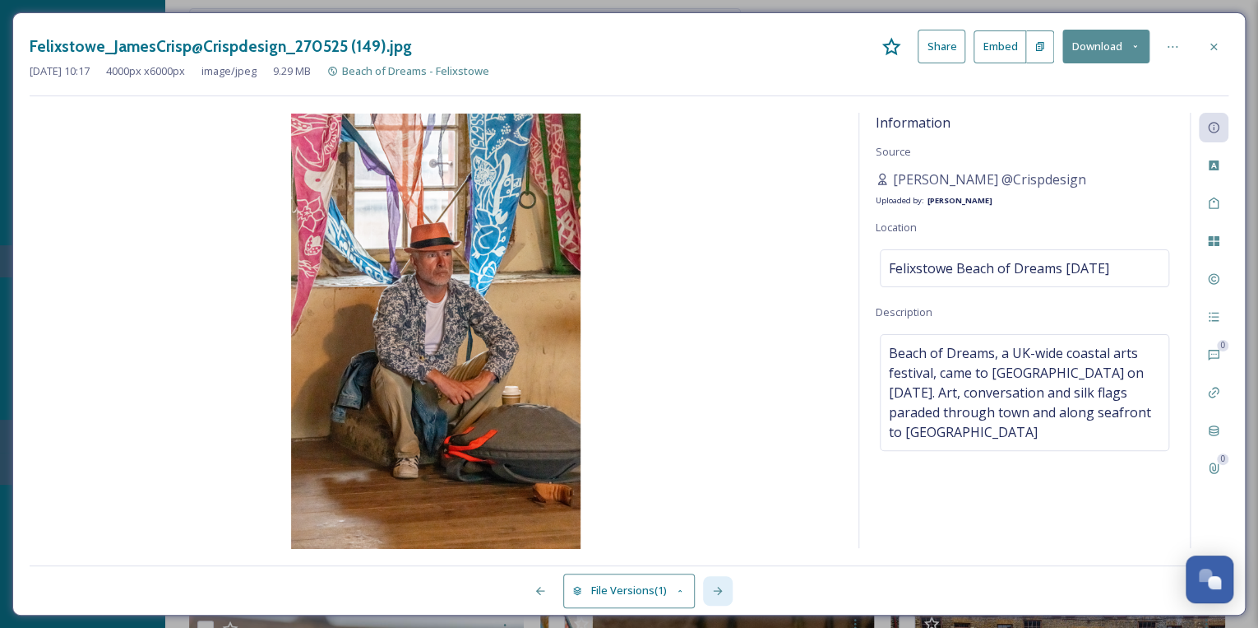
click at [724, 588] on icon at bounding box center [717, 590] width 13 height 13
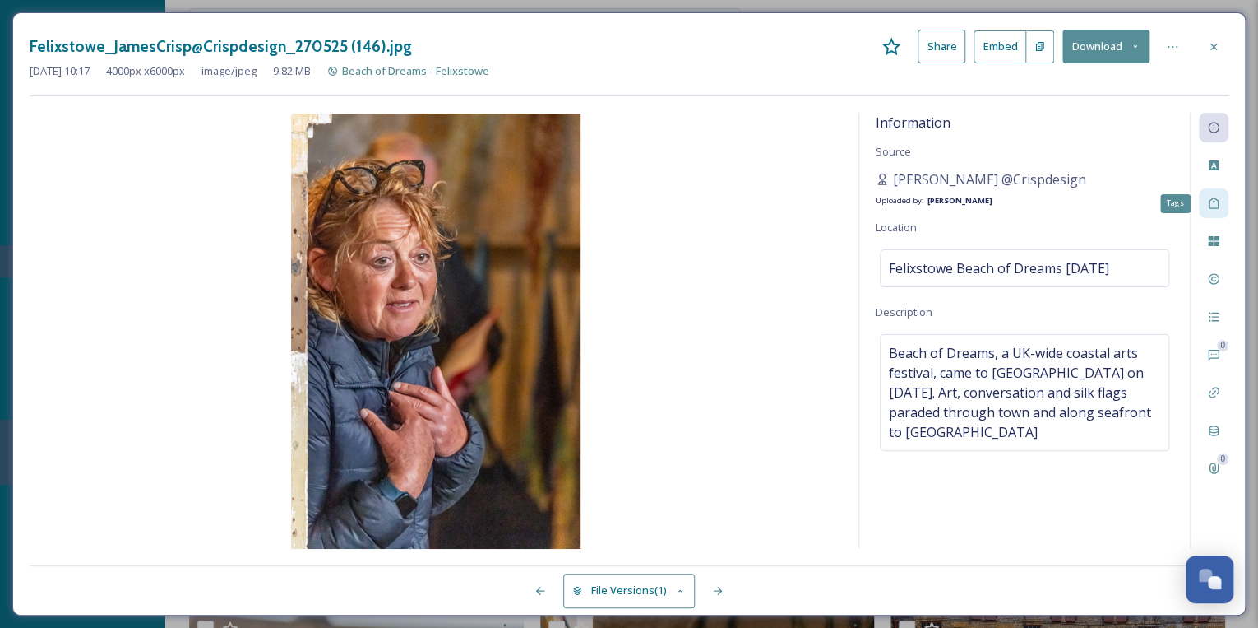
click at [1220, 201] on icon at bounding box center [1213, 203] width 13 height 13
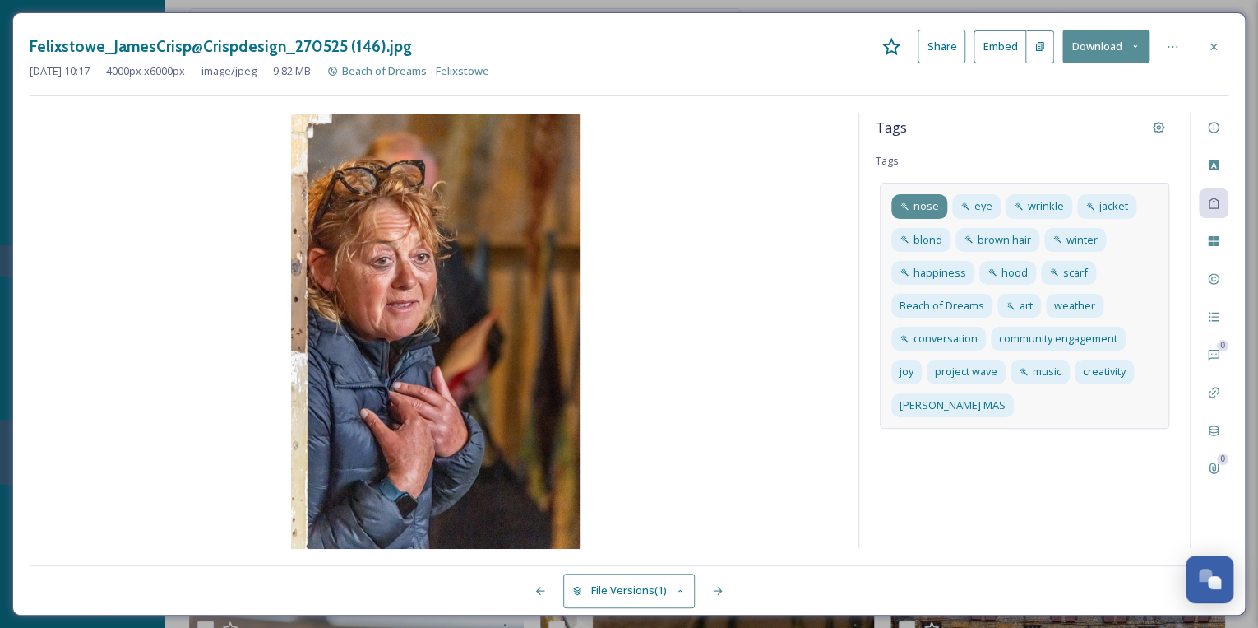
click at [906, 203] on icon at bounding box center [905, 207] width 10 height 10
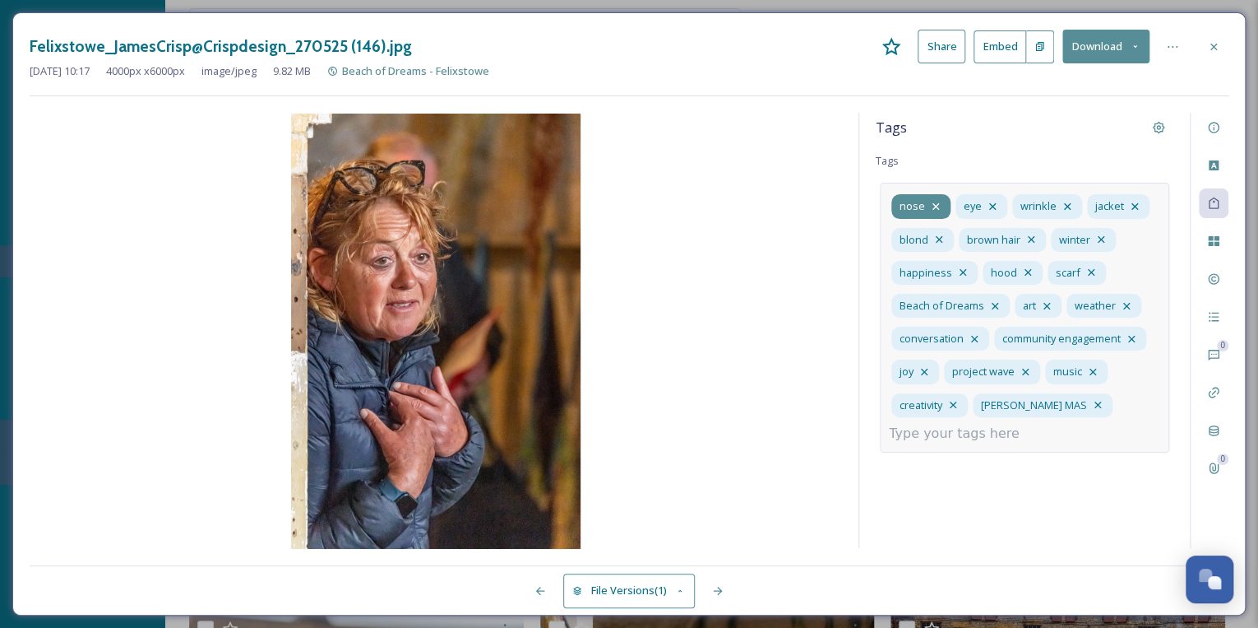
click at [931, 201] on icon at bounding box center [935, 206] width 13 height 13
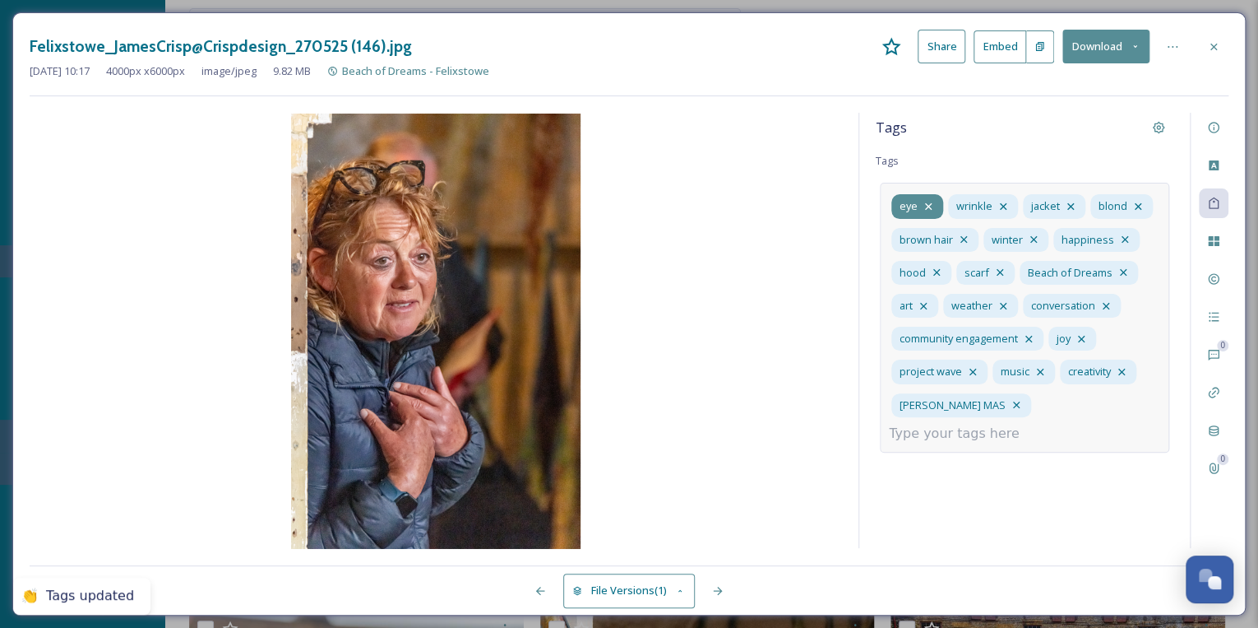
click at [927, 204] on icon at bounding box center [928, 206] width 13 height 13
click at [946, 201] on icon at bounding box center [946, 206] width 13 height 13
click at [938, 204] on icon at bounding box center [939, 206] width 13 height 13
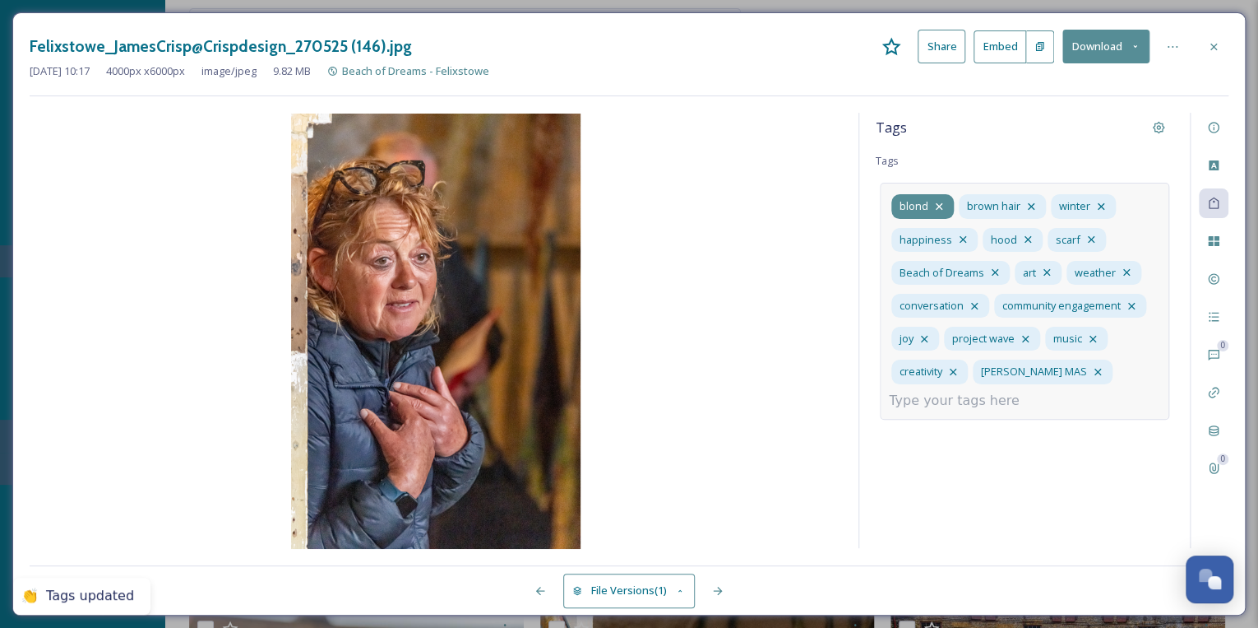
click at [938, 204] on icon at bounding box center [939, 206] width 13 height 13
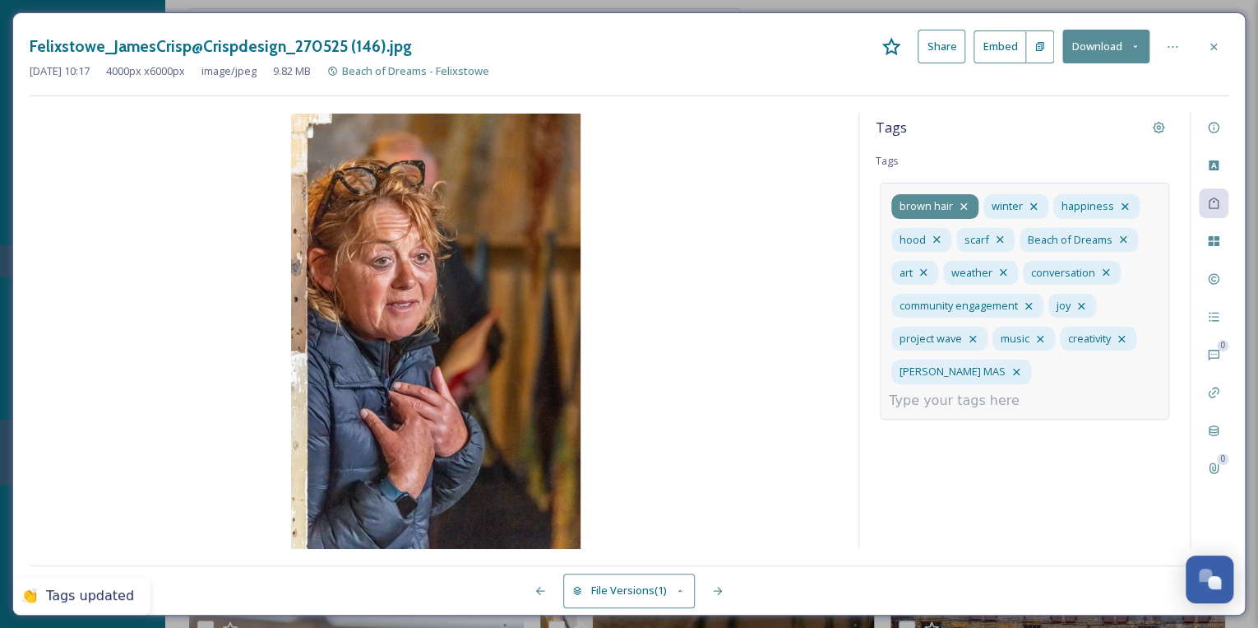
click at [964, 204] on icon at bounding box center [964, 206] width 7 height 7
click at [943, 201] on icon at bounding box center [941, 206] width 13 height 13
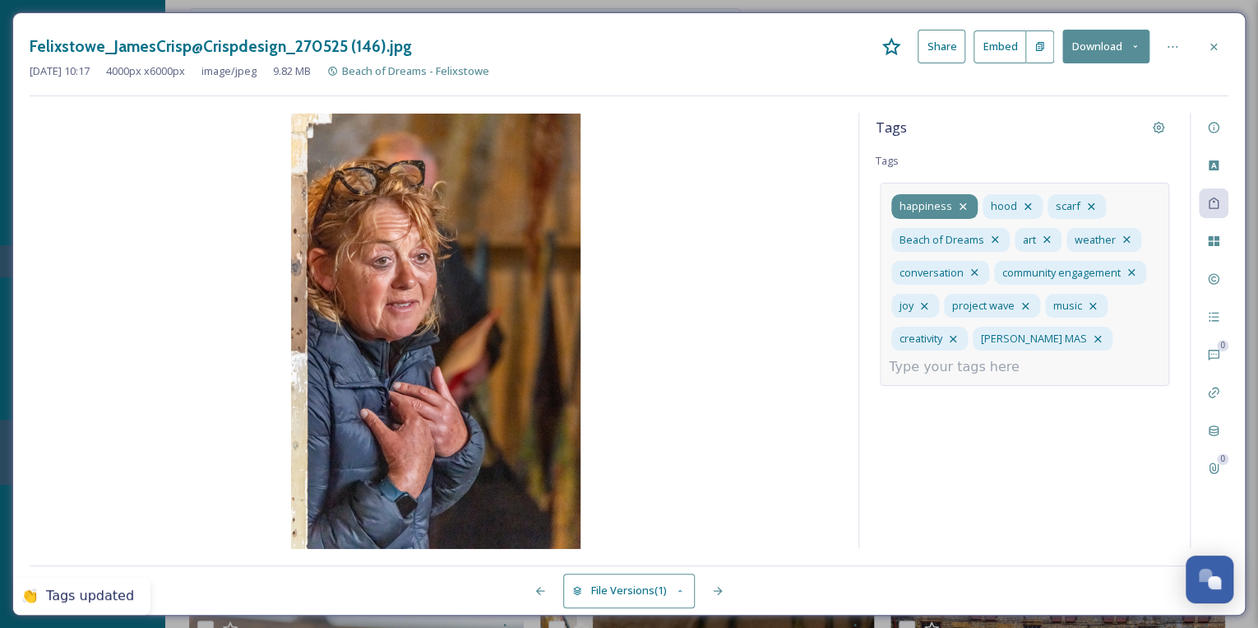
click at [960, 203] on icon at bounding box center [963, 206] width 7 height 7
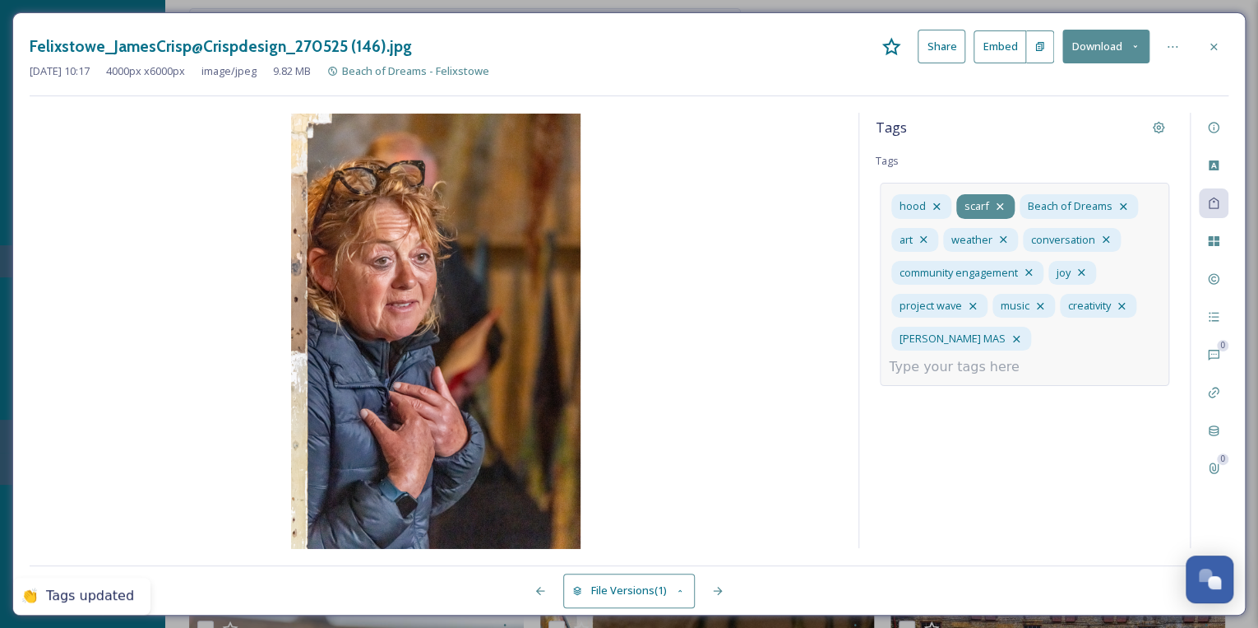
click at [1000, 202] on icon at bounding box center [1000, 206] width 13 height 13
click at [934, 201] on icon at bounding box center [936, 206] width 13 height 13
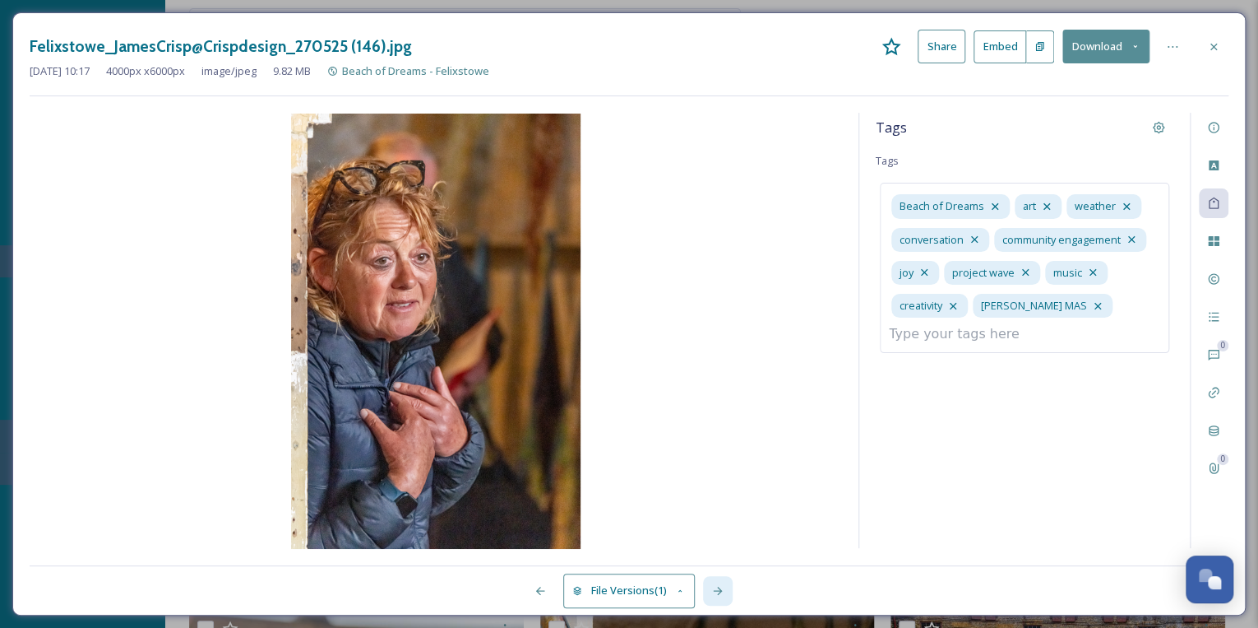
click at [717, 592] on icon at bounding box center [717, 590] width 13 height 13
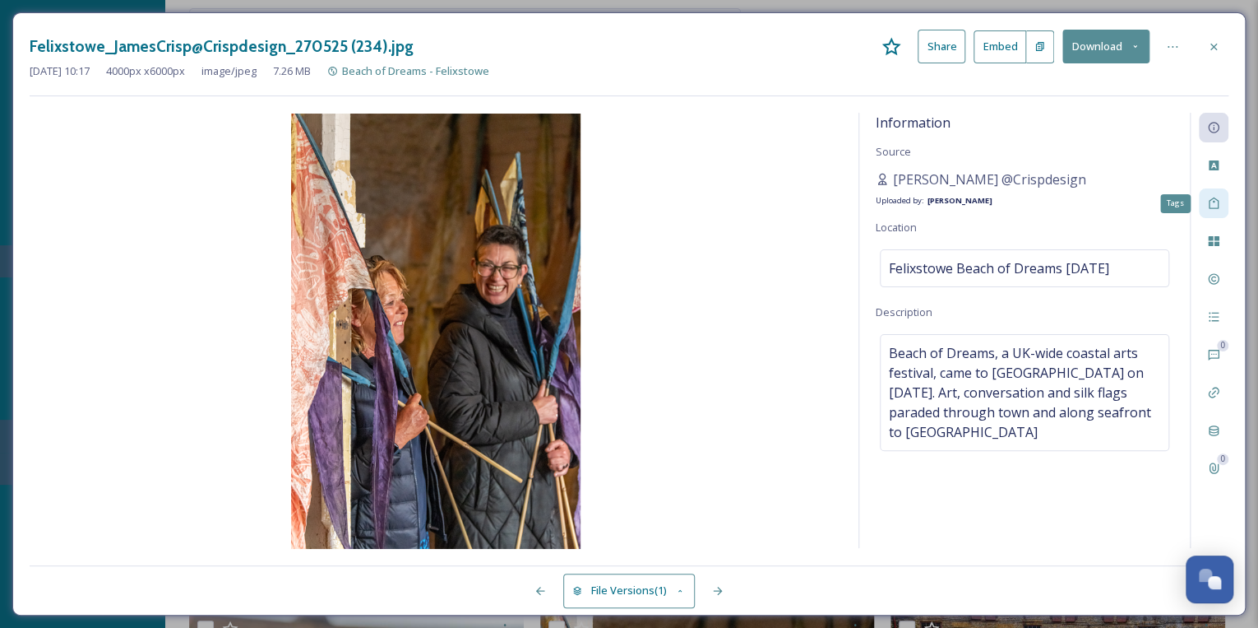
click at [1214, 199] on icon at bounding box center [1213, 203] width 13 height 13
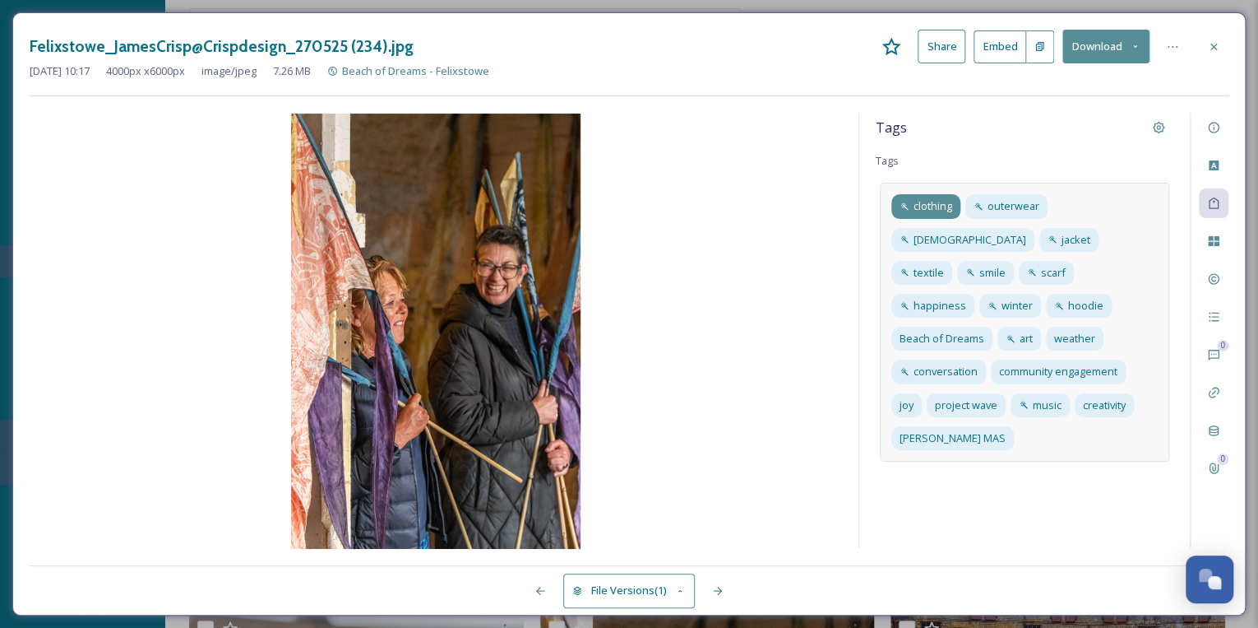
click at [908, 203] on icon at bounding box center [905, 207] width 10 height 10
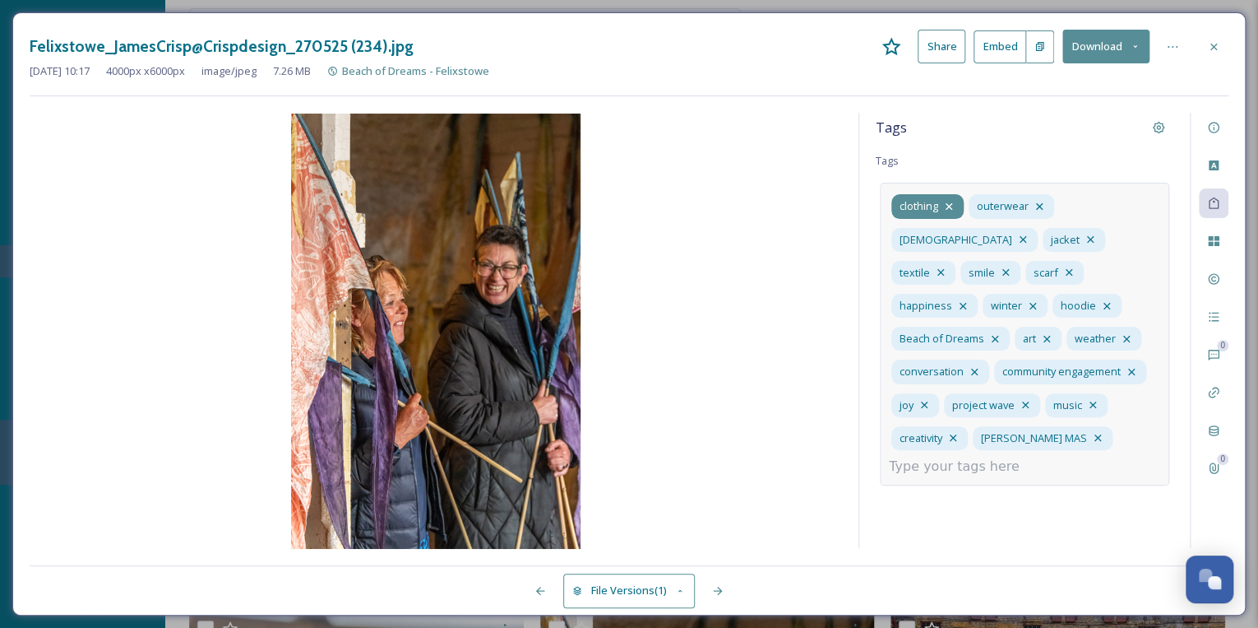
click at [947, 204] on icon at bounding box center [949, 206] width 7 height 7
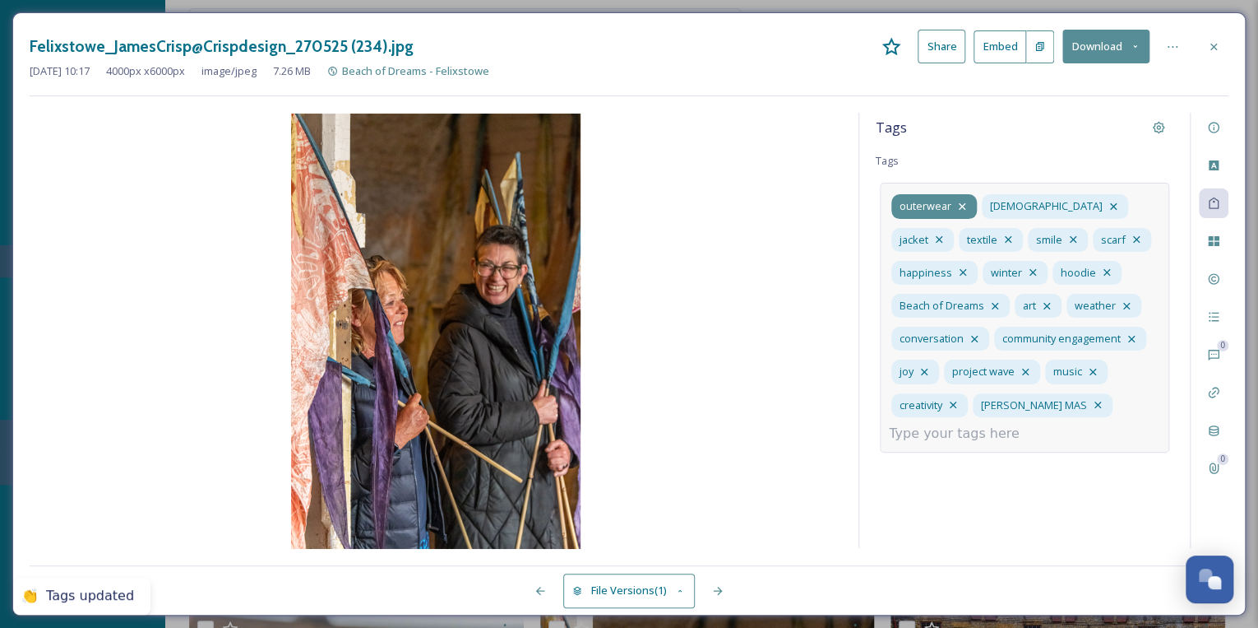
click at [961, 203] on icon at bounding box center [962, 206] width 13 height 13
click at [1020, 205] on icon at bounding box center [1023, 206] width 7 height 7
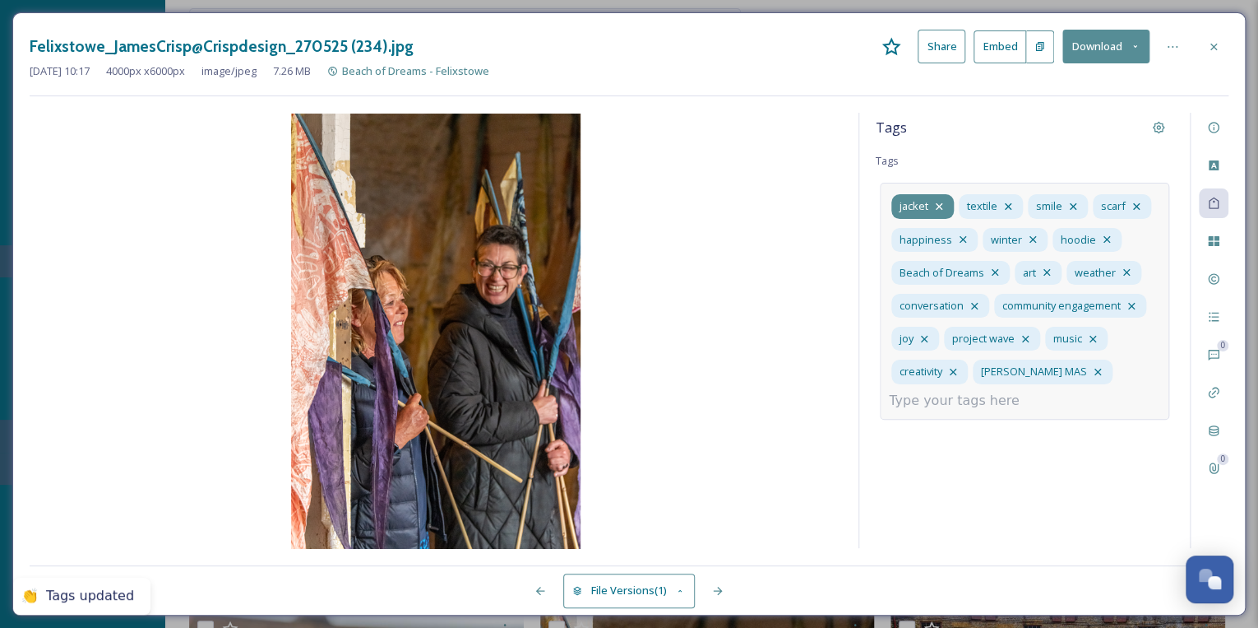
click at [939, 203] on icon at bounding box center [939, 206] width 13 height 13
click at [939, 203] on icon at bounding box center [940, 206] width 13 height 13
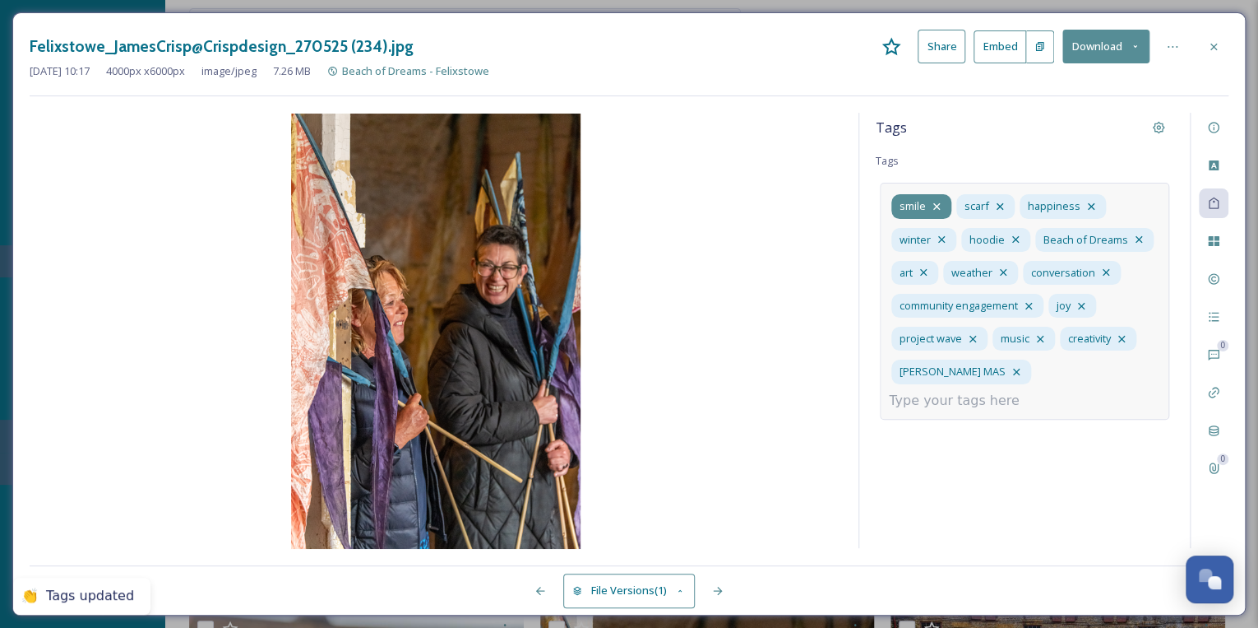
click at [939, 203] on icon at bounding box center [936, 206] width 13 height 13
click at [939, 203] on icon at bounding box center [935, 206] width 13 height 13
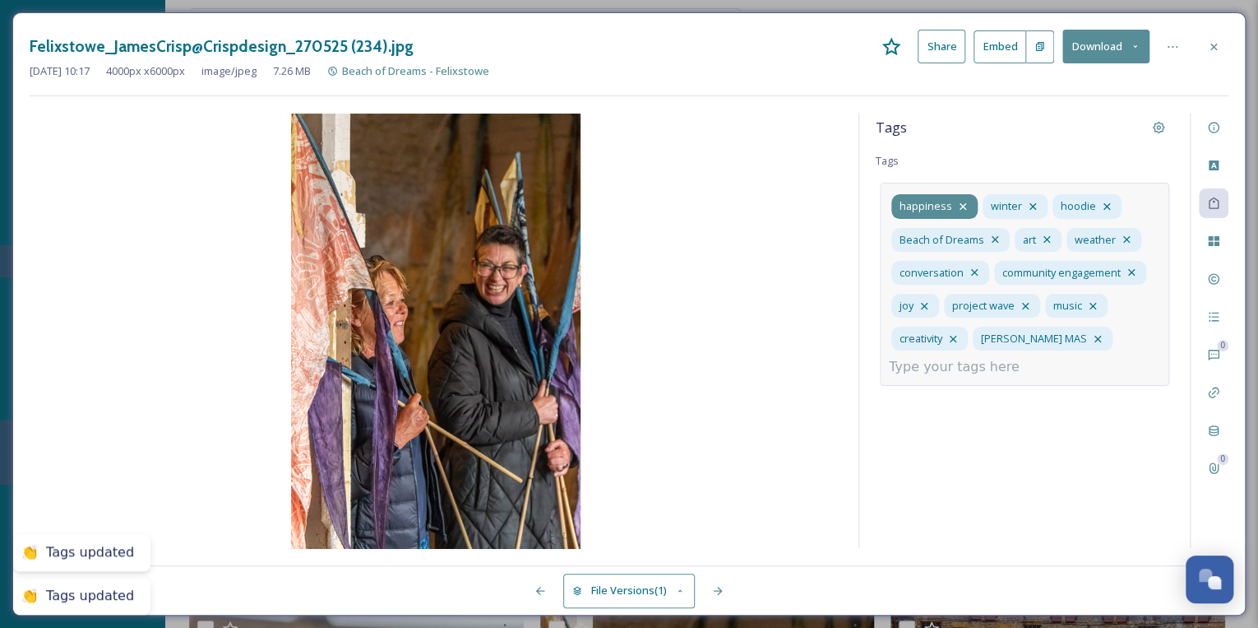
click at [939, 203] on span "happiness" at bounding box center [926, 206] width 53 height 16
click at [960, 203] on icon at bounding box center [963, 206] width 7 height 7
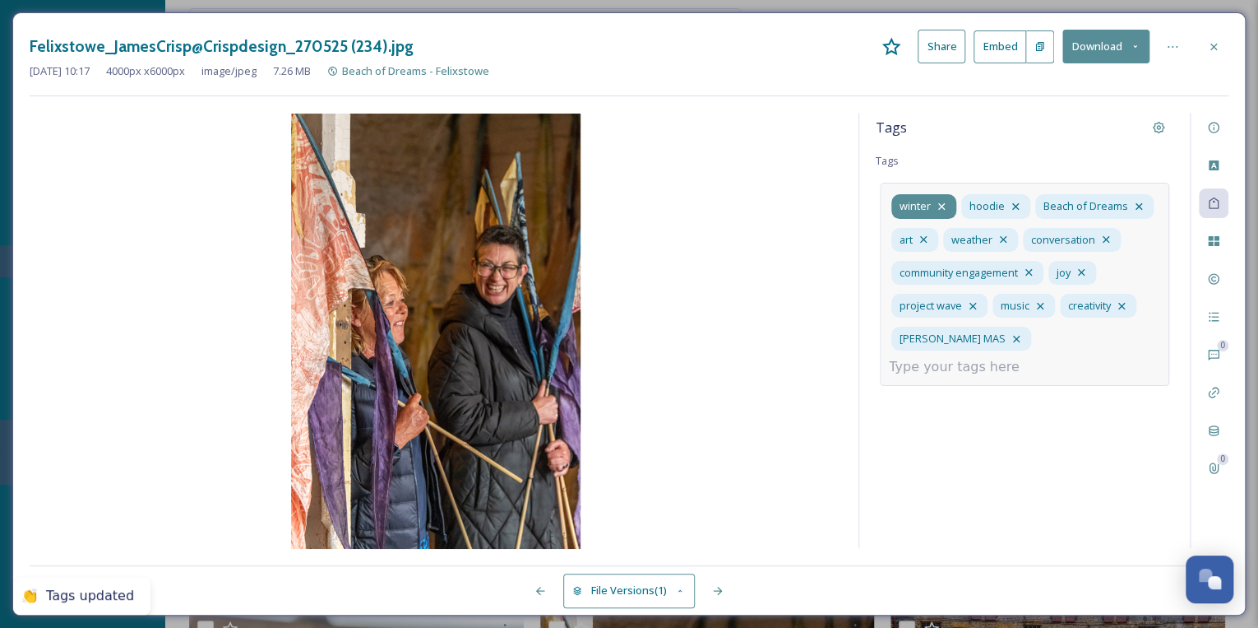
click at [943, 202] on icon at bounding box center [941, 206] width 13 height 13
click at [942, 202] on icon at bounding box center [945, 206] width 13 height 13
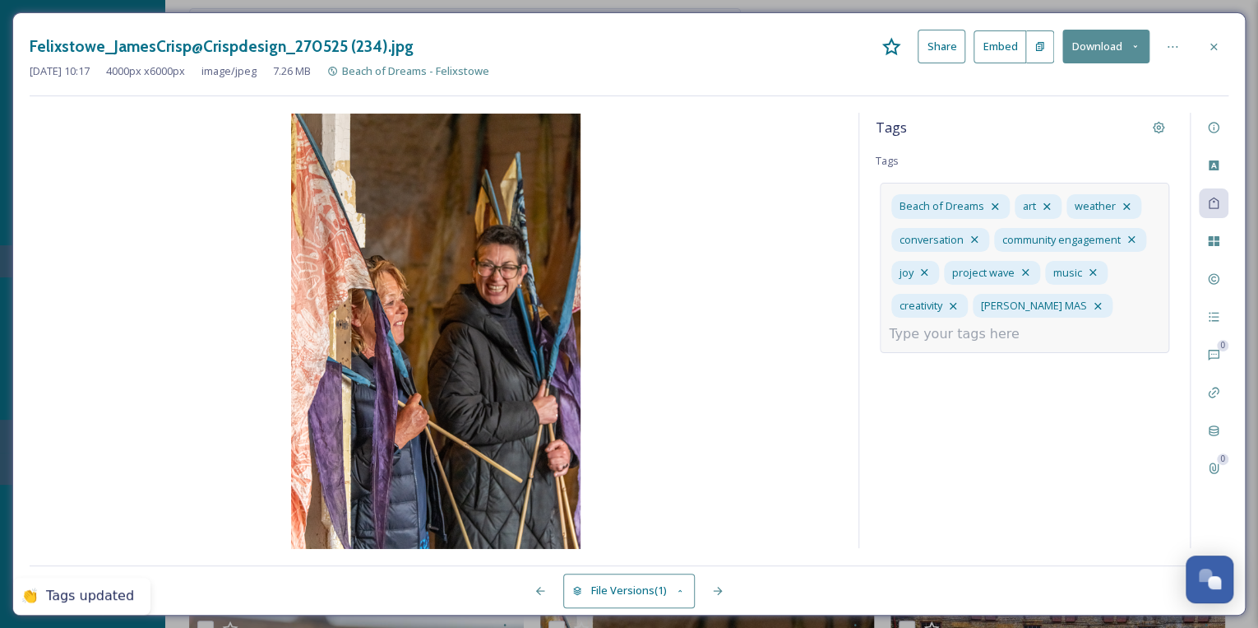
click at [916, 335] on input at bounding box center [971, 334] width 164 height 20
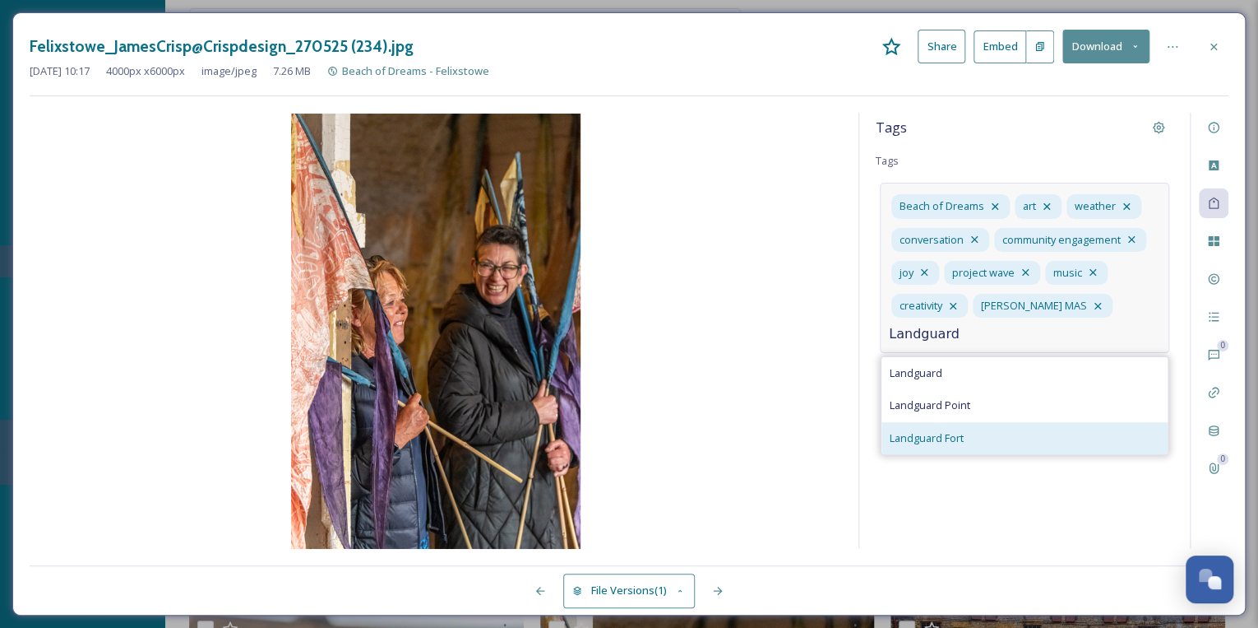
click at [965, 432] on div "Landguard Fort" at bounding box center [1025, 438] width 286 height 32
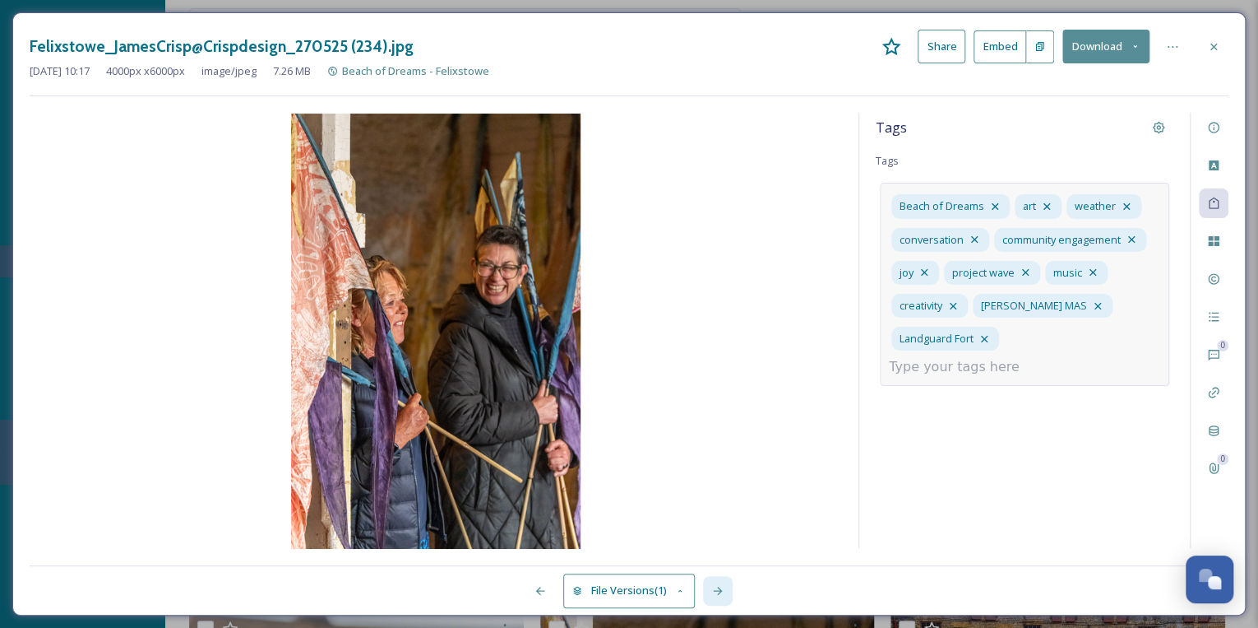
click at [718, 591] on icon at bounding box center [717, 590] width 9 height 8
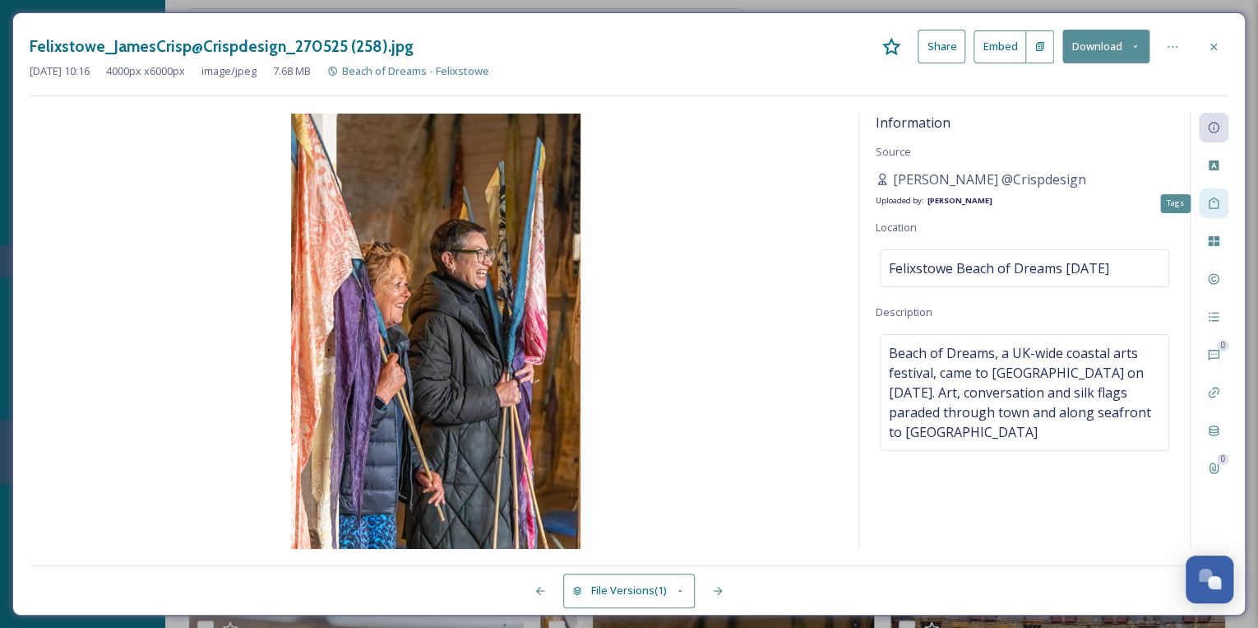
click at [1216, 199] on icon at bounding box center [1214, 203] width 10 height 12
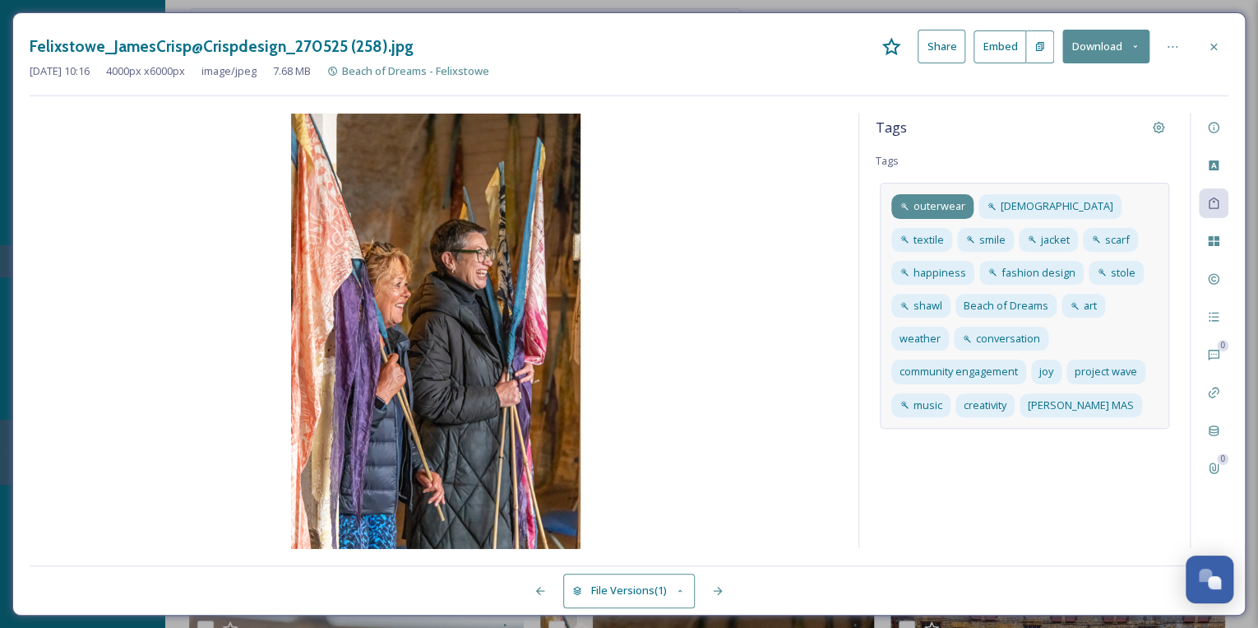
click at [942, 201] on span "outerwear" at bounding box center [940, 206] width 52 height 16
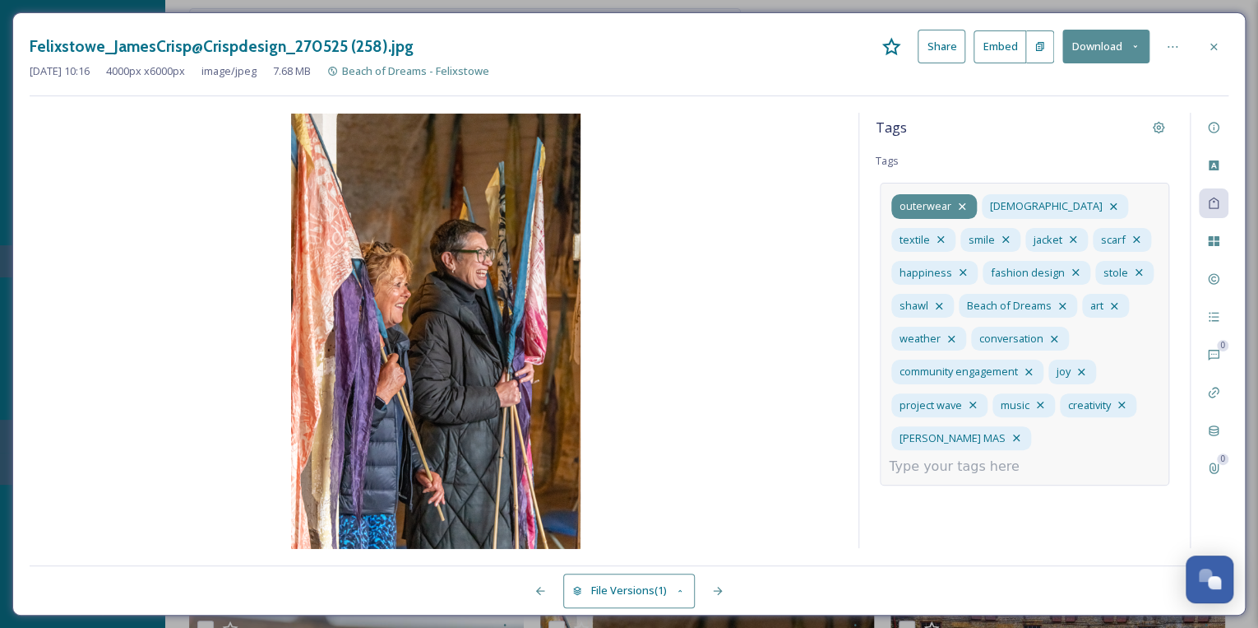
click at [960, 204] on icon at bounding box center [962, 206] width 7 height 7
click at [1017, 202] on icon at bounding box center [1023, 206] width 13 height 13
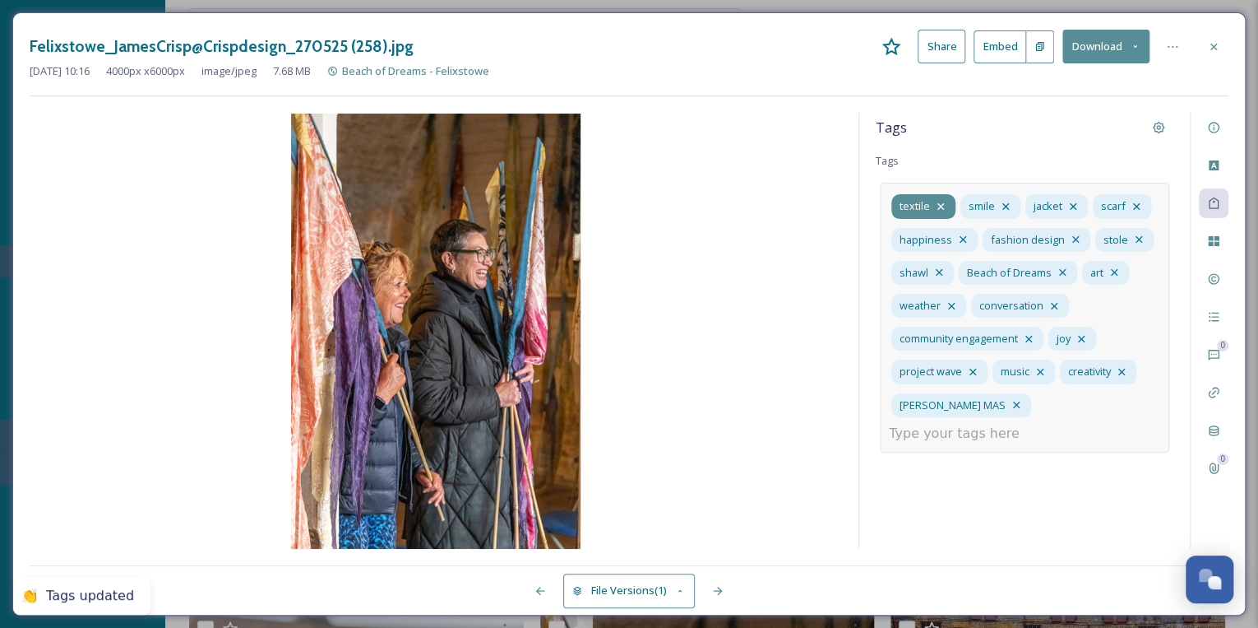
click at [938, 202] on icon at bounding box center [940, 206] width 13 height 13
click at [938, 204] on icon at bounding box center [937, 206] width 7 height 7
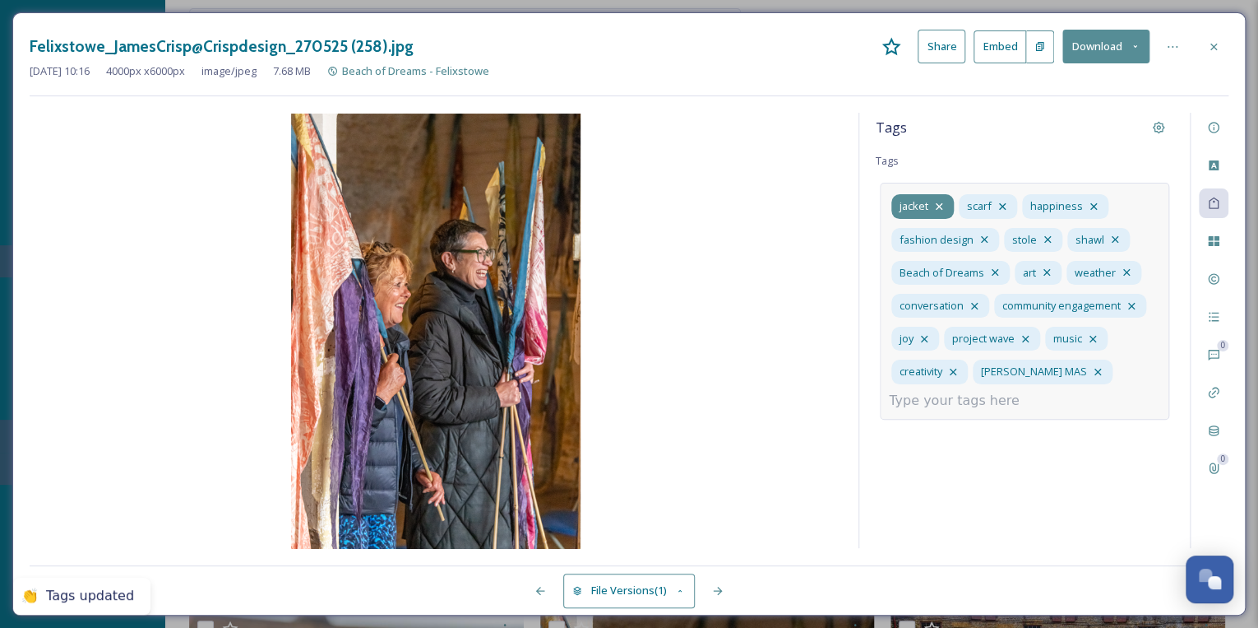
click at [938, 204] on icon at bounding box center [939, 206] width 13 height 13
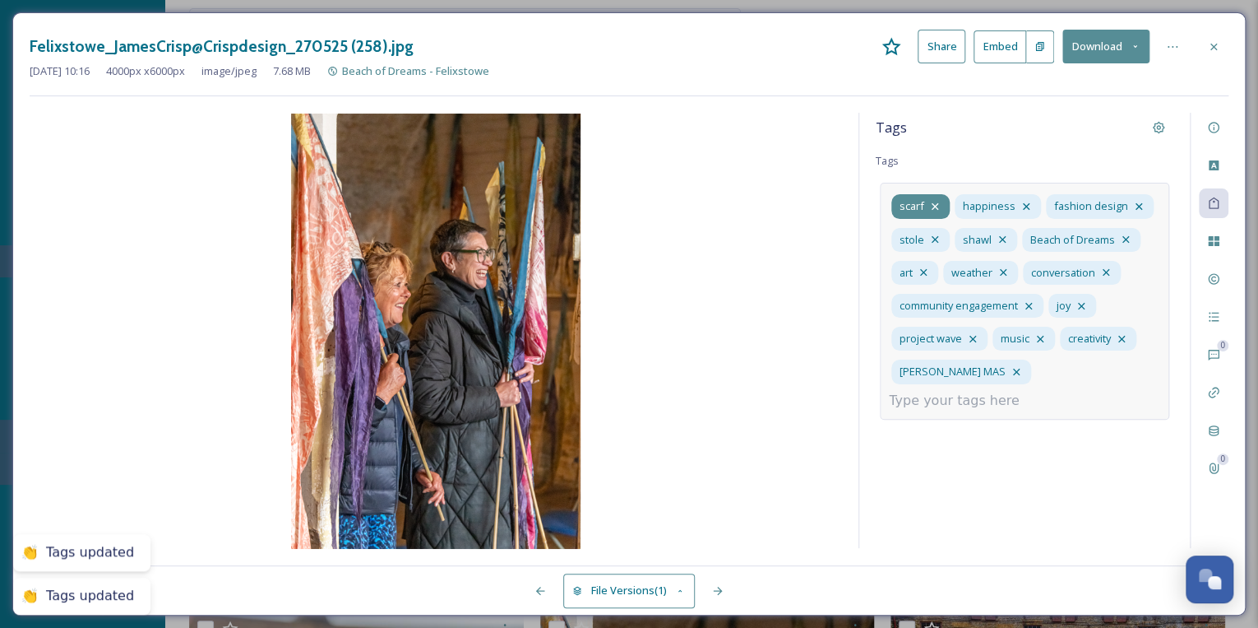
click at [938, 204] on icon at bounding box center [935, 206] width 13 height 13
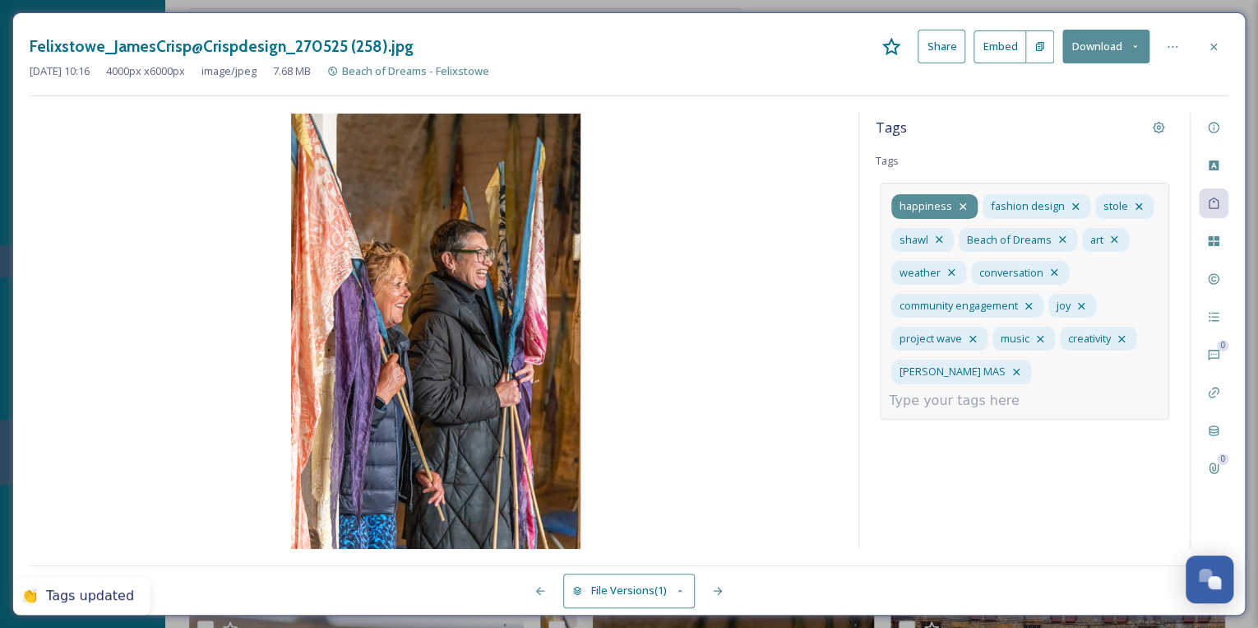
click at [959, 203] on icon at bounding box center [963, 206] width 13 height 13
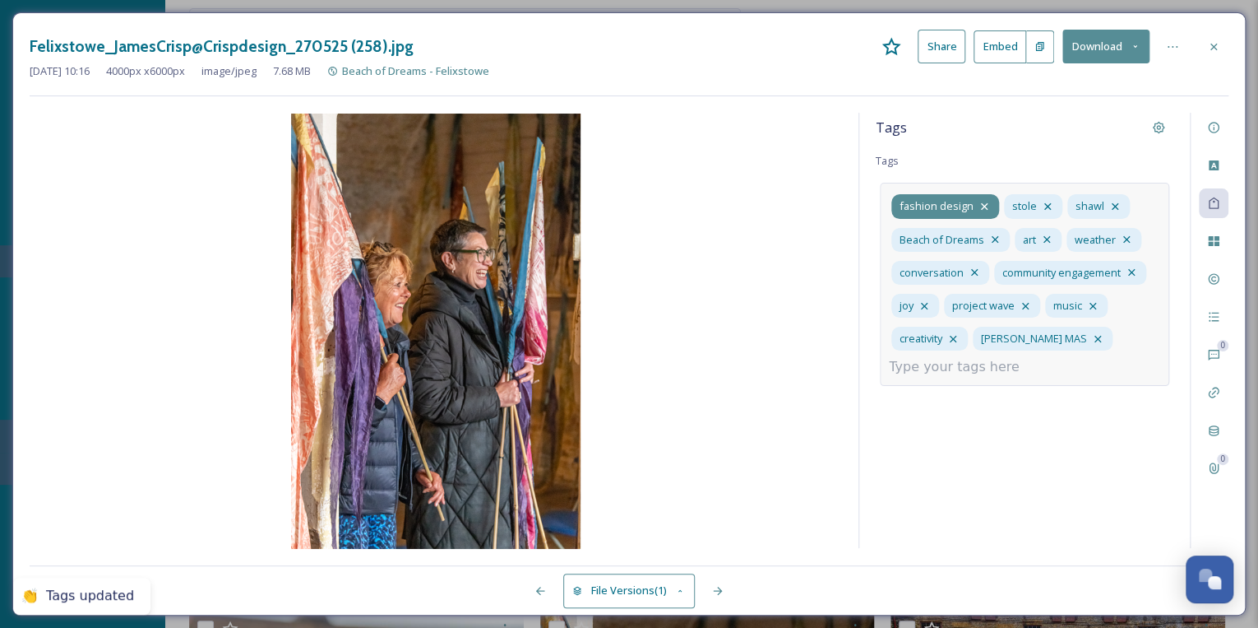
click at [978, 201] on icon at bounding box center [984, 206] width 13 height 13
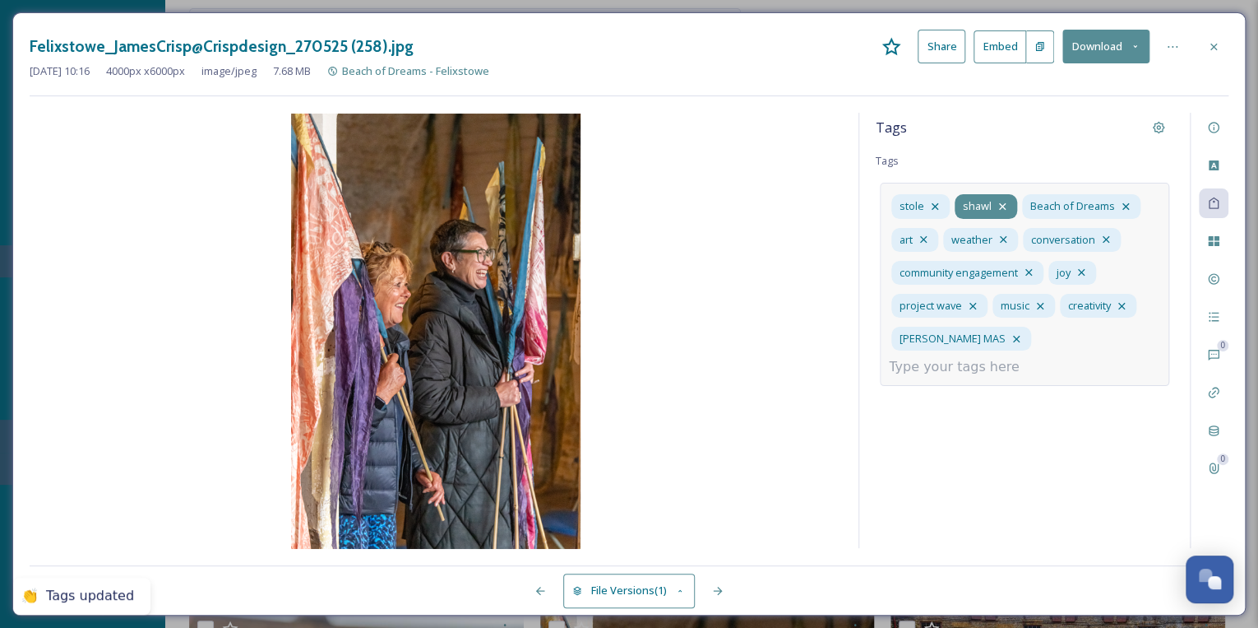
click at [998, 201] on icon at bounding box center [1002, 206] width 13 height 13
click at [934, 201] on icon at bounding box center [935, 206] width 13 height 13
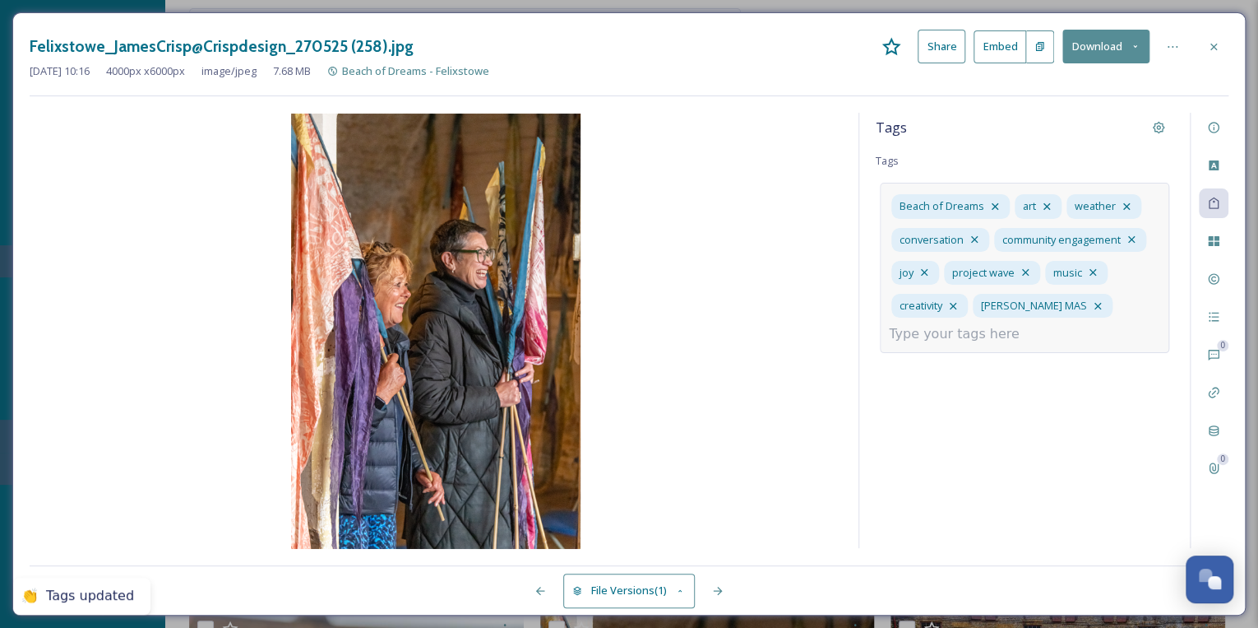
click at [987, 336] on input at bounding box center [971, 334] width 164 height 20
click at [979, 405] on div "Landguard Fort" at bounding box center [1025, 405] width 286 height 32
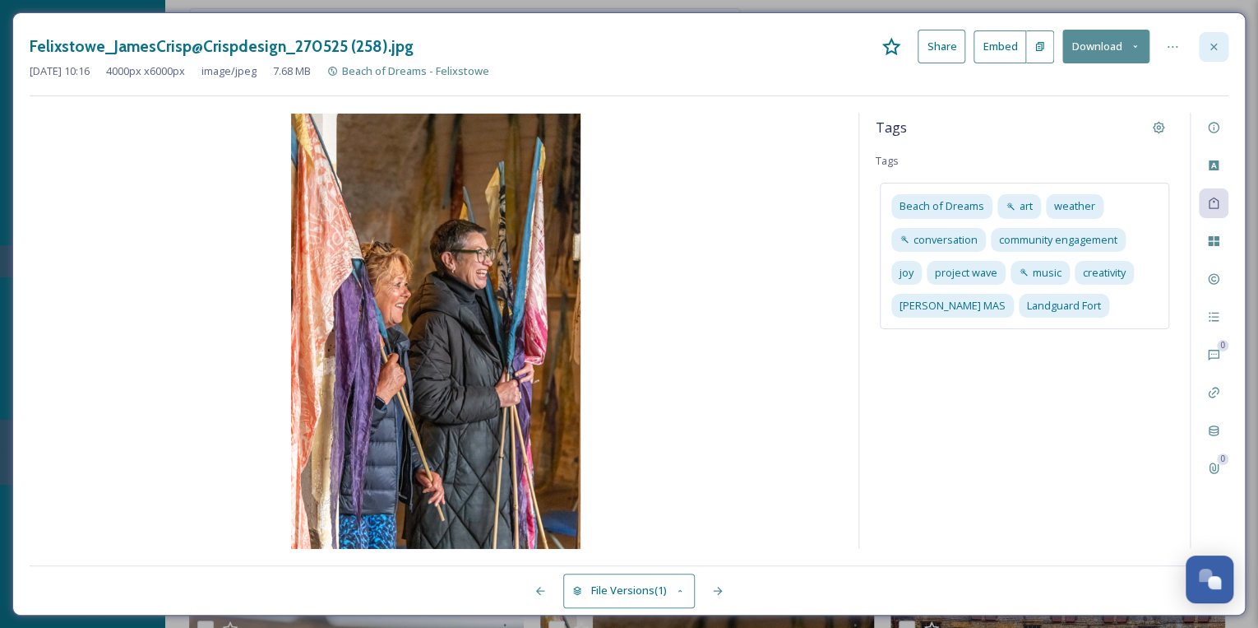
click at [1216, 42] on icon at bounding box center [1213, 46] width 13 height 13
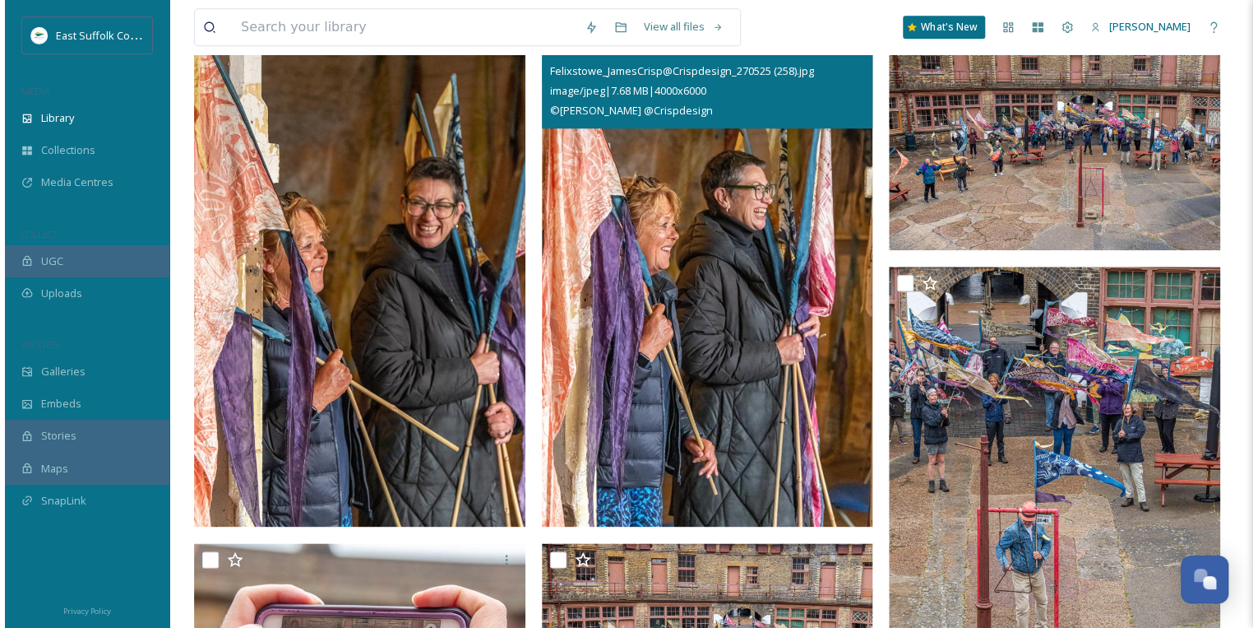
scroll to position [724, 0]
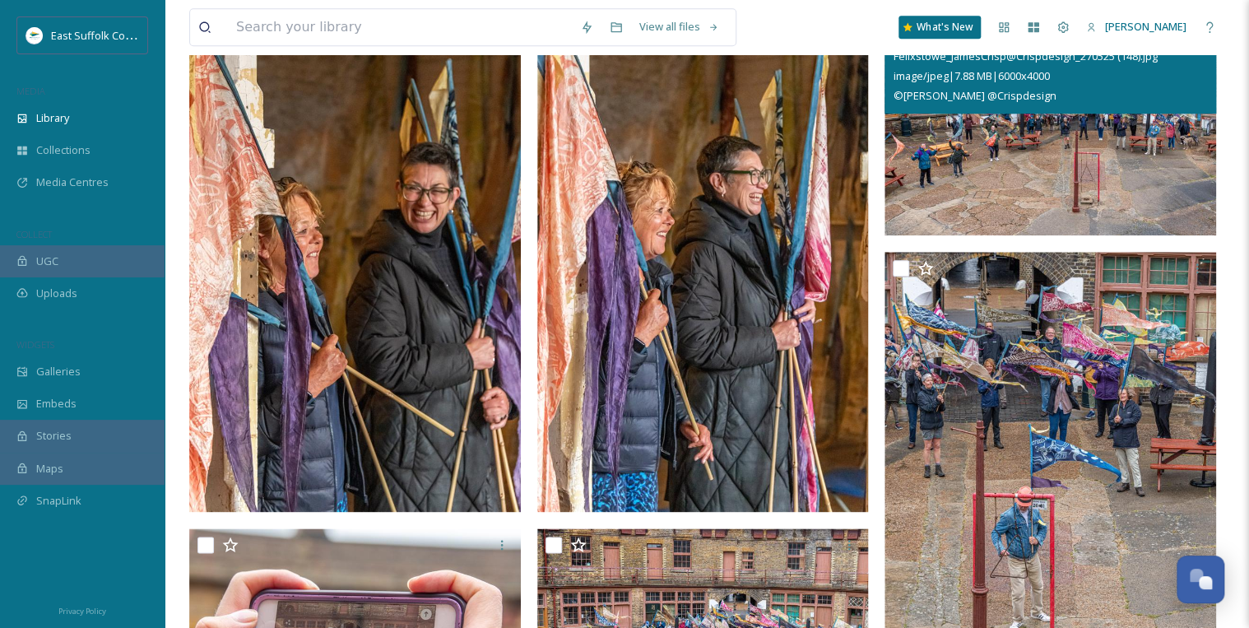
click at [984, 187] on img at bounding box center [1049, 125] width 331 height 221
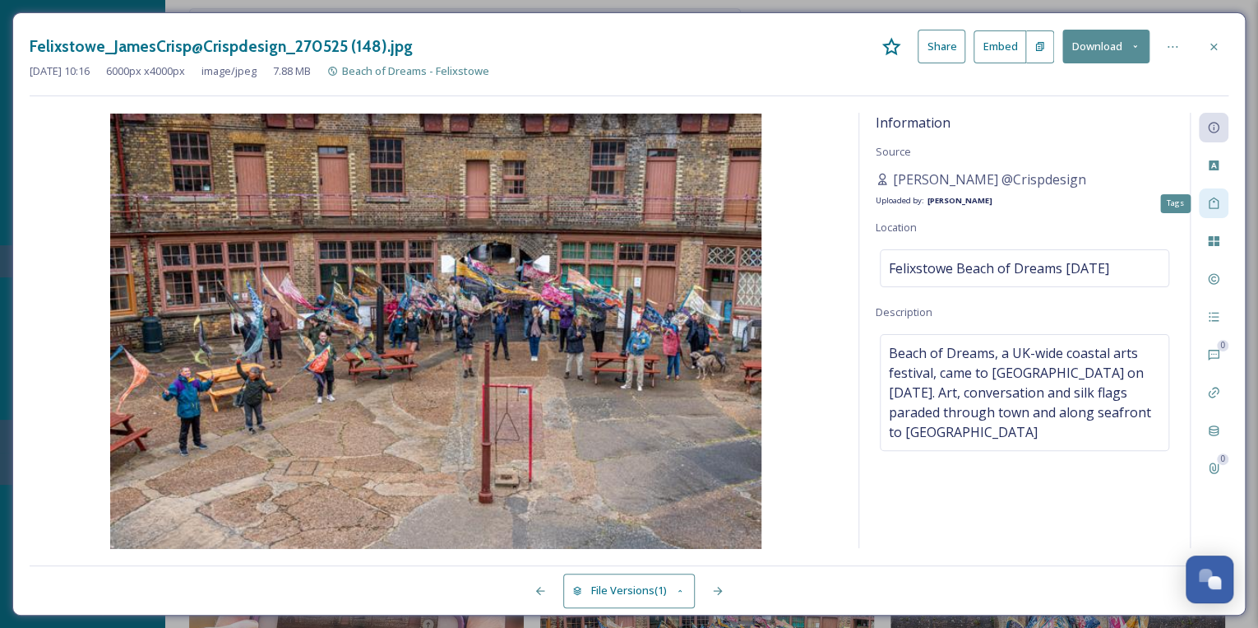
scroll to position [728, 0]
click at [1215, 207] on icon at bounding box center [1214, 203] width 10 height 12
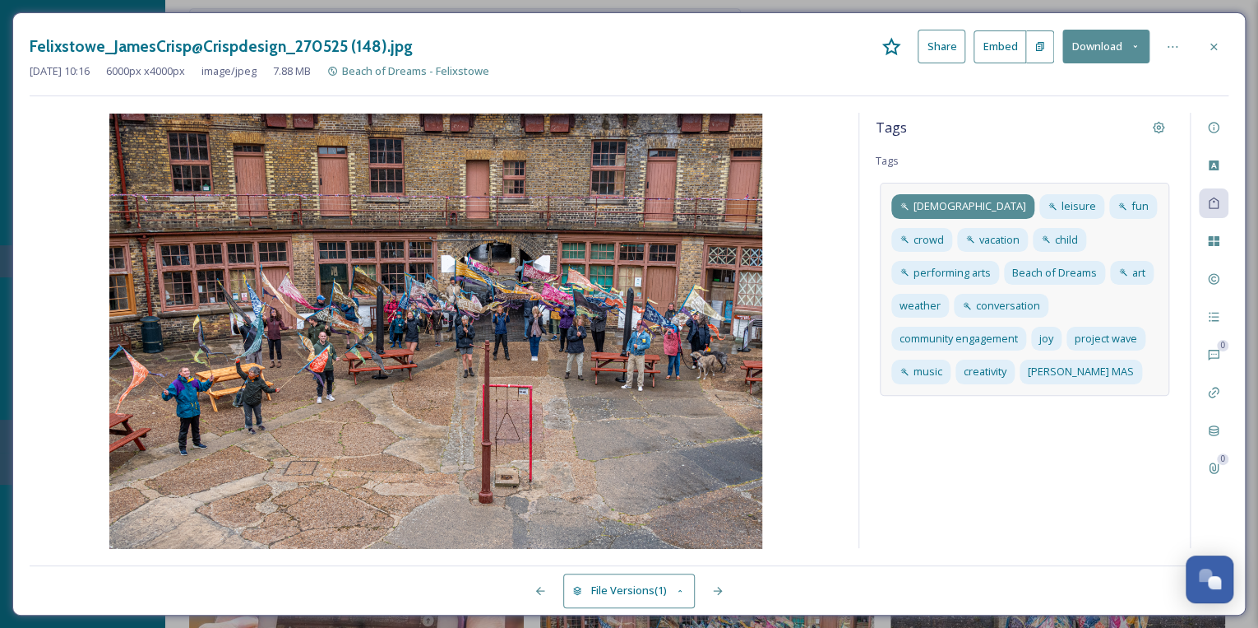
click at [941, 207] on span "[DEMOGRAPHIC_DATA]" at bounding box center [970, 206] width 113 height 16
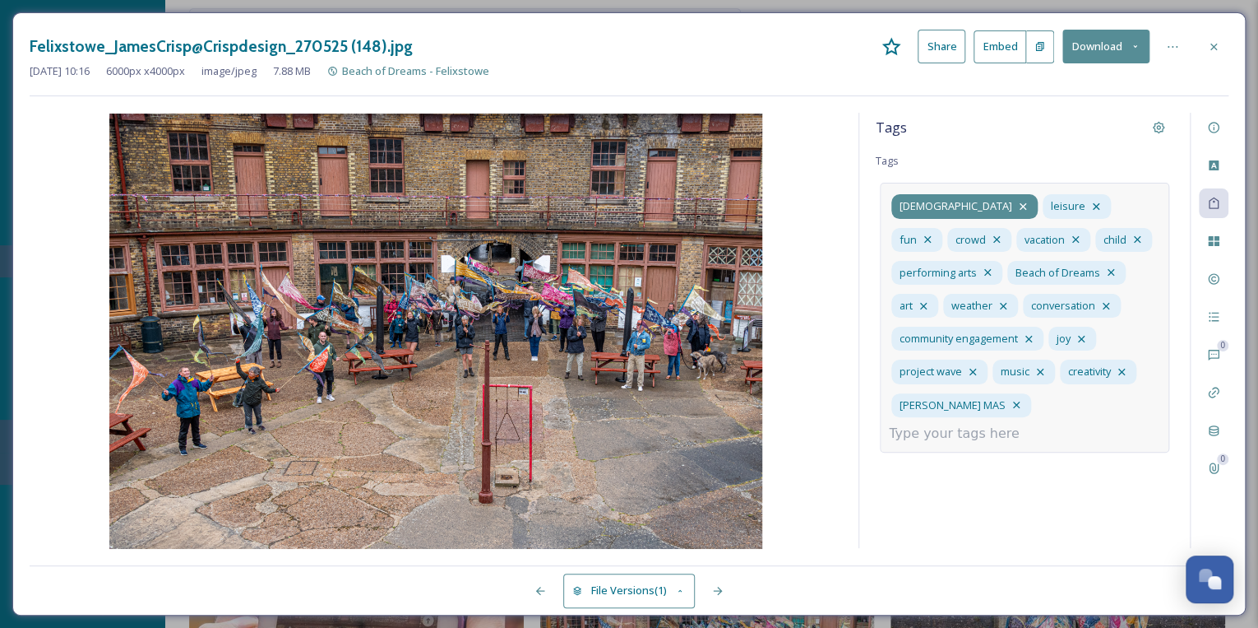
click at [1017, 203] on icon at bounding box center [1023, 206] width 13 height 13
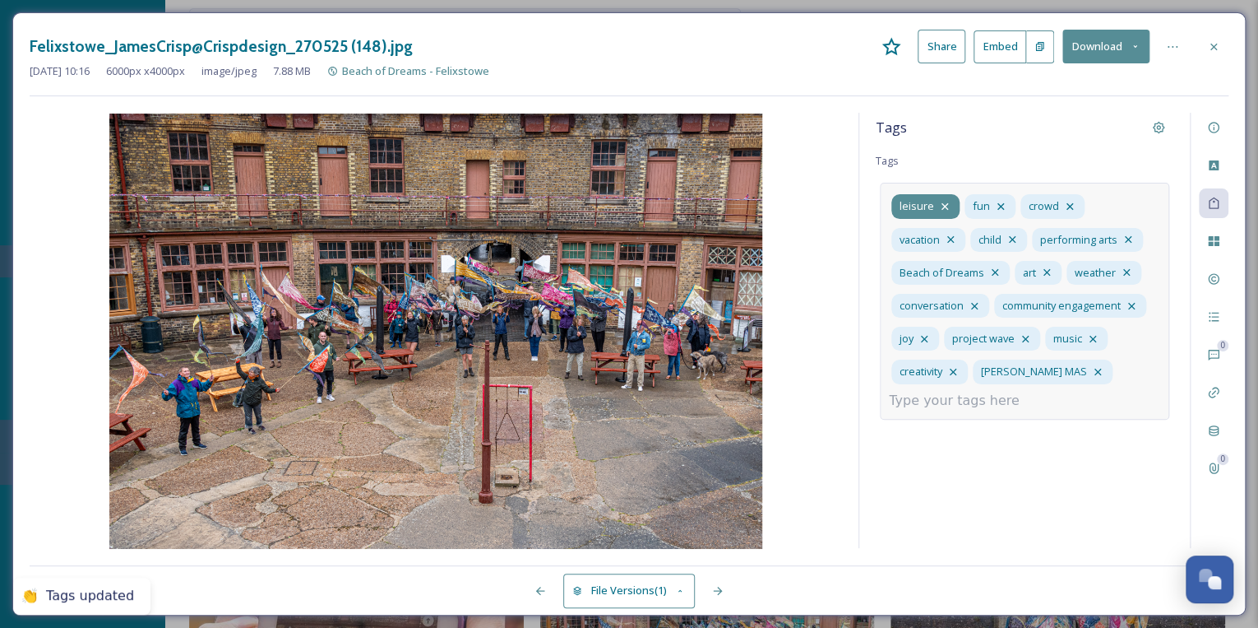
click at [942, 204] on icon at bounding box center [944, 206] width 13 height 13
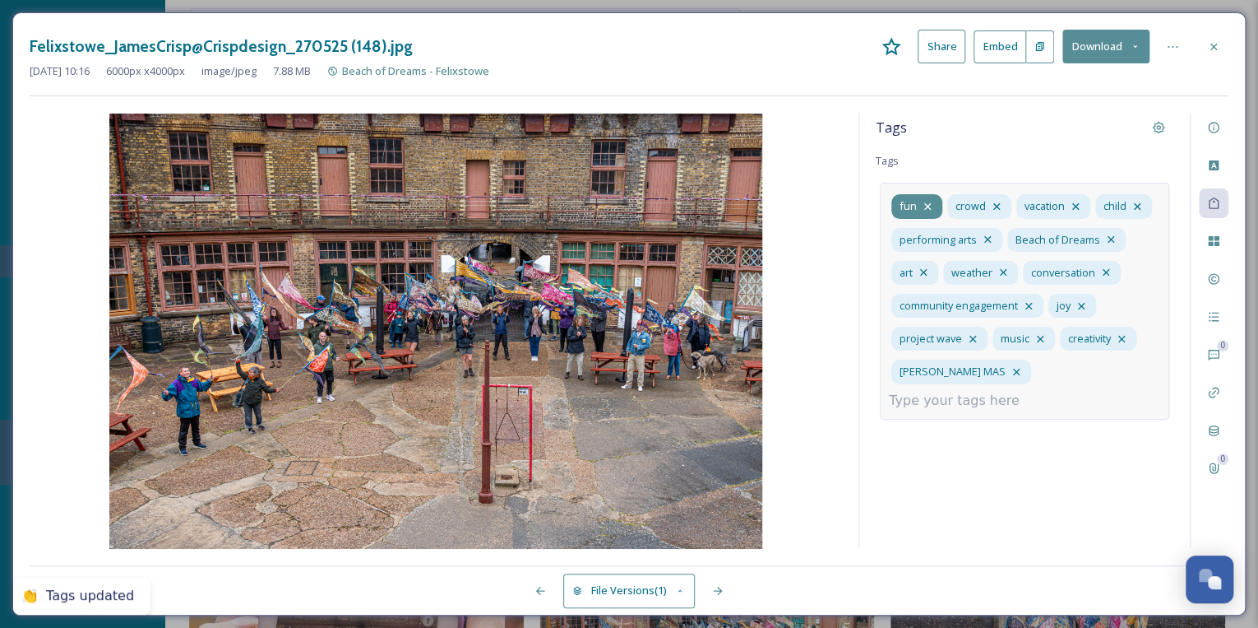
click at [929, 204] on icon at bounding box center [927, 206] width 13 height 13
click at [940, 204] on icon at bounding box center [940, 206] width 13 height 13
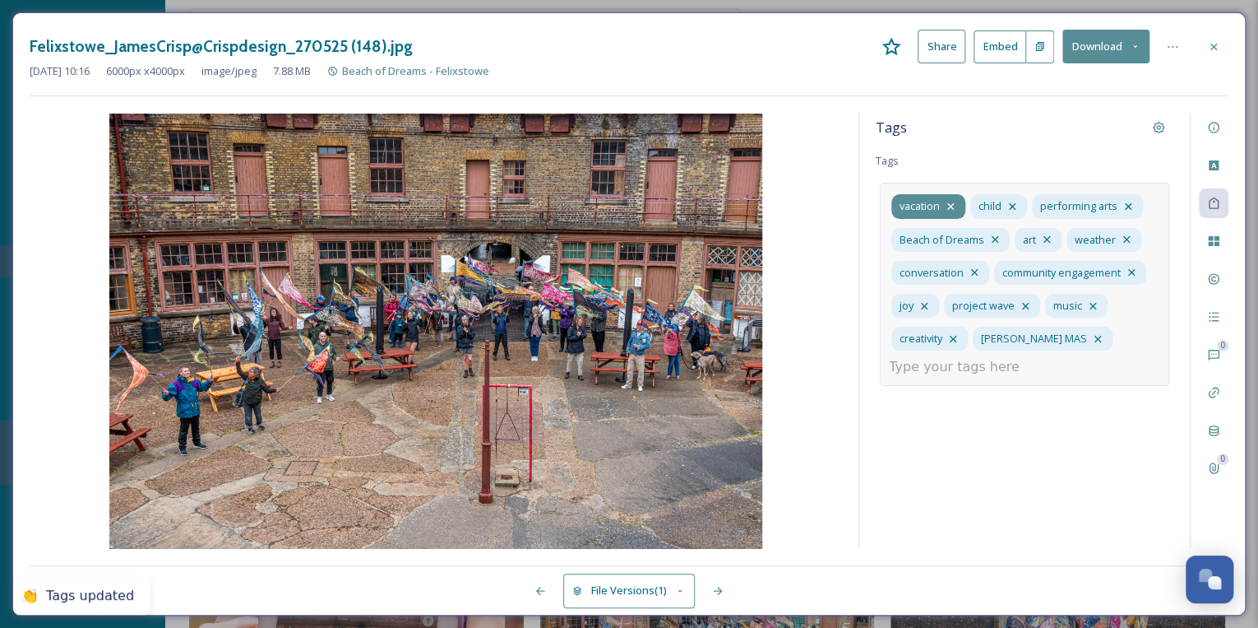
click at [952, 202] on icon at bounding box center [950, 206] width 13 height 13
click at [931, 204] on icon at bounding box center [933, 206] width 13 height 13
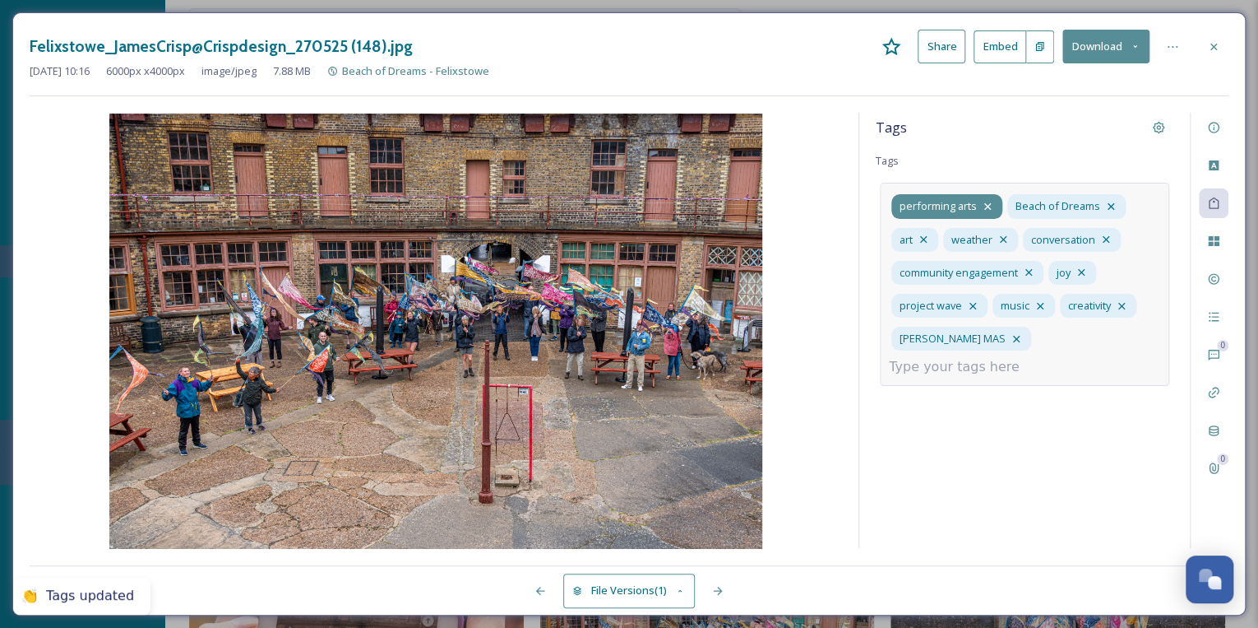
click at [987, 206] on icon at bounding box center [987, 206] width 7 height 7
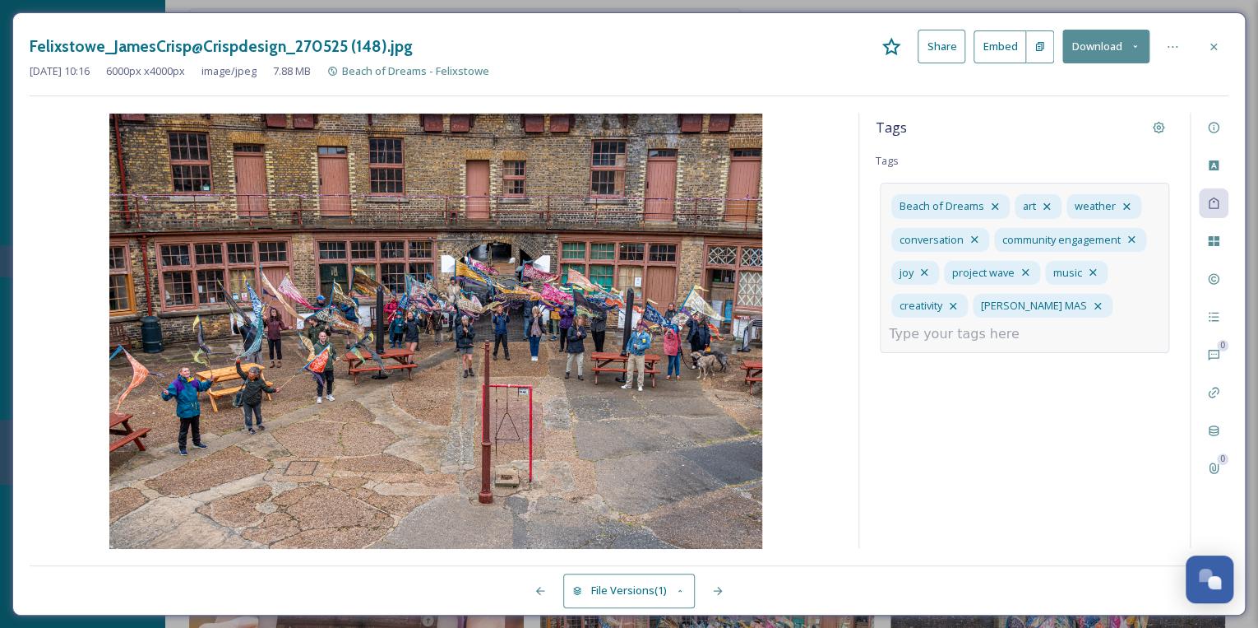
click at [971, 337] on input at bounding box center [971, 334] width 164 height 20
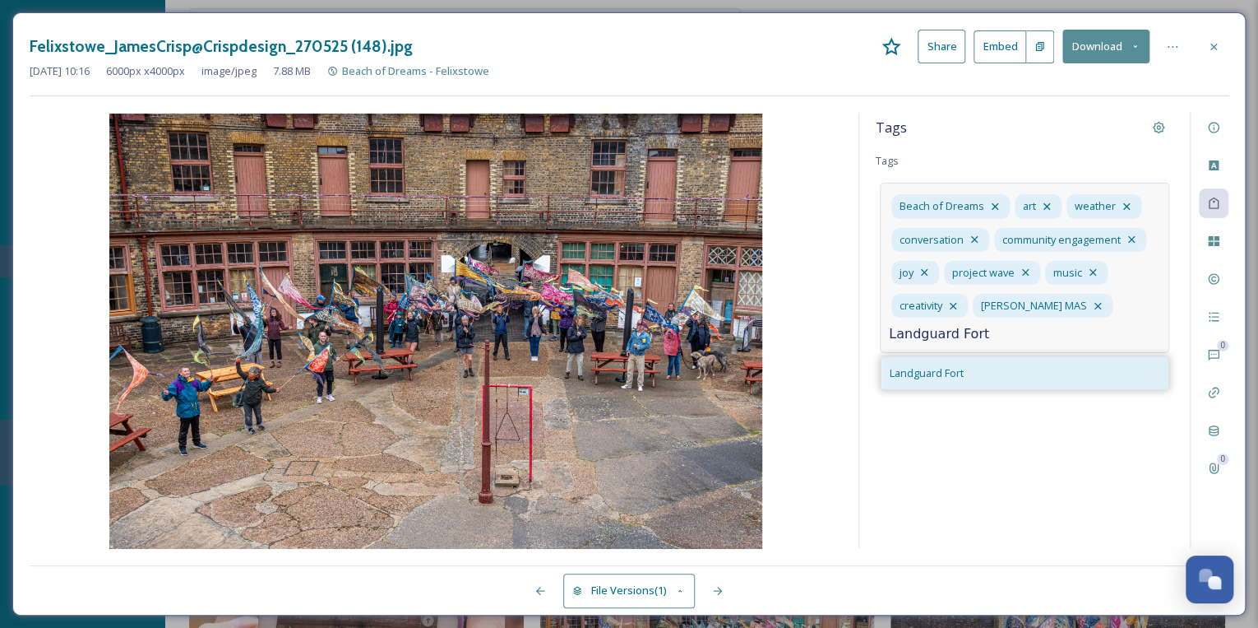
click at [956, 372] on span "Landguard Fort" at bounding box center [927, 373] width 74 height 16
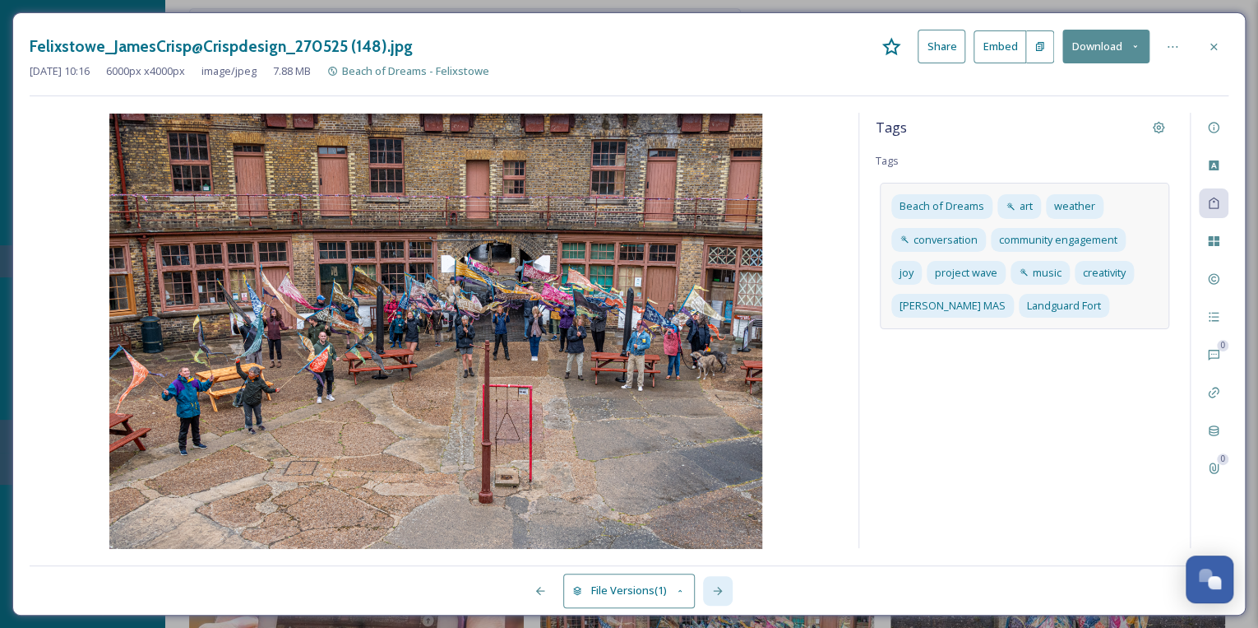
click at [717, 589] on icon at bounding box center [717, 590] width 13 height 13
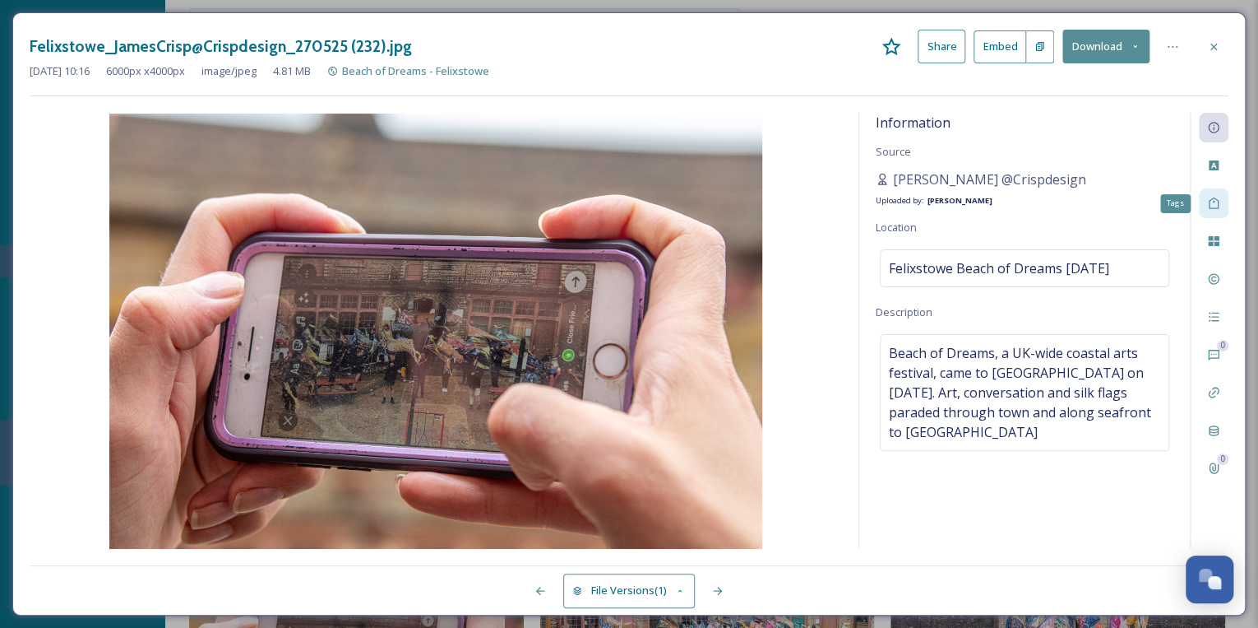
click at [1216, 201] on icon at bounding box center [1213, 203] width 13 height 13
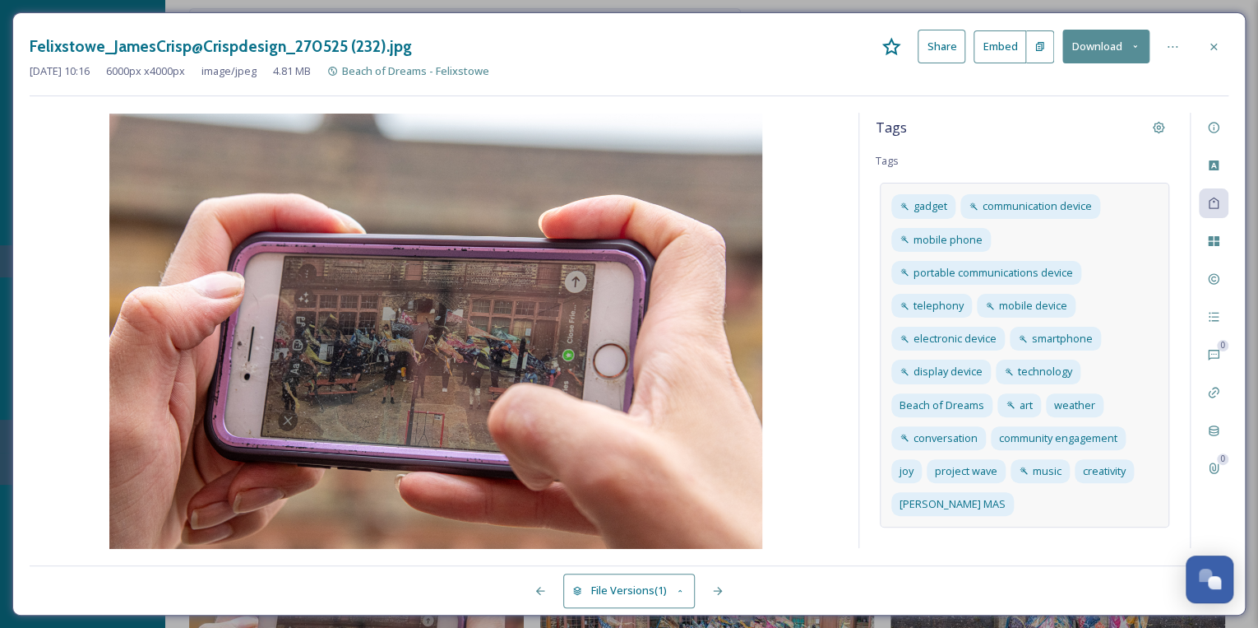
click at [1017, 498] on div "gadget communication device mobile phone portable communications device telepho…" at bounding box center [1025, 355] width 290 height 345
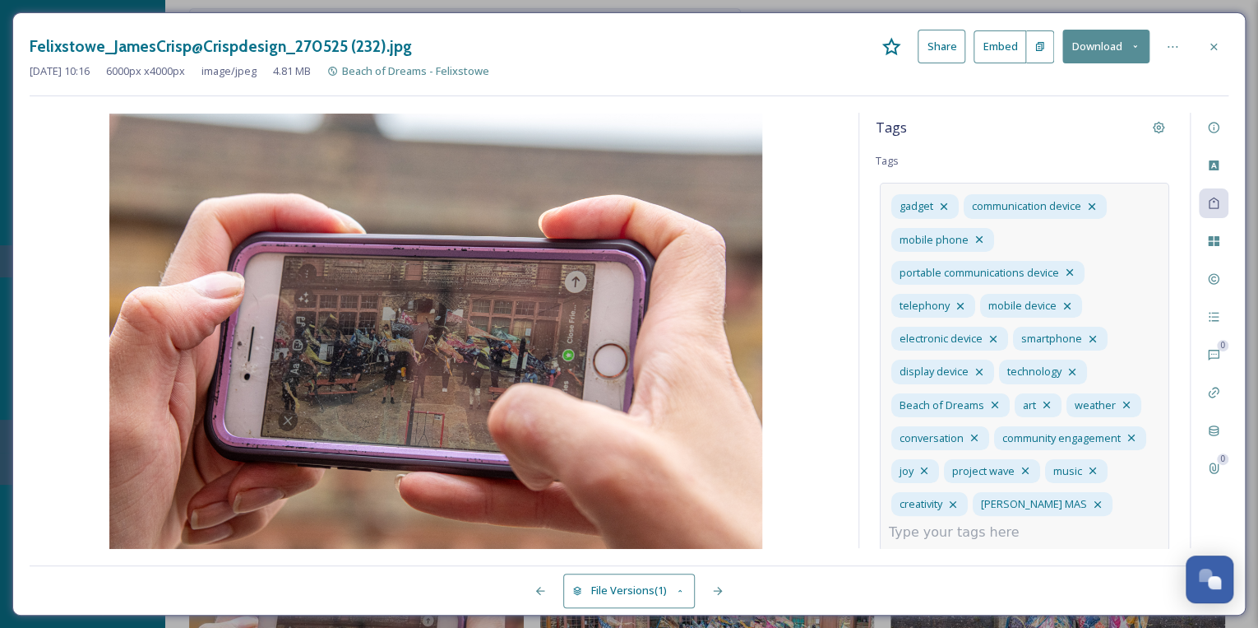
click at [1013, 523] on input at bounding box center [971, 532] width 164 height 20
click at [1087, 530] on div "gadget communication device mobile phone portable communications device telepho…" at bounding box center [1025, 367] width 290 height 368
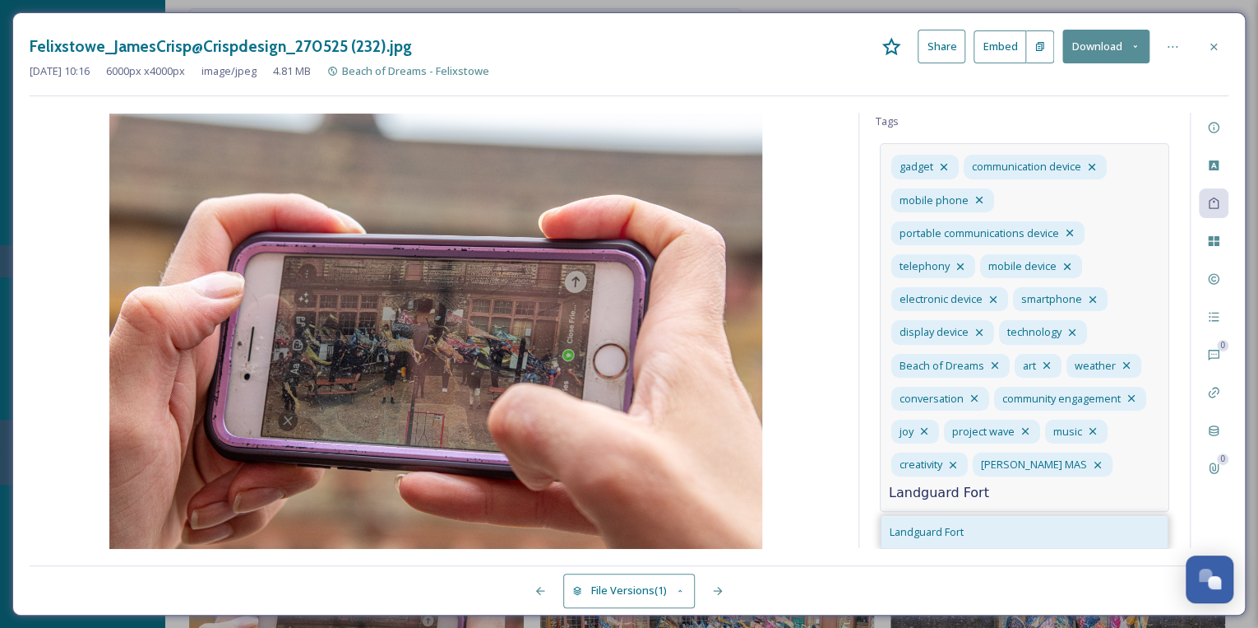
click at [981, 532] on div "Landguard Fort" at bounding box center [1025, 532] width 286 height 32
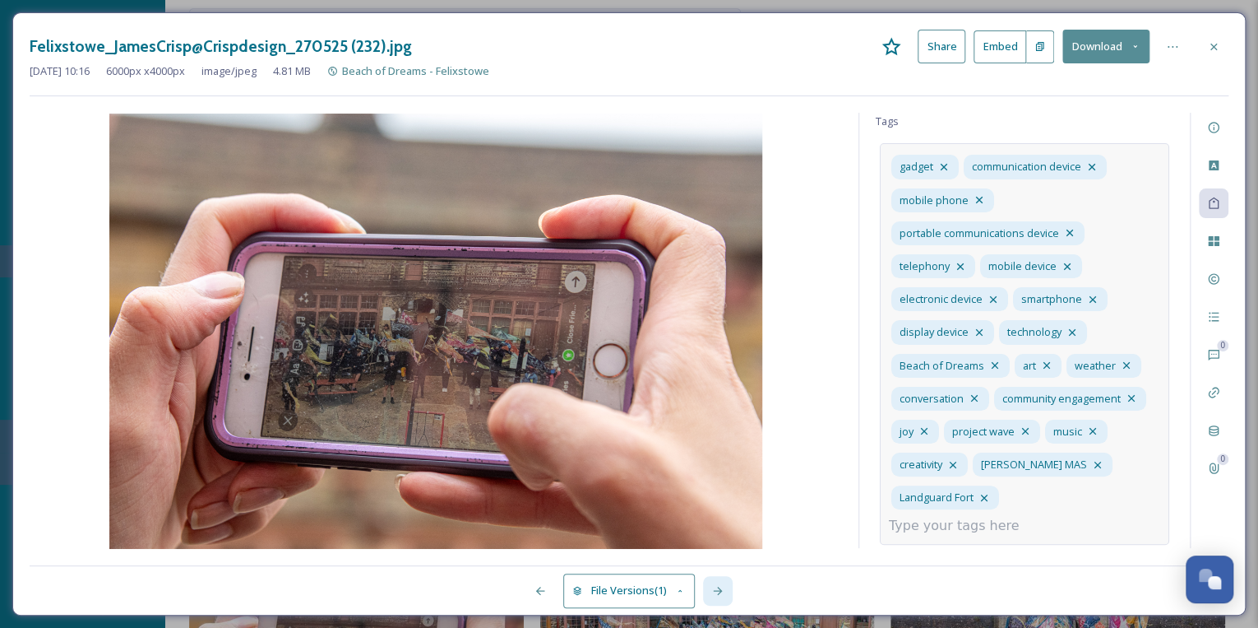
click at [717, 593] on icon at bounding box center [717, 590] width 13 height 13
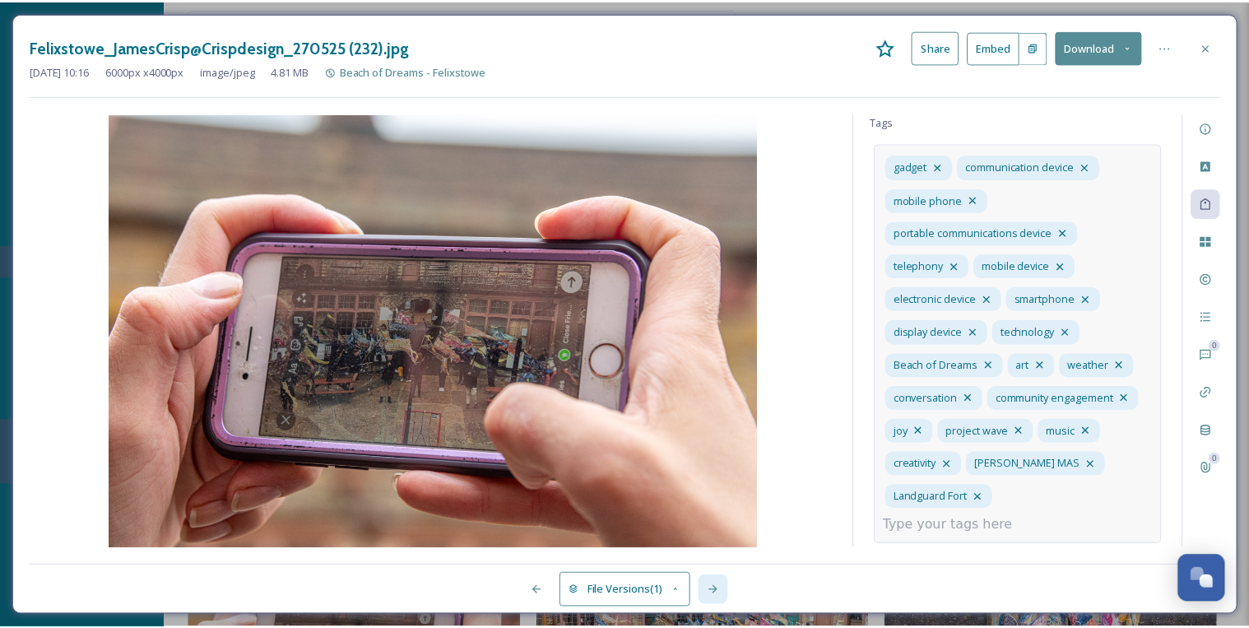
scroll to position [0, 0]
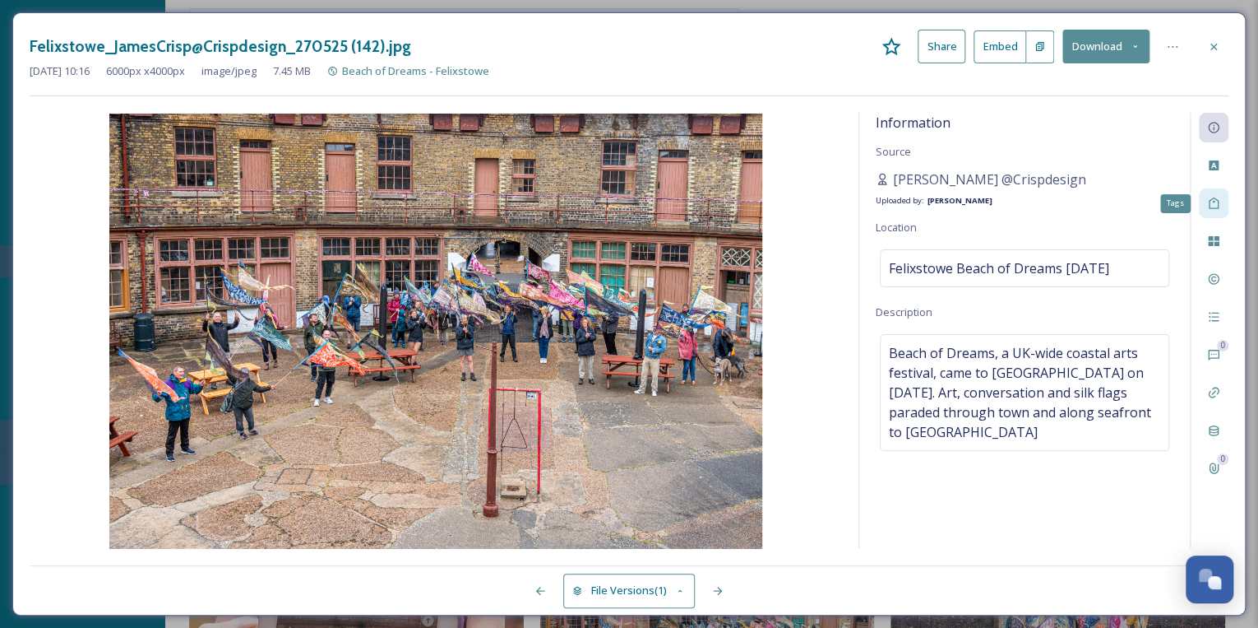
click at [1211, 197] on icon at bounding box center [1213, 203] width 13 height 13
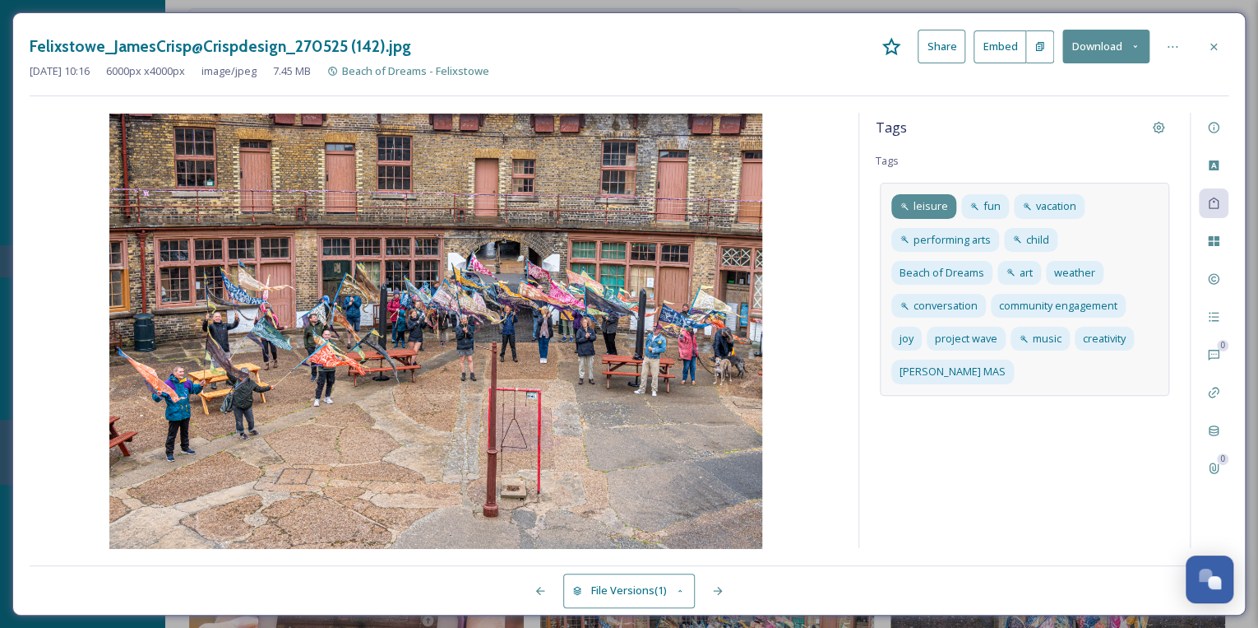
click at [945, 208] on span "leisure" at bounding box center [931, 206] width 35 height 16
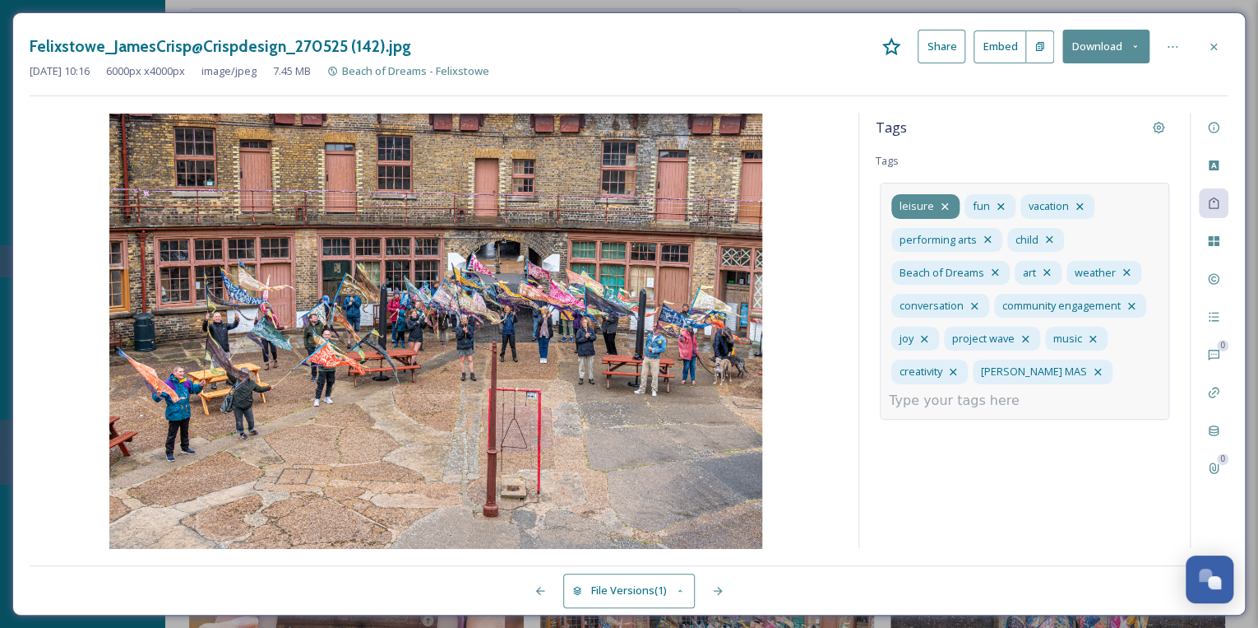
click at [942, 204] on icon at bounding box center [945, 206] width 7 height 7
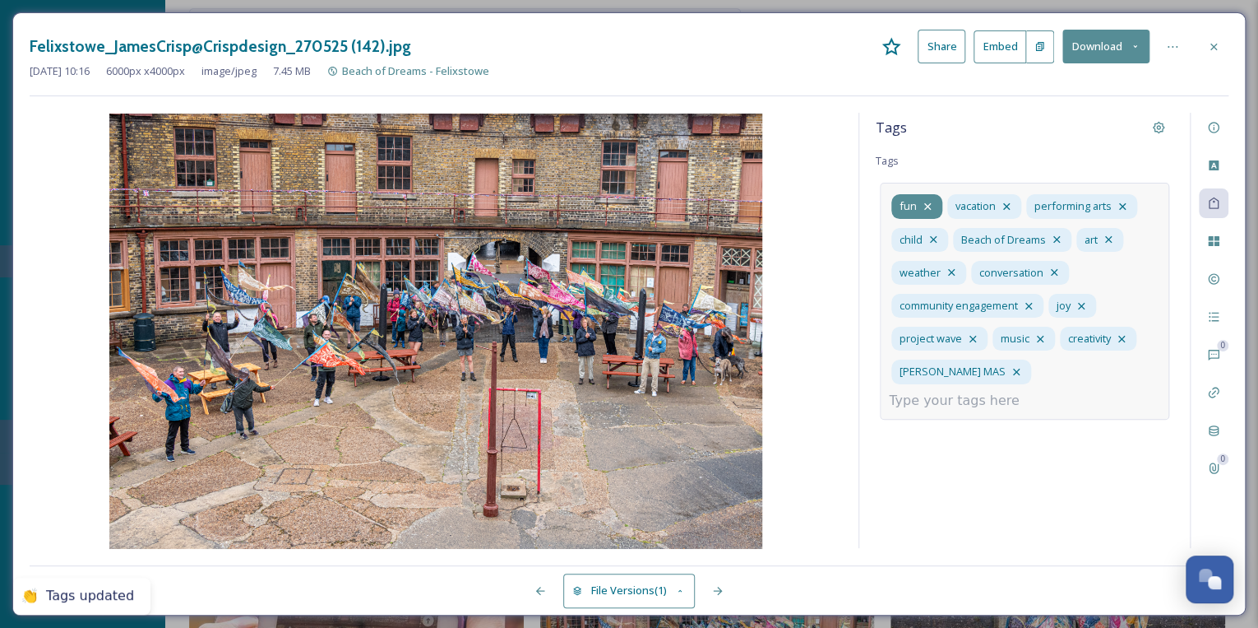
click at [924, 204] on icon at bounding box center [927, 206] width 7 height 7
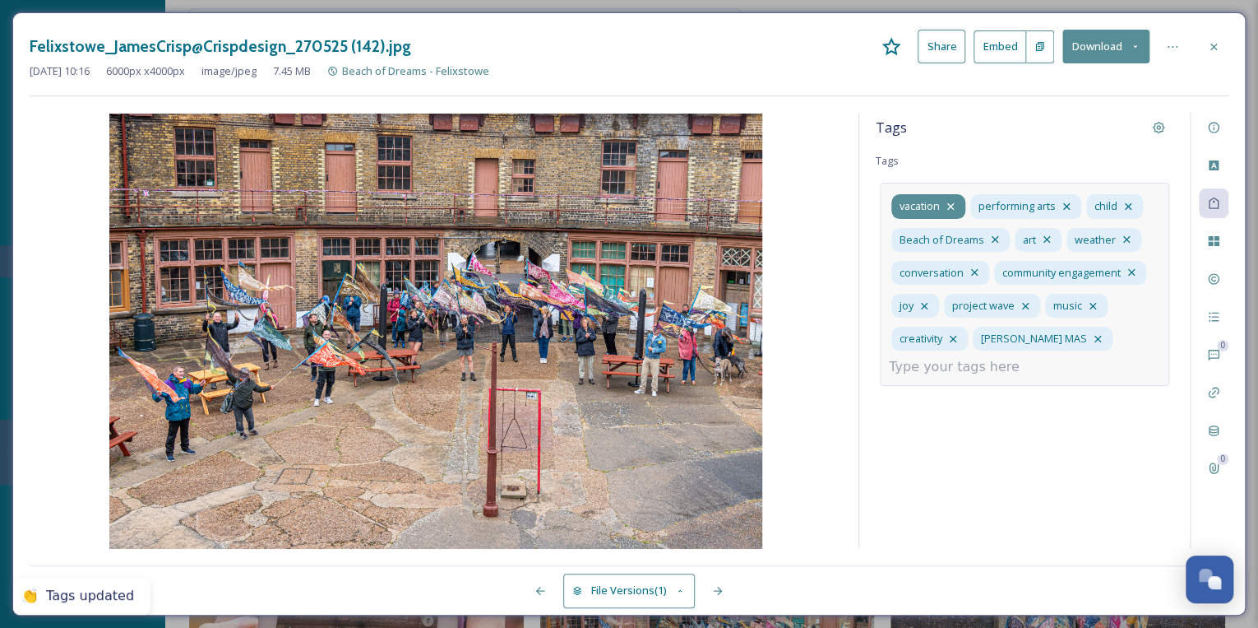
click at [952, 204] on icon at bounding box center [950, 206] width 7 height 7
click at [984, 202] on icon at bounding box center [987, 206] width 13 height 13
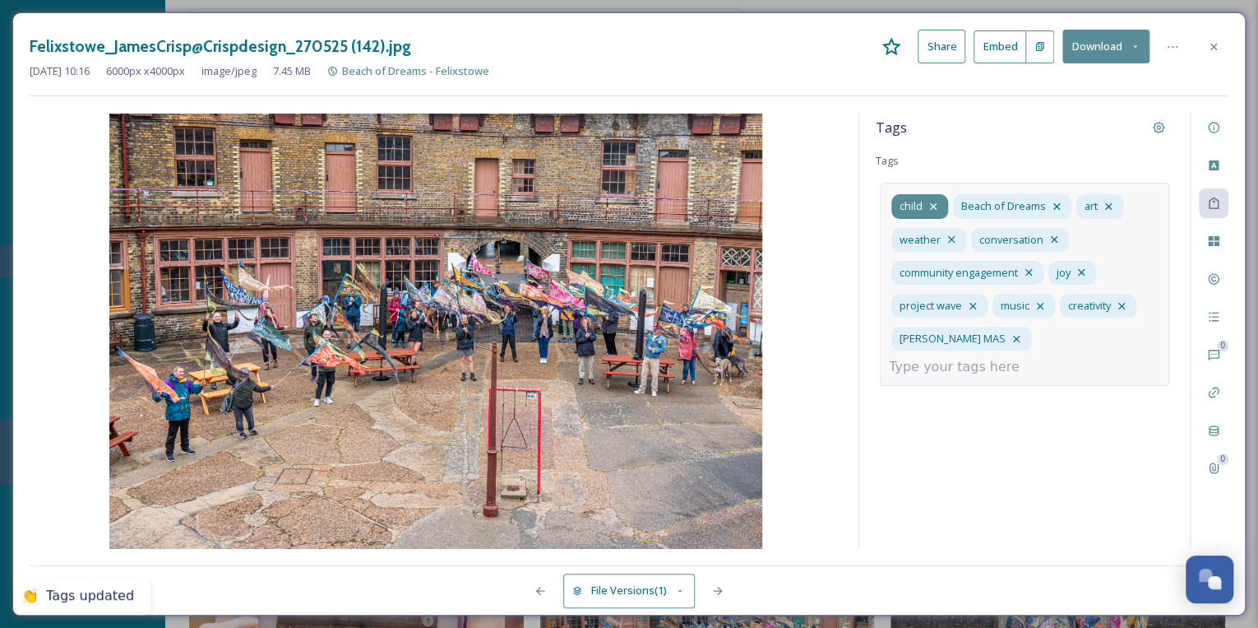
click at [934, 201] on icon at bounding box center [933, 206] width 13 height 13
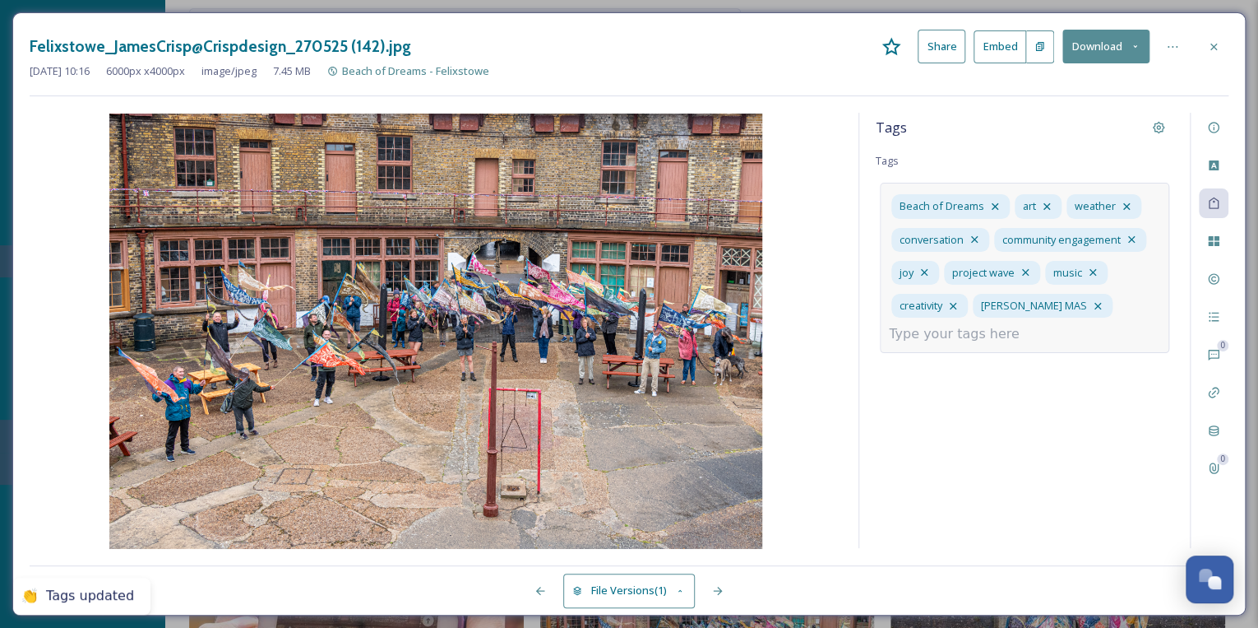
click at [975, 332] on input at bounding box center [971, 334] width 164 height 20
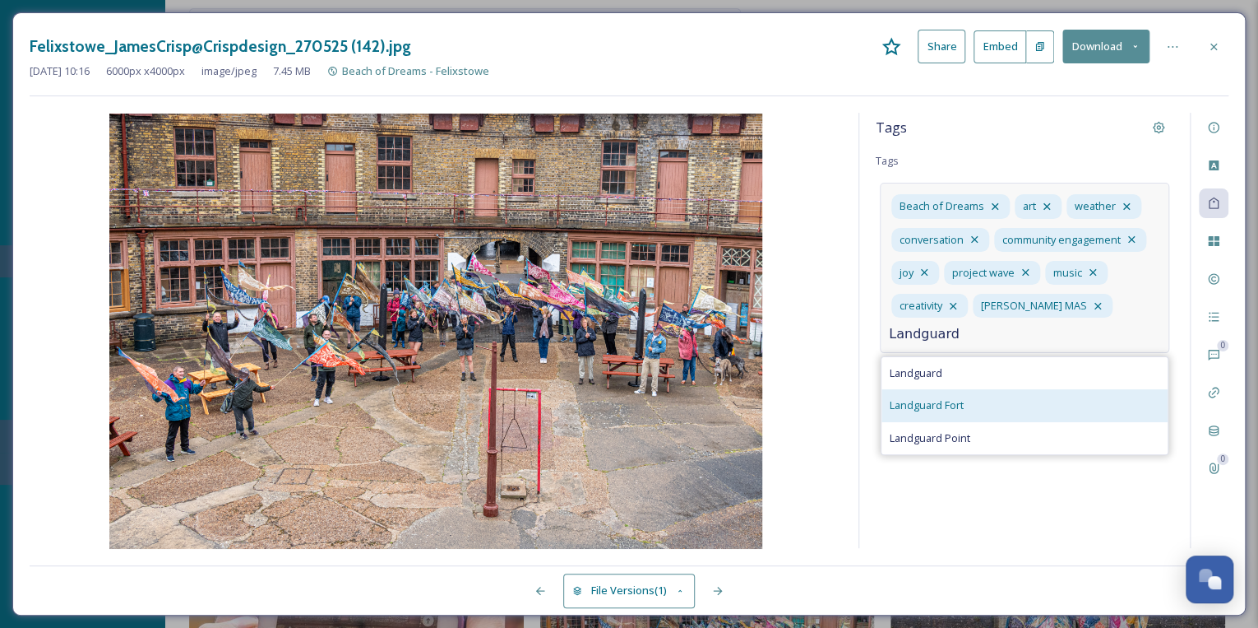
click at [965, 408] on div "Landguard Fort" at bounding box center [1025, 405] width 286 height 32
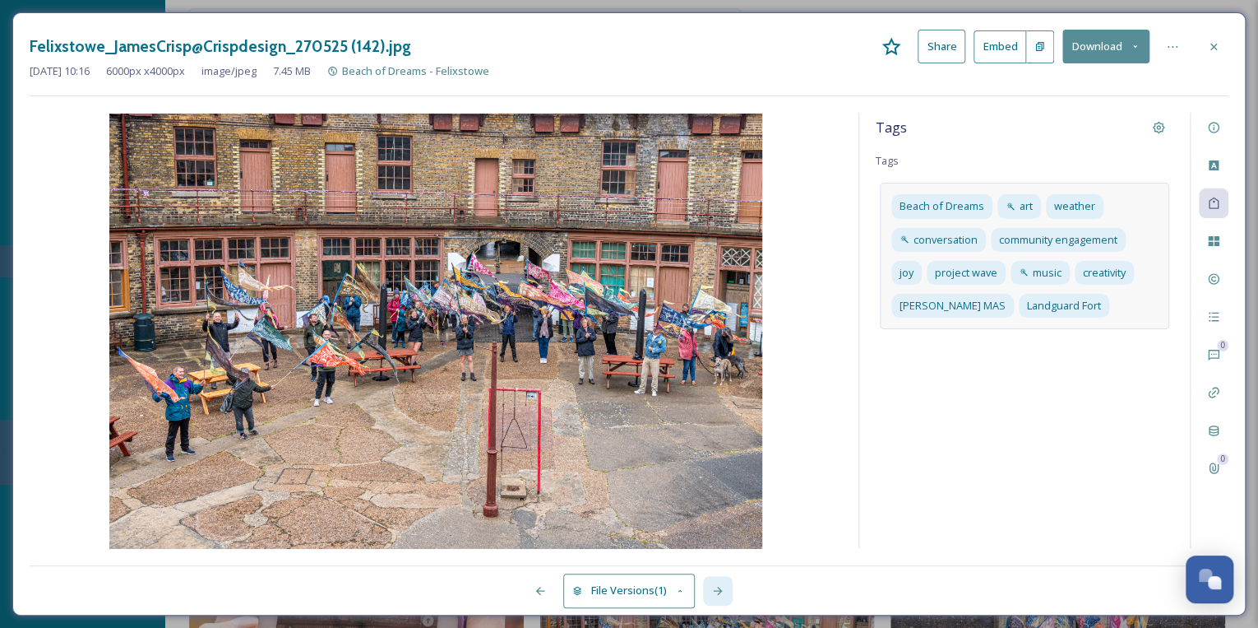
click at [721, 590] on icon at bounding box center [717, 590] width 9 height 8
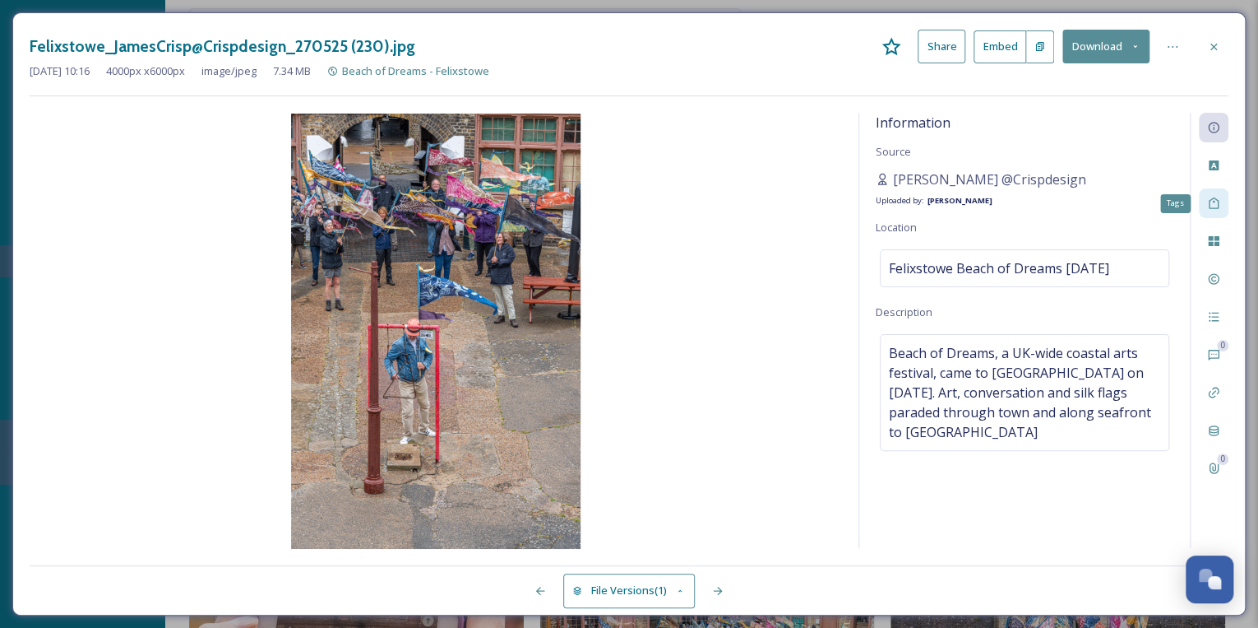
click at [1217, 202] on icon at bounding box center [1214, 203] width 10 height 12
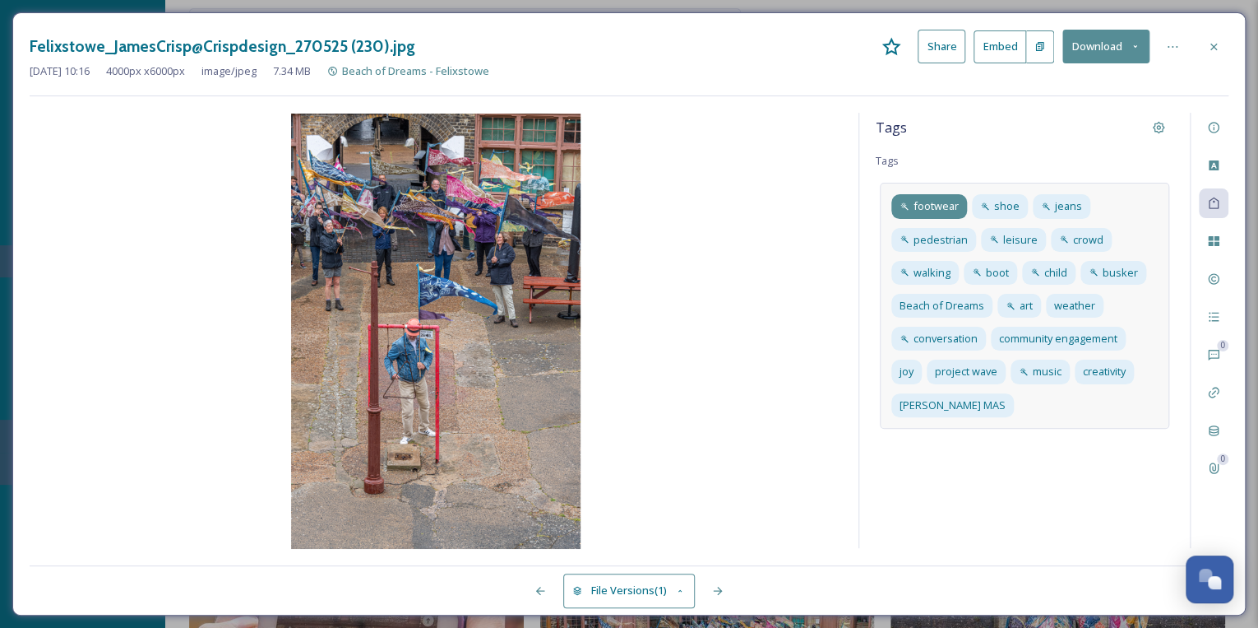
click at [938, 201] on span "footwear" at bounding box center [936, 206] width 45 height 16
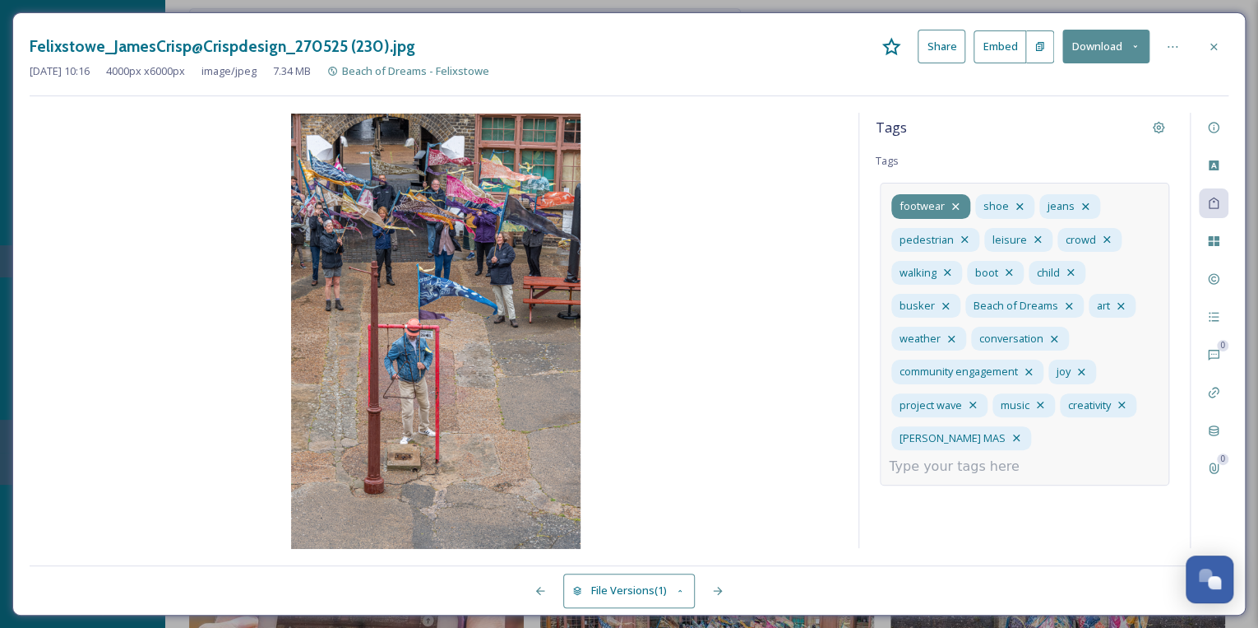
click at [954, 201] on icon at bounding box center [955, 206] width 13 height 13
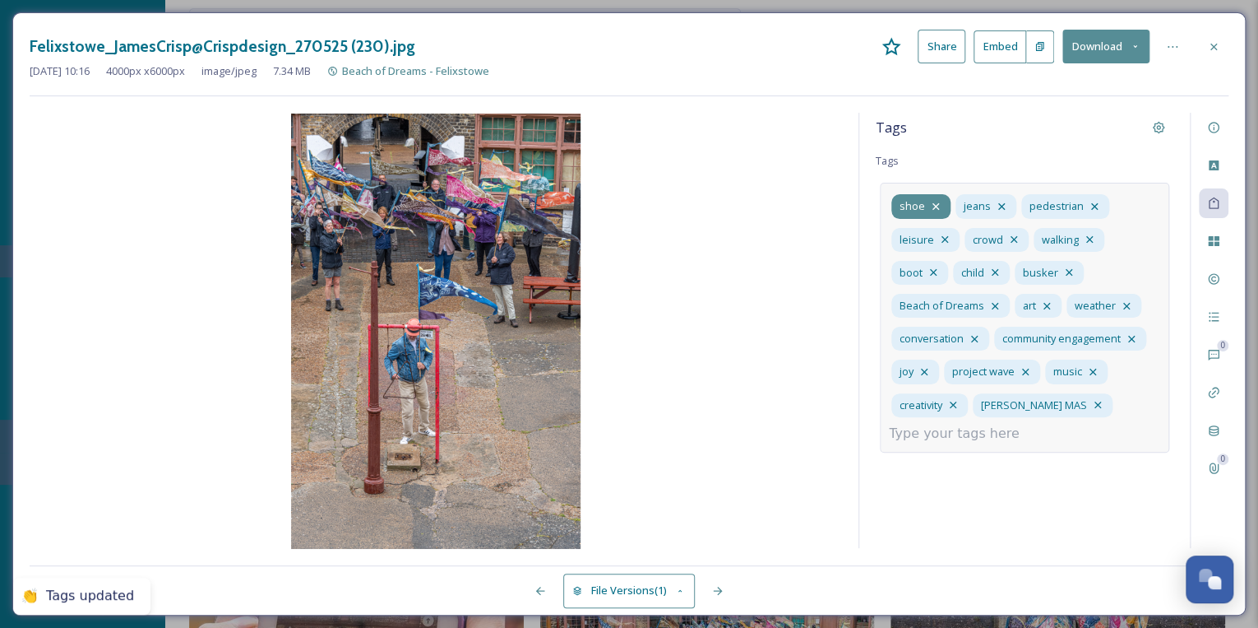
click at [933, 202] on icon at bounding box center [935, 206] width 13 height 13
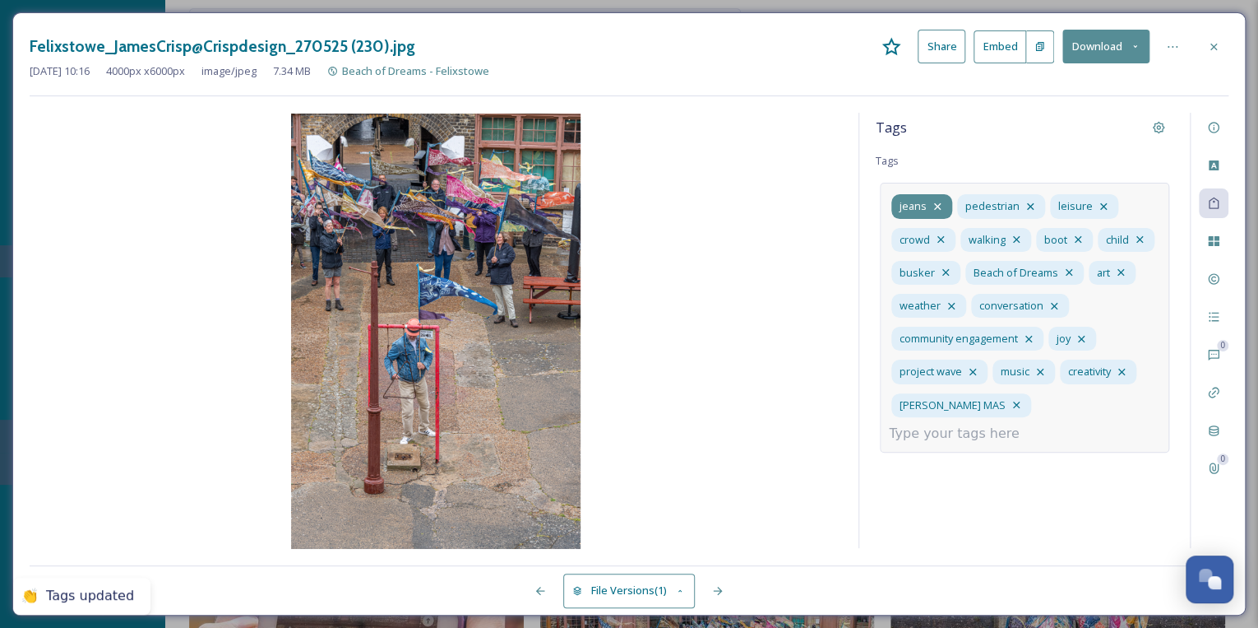
click at [937, 204] on icon at bounding box center [937, 206] width 7 height 7
click at [963, 204] on icon at bounding box center [964, 206] width 13 height 13
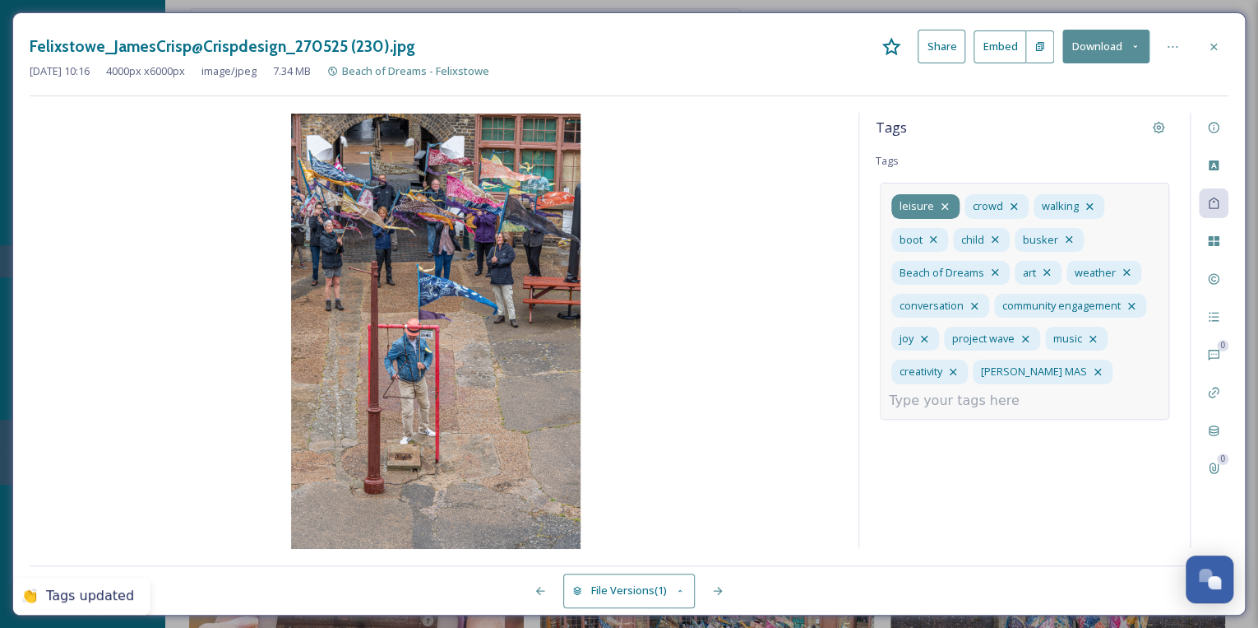
click at [944, 201] on icon at bounding box center [944, 206] width 13 height 13
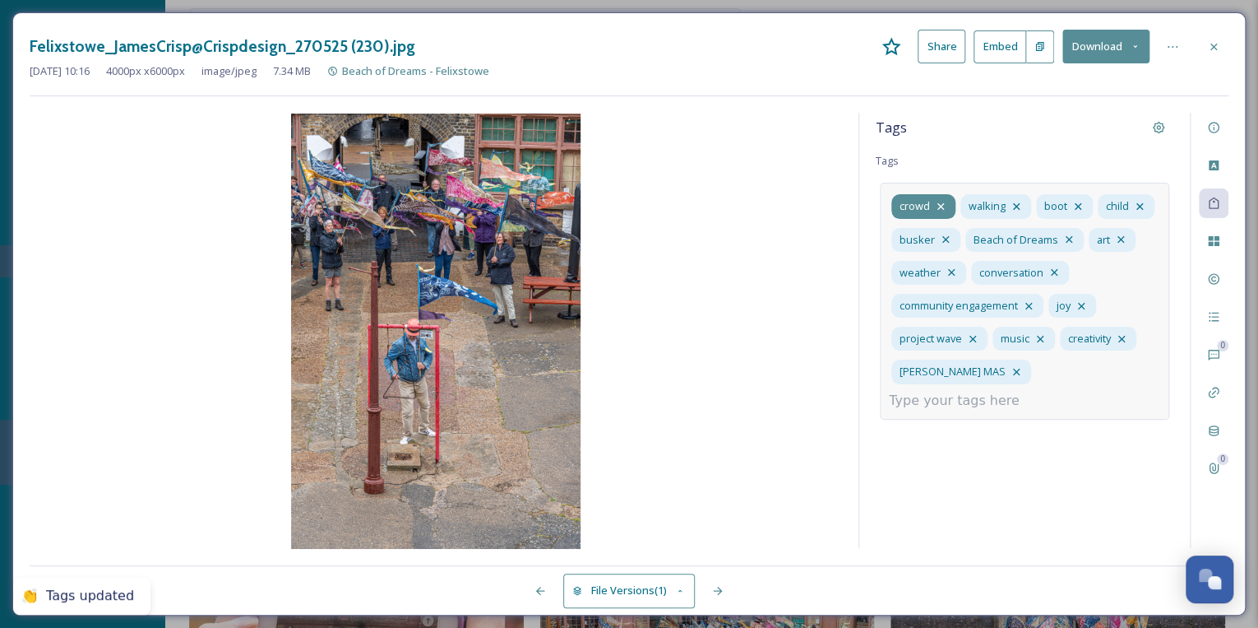
click at [939, 202] on icon at bounding box center [940, 206] width 13 height 13
click at [939, 202] on div "walking" at bounding box center [927, 206] width 71 height 24
click at [947, 206] on icon at bounding box center [947, 206] width 7 height 7
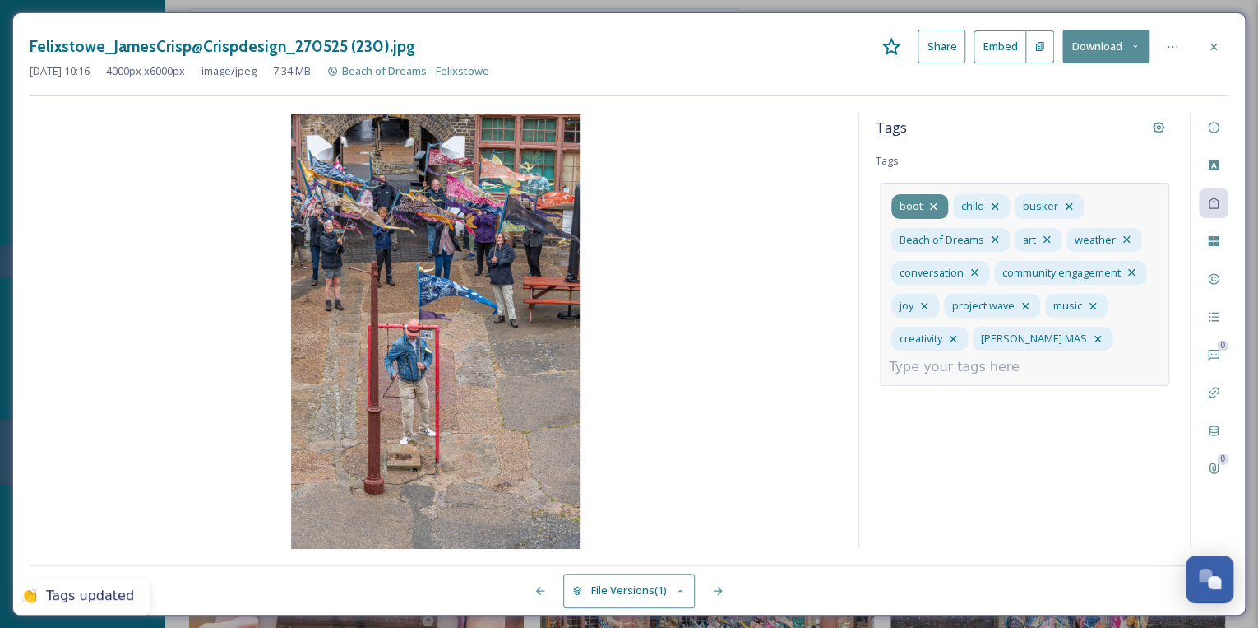
click at [934, 202] on icon at bounding box center [933, 206] width 13 height 13
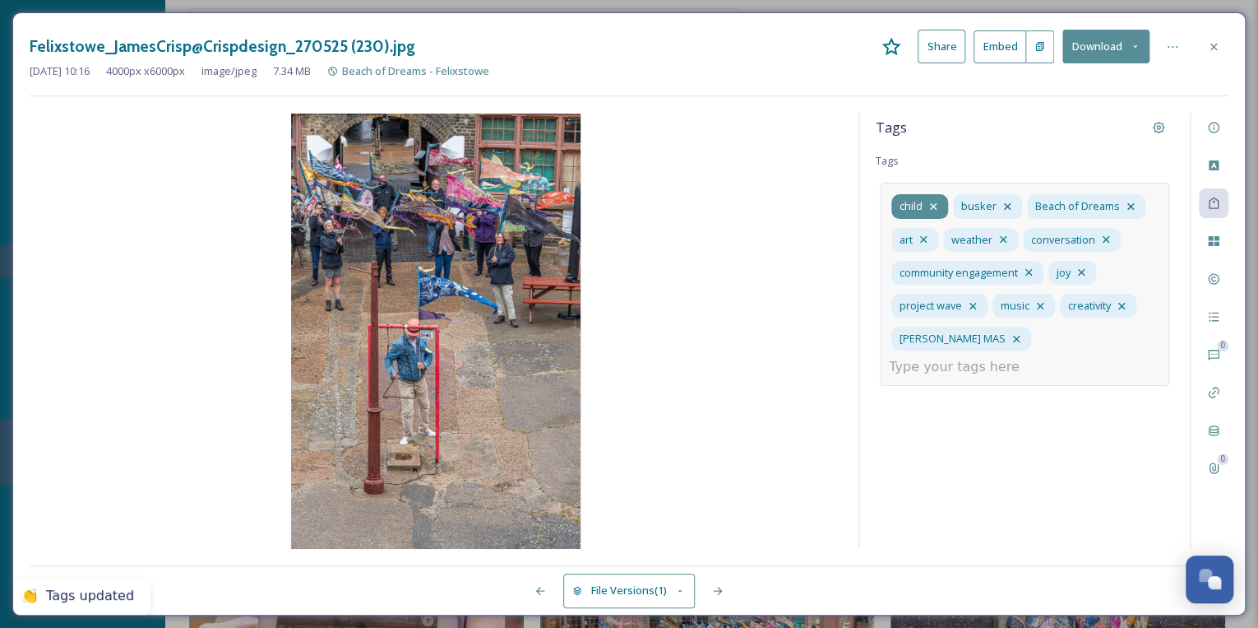
click at [933, 201] on icon at bounding box center [933, 206] width 13 height 13
click at [943, 204] on icon at bounding box center [945, 206] width 13 height 13
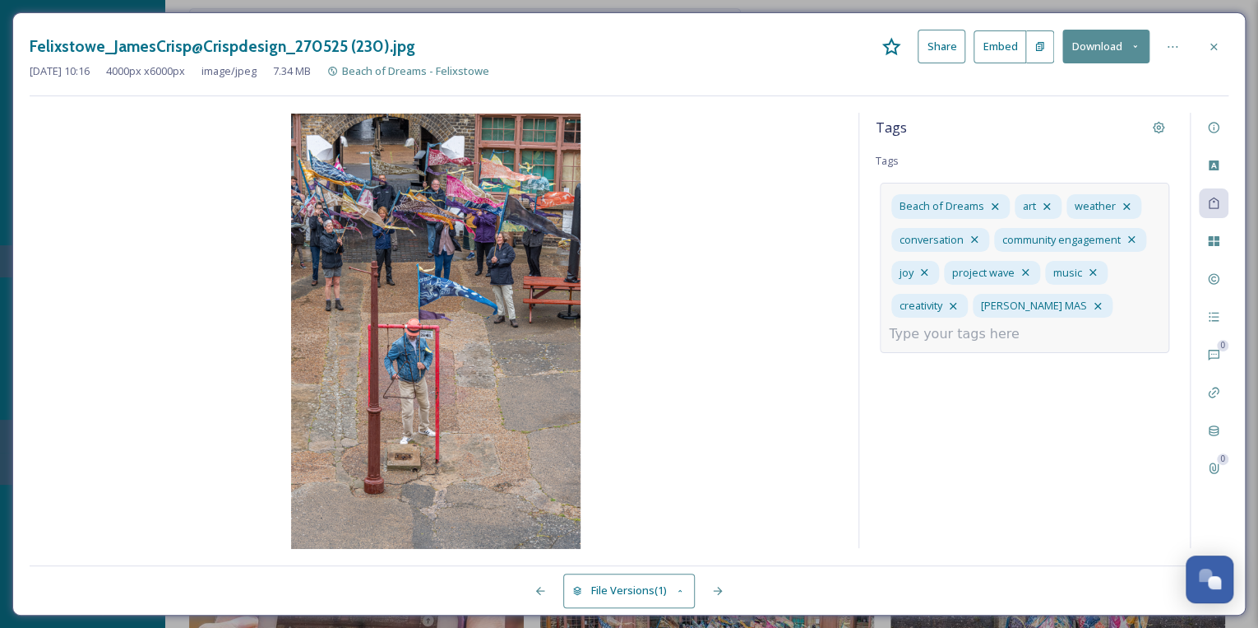
click at [942, 333] on input at bounding box center [971, 334] width 164 height 20
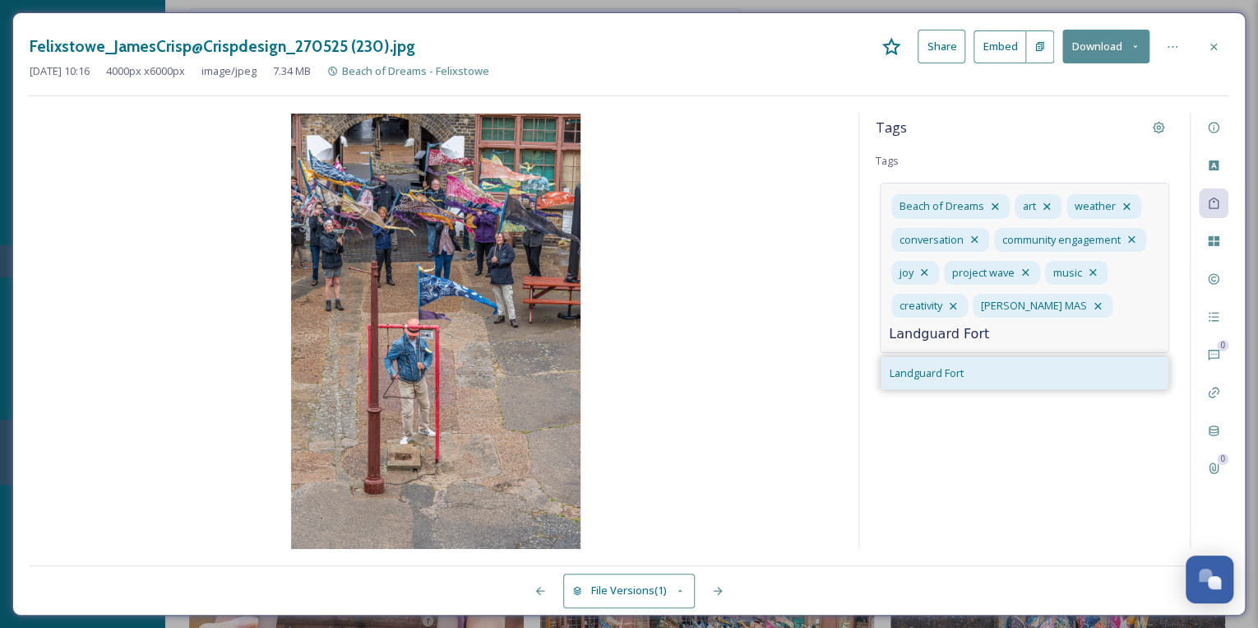
click at [943, 368] on span "Landguard Fort" at bounding box center [927, 373] width 74 height 16
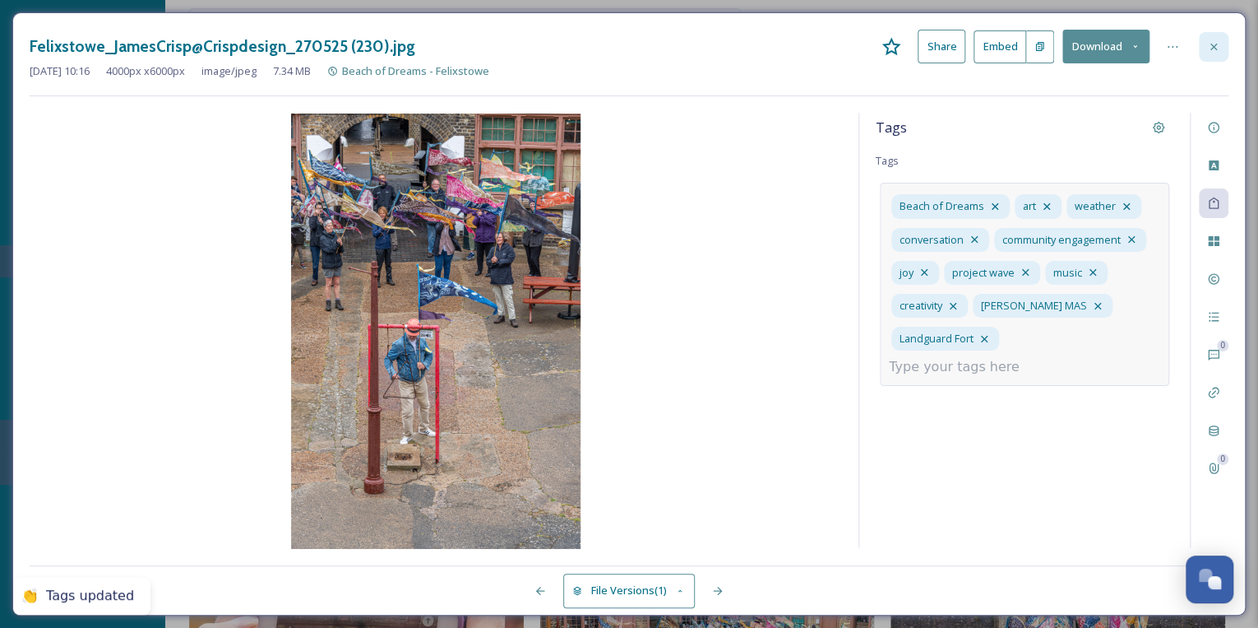
click at [1216, 46] on icon at bounding box center [1213, 46] width 13 height 13
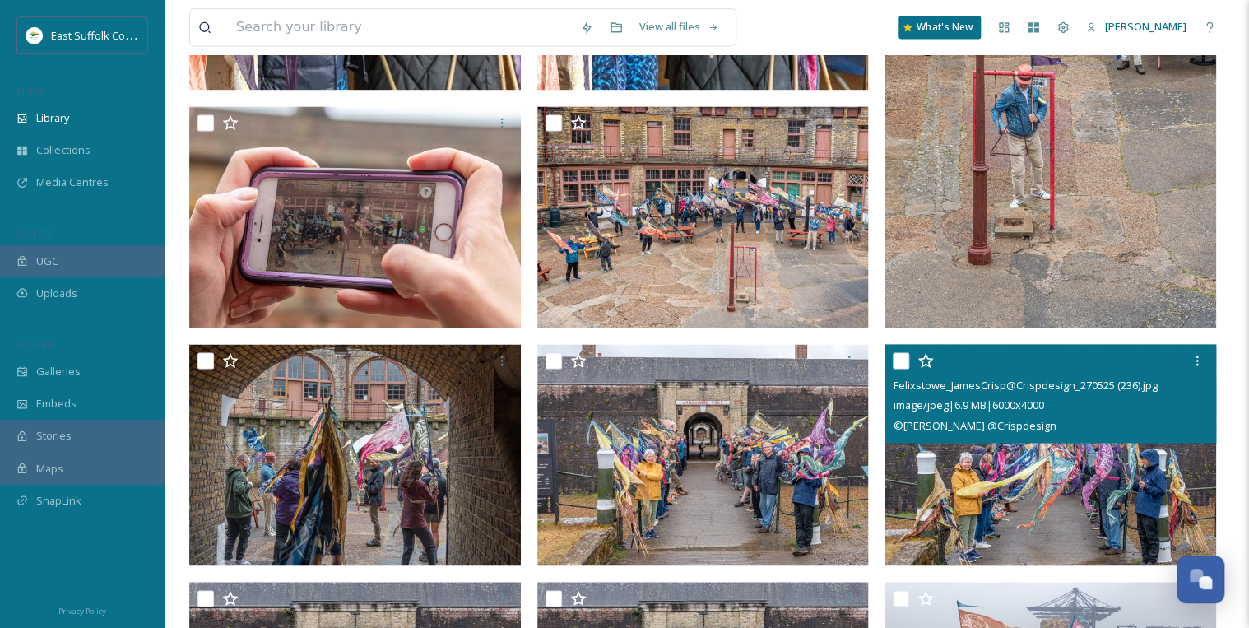
scroll to position [1123, 0]
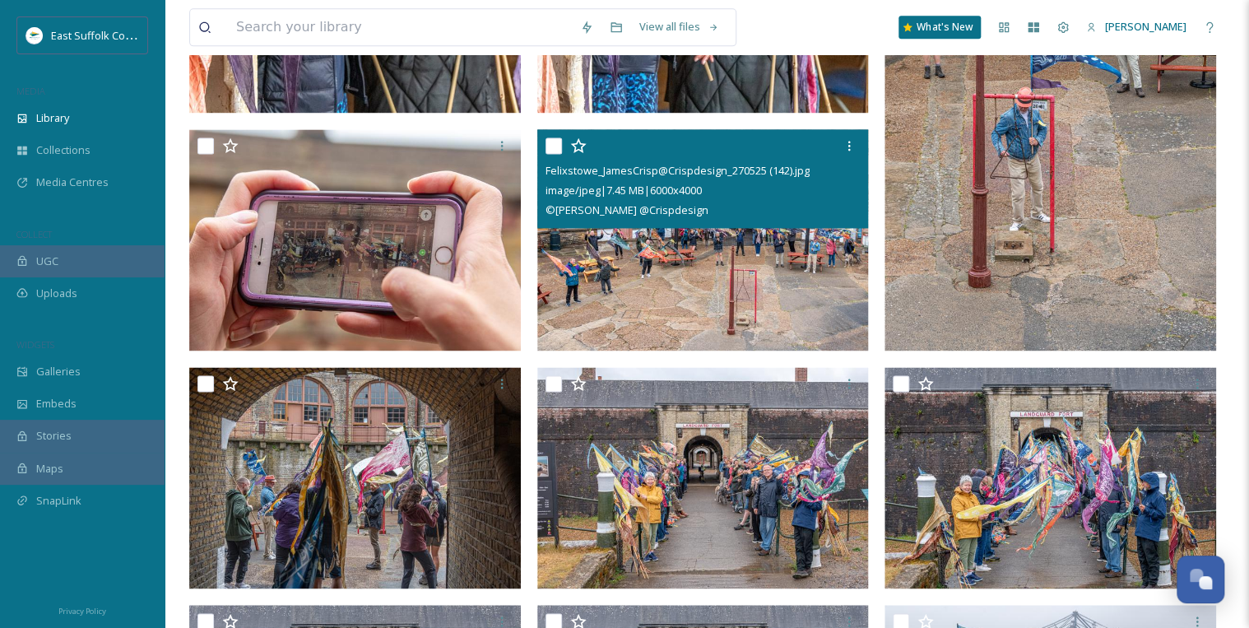
click at [557, 146] on input "checkbox" at bounding box center [553, 145] width 16 height 16
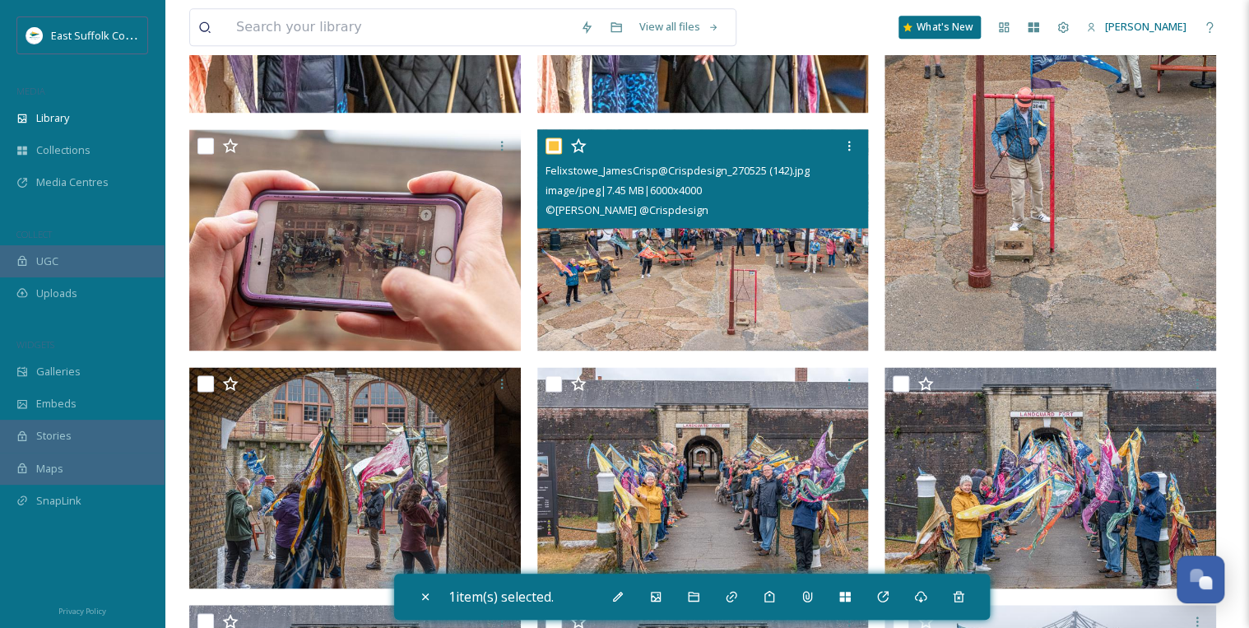
click at [548, 141] on input "checkbox" at bounding box center [553, 145] width 16 height 16
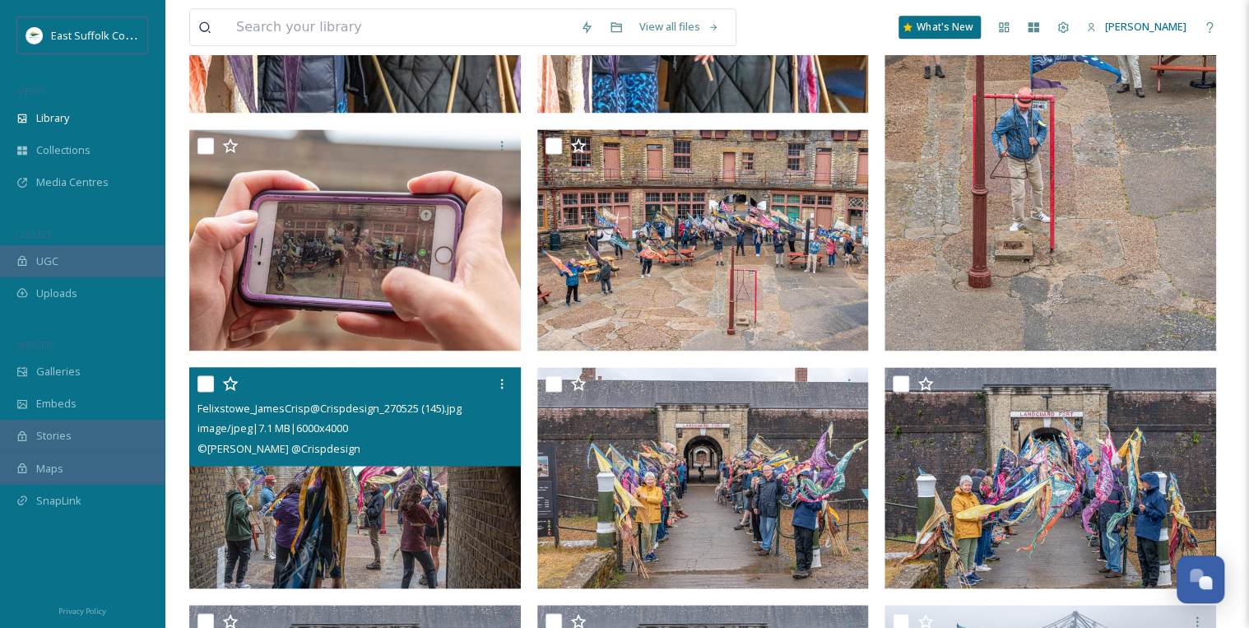
click at [202, 378] on input "checkbox" at bounding box center [205, 383] width 16 height 16
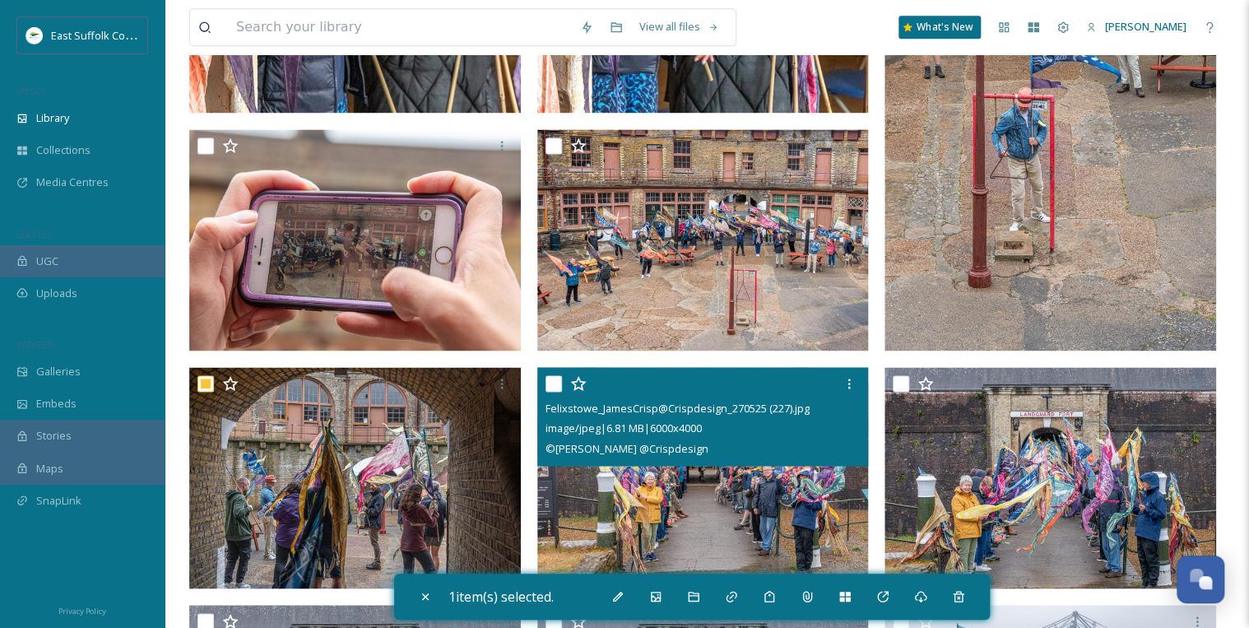
click at [550, 382] on input "checkbox" at bounding box center [553, 383] width 16 height 16
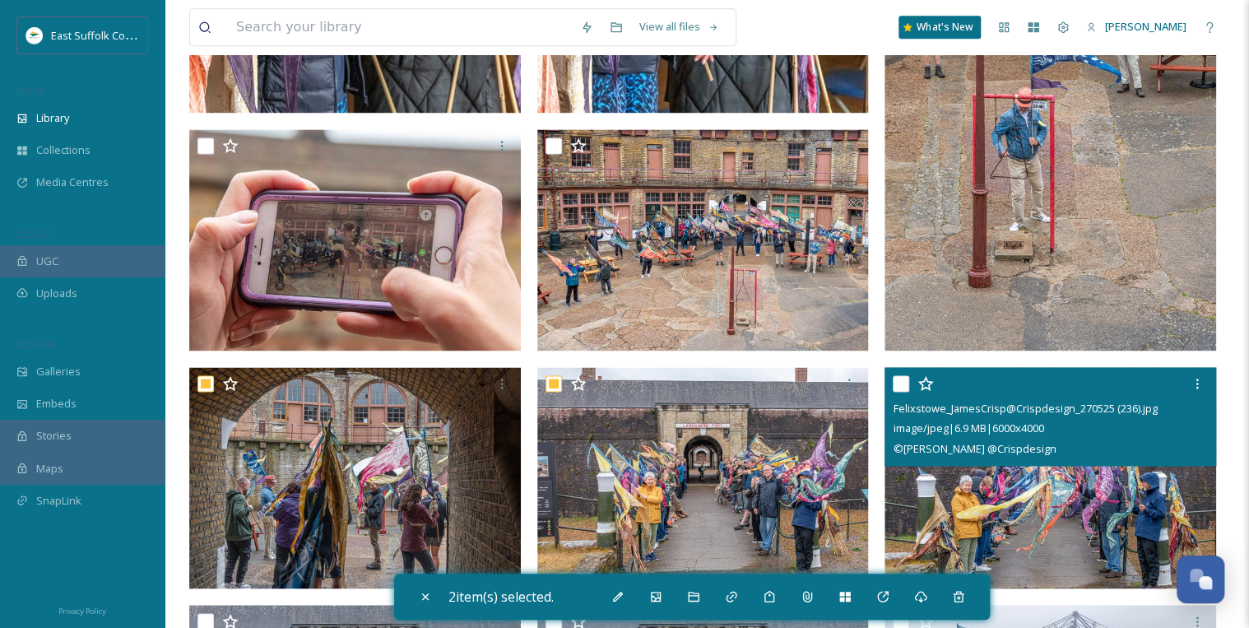
click at [899, 379] on input "checkbox" at bounding box center [900, 383] width 16 height 16
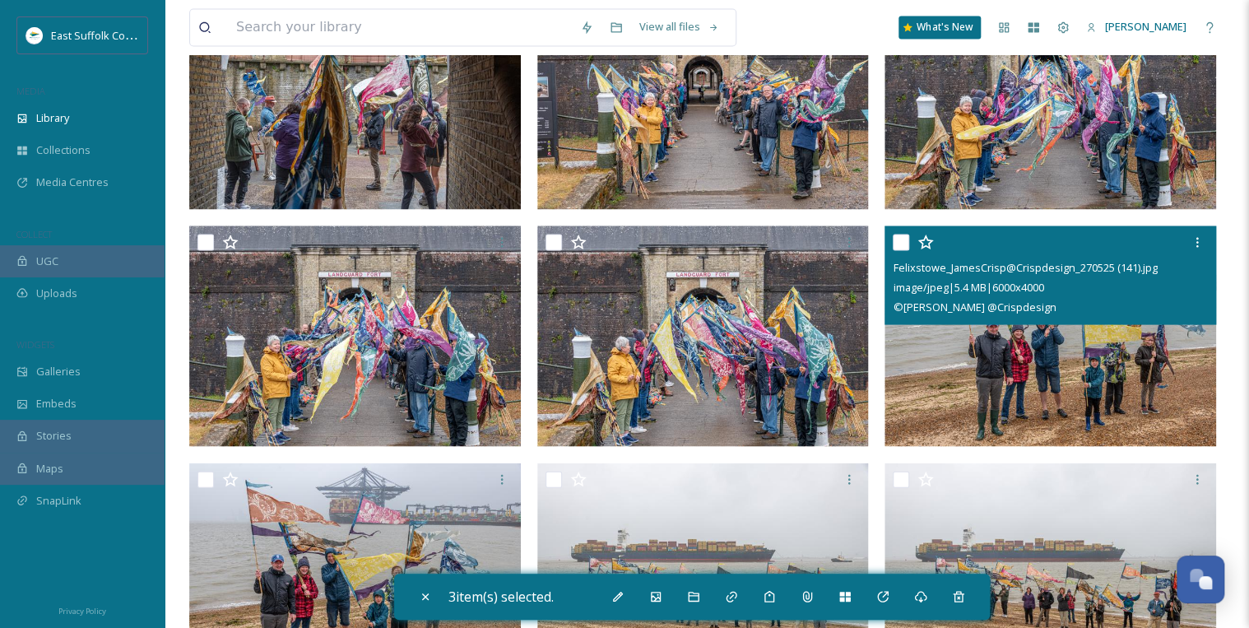
scroll to position [1517, 0]
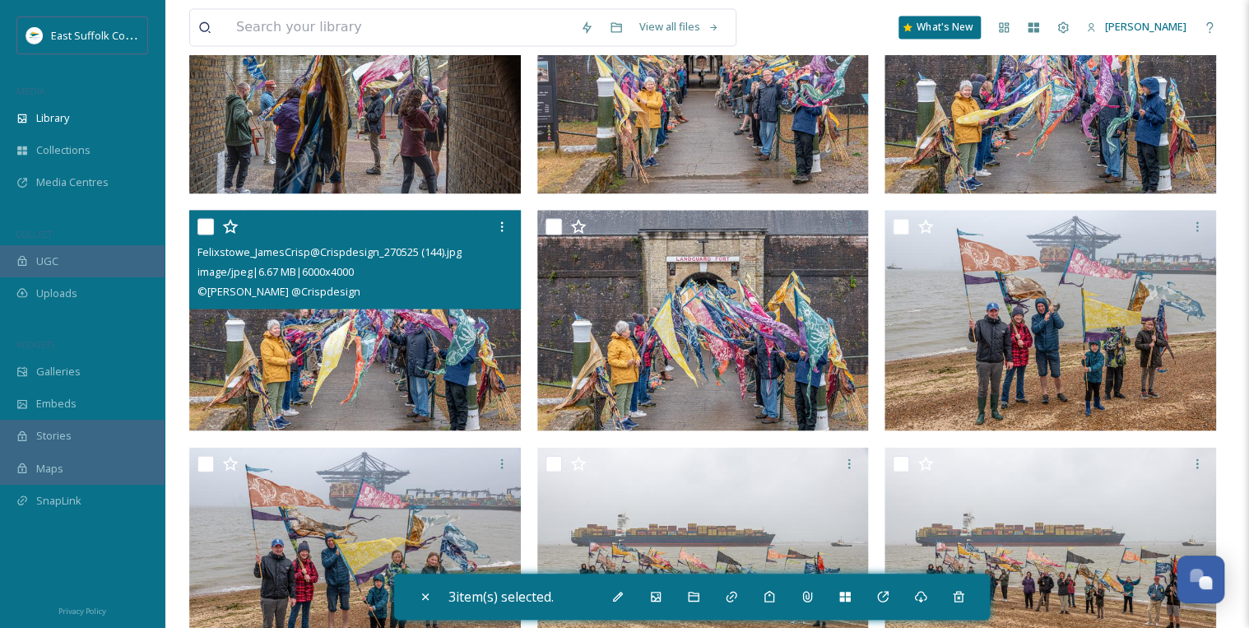
click at [202, 225] on input "checkbox" at bounding box center [205, 226] width 16 height 16
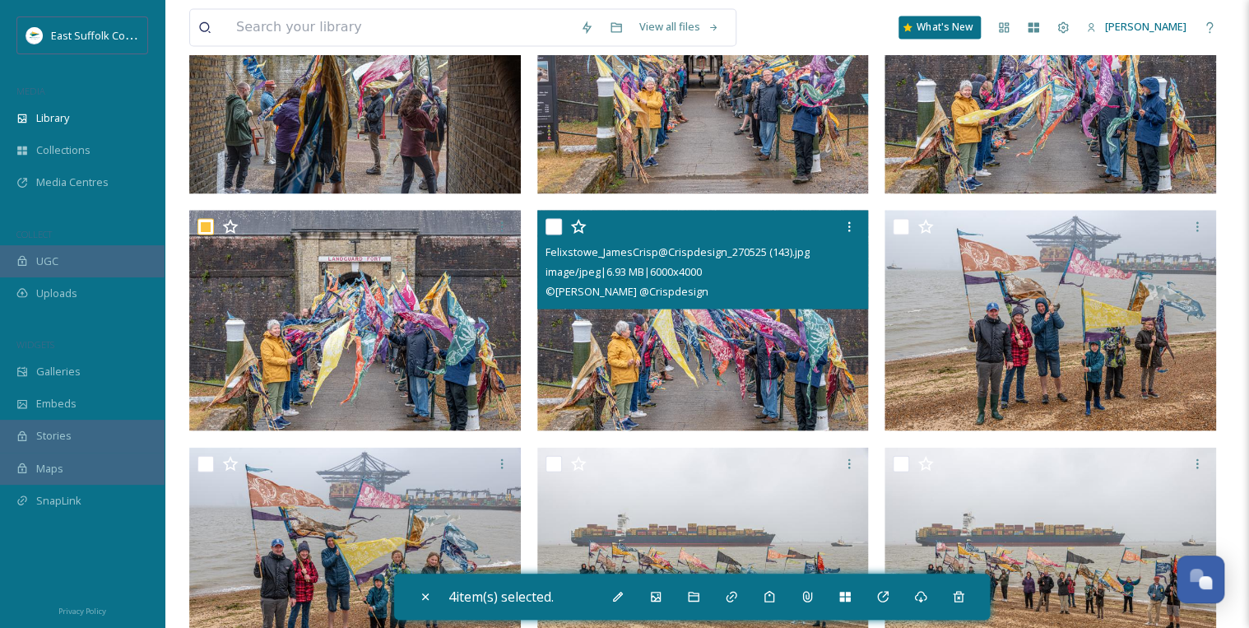
click at [549, 221] on input "checkbox" at bounding box center [553, 226] width 16 height 16
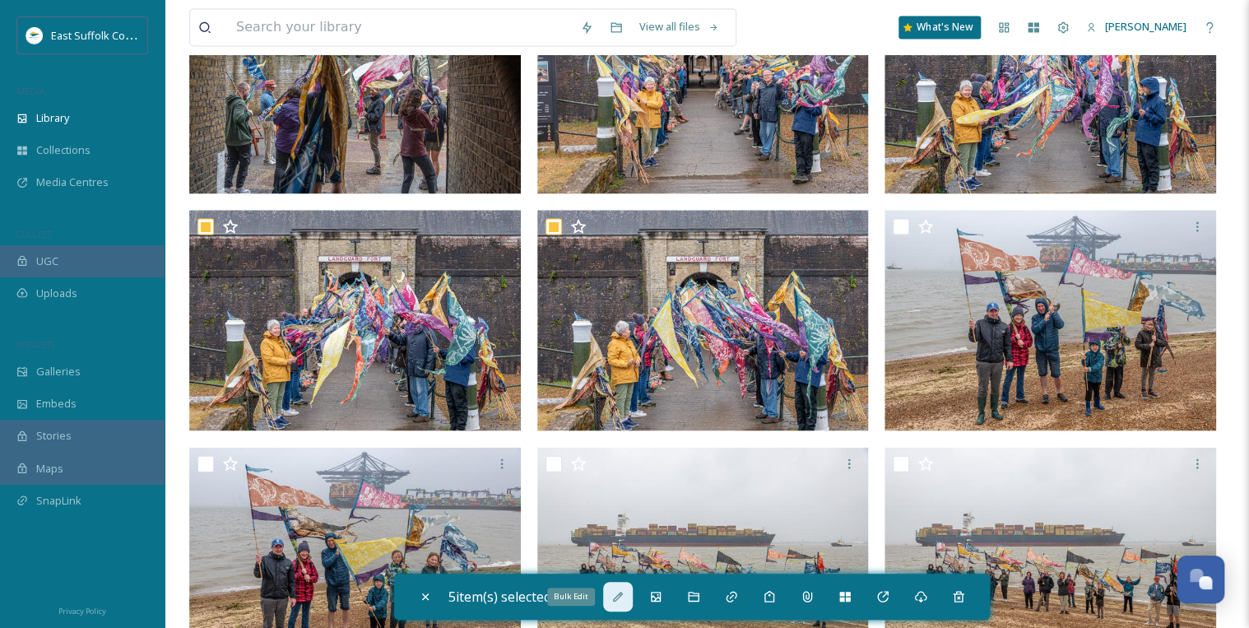
click at [610, 586] on div "Bulk Edit" at bounding box center [618, 596] width 30 height 30
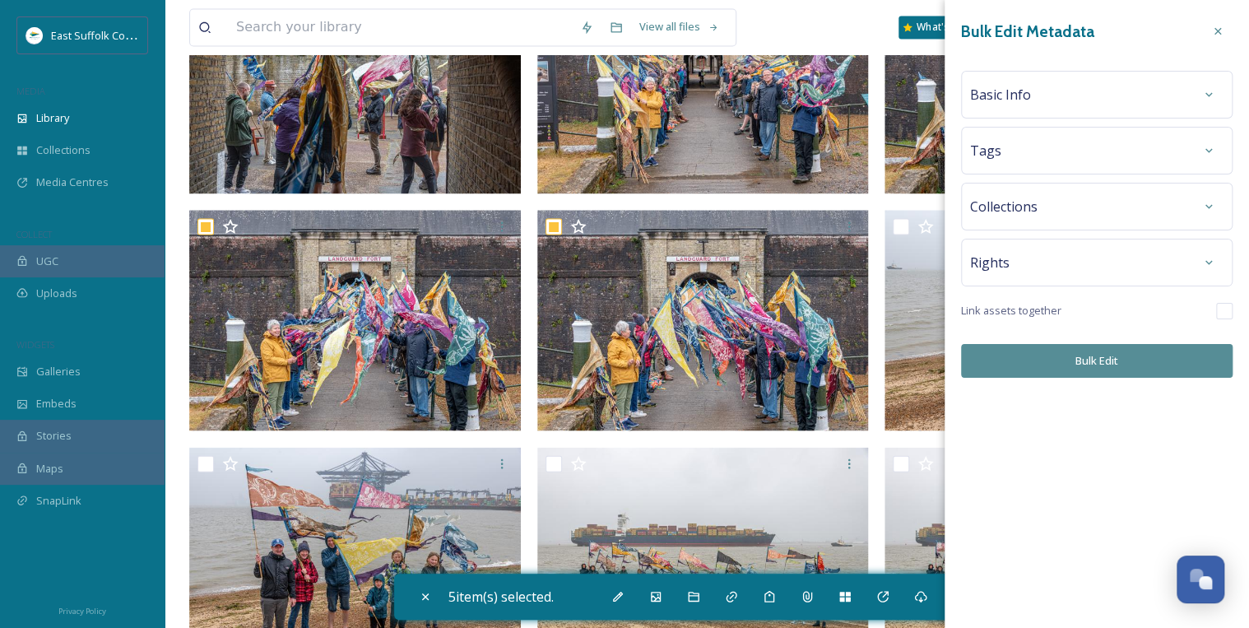
click at [1186, 152] on div "Tags" at bounding box center [1096, 151] width 253 height 30
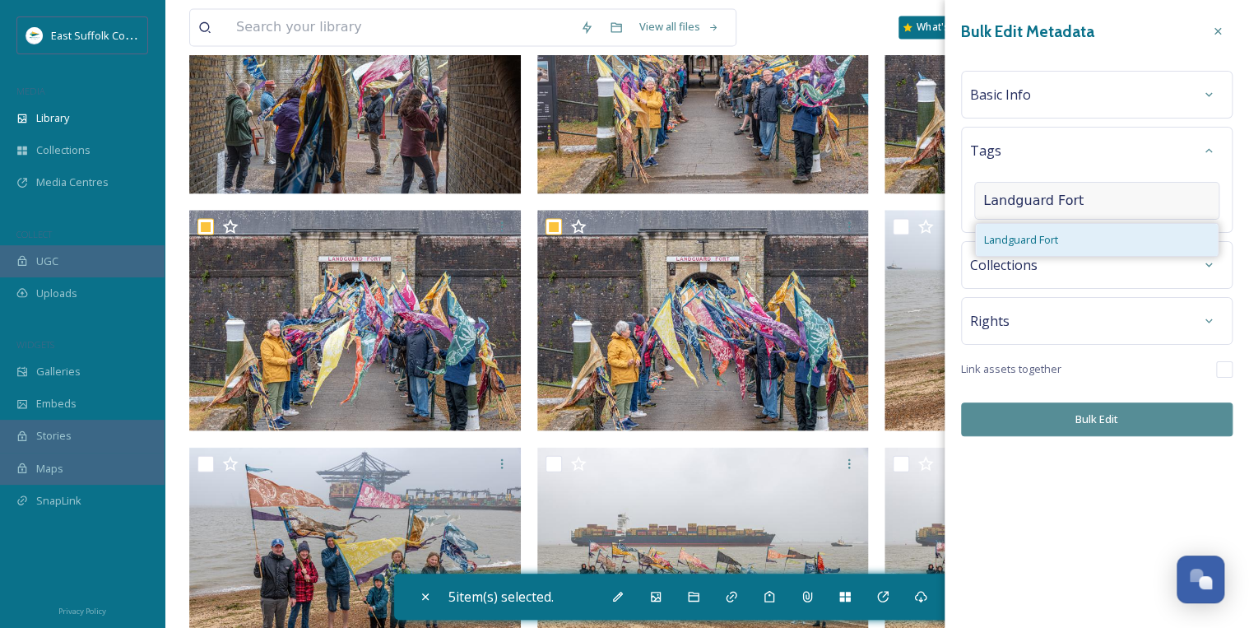
click at [1066, 242] on div "Landguard Fort" at bounding box center [1096, 240] width 242 height 32
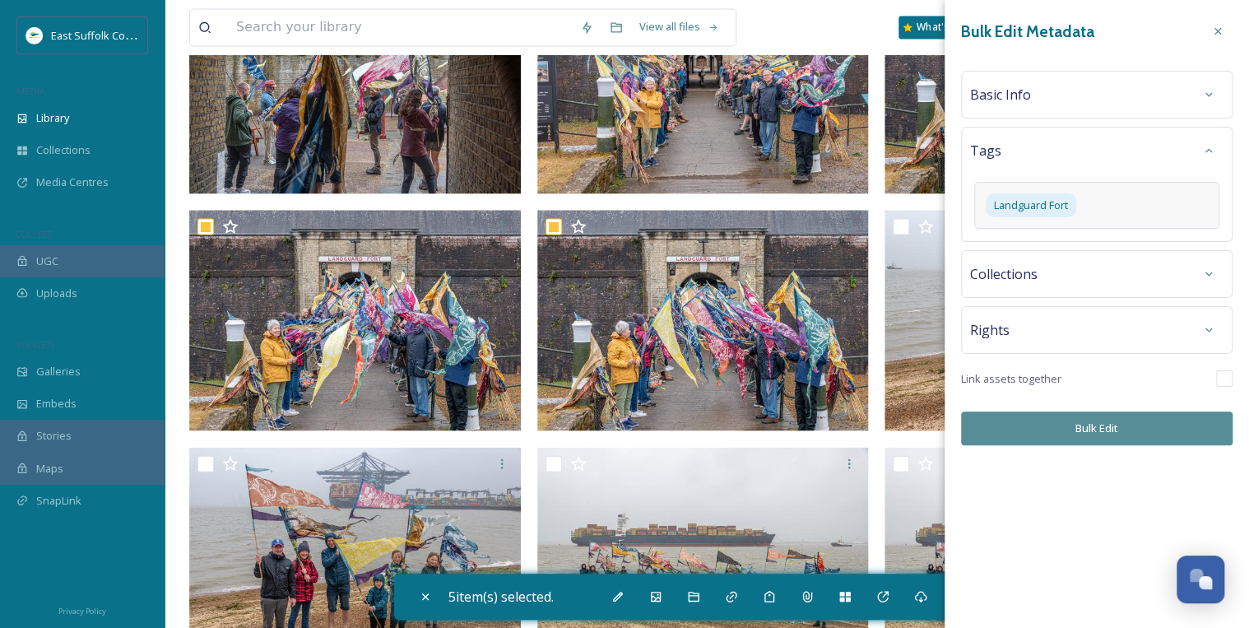
click at [1096, 447] on div "Bulk Edit Metadata Basic Info Tags Landguard Fort Collections Rights Link asset…" at bounding box center [1096, 230] width 304 height 461
click at [1096, 426] on button "Bulk Edit" at bounding box center [1096, 428] width 271 height 34
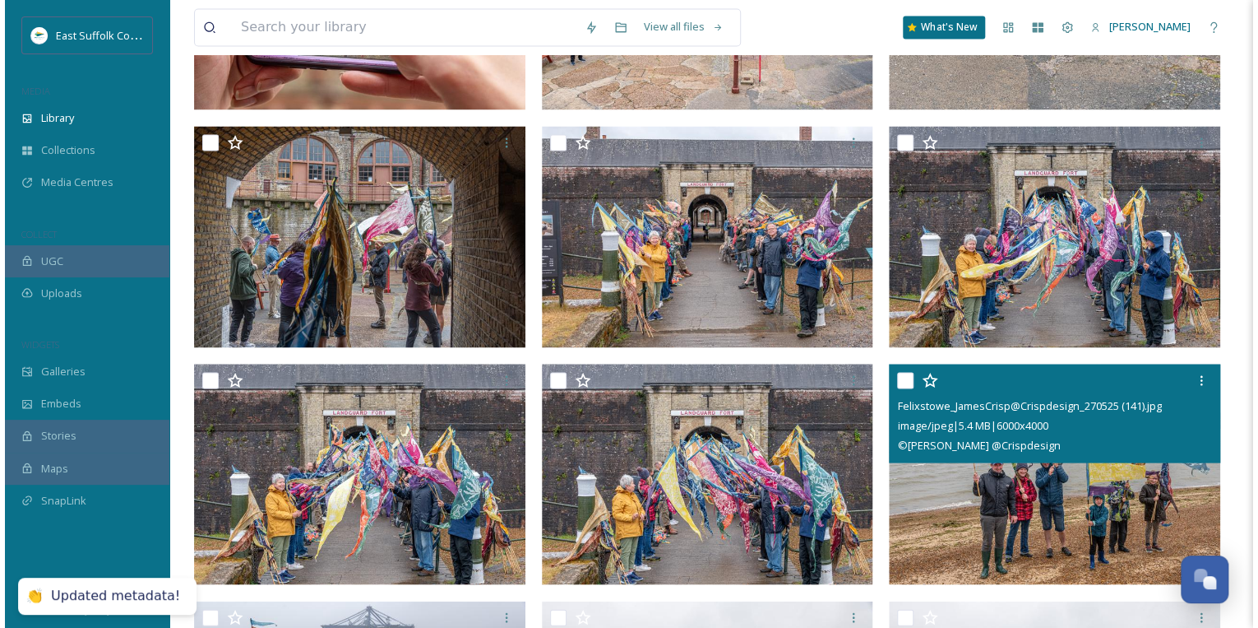
scroll to position [1320, 0]
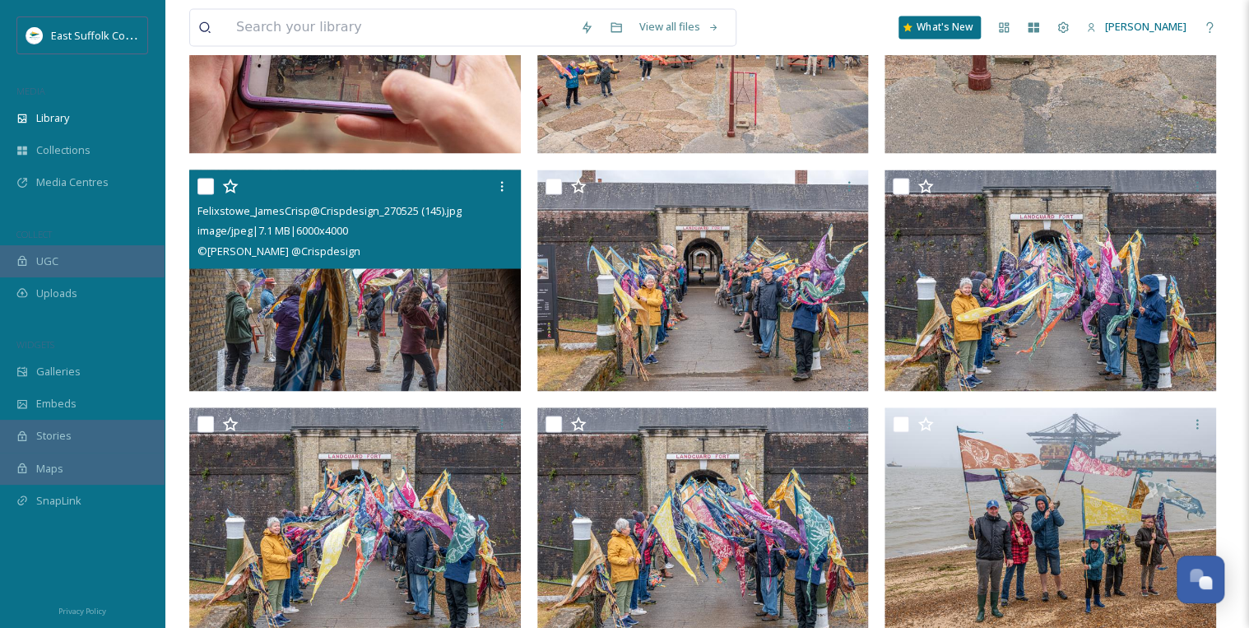
click at [352, 300] on img at bounding box center [354, 279] width 331 height 221
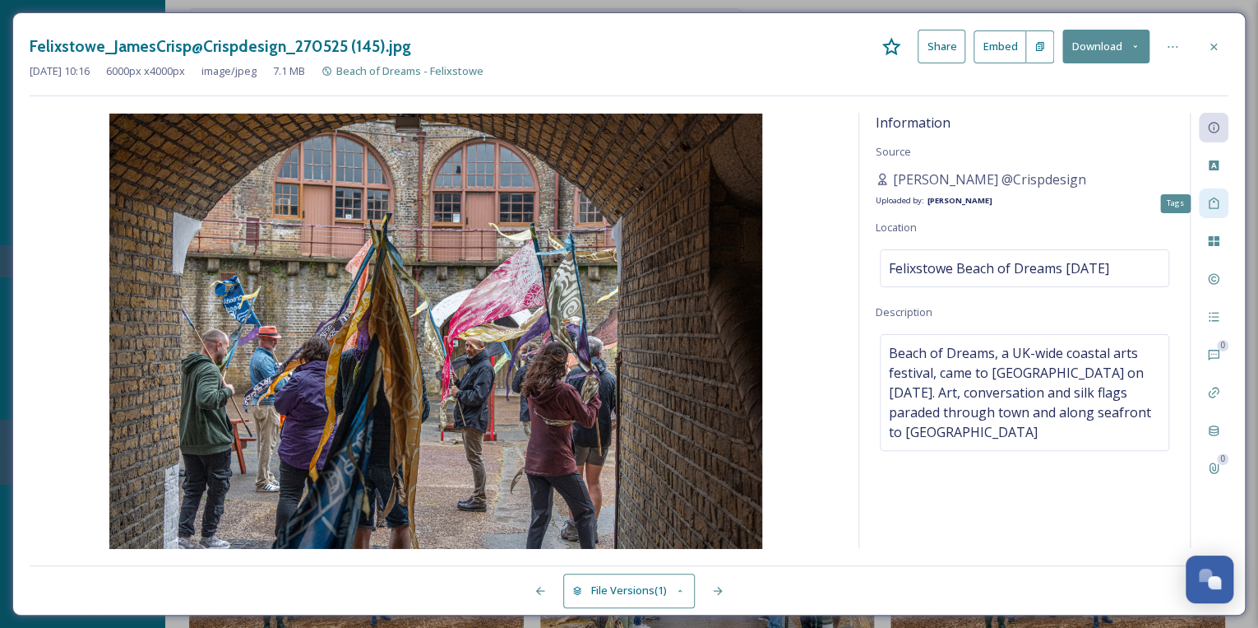
click at [1209, 197] on icon at bounding box center [1213, 203] width 13 height 13
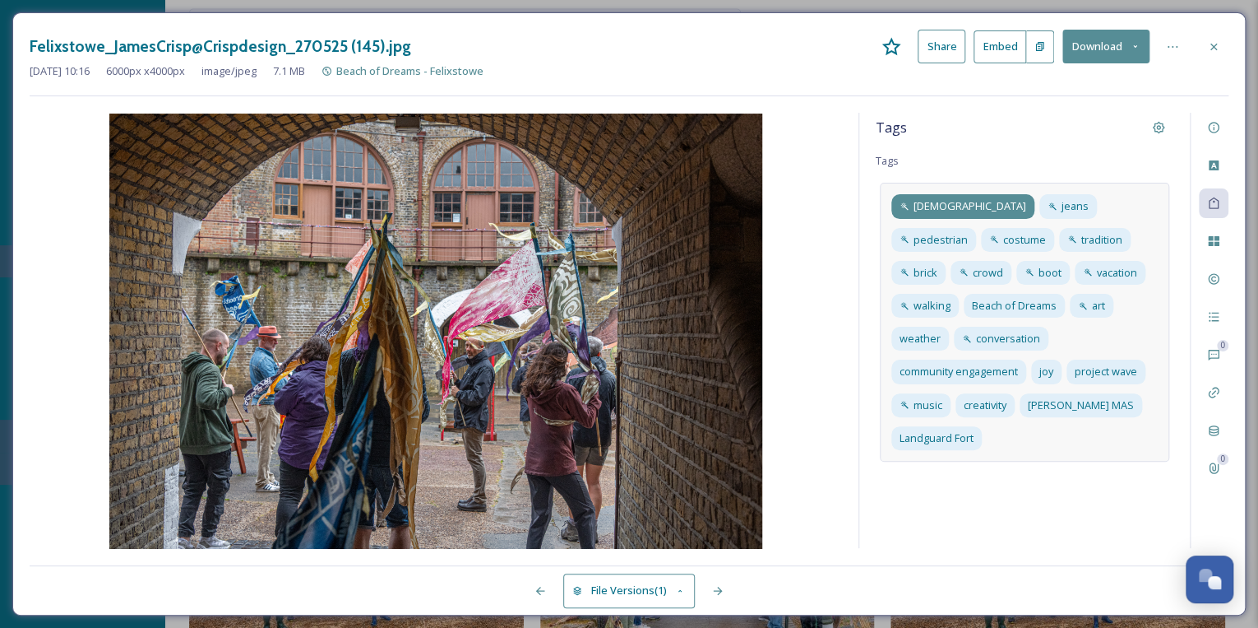
click at [945, 206] on span "[DEMOGRAPHIC_DATA]" at bounding box center [970, 206] width 113 height 16
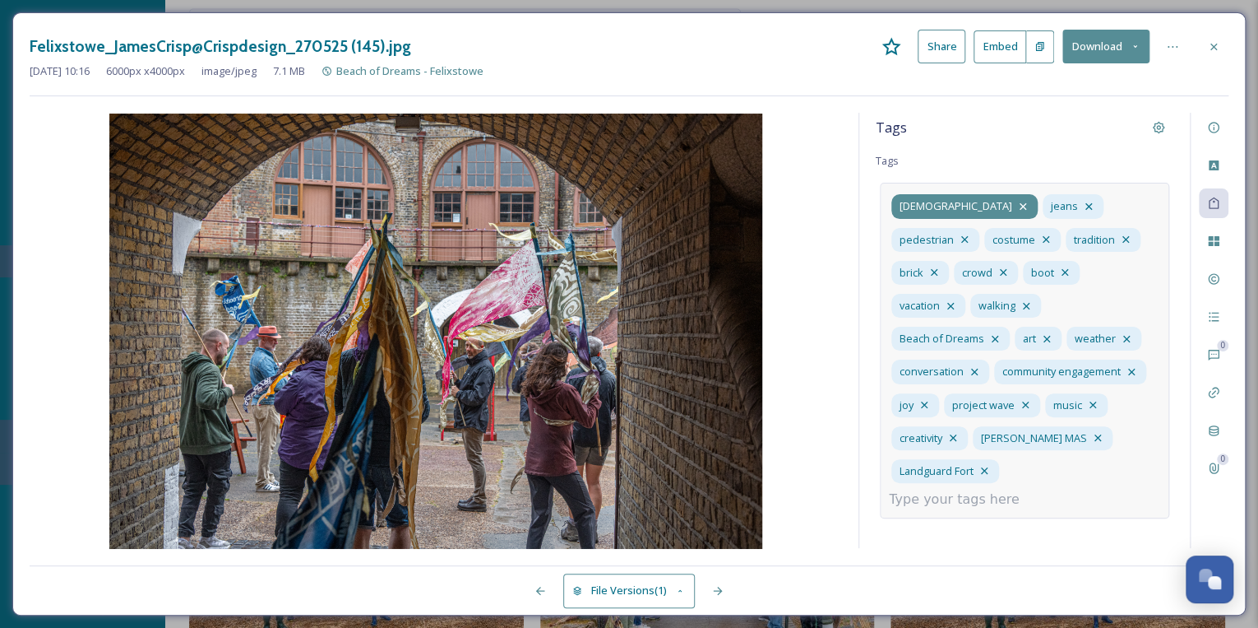
click at [1017, 202] on icon at bounding box center [1023, 206] width 13 height 13
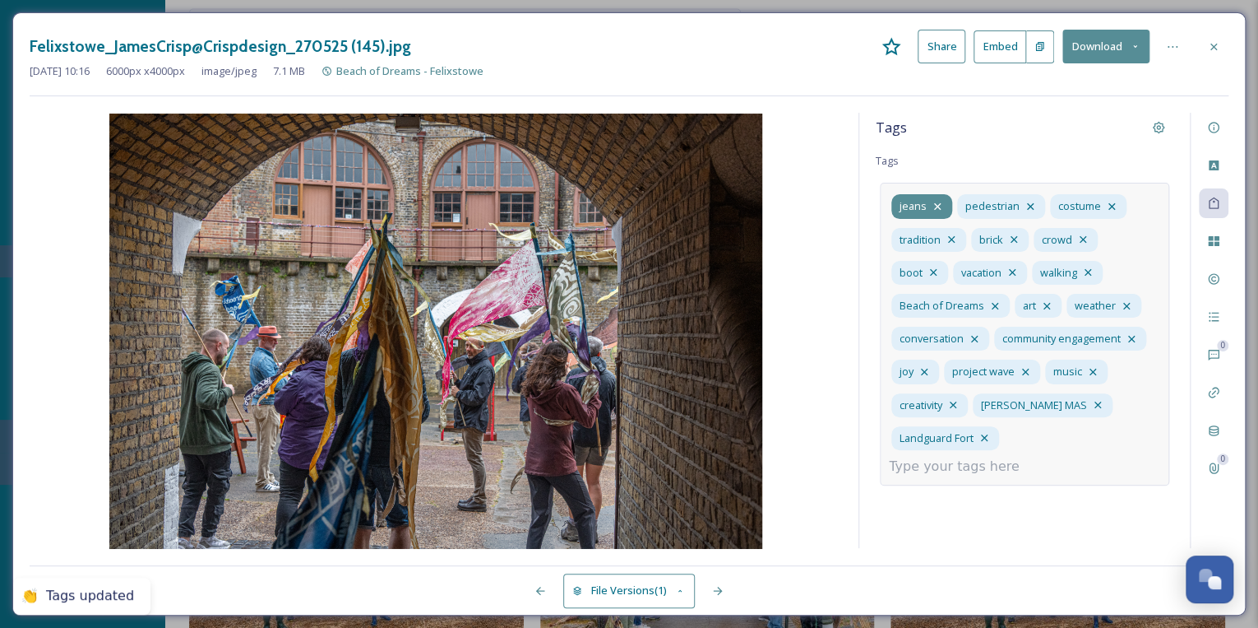
click at [935, 206] on icon at bounding box center [937, 206] width 7 height 7
click at [962, 203] on icon at bounding box center [964, 206] width 13 height 13
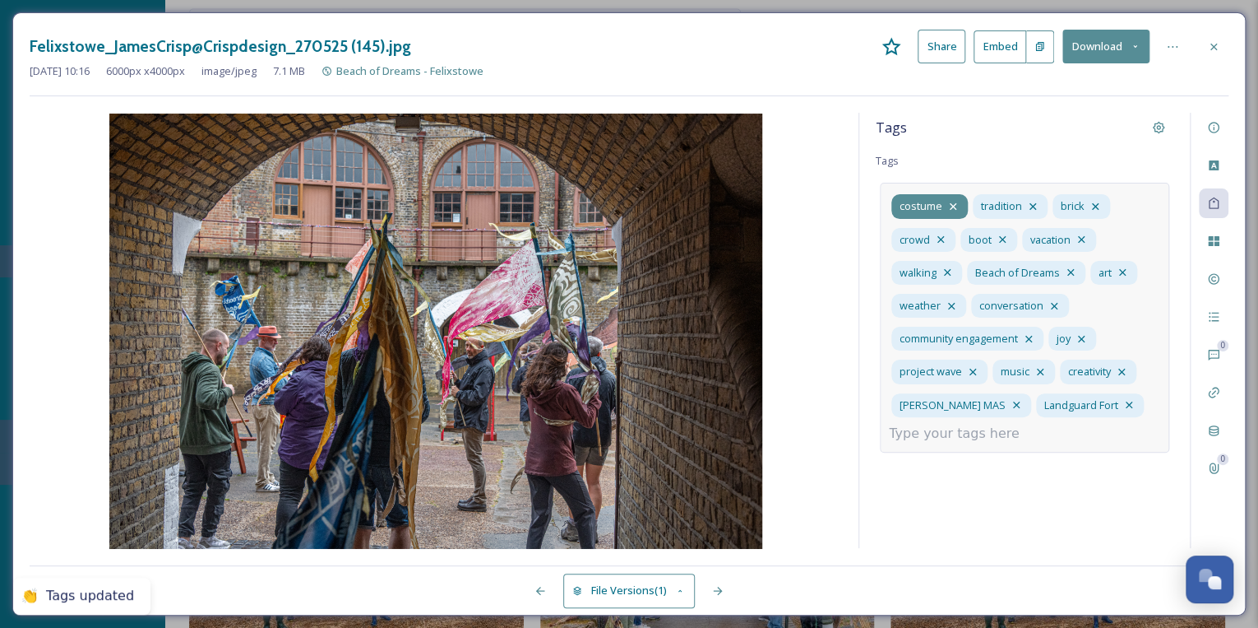
click at [952, 204] on icon at bounding box center [953, 206] width 13 height 13
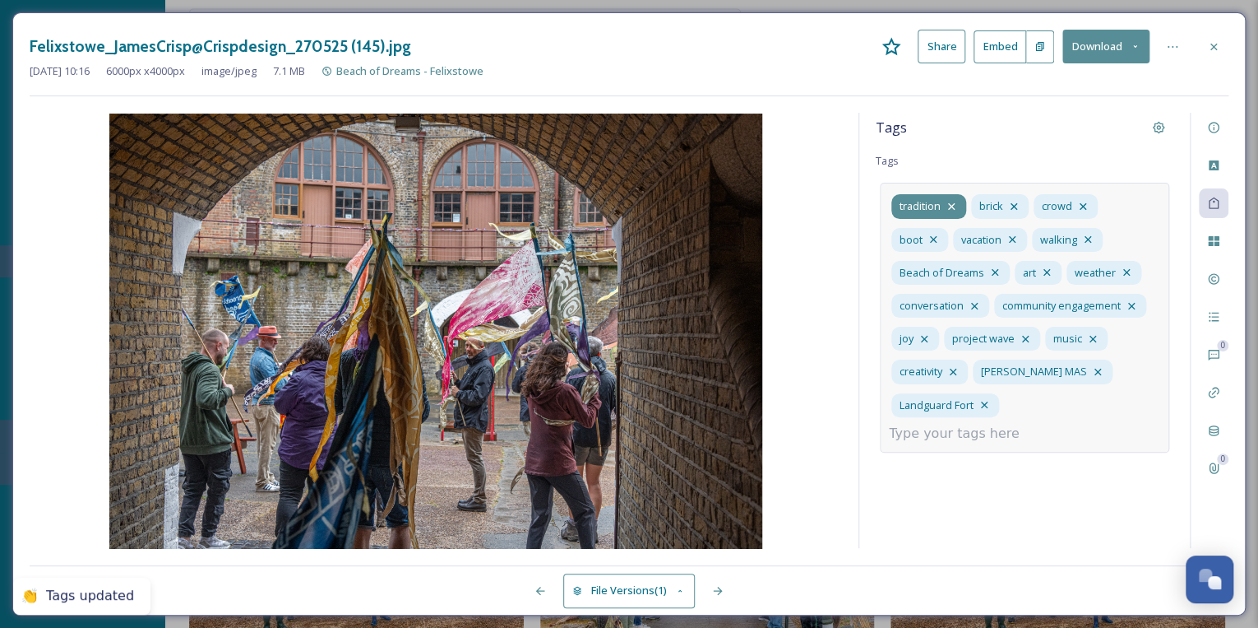
click at [952, 201] on icon at bounding box center [951, 206] width 13 height 13
click at [938, 203] on icon at bounding box center [934, 206] width 13 height 13
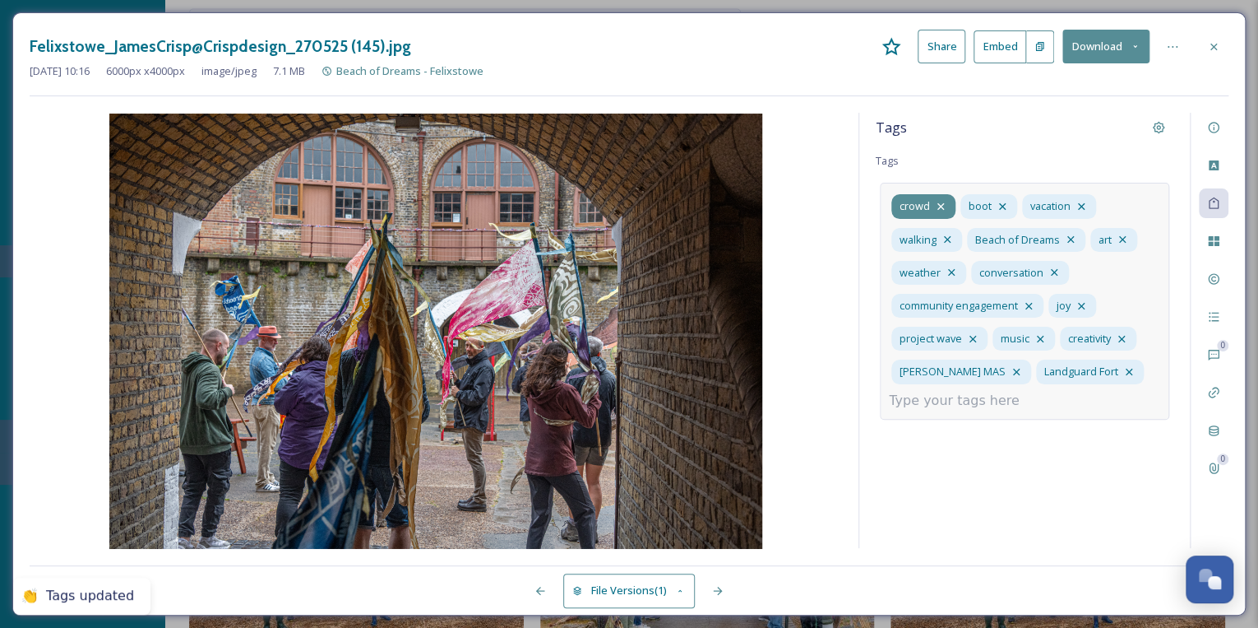
click at [942, 204] on icon at bounding box center [941, 206] width 7 height 7
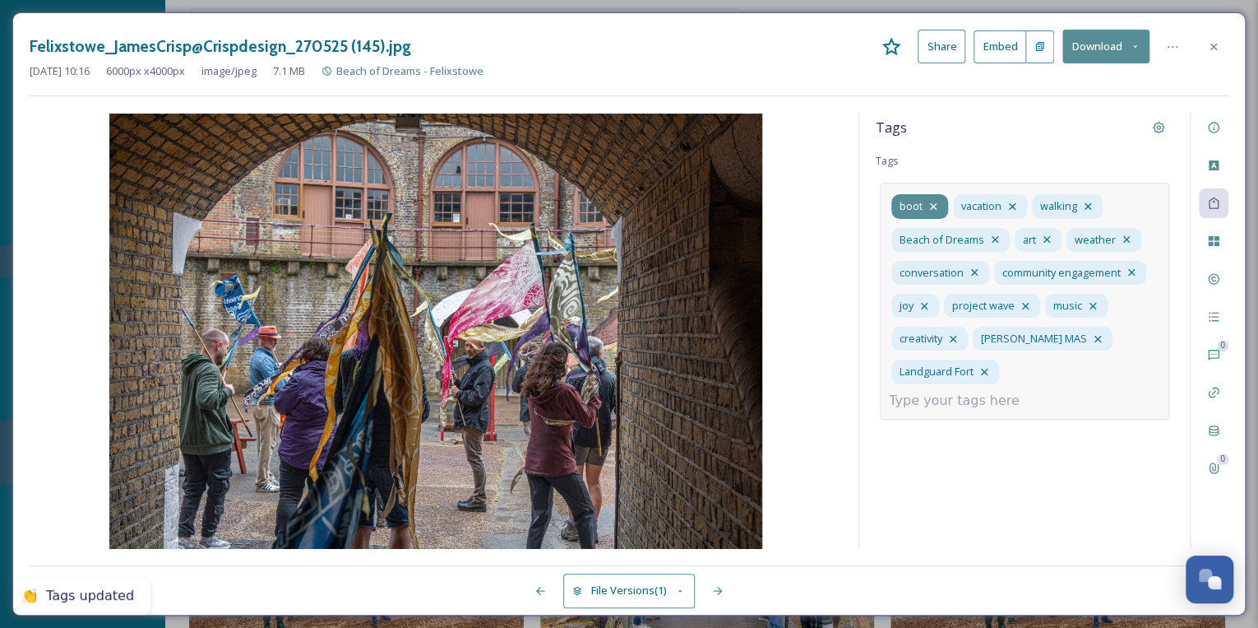
click at [932, 203] on icon at bounding box center [933, 206] width 13 height 13
click at [951, 206] on icon at bounding box center [950, 206] width 7 height 7
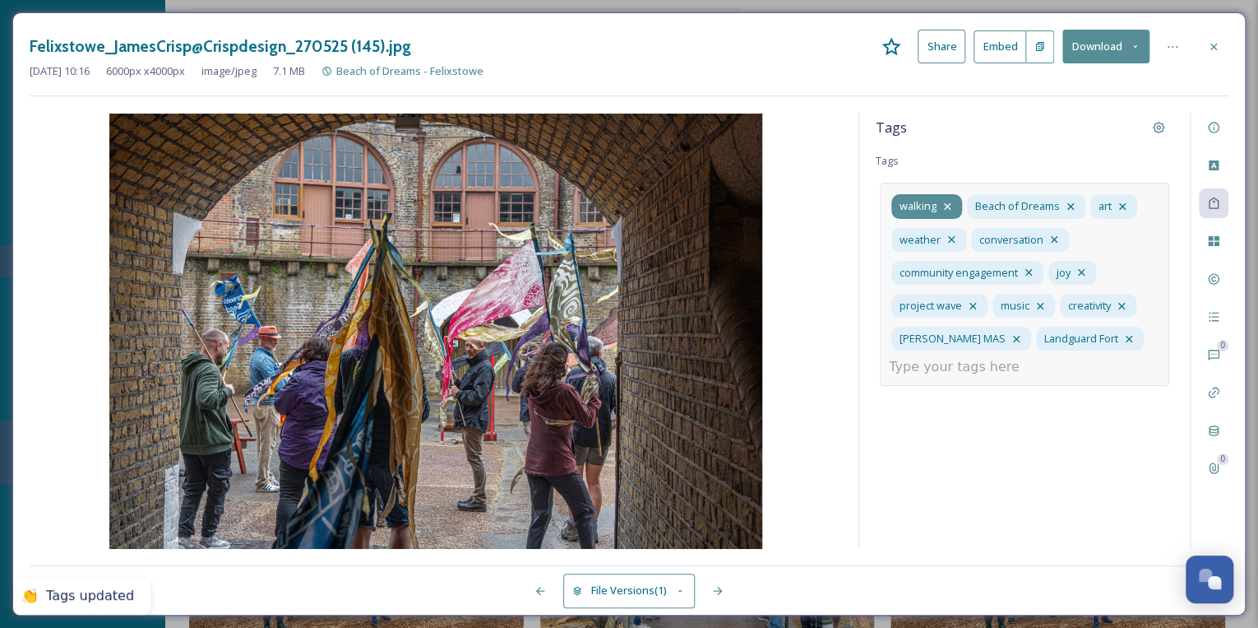
click at [947, 202] on icon at bounding box center [947, 206] width 13 height 13
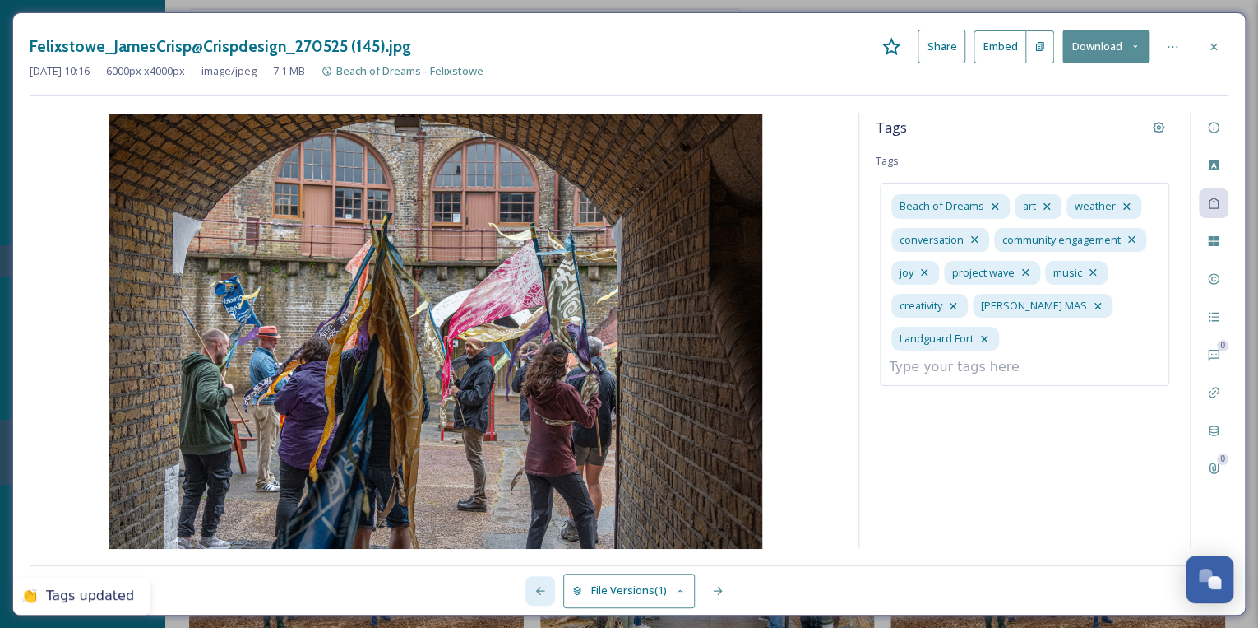
click at [538, 585] on icon at bounding box center [540, 590] width 13 height 13
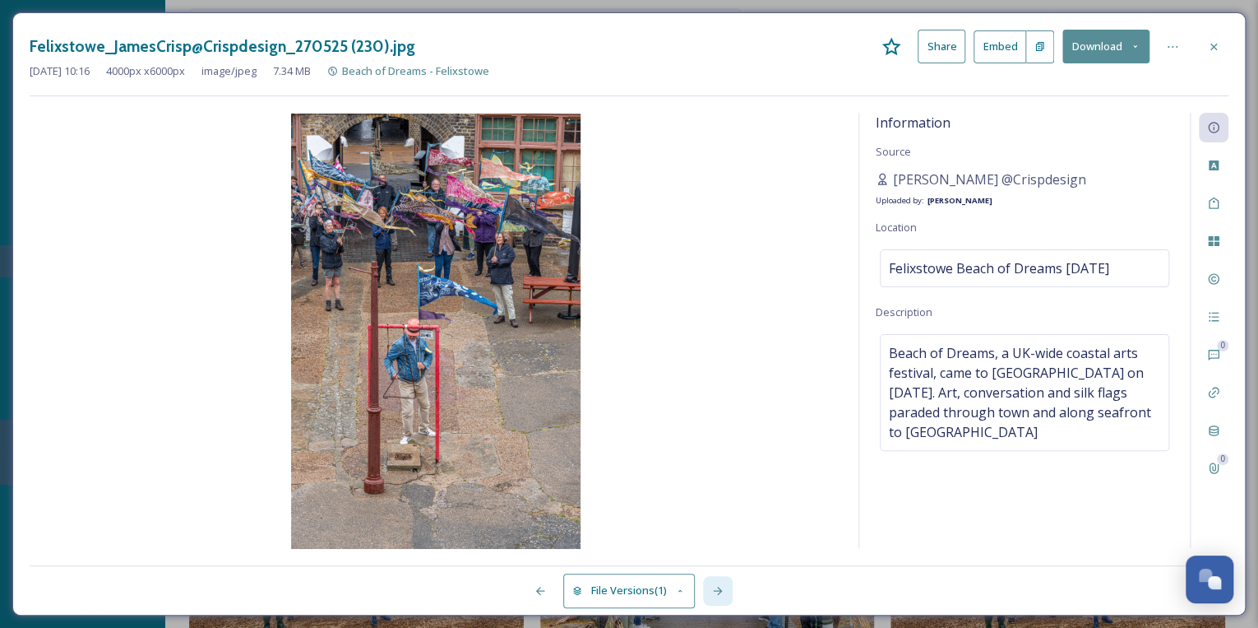
click at [721, 586] on icon at bounding box center [717, 590] width 13 height 13
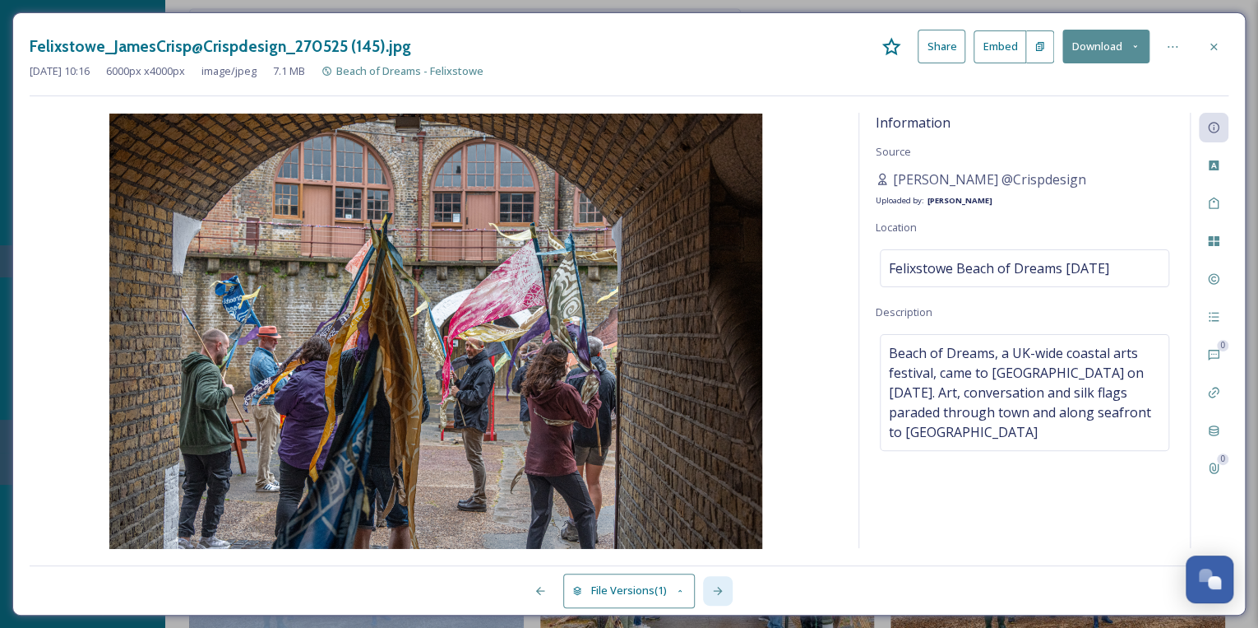
click at [722, 586] on icon at bounding box center [717, 590] width 13 height 13
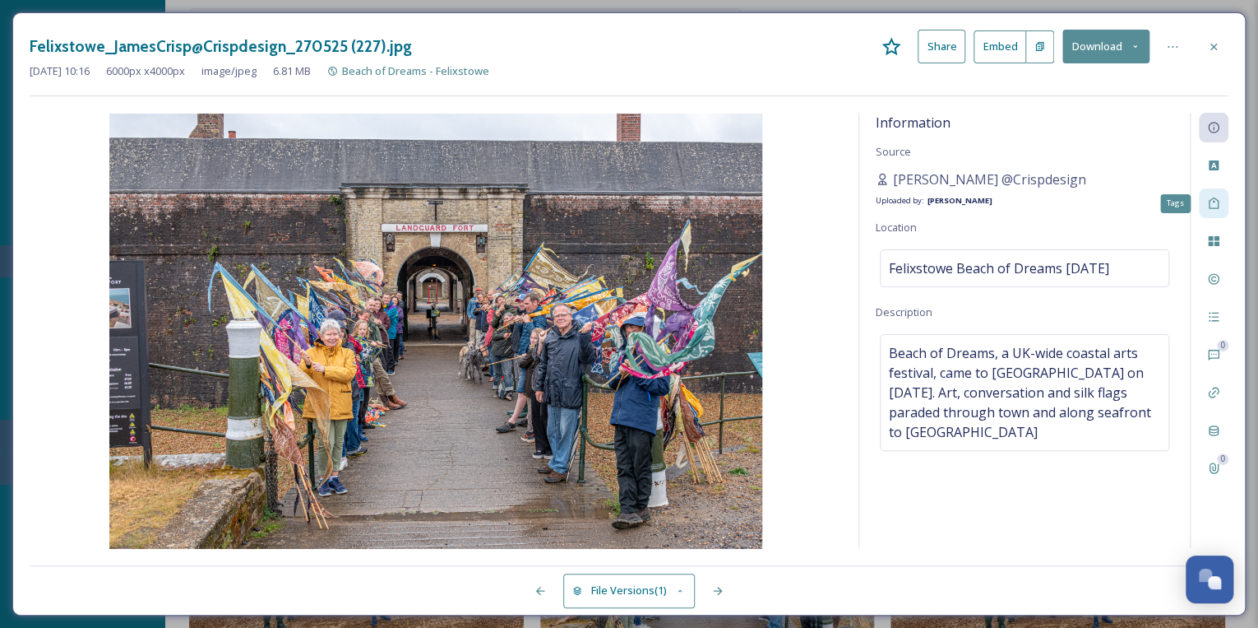
click at [1219, 197] on icon at bounding box center [1213, 203] width 13 height 13
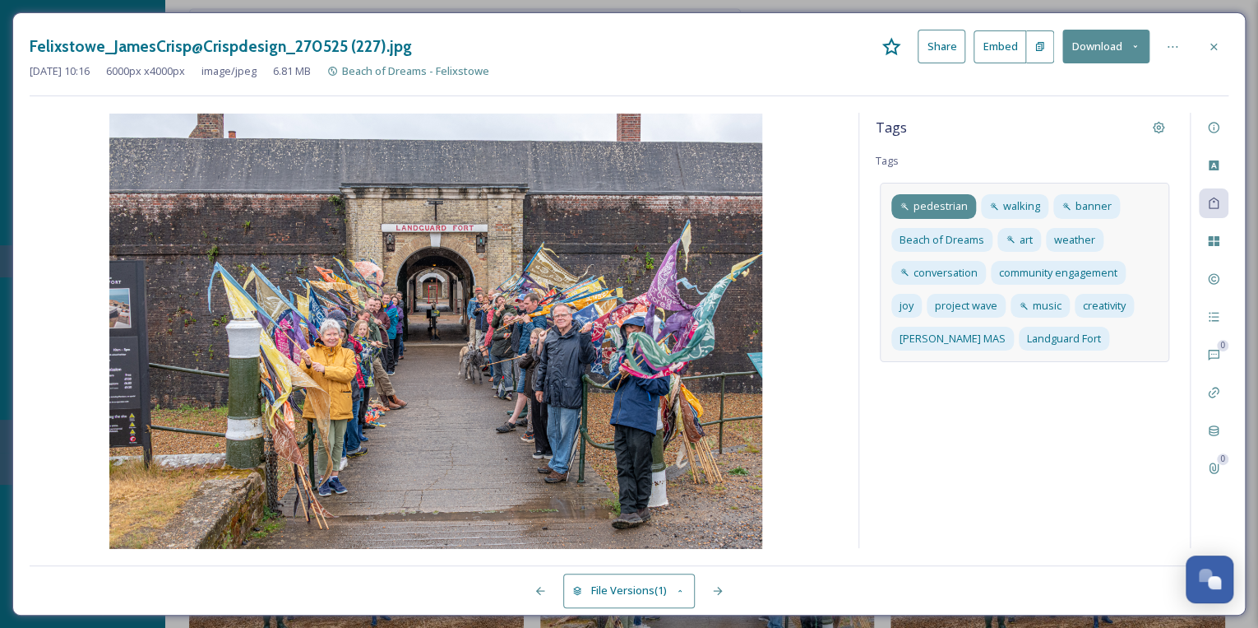
click at [934, 209] on span "pedestrian" at bounding box center [941, 206] width 54 height 16
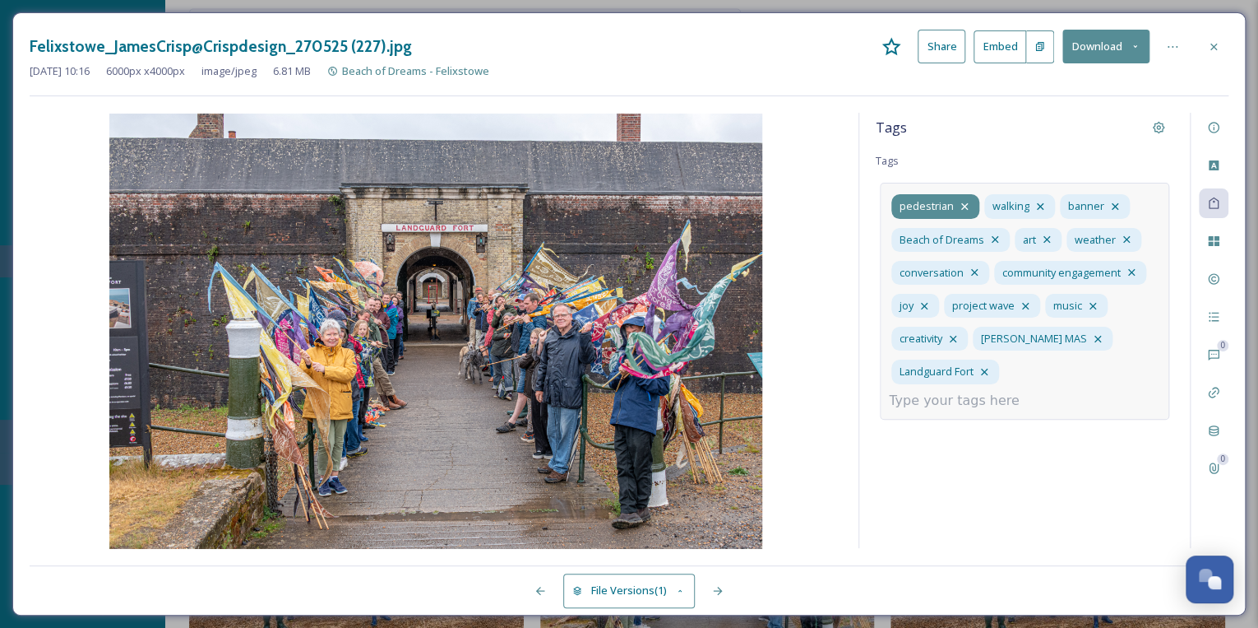
click at [961, 204] on icon at bounding box center [964, 206] width 7 height 7
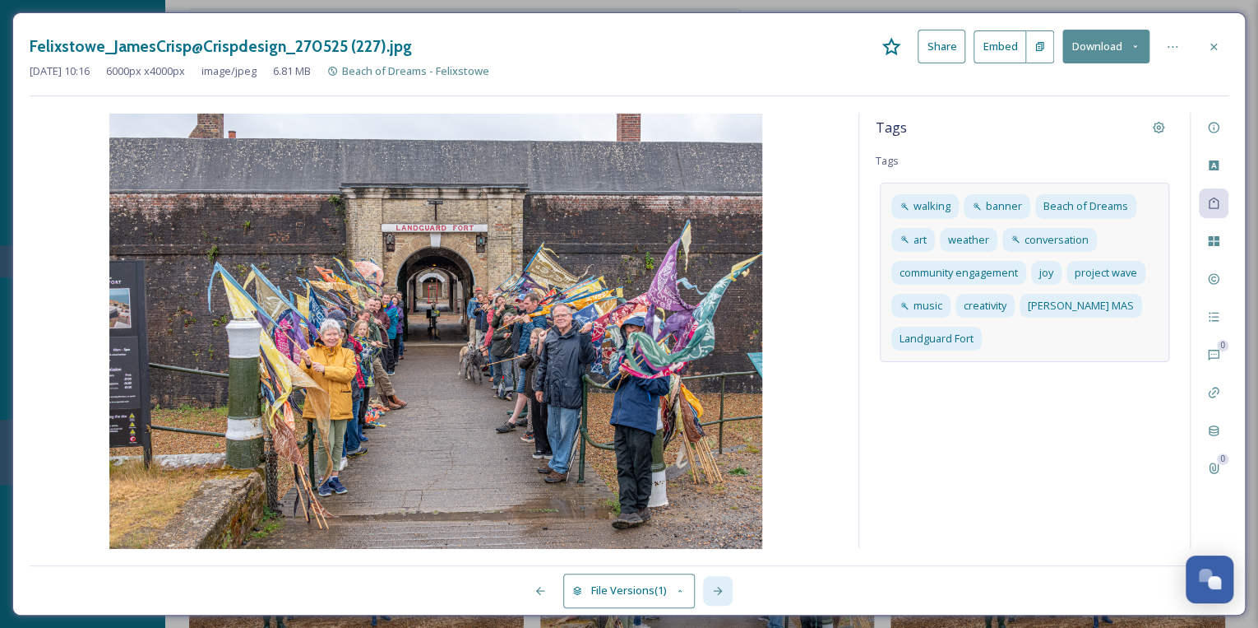
click at [718, 588] on icon at bounding box center [717, 590] width 13 height 13
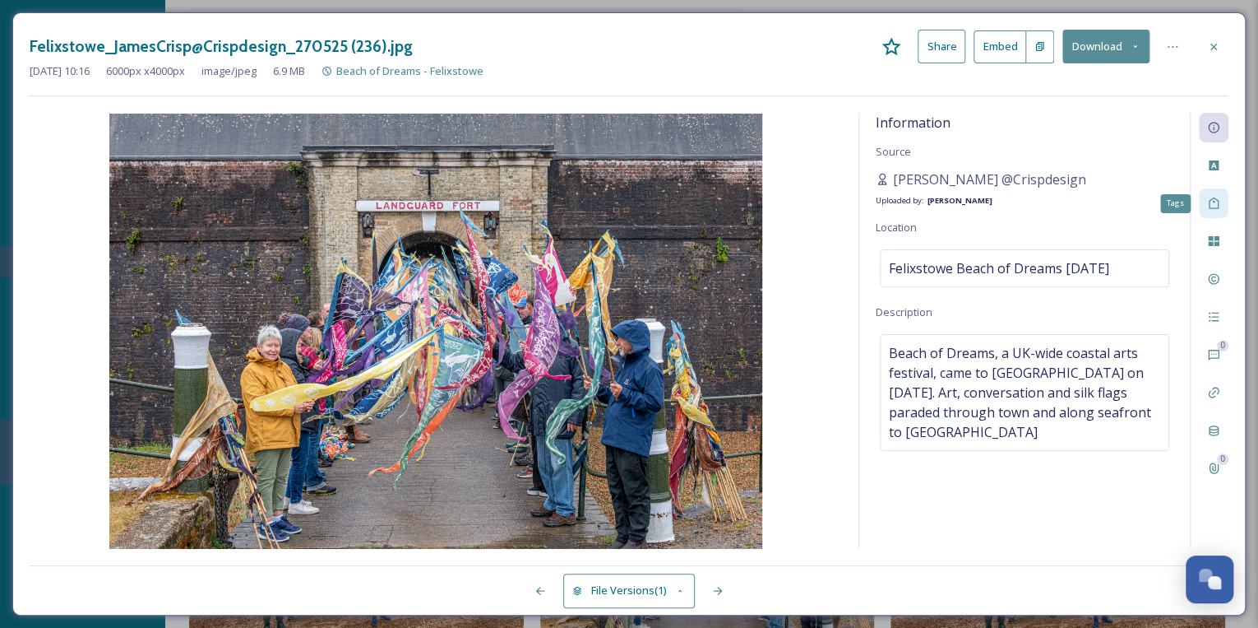
click at [1207, 203] on icon at bounding box center [1213, 203] width 13 height 13
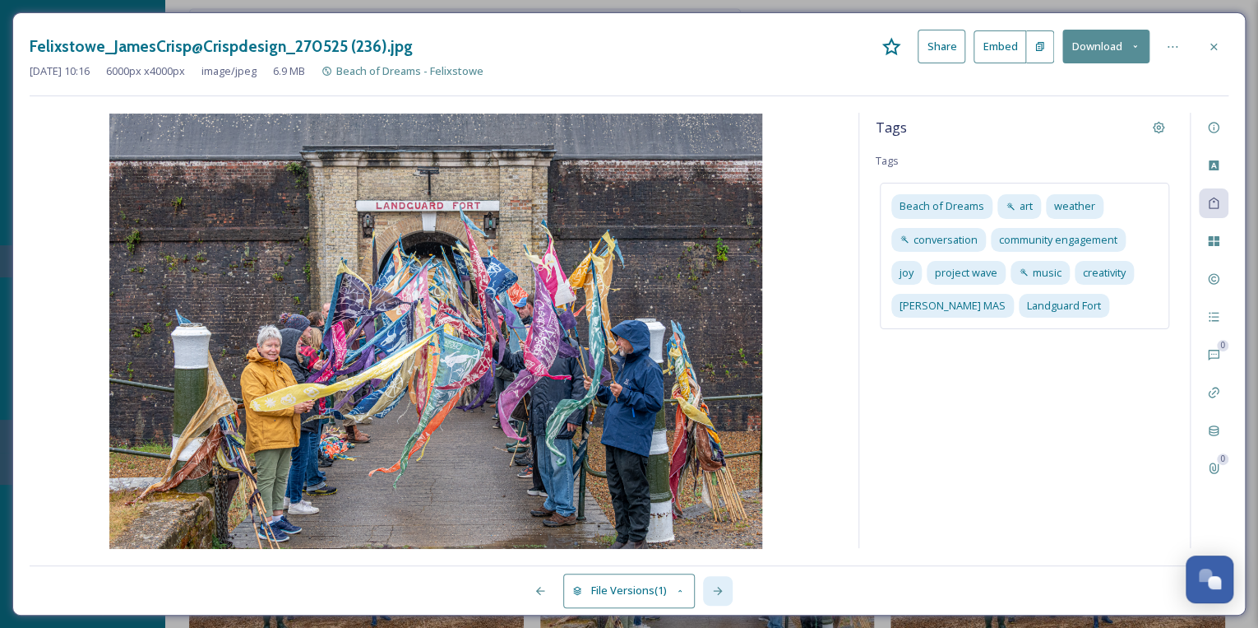
click at [720, 591] on icon at bounding box center [717, 590] width 9 height 8
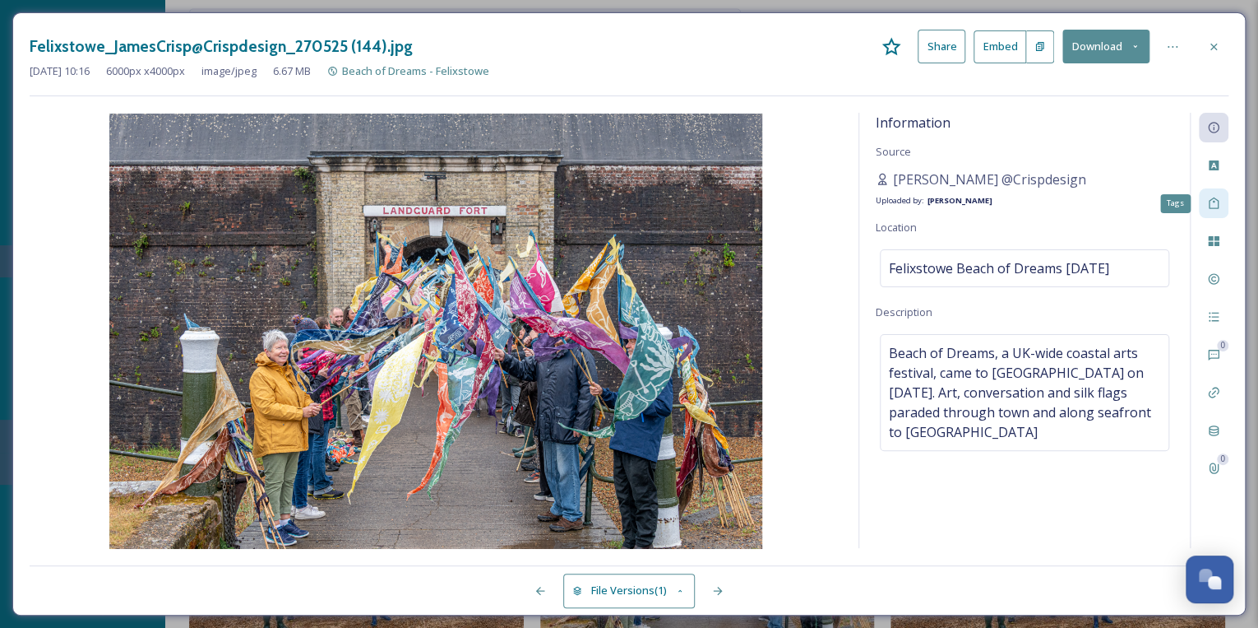
click at [1215, 203] on icon at bounding box center [1213, 203] width 13 height 13
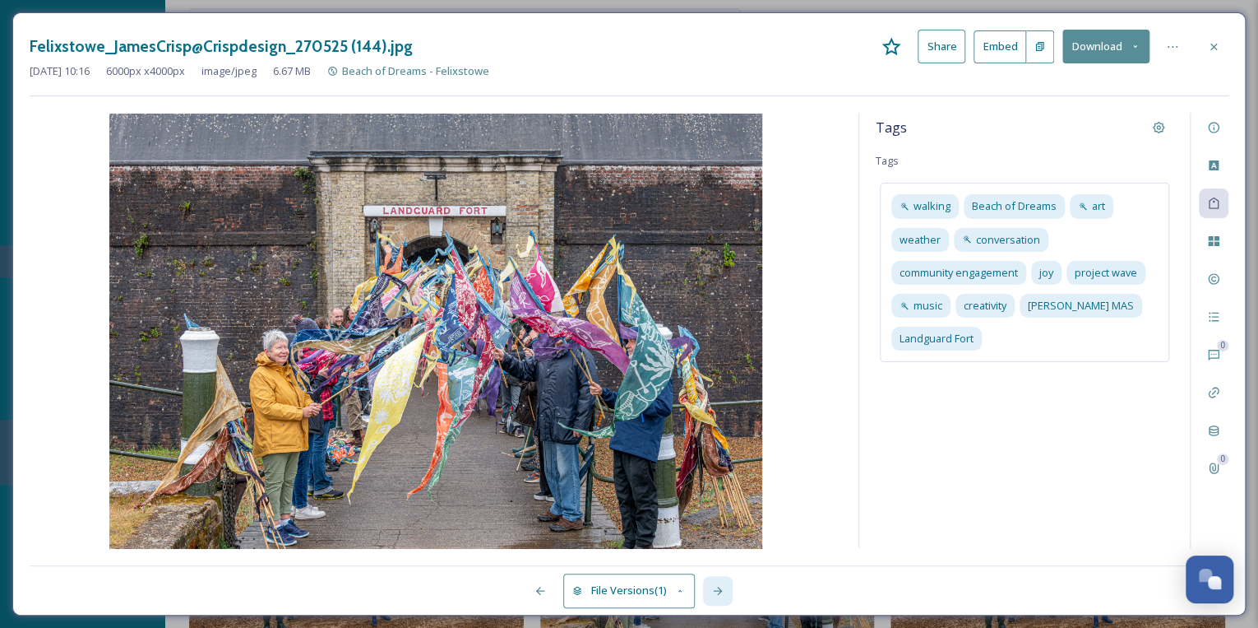
click at [714, 589] on icon at bounding box center [717, 590] width 13 height 13
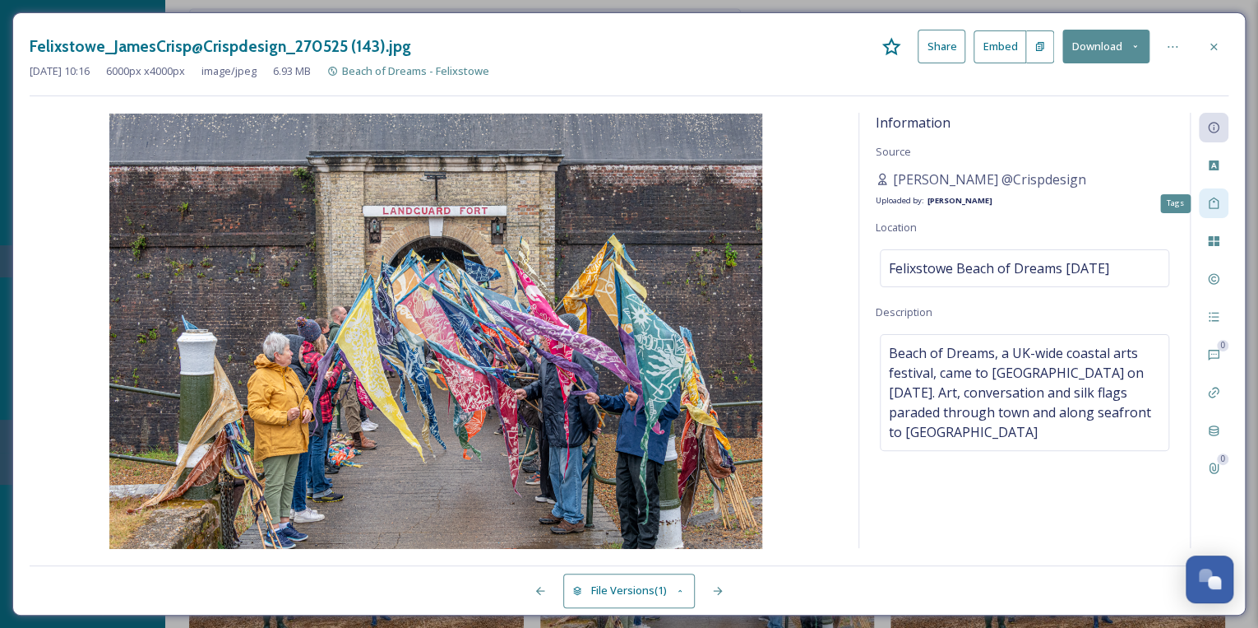
click at [1216, 203] on icon at bounding box center [1213, 203] width 13 height 13
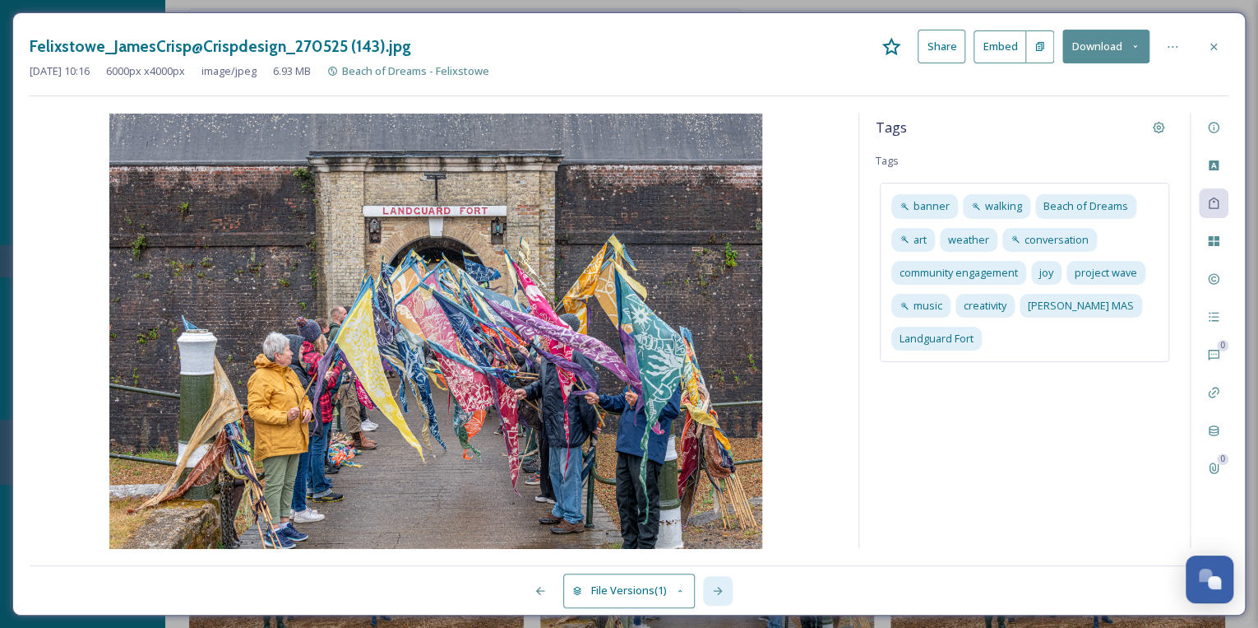
click at [711, 586] on icon at bounding box center [717, 590] width 13 height 13
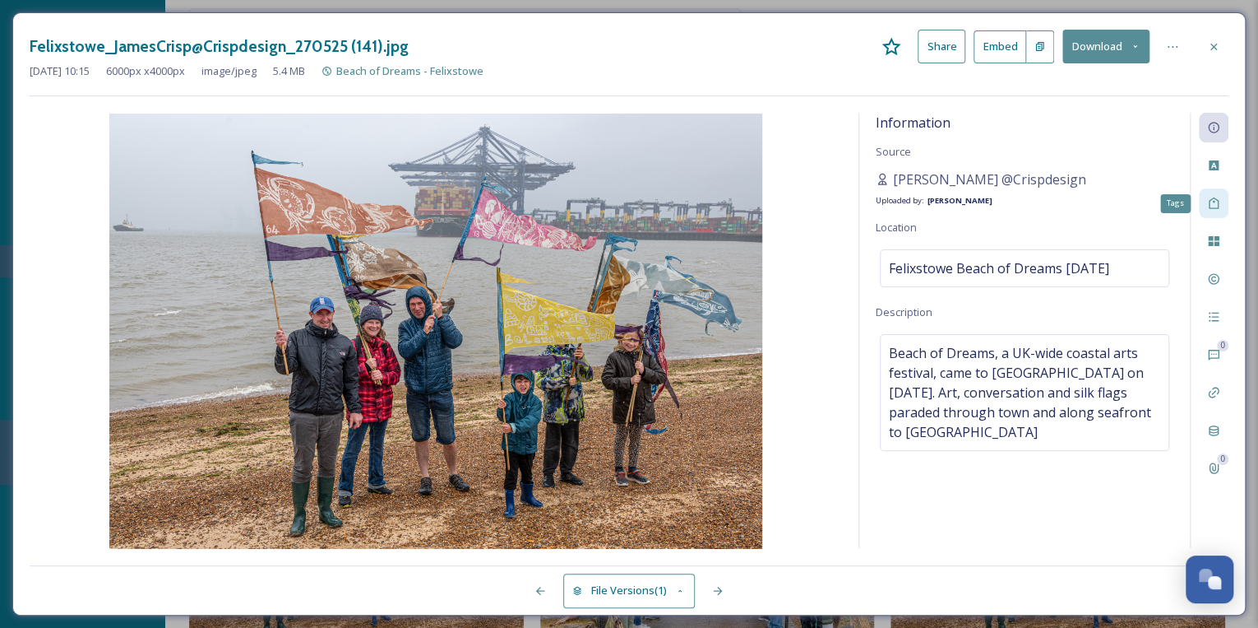
click at [1216, 206] on icon at bounding box center [1213, 203] width 13 height 13
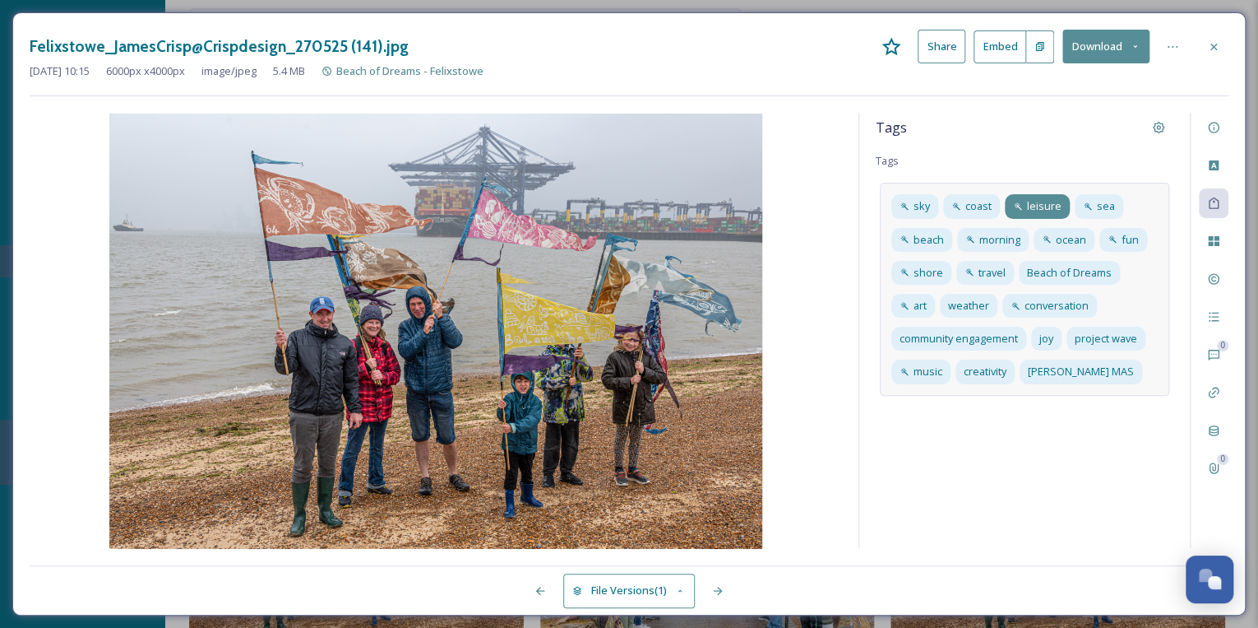
click at [1033, 205] on span "leisure" at bounding box center [1044, 206] width 35 height 16
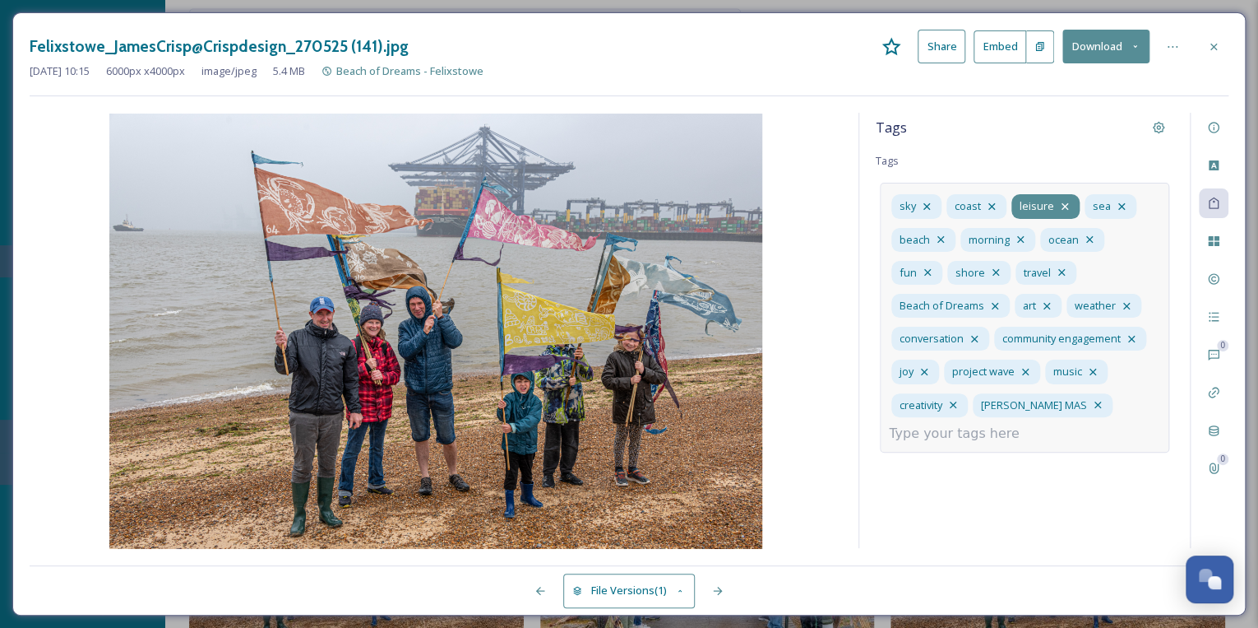
click at [1061, 204] on icon at bounding box center [1065, 206] width 13 height 13
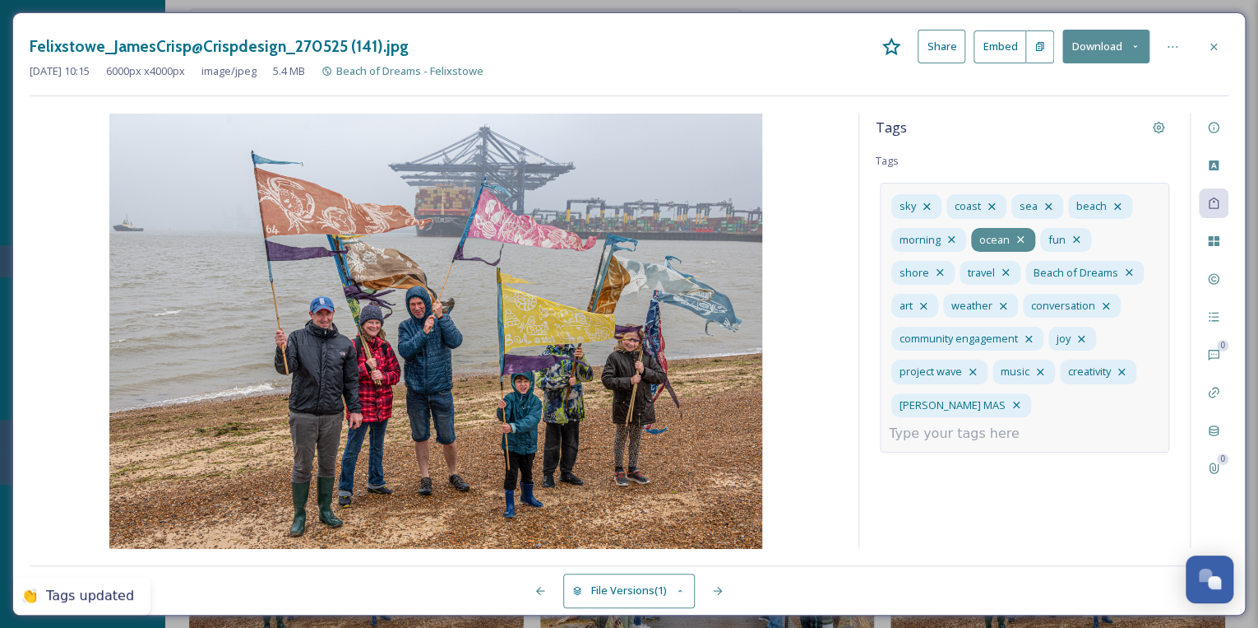
click at [1020, 235] on icon at bounding box center [1020, 239] width 13 height 13
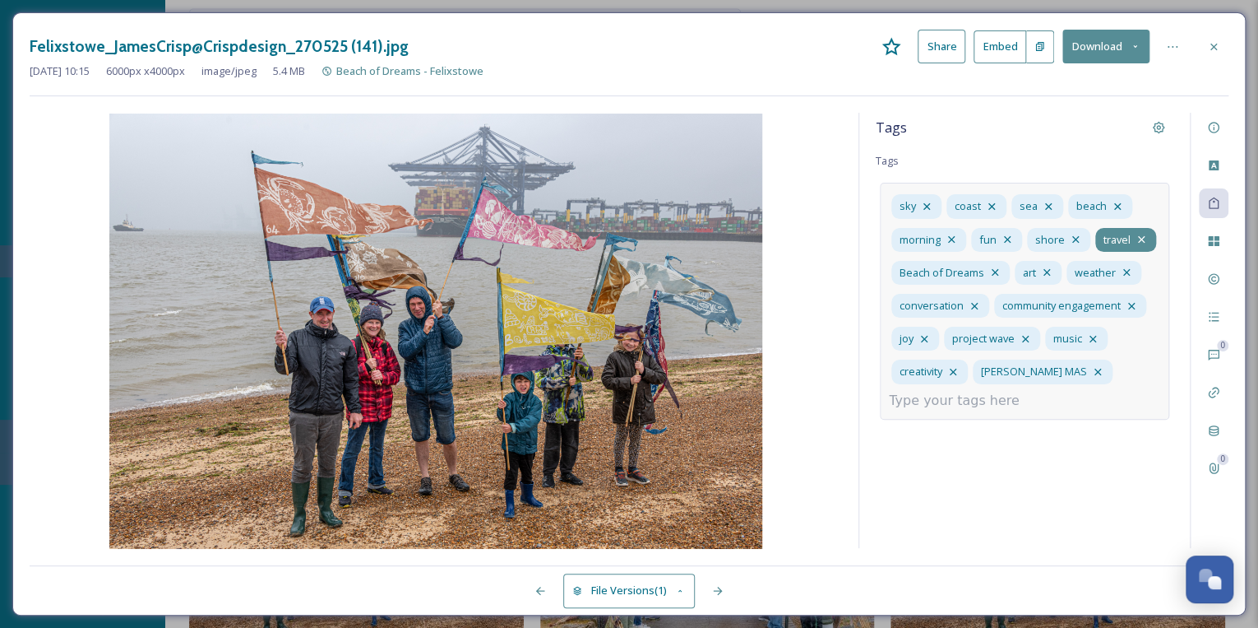
click at [1139, 234] on icon at bounding box center [1141, 239] width 13 height 13
click at [938, 399] on input at bounding box center [971, 401] width 164 height 20
click at [951, 504] on span "Landguard Point" at bounding box center [930, 504] width 81 height 16
click at [1039, 424] on input at bounding box center [971, 434] width 164 height 20
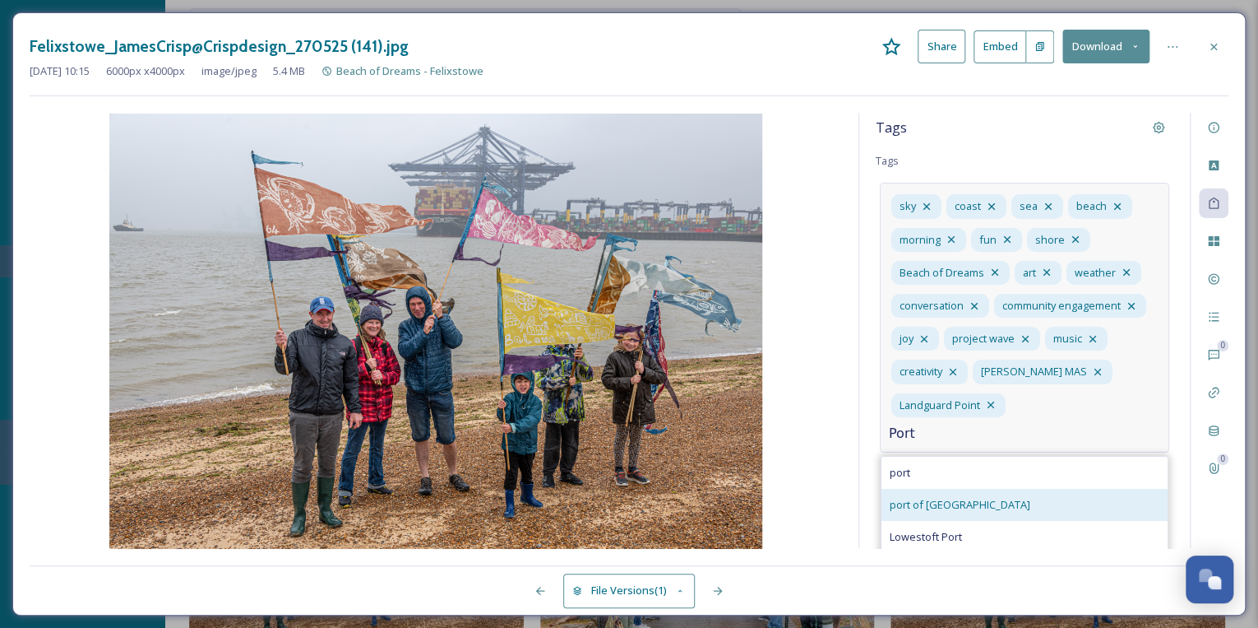
click at [976, 507] on span "port of [GEOGRAPHIC_DATA]" at bounding box center [960, 505] width 141 height 16
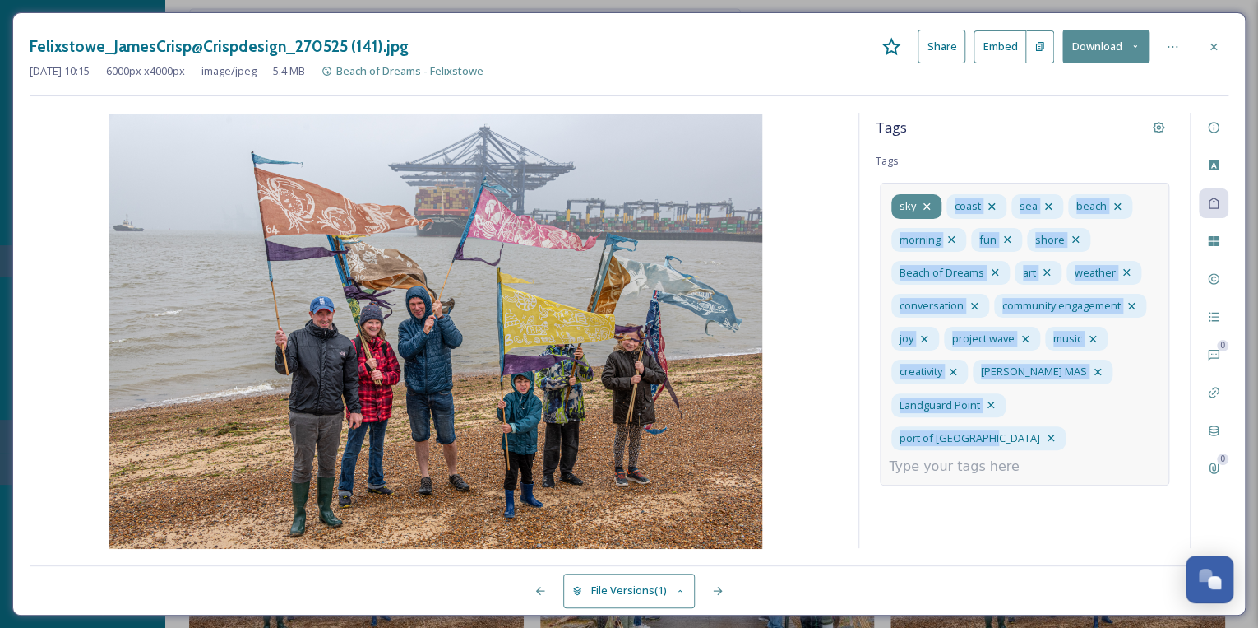
drag, startPoint x: 1112, startPoint y: 410, endPoint x: 915, endPoint y: 203, distance: 286.2
click at [915, 203] on div "[GEOGRAPHIC_DATA] morning fun shore Beach of Dreams art weather conversation co…" at bounding box center [1025, 334] width 290 height 303
drag, startPoint x: 915, startPoint y: 203, endPoint x: 939, endPoint y: 227, distance: 34.3
copy div "[GEOGRAPHIC_DATA] morning fun shore Beach of Dreams art weather conversation co…"
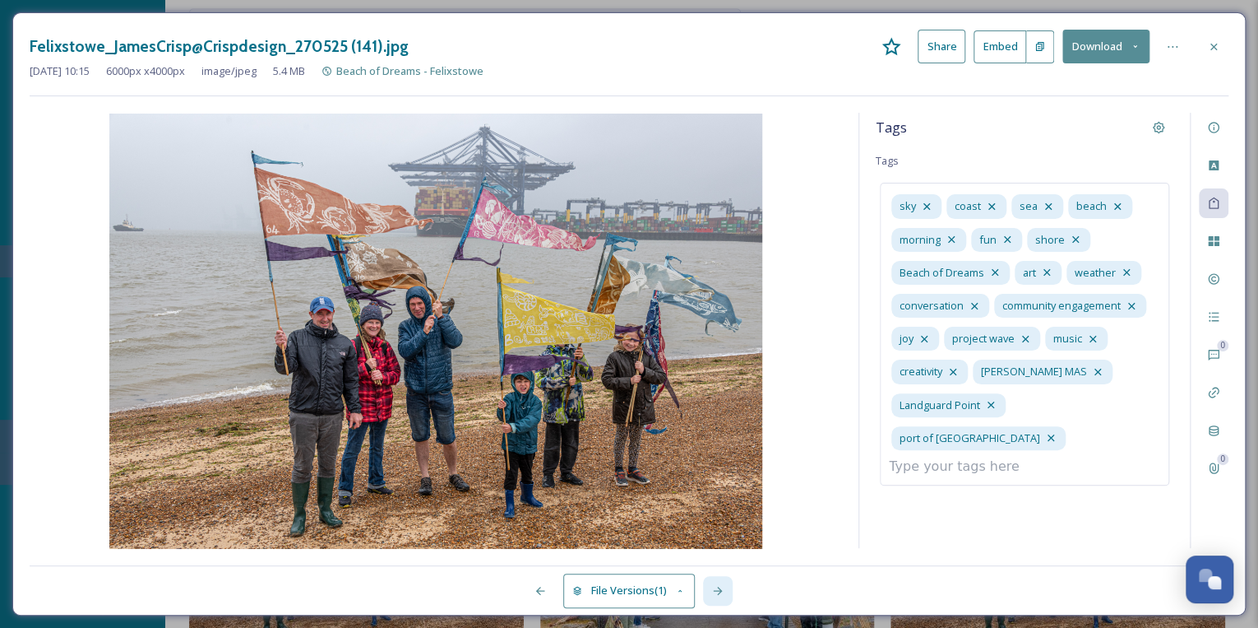
click at [720, 591] on icon at bounding box center [717, 590] width 9 height 8
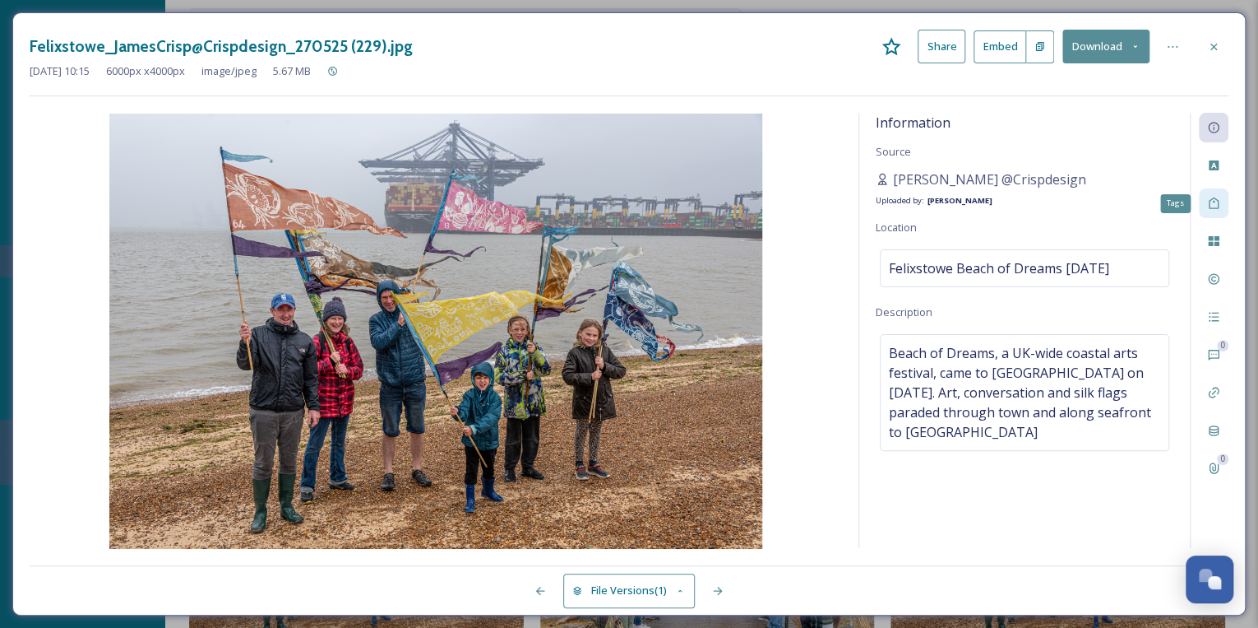
click at [1213, 205] on icon at bounding box center [1213, 203] width 13 height 13
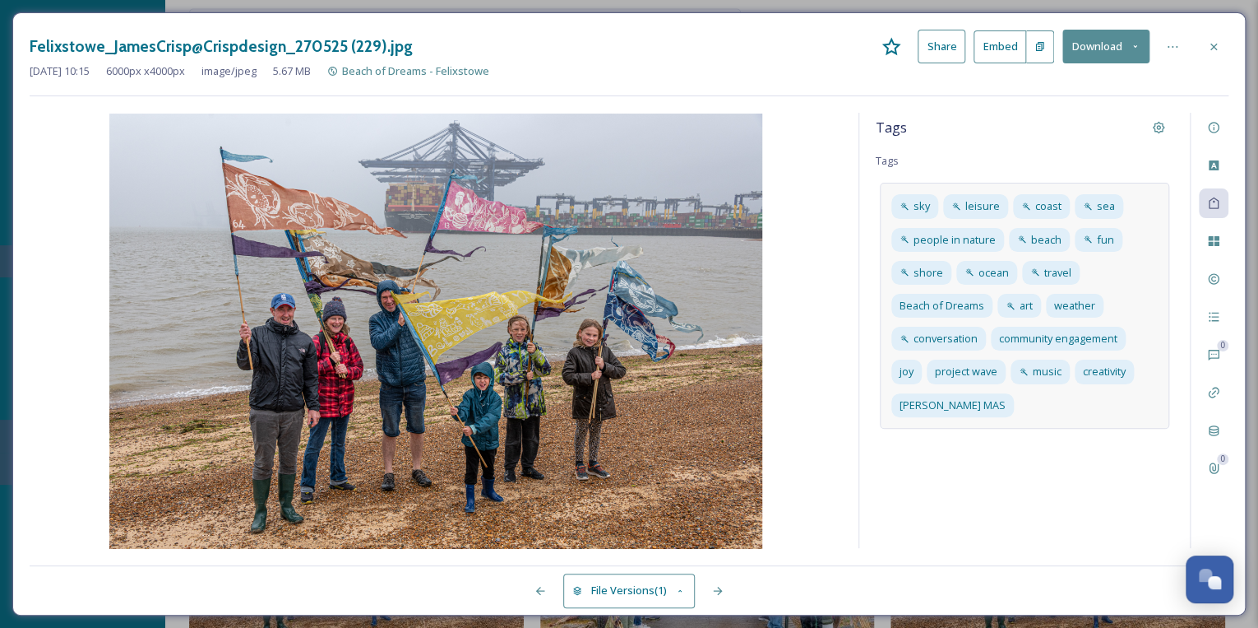
click at [1023, 407] on div "sky leisure coast sea people in [GEOGRAPHIC_DATA] fun shore ocean travel Beach …" at bounding box center [1025, 305] width 290 height 245
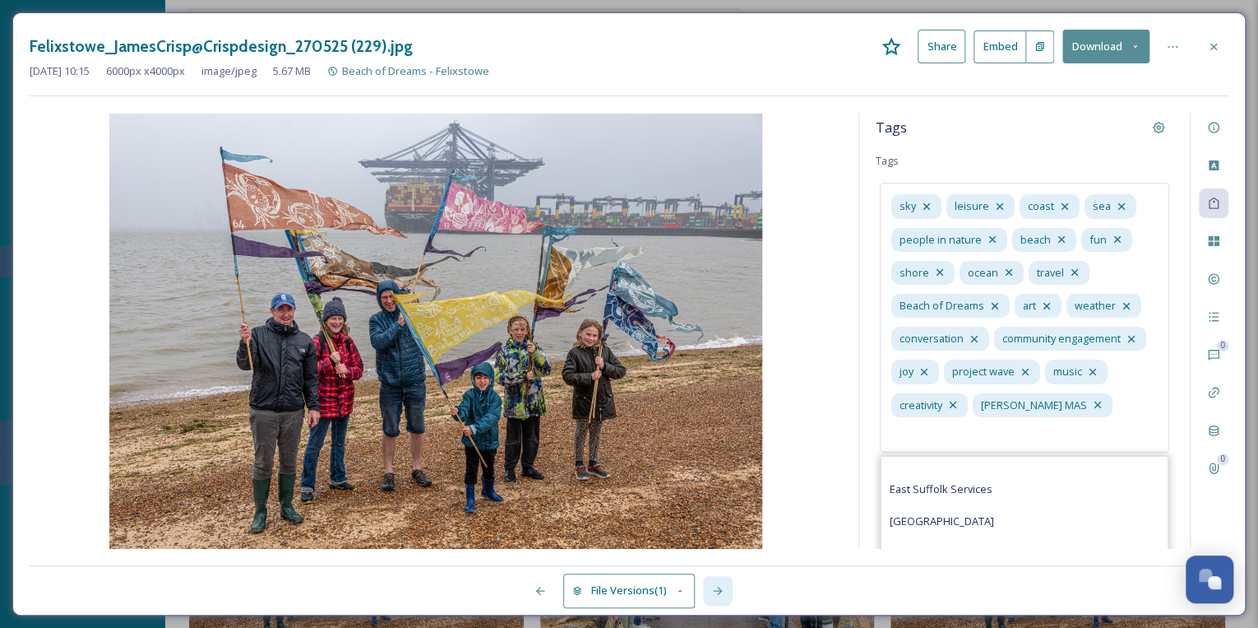
click at [722, 586] on icon at bounding box center [717, 590] width 13 height 13
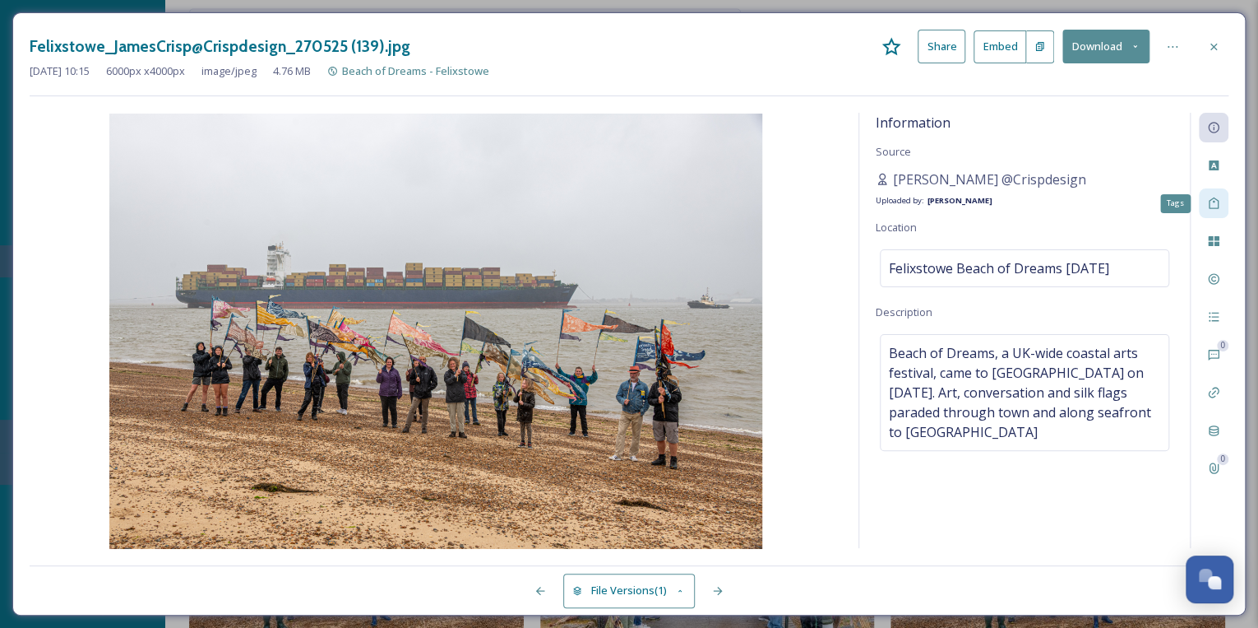
click at [1213, 201] on icon at bounding box center [1213, 203] width 13 height 13
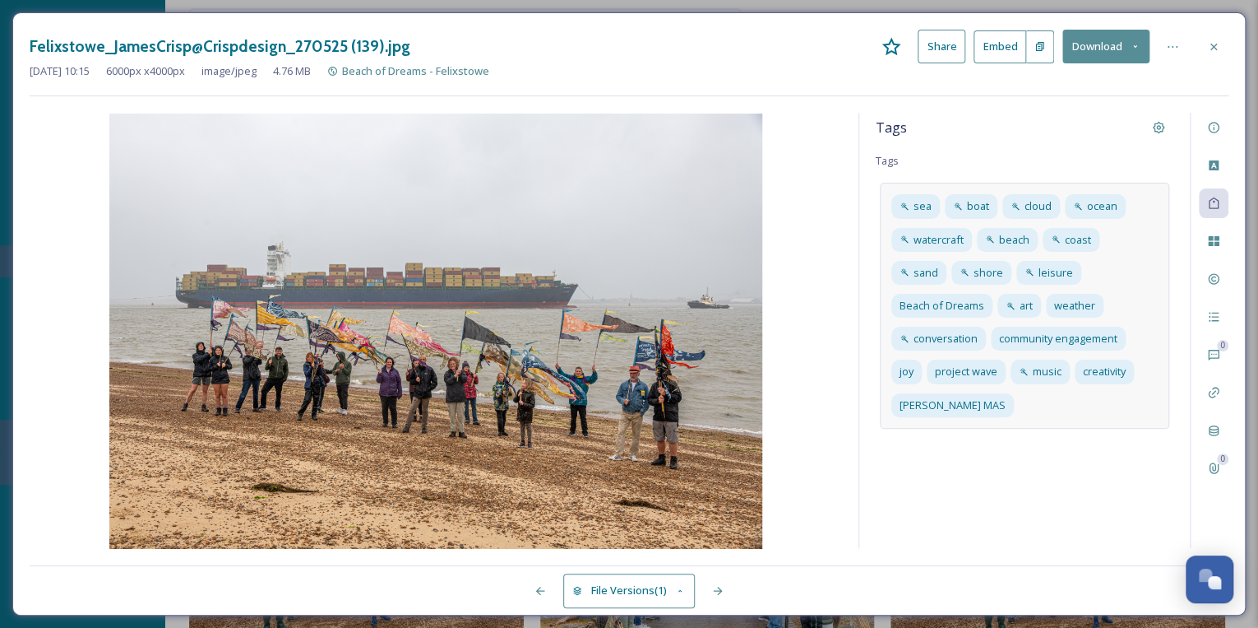
click at [1140, 370] on div "sea boat cloud ocean [GEOGRAPHIC_DATA] sand shore leisure Beach of Dreams art w…" at bounding box center [1025, 305] width 290 height 245
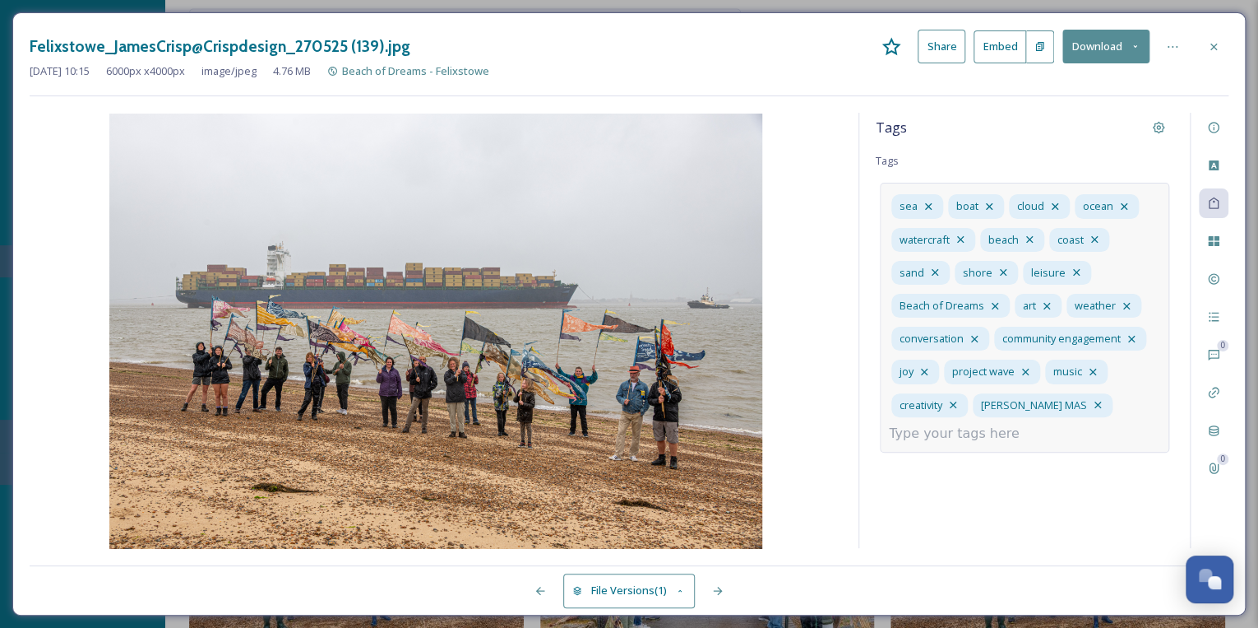
click at [1040, 432] on div "sea boat cloud ocean [GEOGRAPHIC_DATA] sand shore leisure Beach of Dreams art w…" at bounding box center [1025, 317] width 290 height 269
click at [967, 431] on input at bounding box center [971, 434] width 164 height 20
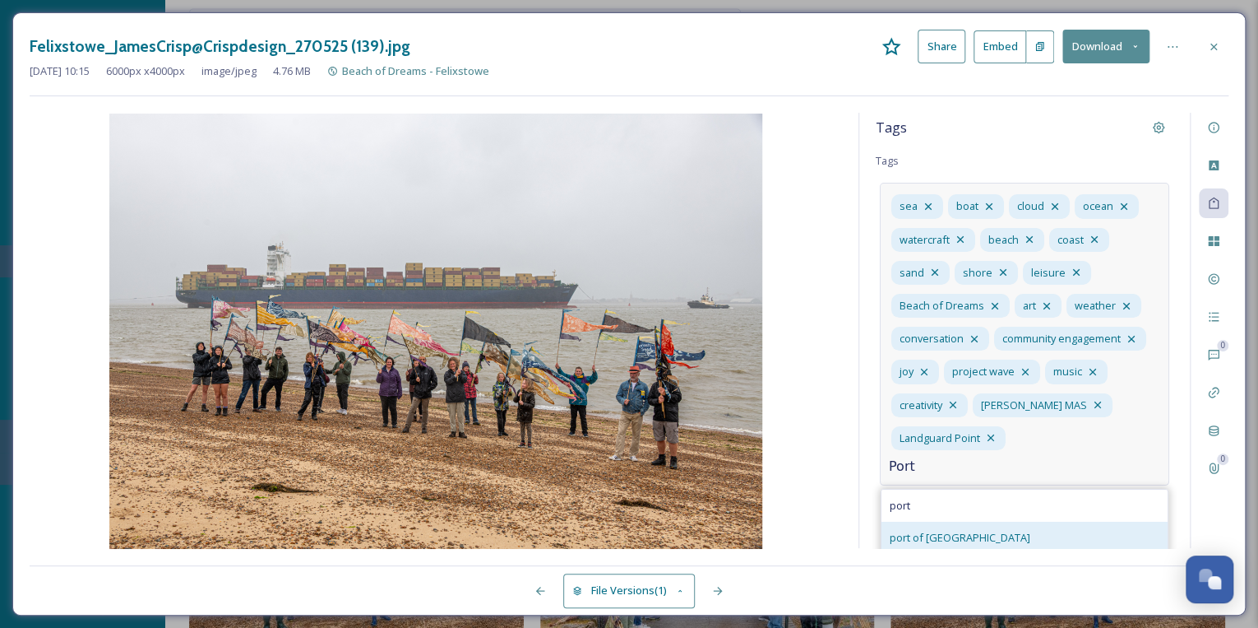
click at [994, 536] on div "port of [GEOGRAPHIC_DATA]" at bounding box center [1025, 537] width 286 height 32
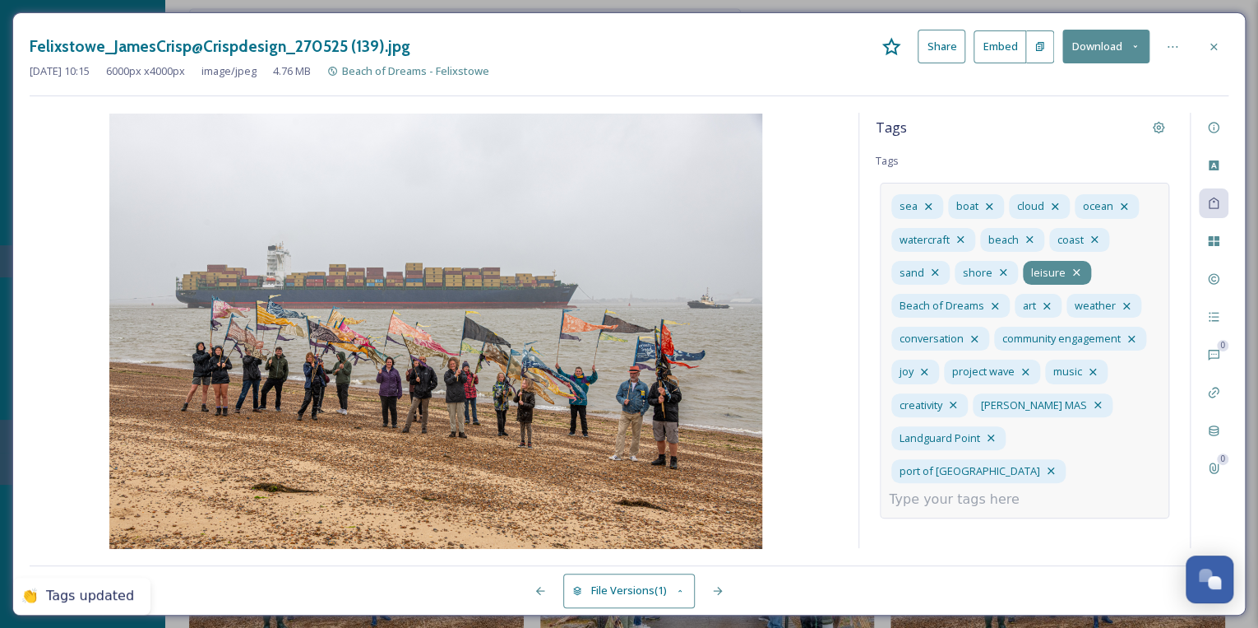
click at [1071, 270] on icon at bounding box center [1076, 272] width 13 height 13
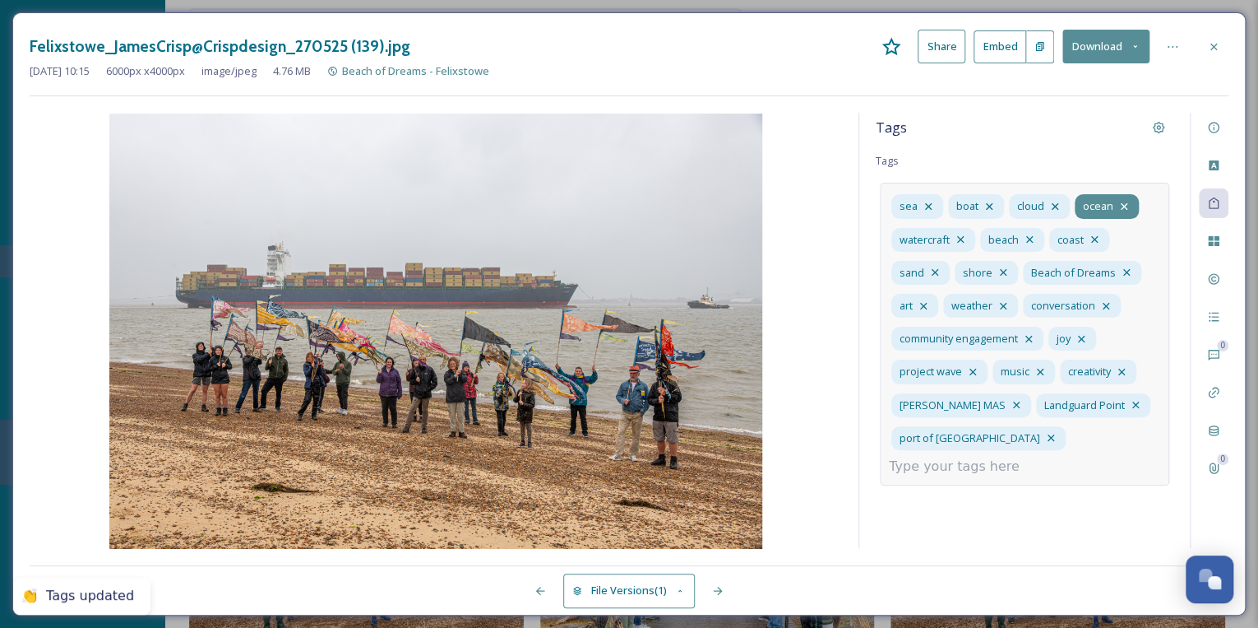
click at [1121, 204] on icon at bounding box center [1124, 206] width 7 height 7
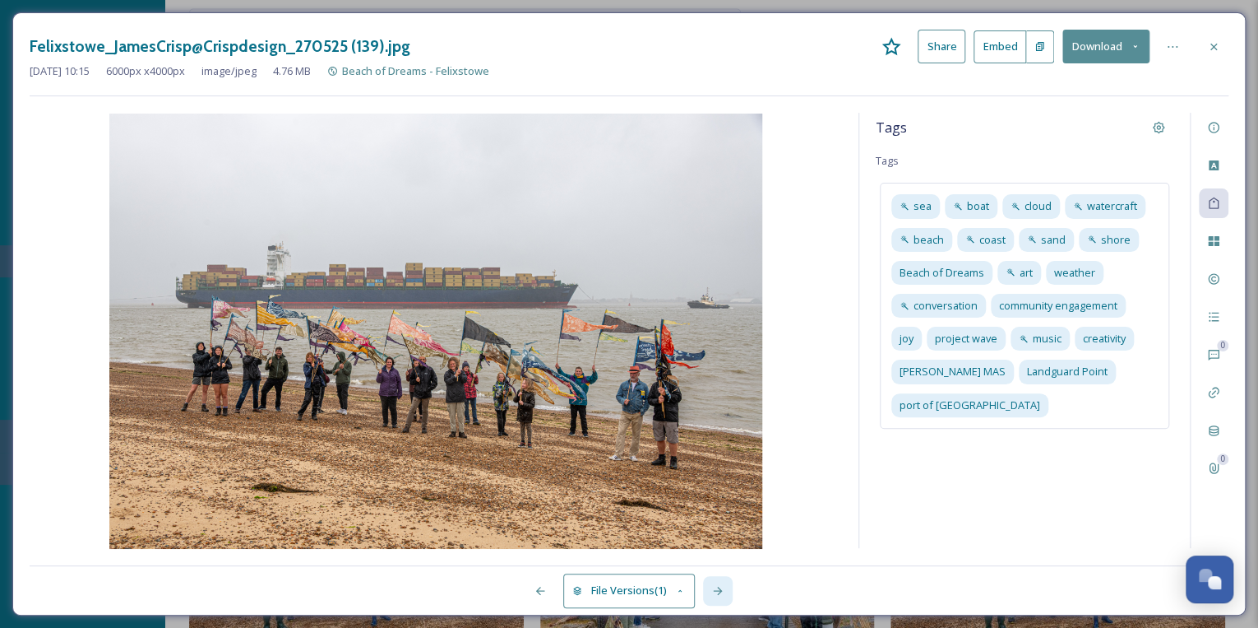
click at [714, 590] on icon at bounding box center [717, 590] width 13 height 13
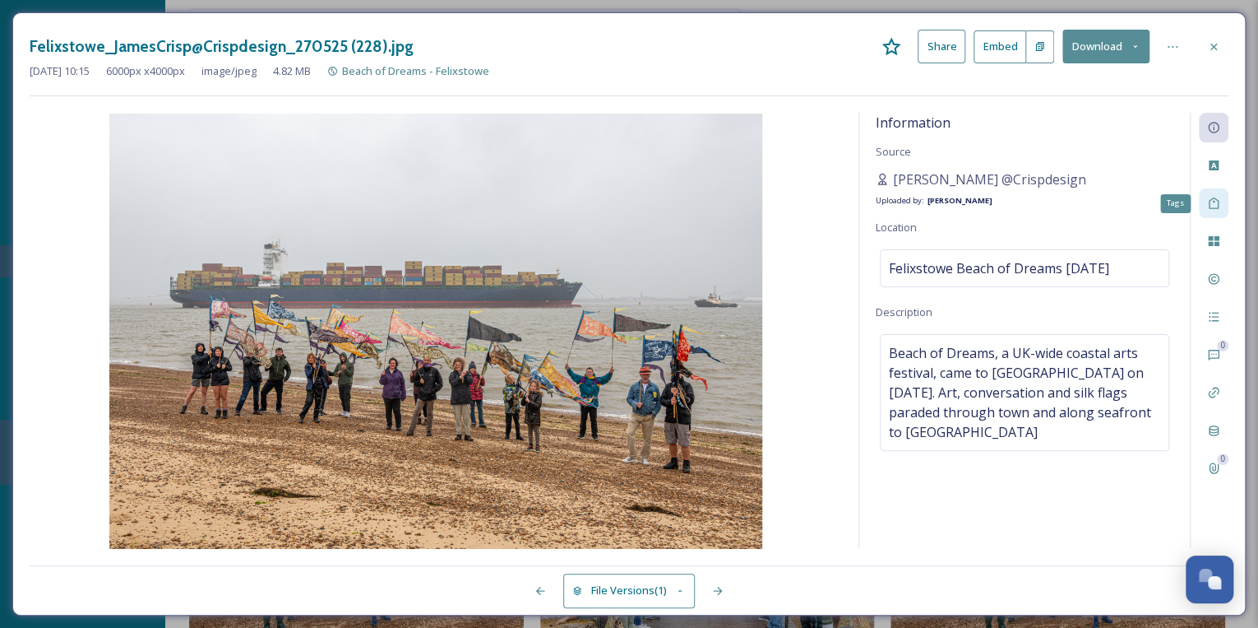
click at [1217, 204] on icon at bounding box center [1213, 203] width 13 height 13
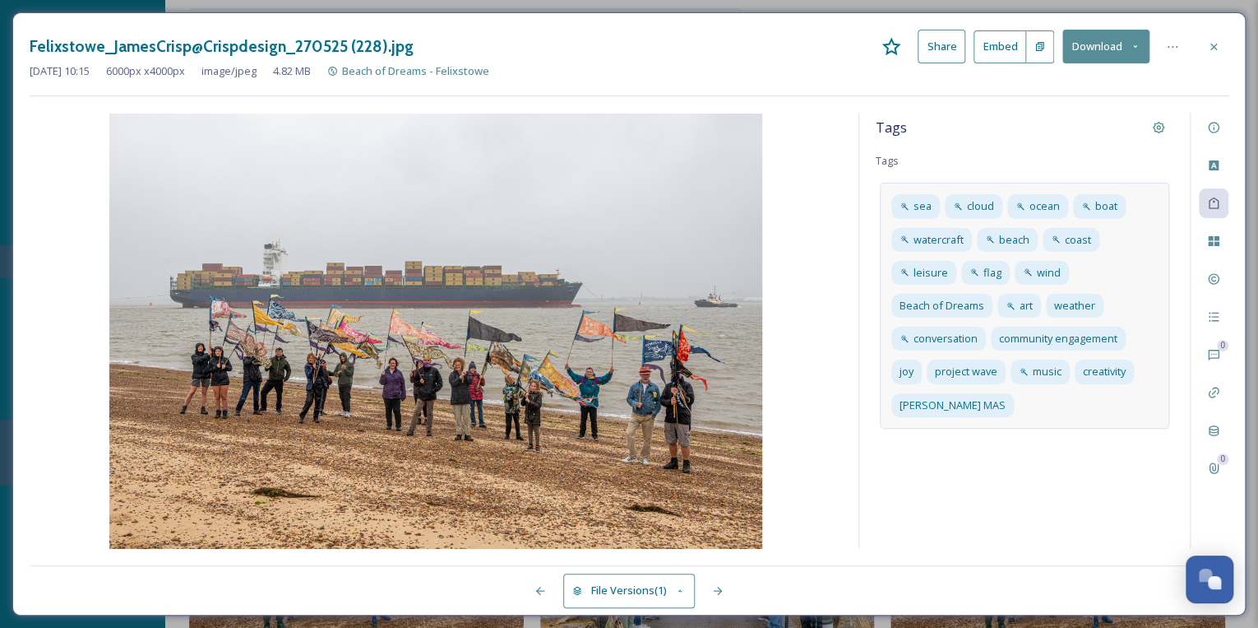
click at [1007, 405] on div "sea cloud ocean boat watercraft beach coast leisure flag wind Beach of Dreams a…" at bounding box center [1025, 305] width 290 height 245
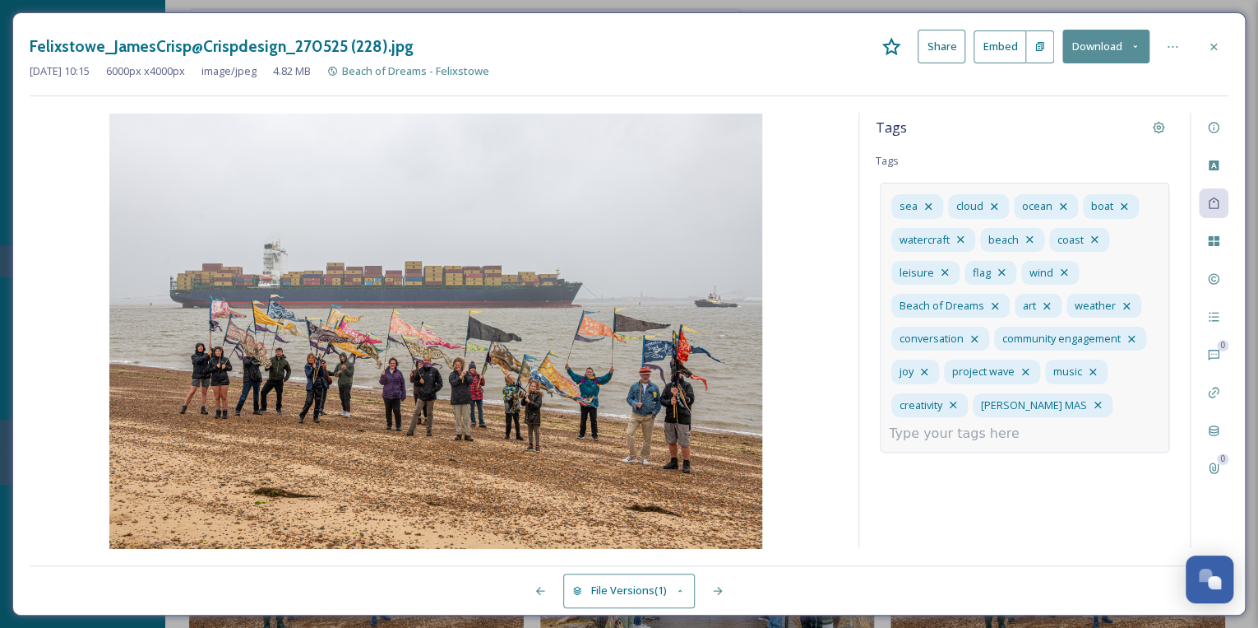
click at [971, 428] on input at bounding box center [971, 434] width 164 height 20
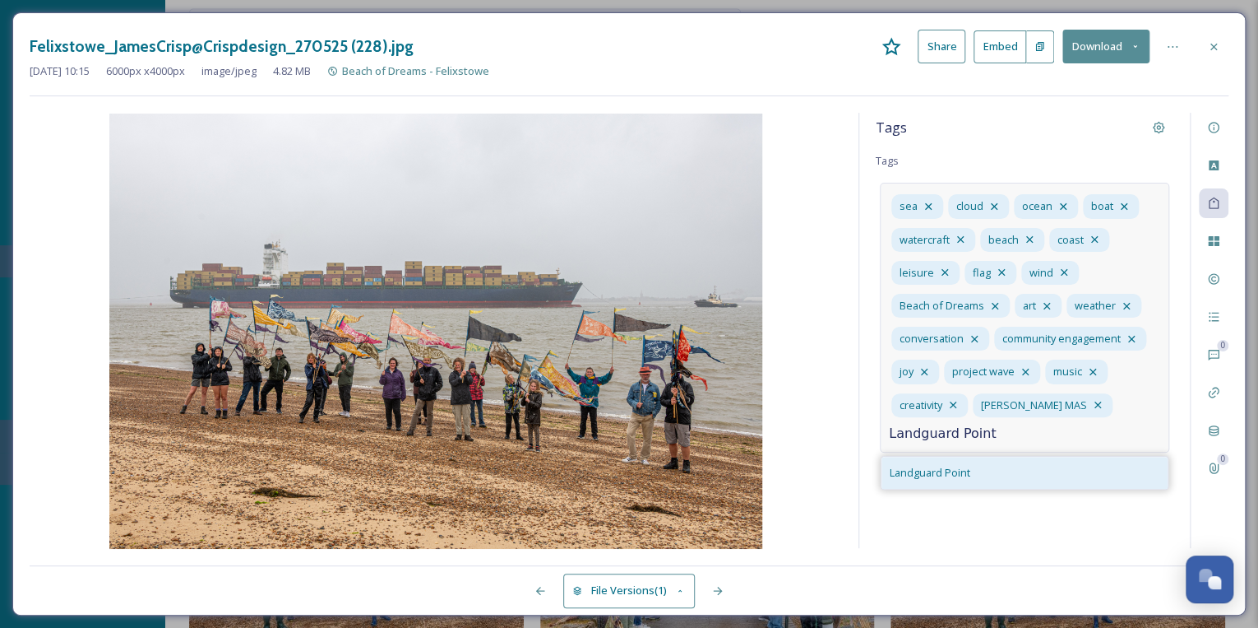
click at [938, 465] on span "Landguard Point" at bounding box center [930, 473] width 81 height 16
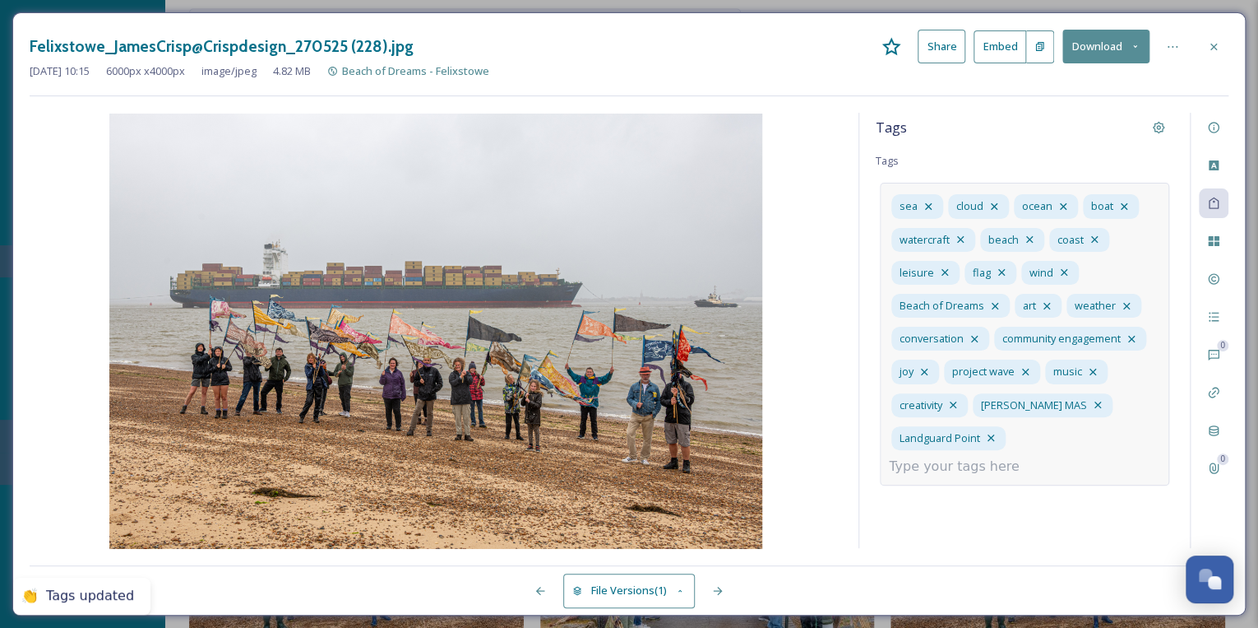
click at [1035, 456] on input at bounding box center [971, 466] width 164 height 20
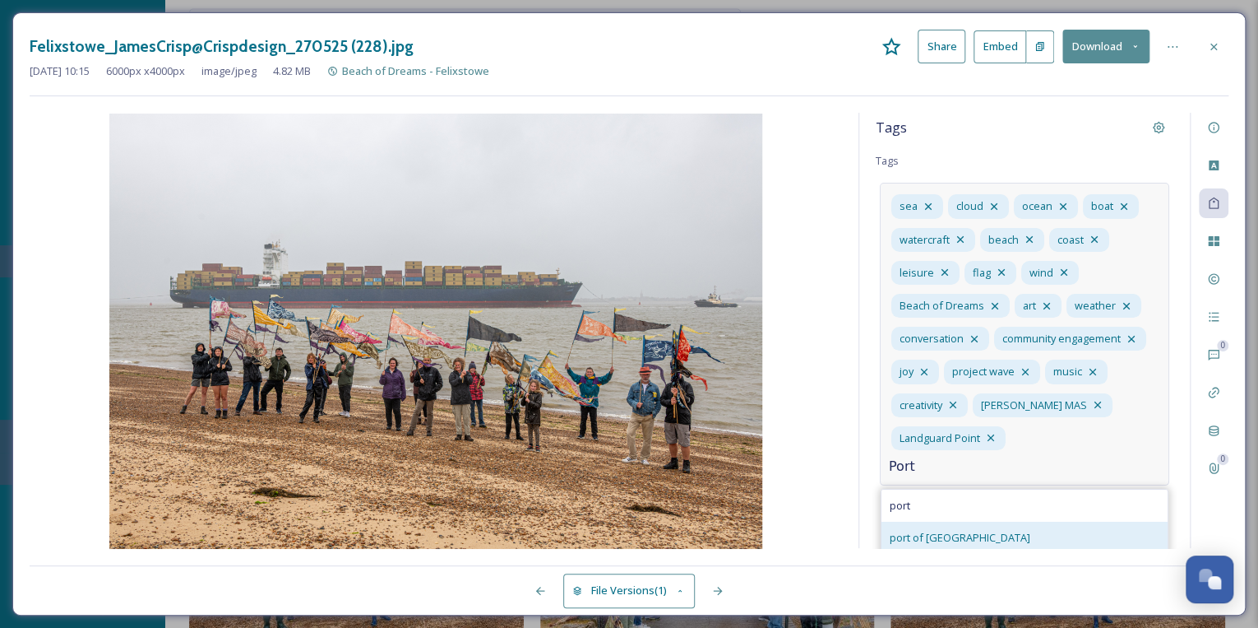
click at [1028, 542] on div "port of [GEOGRAPHIC_DATA]" at bounding box center [1025, 537] width 286 height 32
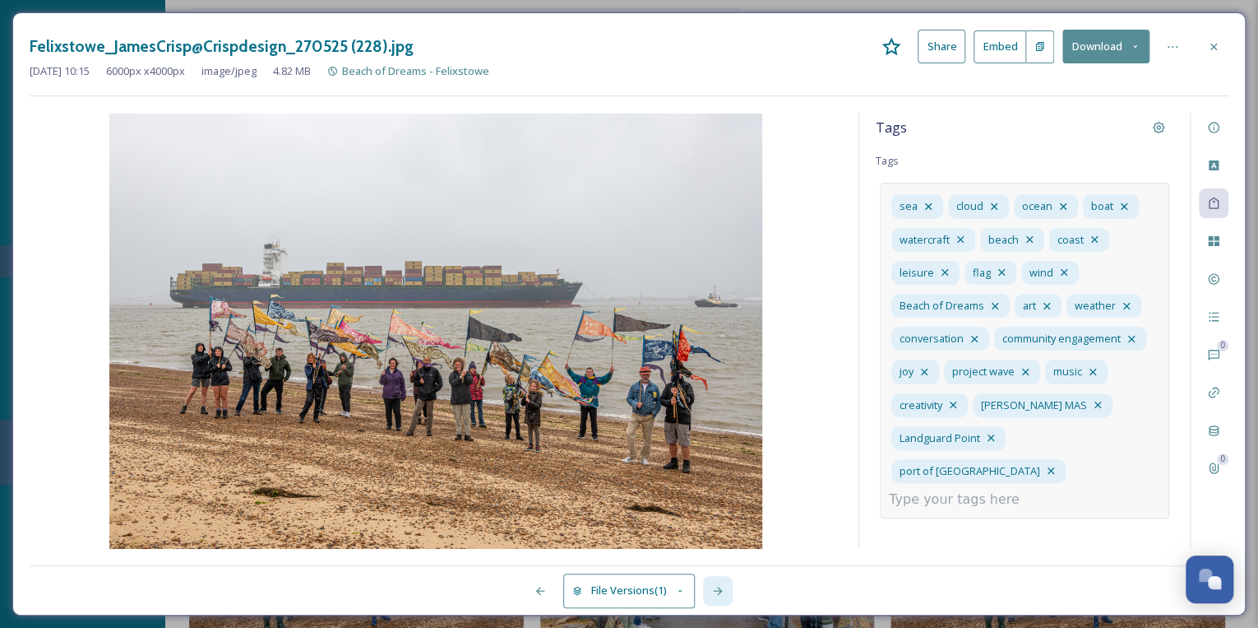
click at [721, 590] on icon at bounding box center [717, 590] width 9 height 8
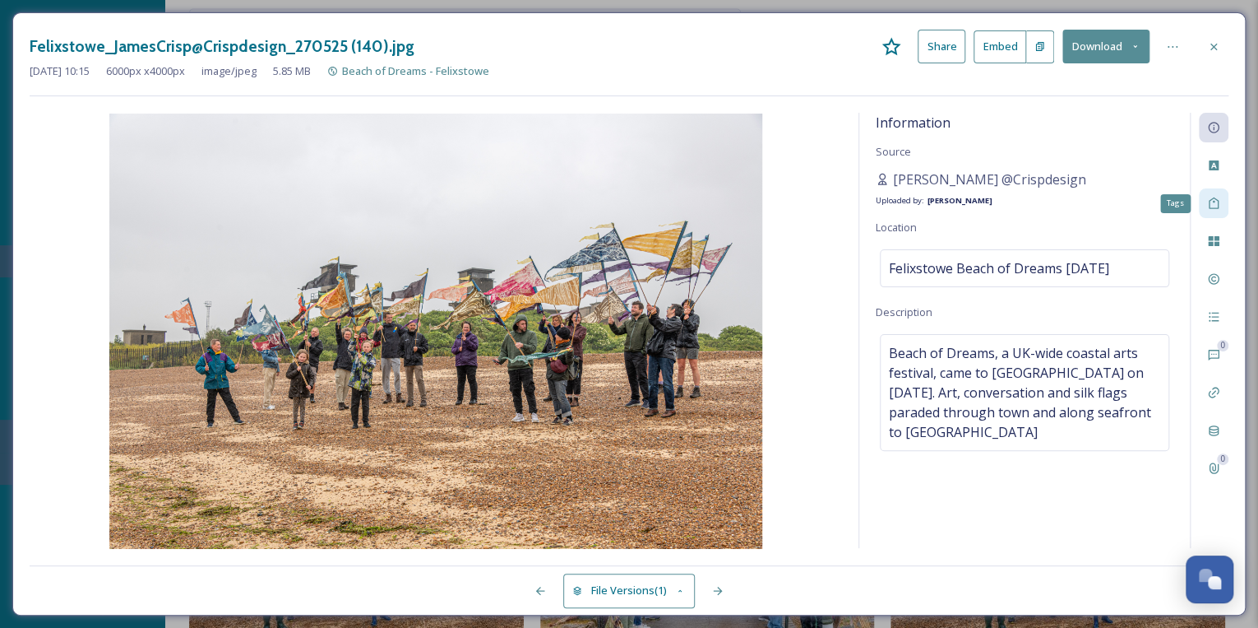
click at [1218, 201] on icon at bounding box center [1213, 203] width 13 height 13
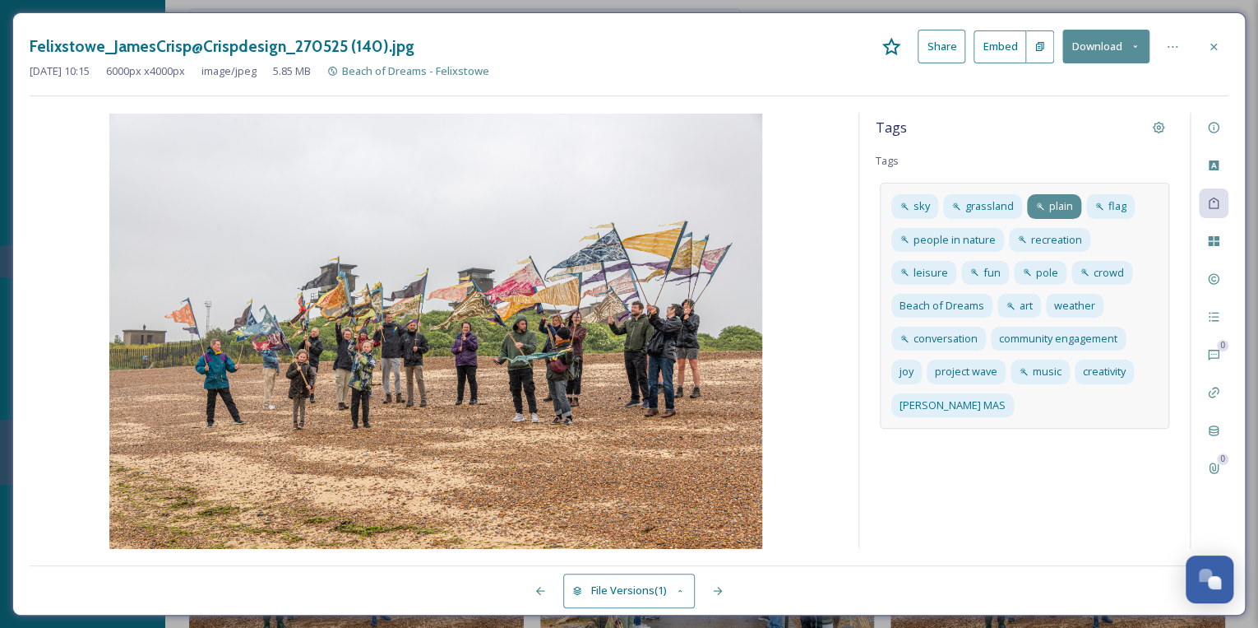
click at [1063, 211] on span "plain" at bounding box center [1061, 206] width 24 height 16
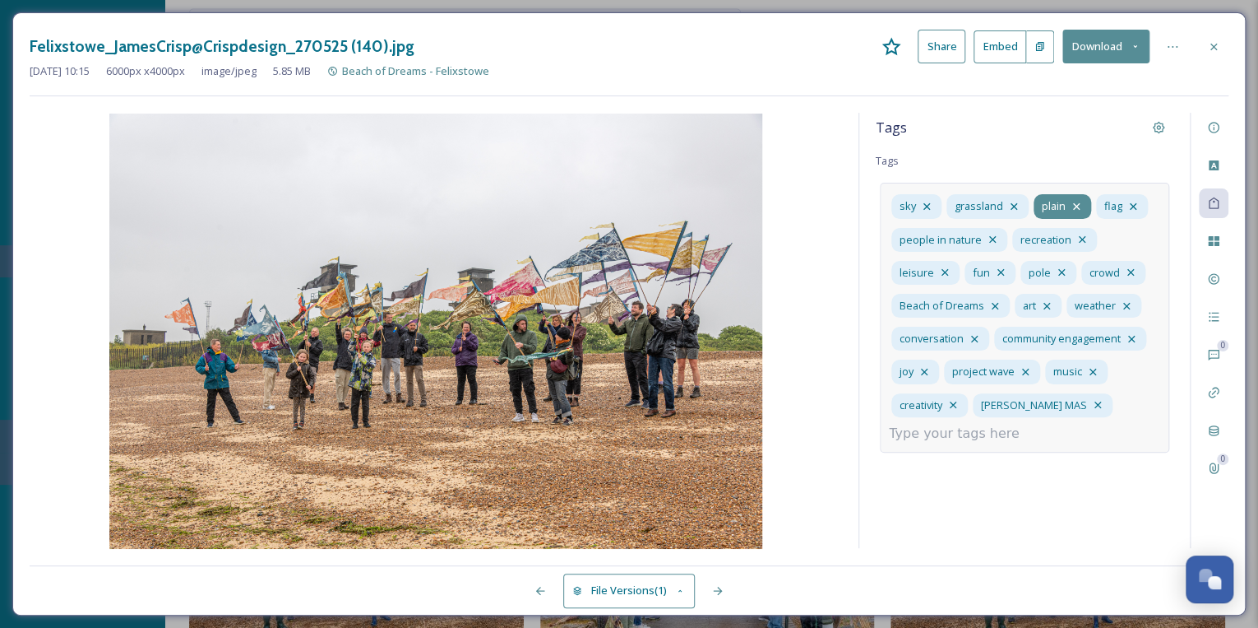
click at [1074, 205] on icon at bounding box center [1076, 206] width 7 height 7
click at [992, 234] on icon at bounding box center [992, 239] width 13 height 13
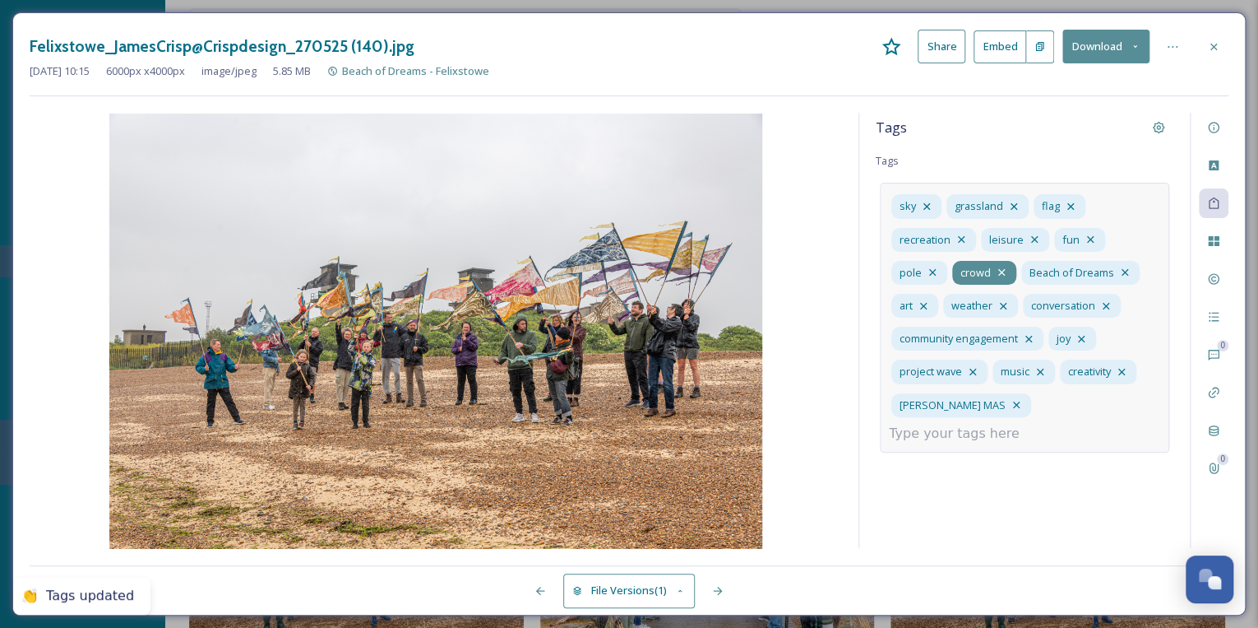
click at [998, 269] on icon at bounding box center [1001, 272] width 7 height 7
click at [932, 269] on icon at bounding box center [932, 272] width 13 height 13
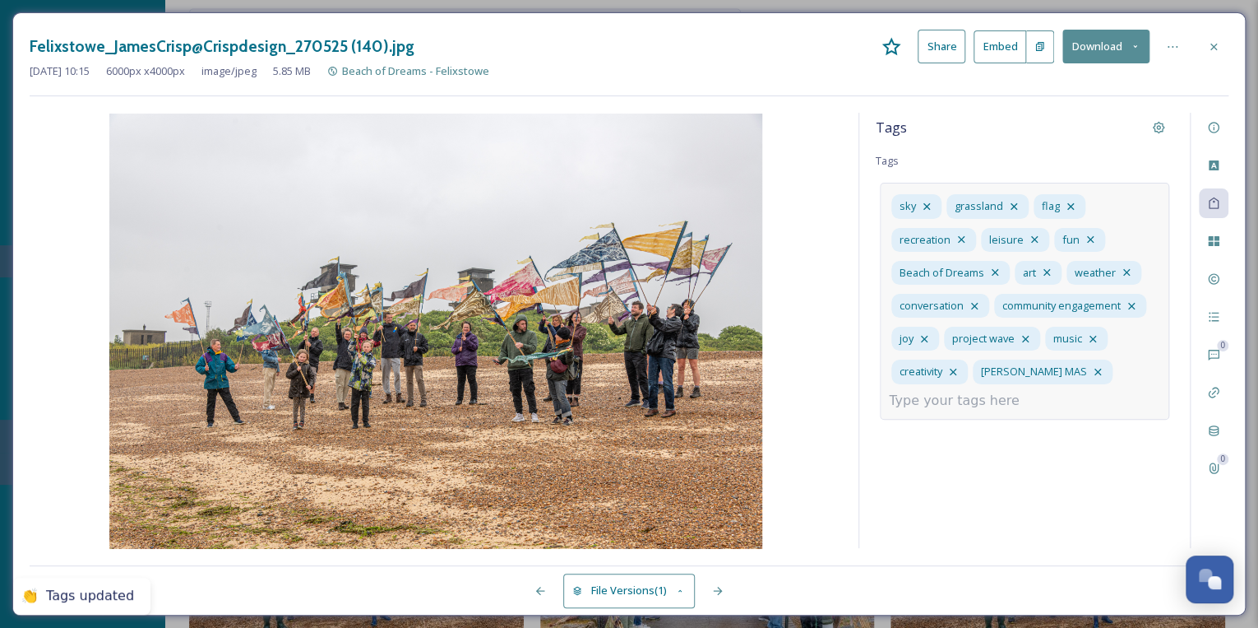
click at [1002, 396] on input at bounding box center [971, 401] width 164 height 20
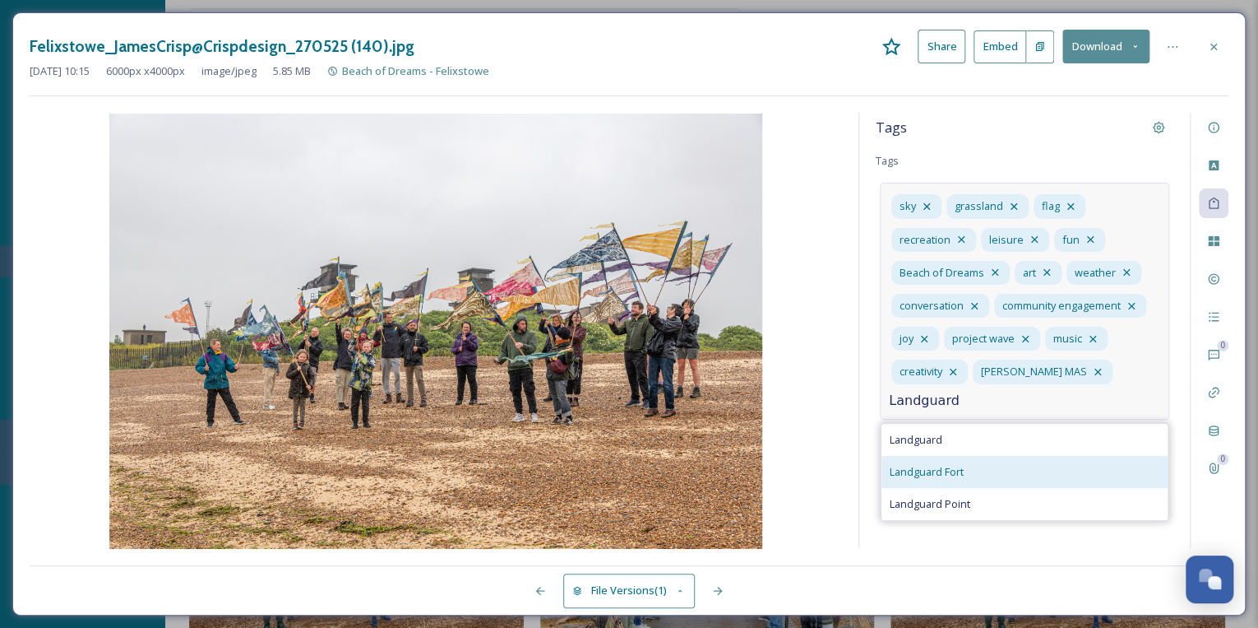
click at [953, 467] on span "Landguard Fort" at bounding box center [927, 472] width 74 height 16
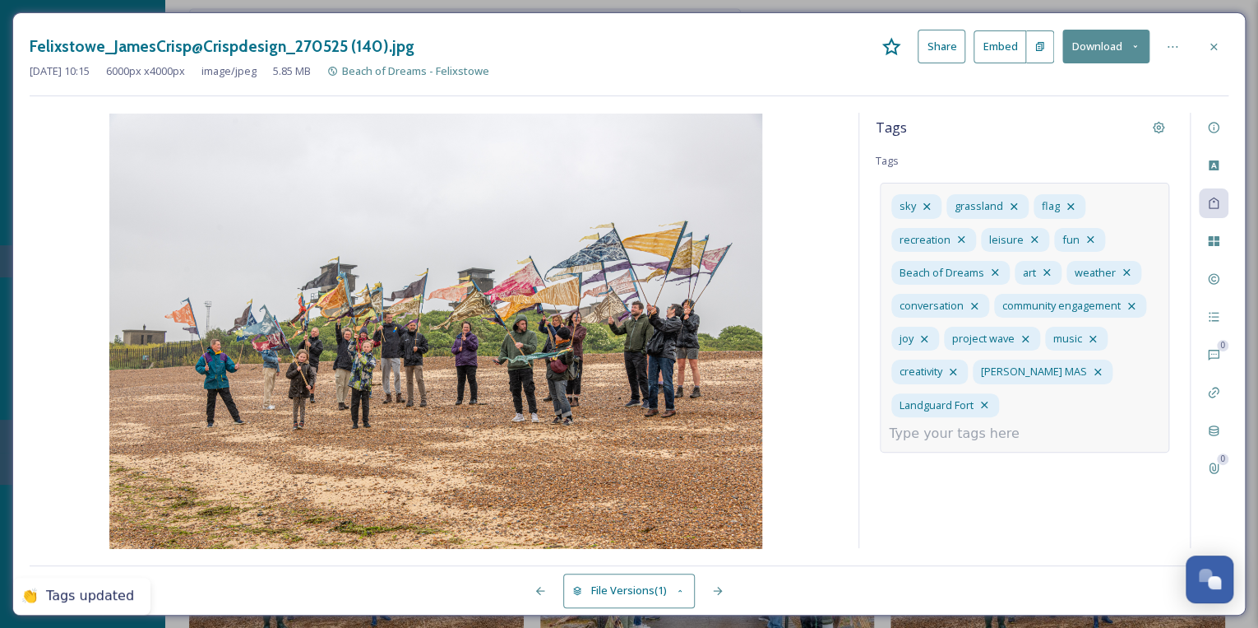
click at [1051, 424] on input at bounding box center [971, 434] width 164 height 20
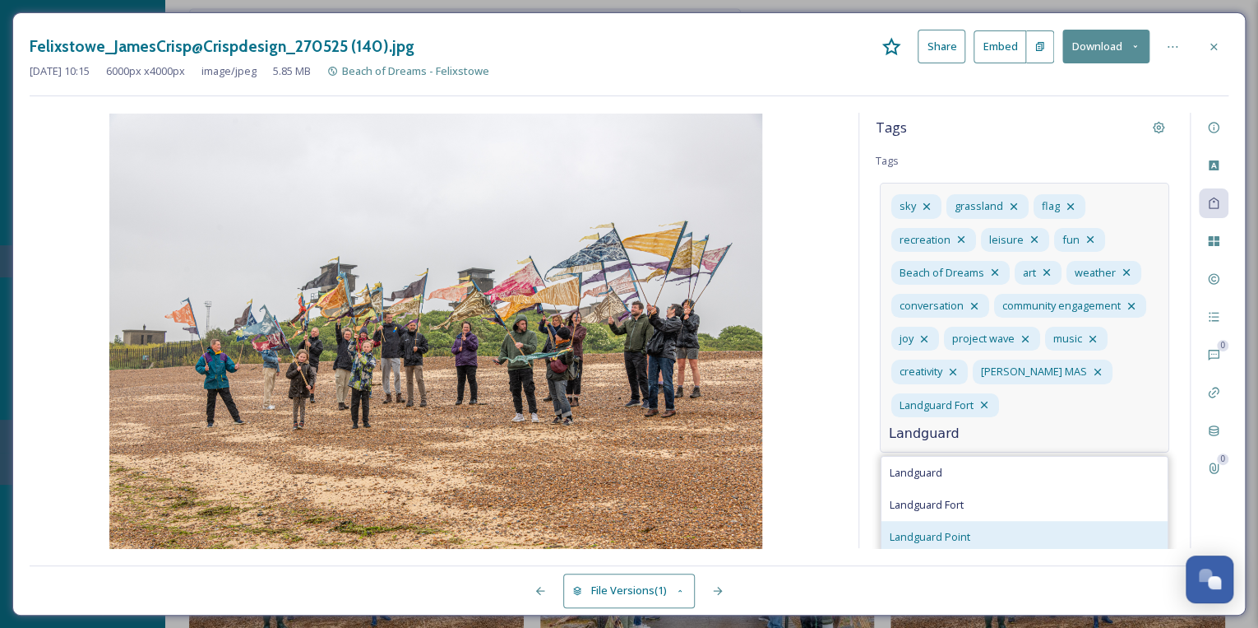
click at [966, 529] on span "Landguard Point" at bounding box center [930, 537] width 81 height 16
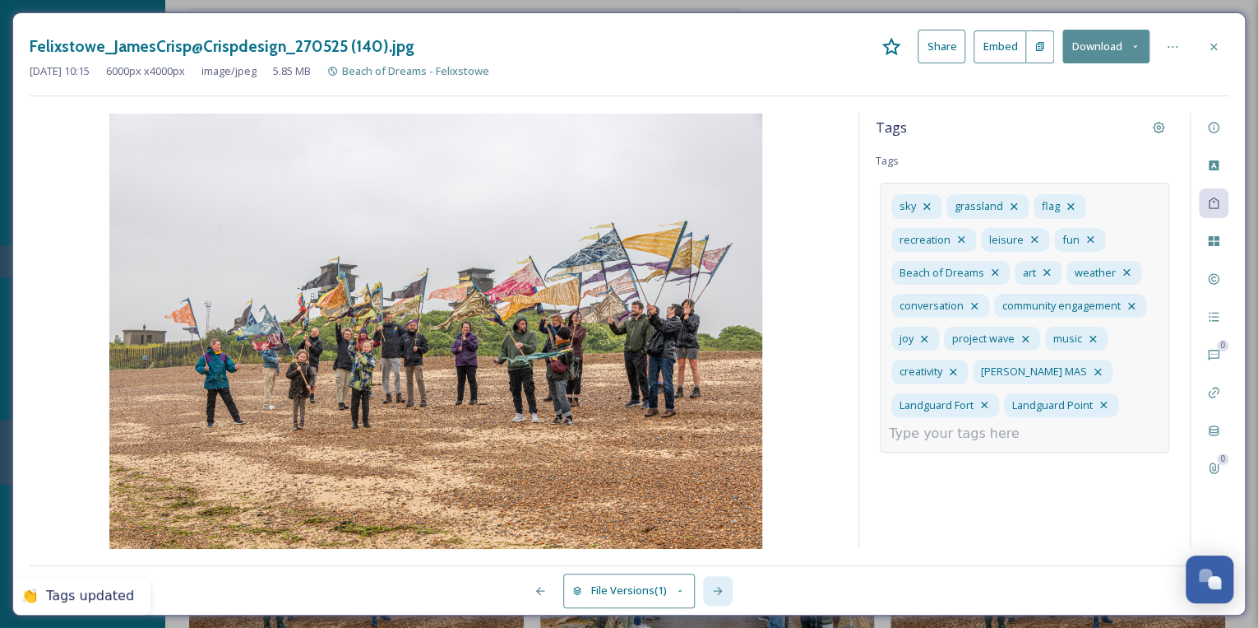
click at [720, 586] on icon at bounding box center [717, 590] width 13 height 13
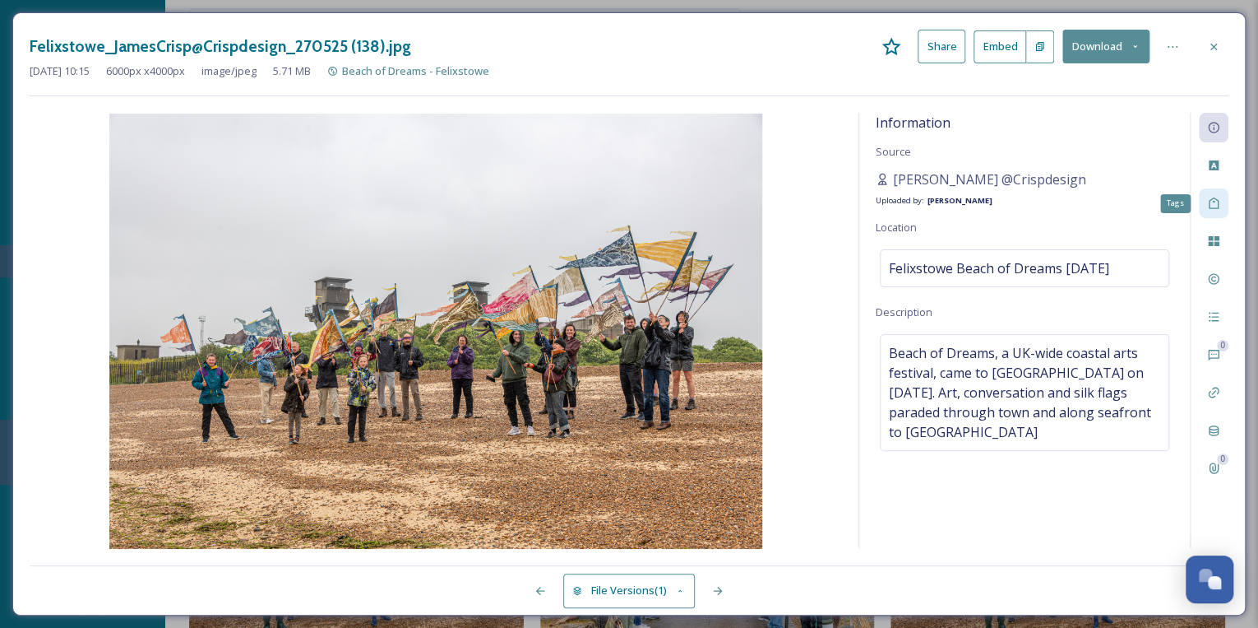
click at [1211, 201] on icon at bounding box center [1213, 203] width 13 height 13
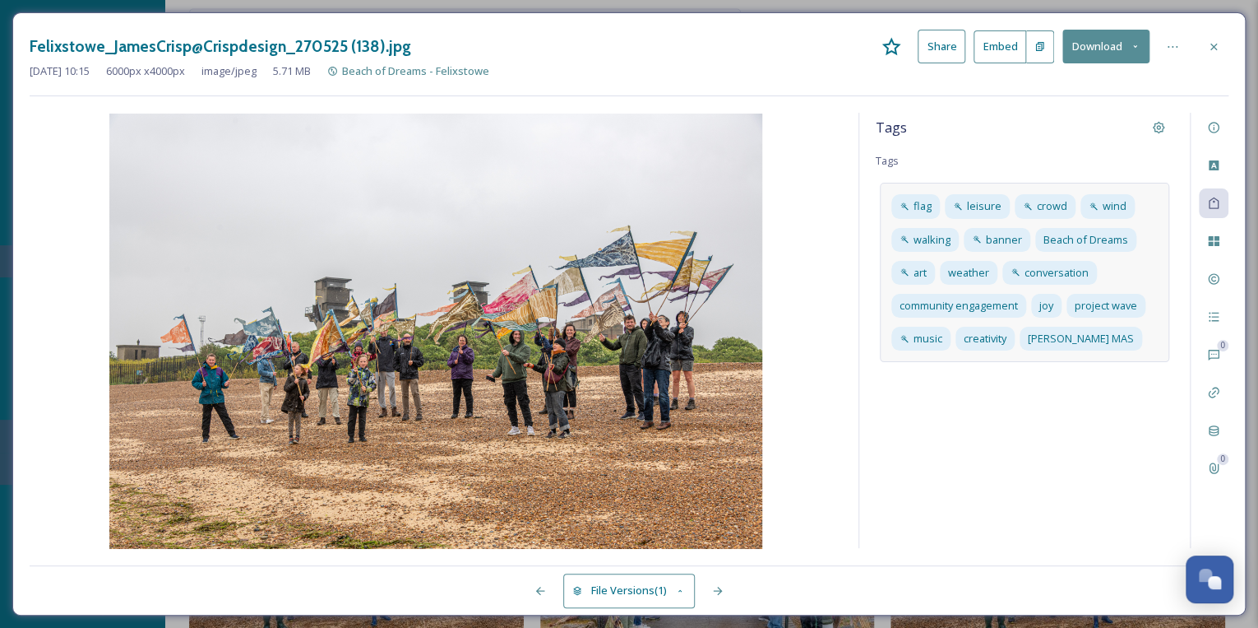
click at [1132, 341] on div "flag leisure crowd wind walking banner Beach of Dreams art weather conversation…" at bounding box center [1025, 272] width 290 height 179
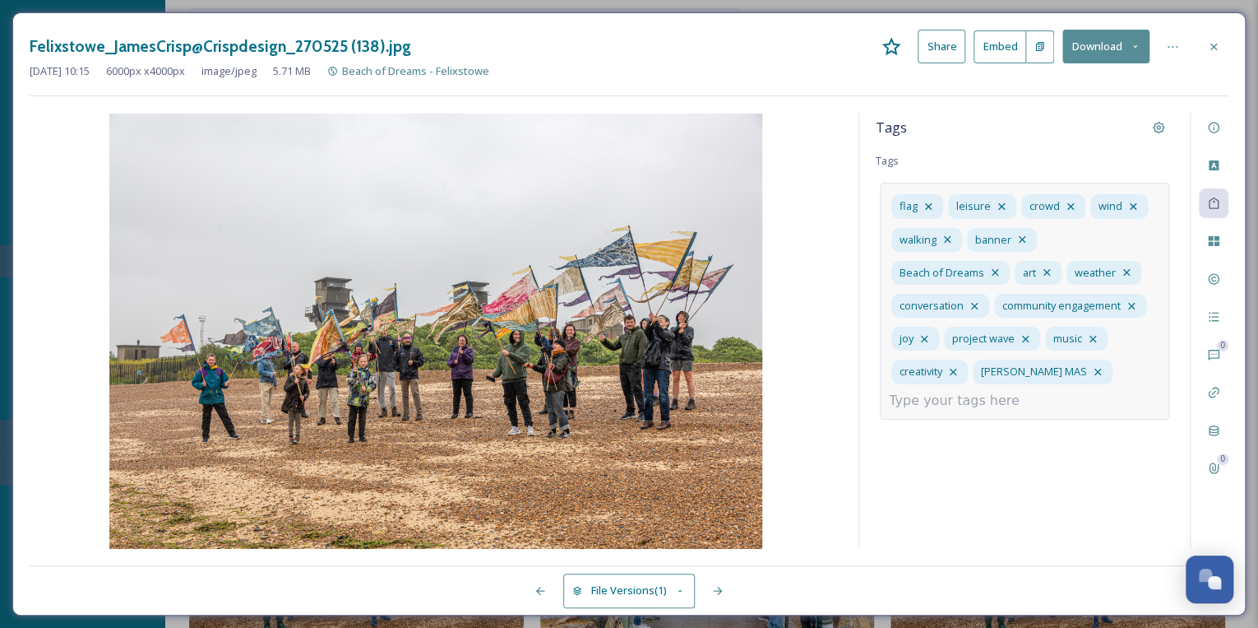
click at [1008, 398] on input at bounding box center [971, 401] width 164 height 20
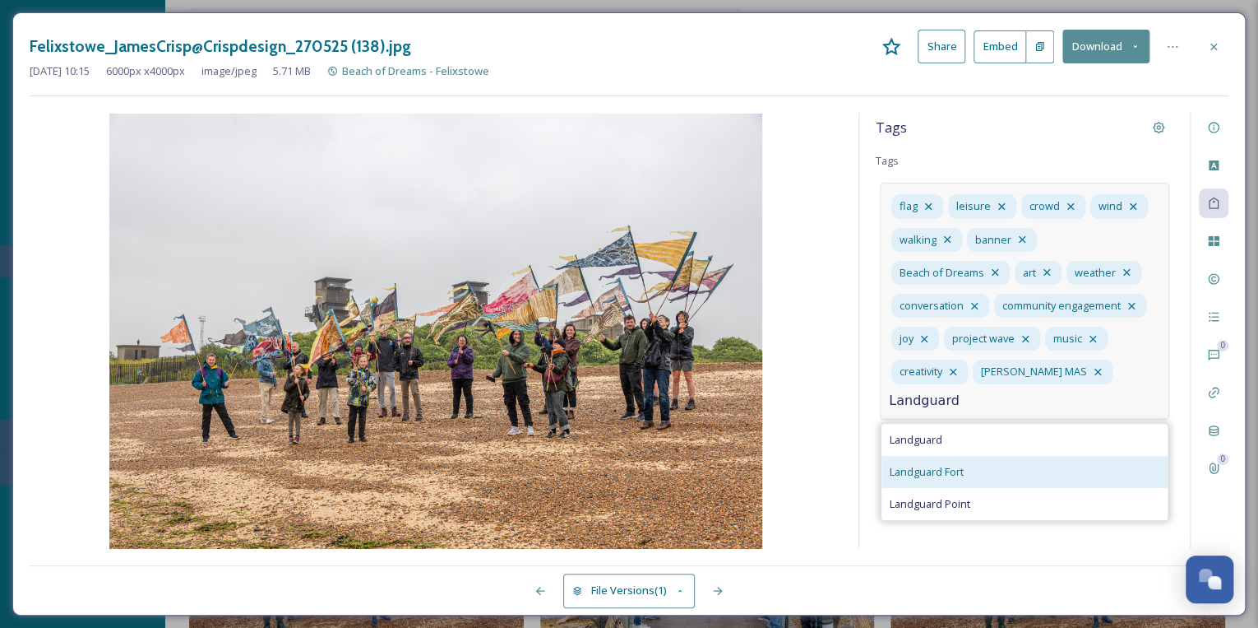
click at [967, 466] on div "Landguard Fort" at bounding box center [1025, 472] width 286 height 32
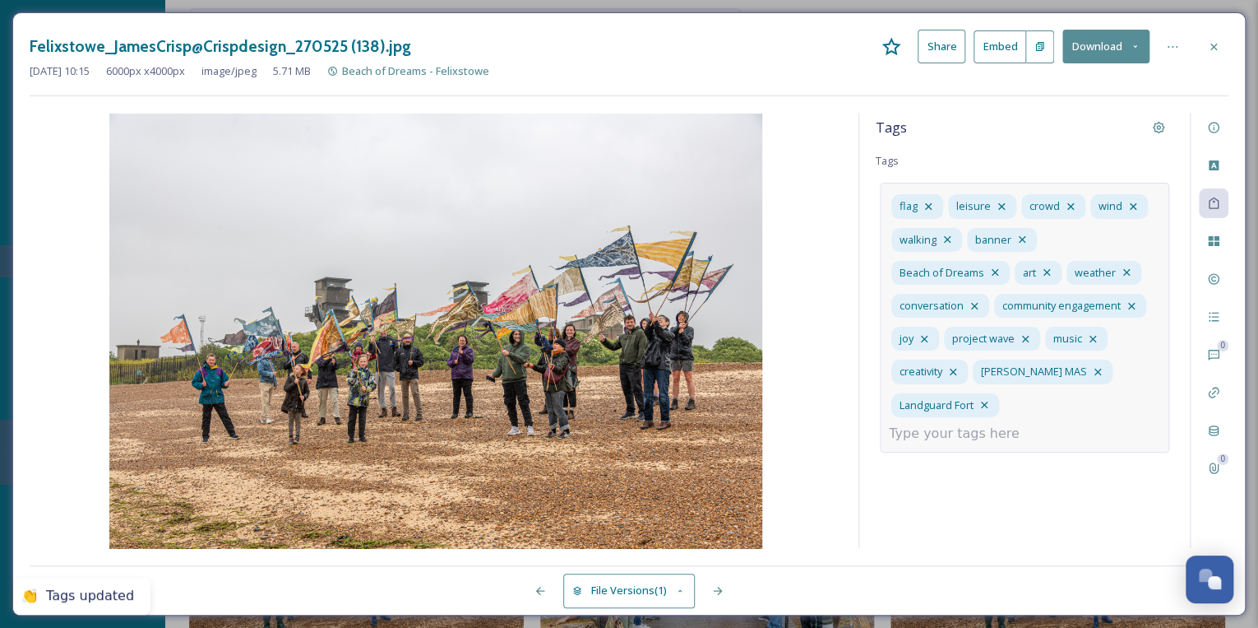
click at [1017, 424] on input at bounding box center [971, 434] width 164 height 20
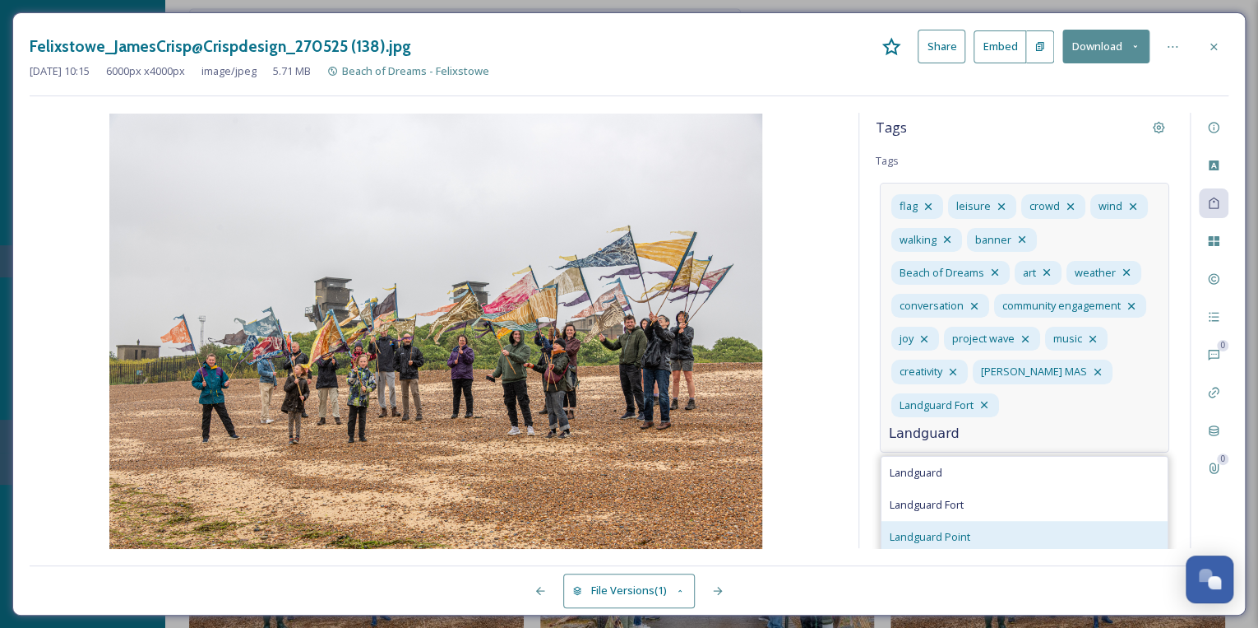
click at [981, 521] on div "Landguard Point" at bounding box center [1025, 537] width 286 height 32
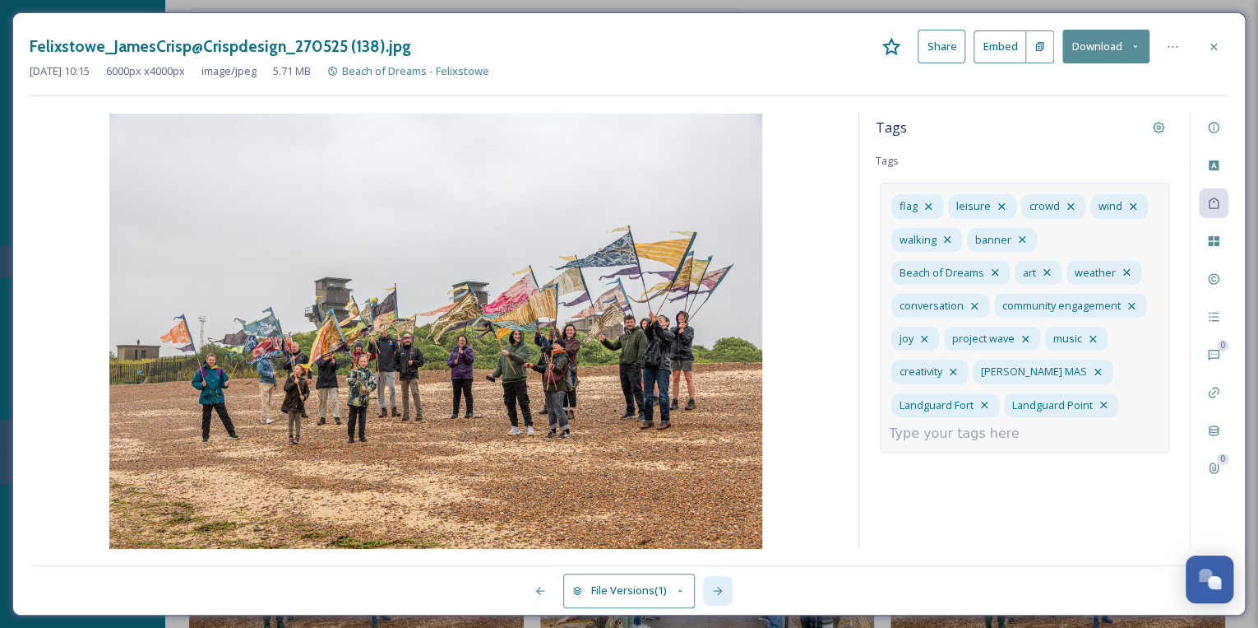
click at [714, 591] on icon at bounding box center [717, 590] width 9 height 8
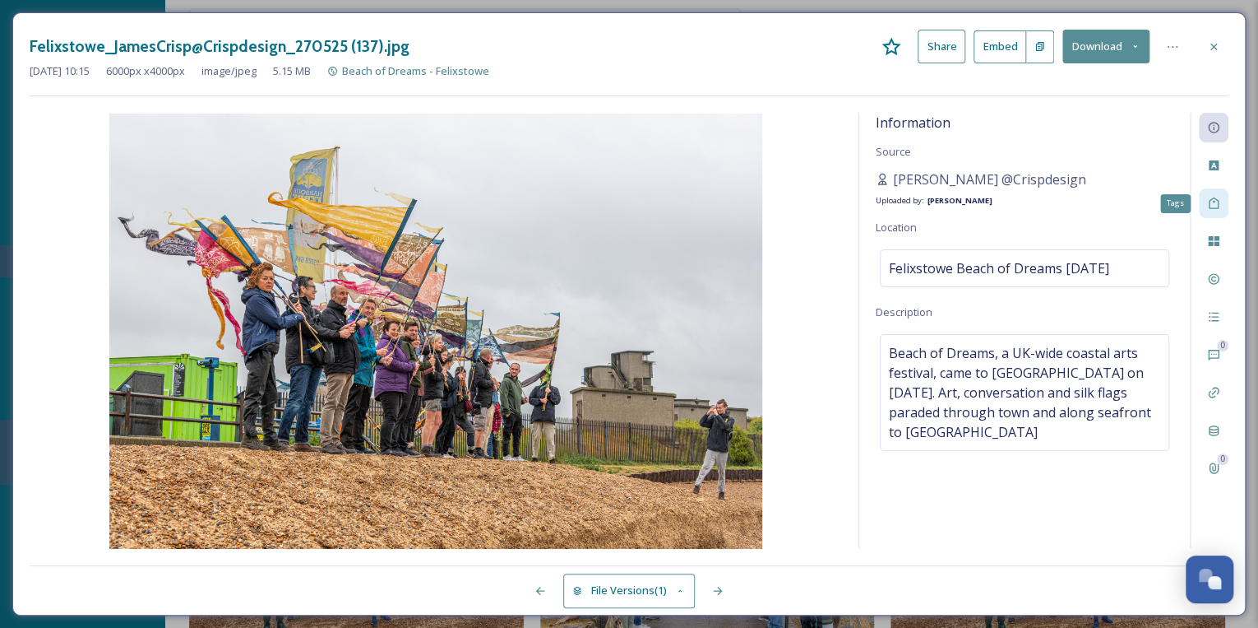
click at [1211, 197] on icon at bounding box center [1213, 203] width 13 height 13
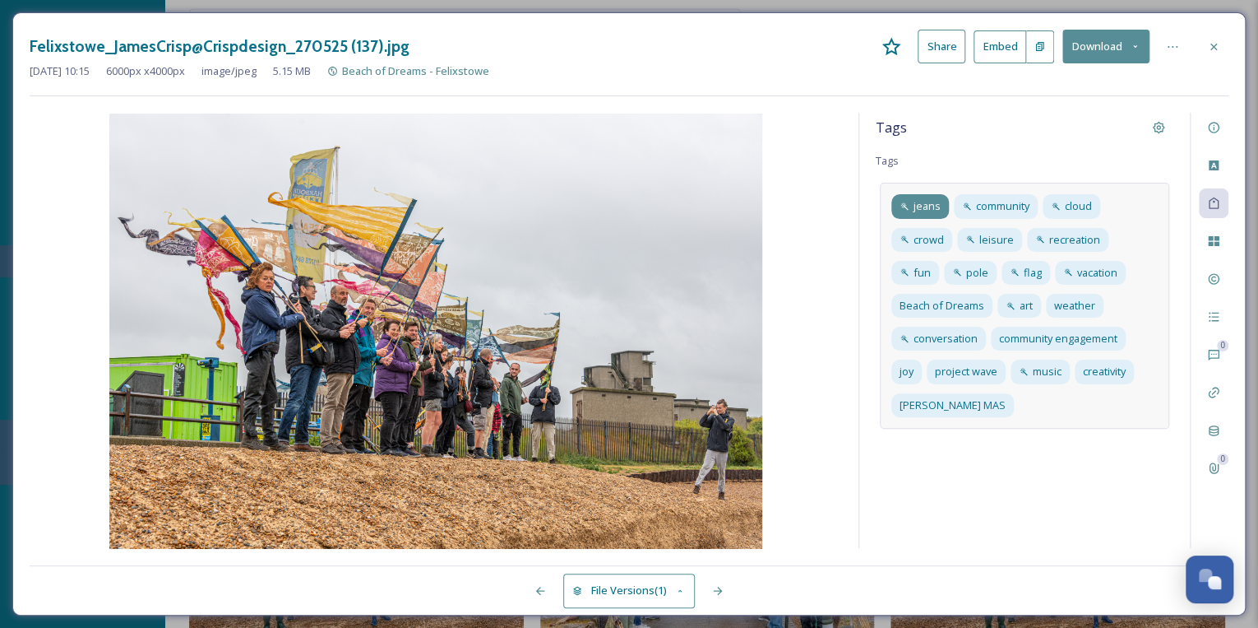
click at [918, 205] on span "jeans" at bounding box center [927, 206] width 27 height 16
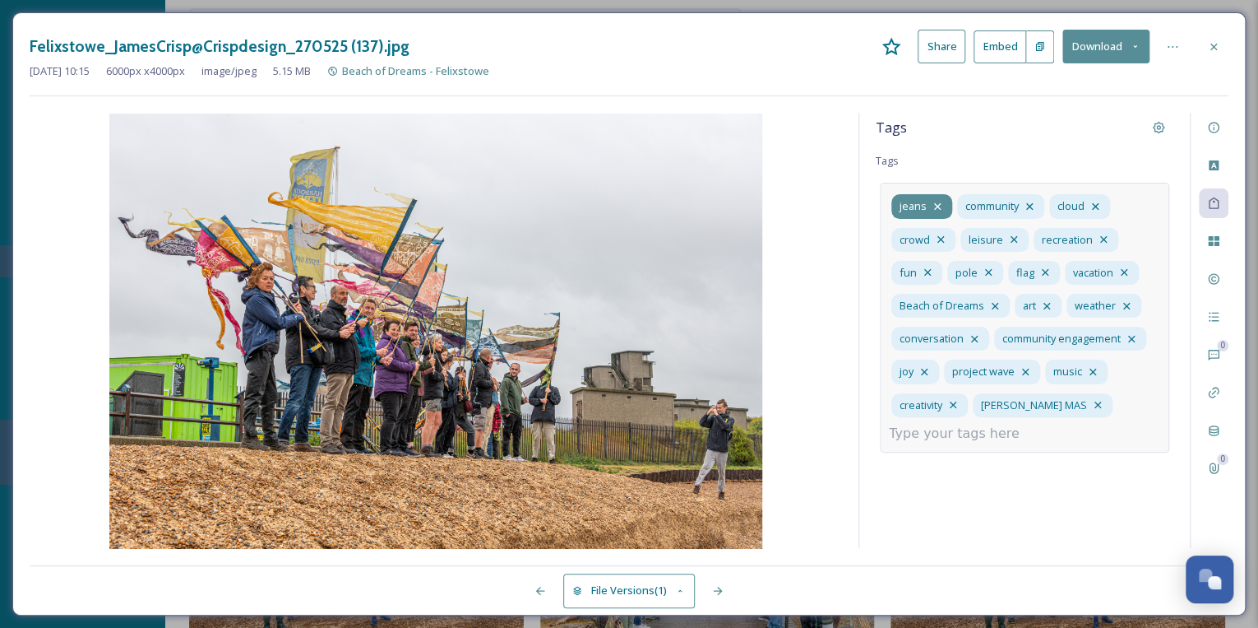
click at [932, 201] on icon at bounding box center [937, 206] width 13 height 13
click at [934, 204] on icon at bounding box center [937, 206] width 7 height 7
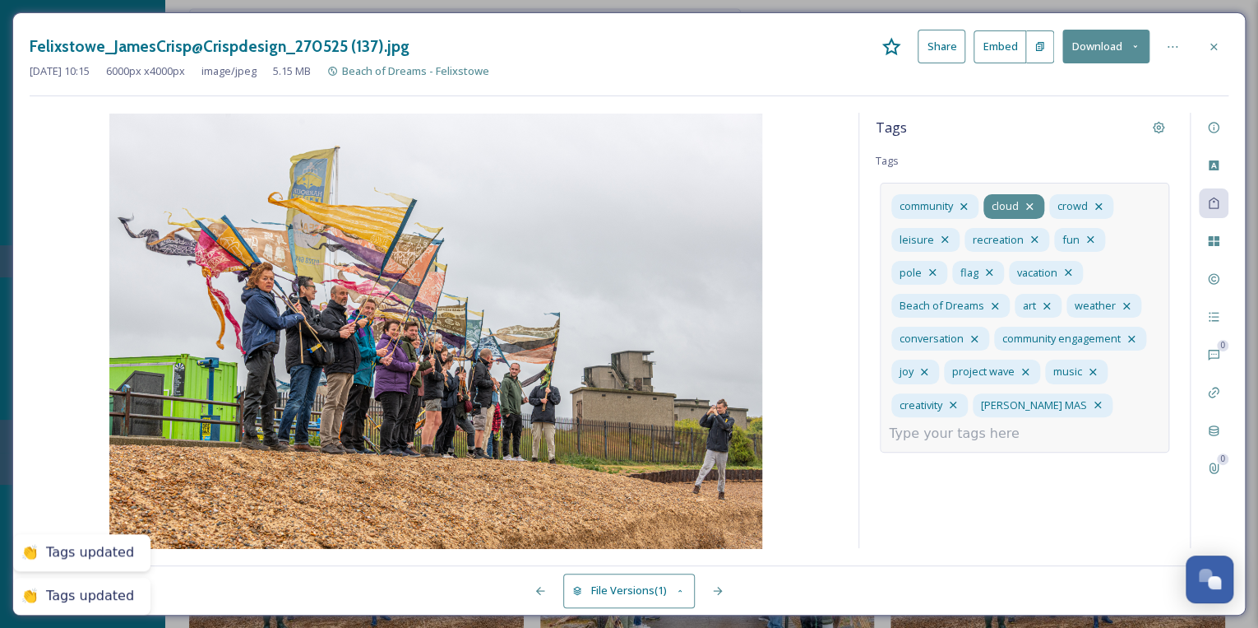
click at [1033, 202] on icon at bounding box center [1029, 206] width 13 height 13
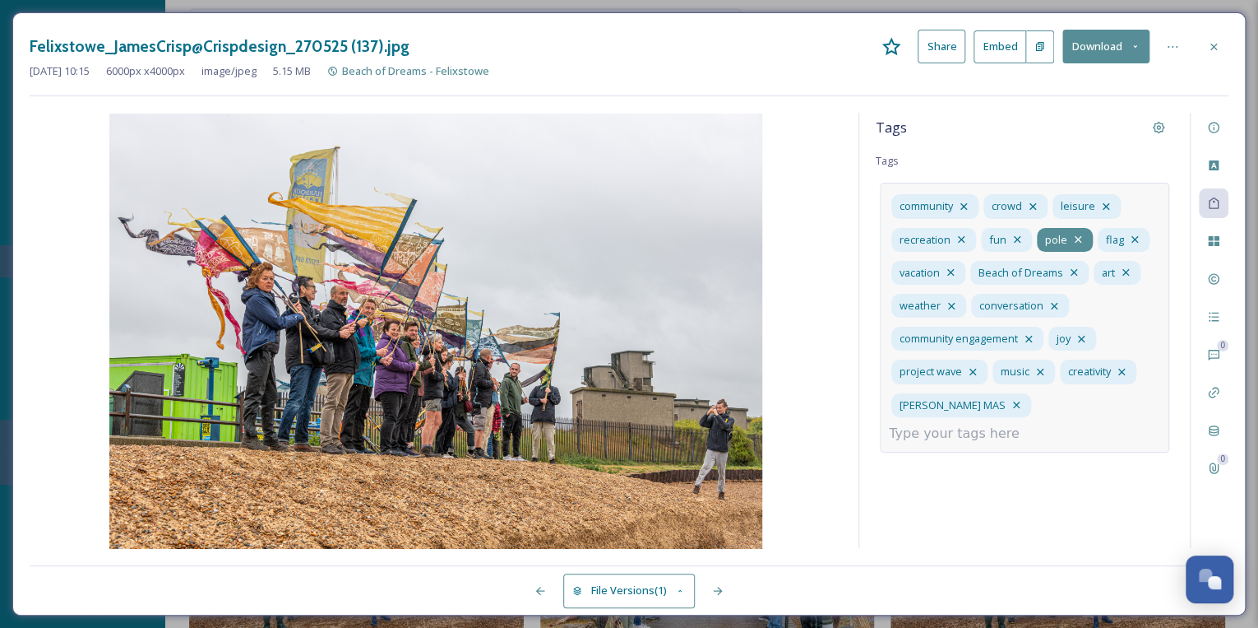
click at [1076, 238] on icon at bounding box center [1078, 239] width 7 height 7
click at [952, 268] on icon at bounding box center [950, 272] width 13 height 13
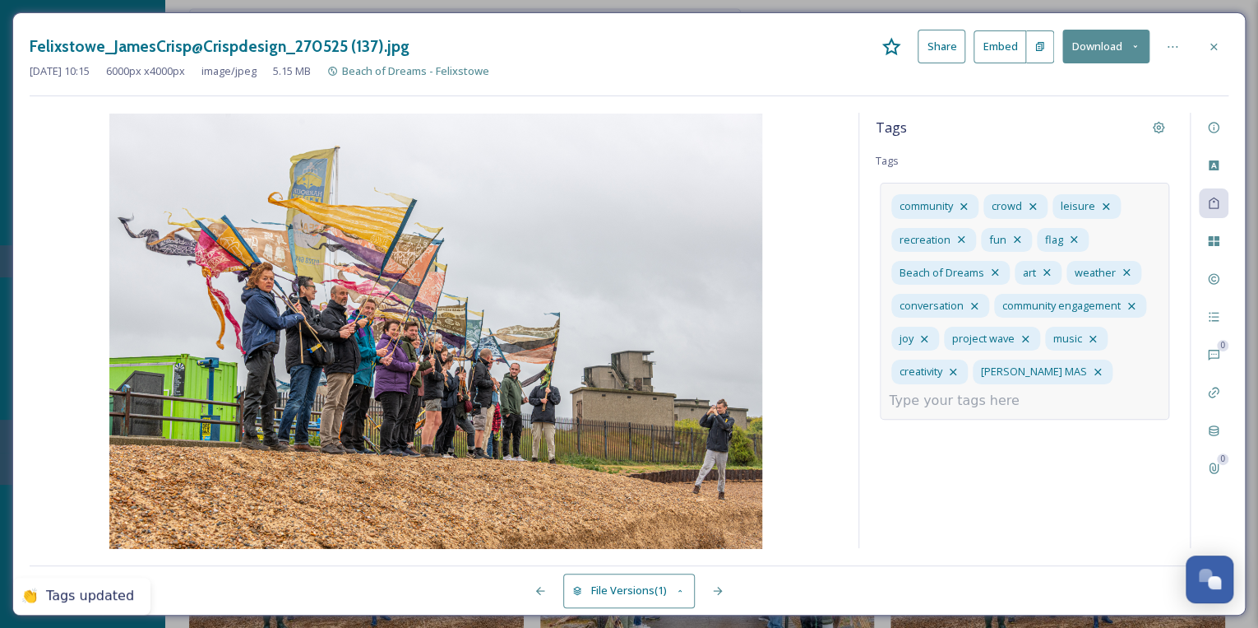
click at [928, 398] on input at bounding box center [971, 401] width 164 height 20
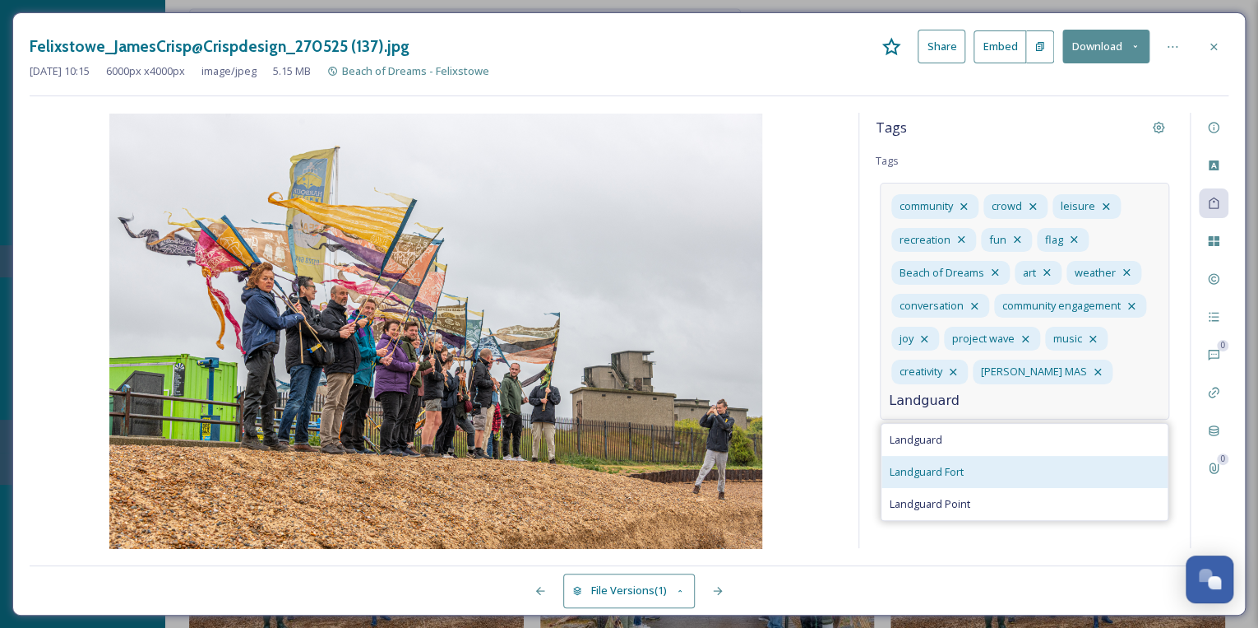
click at [934, 464] on span "Landguard Fort" at bounding box center [927, 472] width 74 height 16
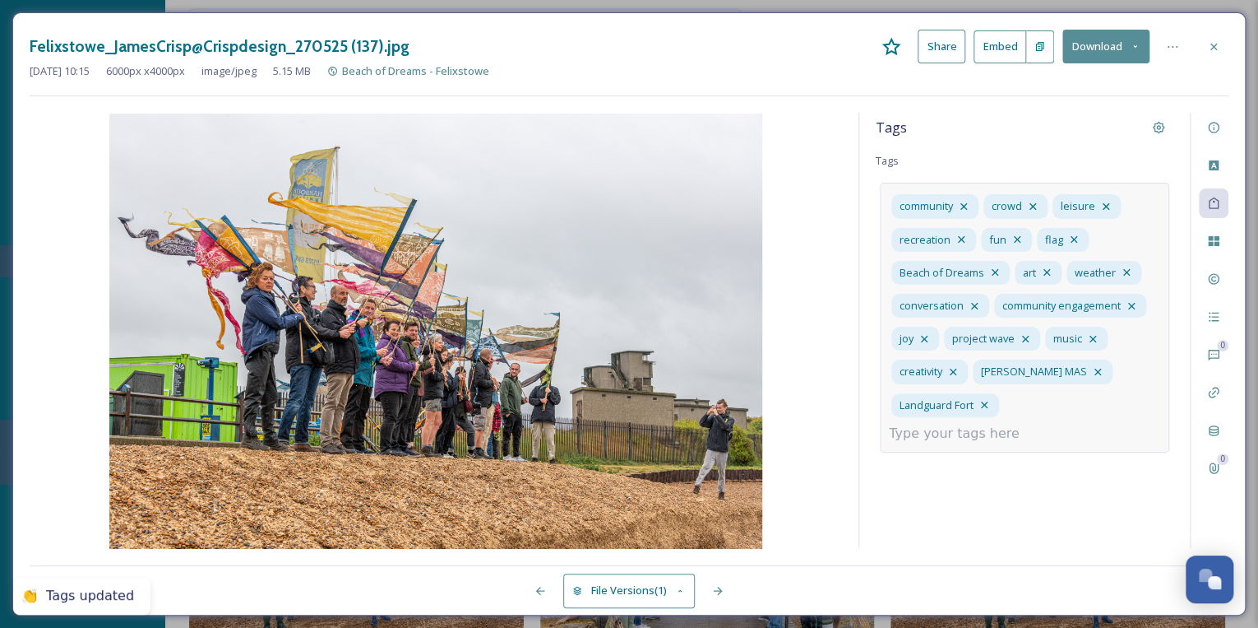
click at [1040, 424] on input at bounding box center [971, 434] width 164 height 20
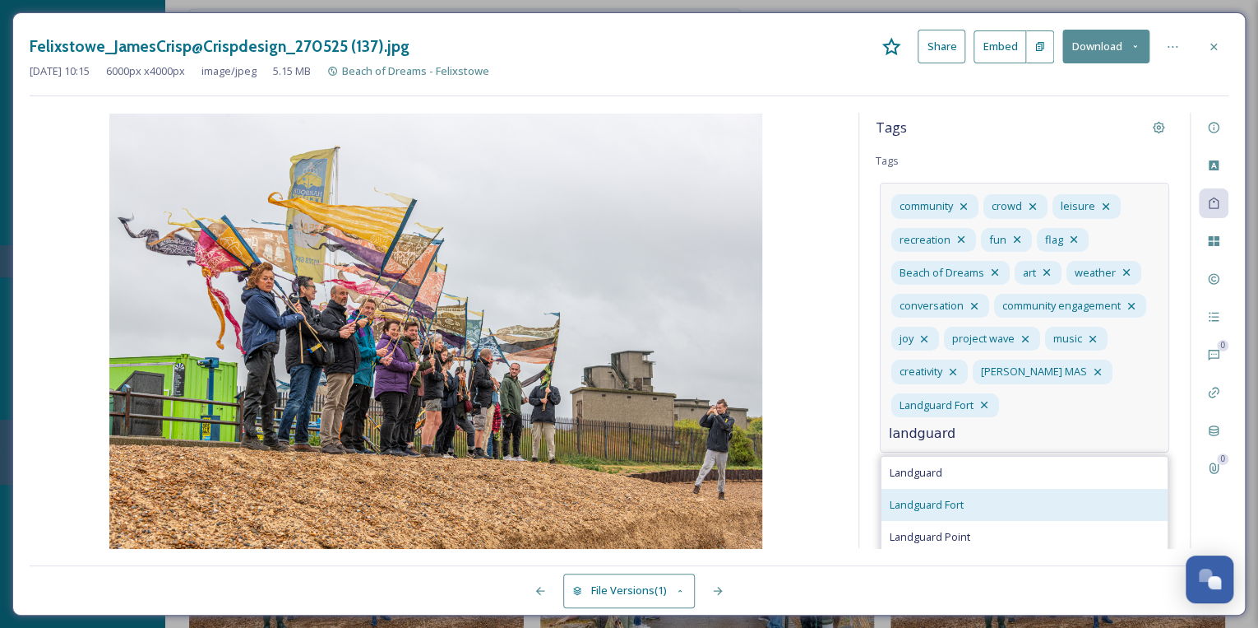
click at [1010, 489] on div "Landguard Fort" at bounding box center [1025, 505] width 286 height 32
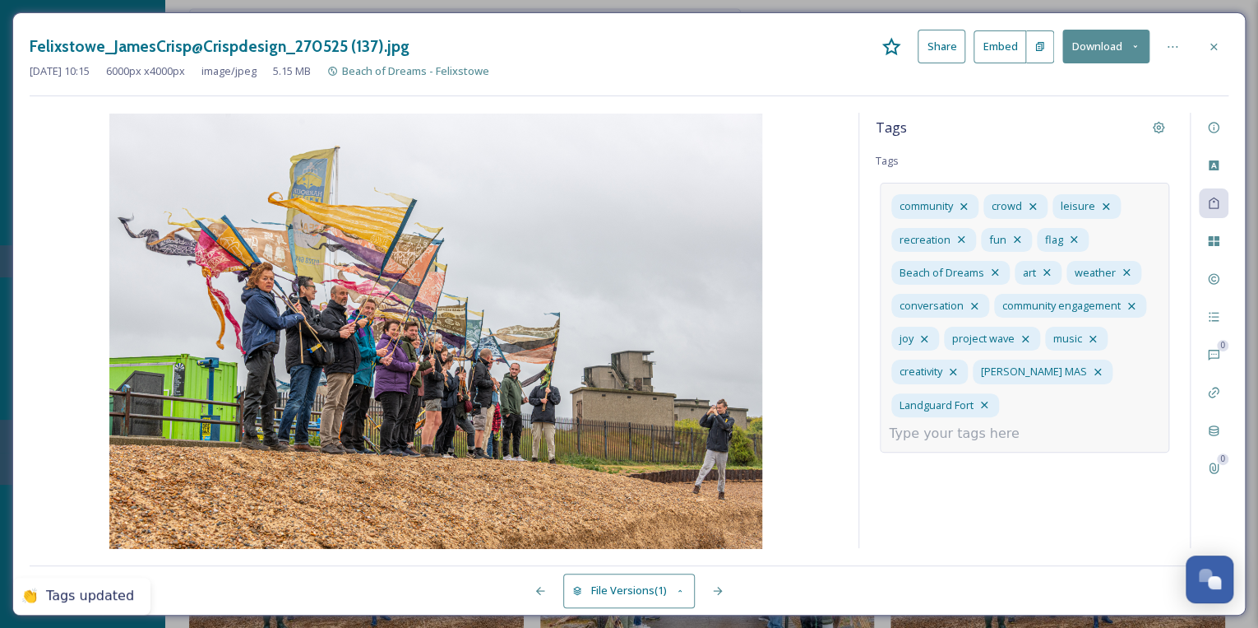
click at [1040, 424] on input at bounding box center [971, 434] width 164 height 20
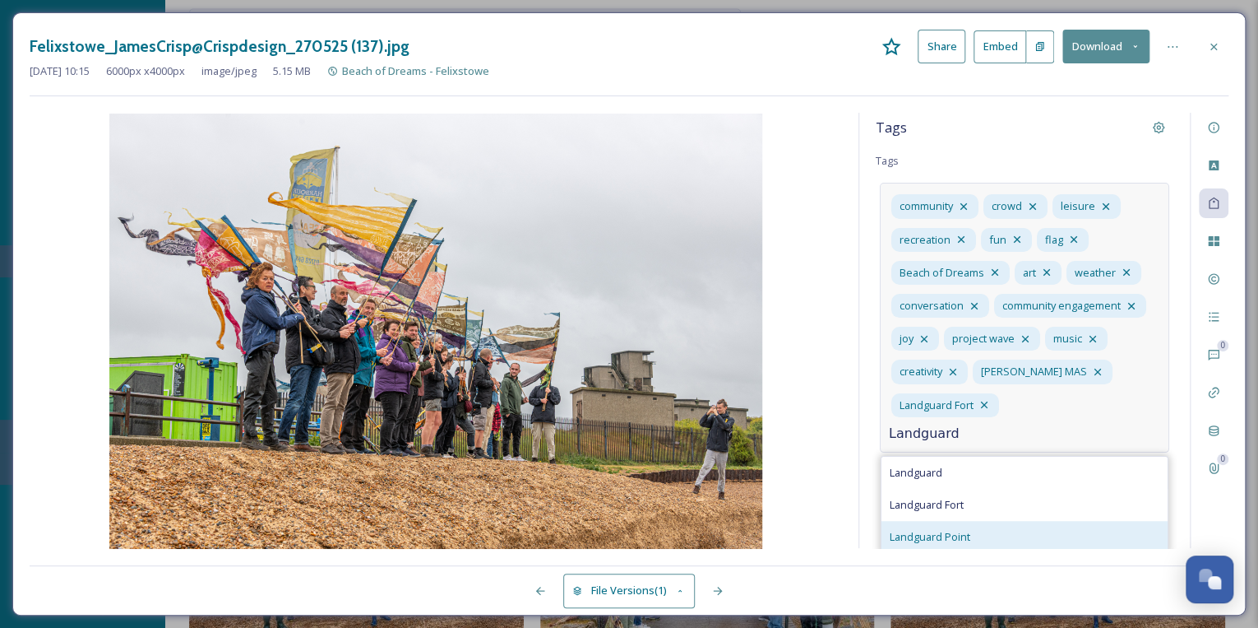
click at [948, 529] on span "Landguard Point" at bounding box center [930, 537] width 81 height 16
